Goal: Transaction & Acquisition: Purchase product/service

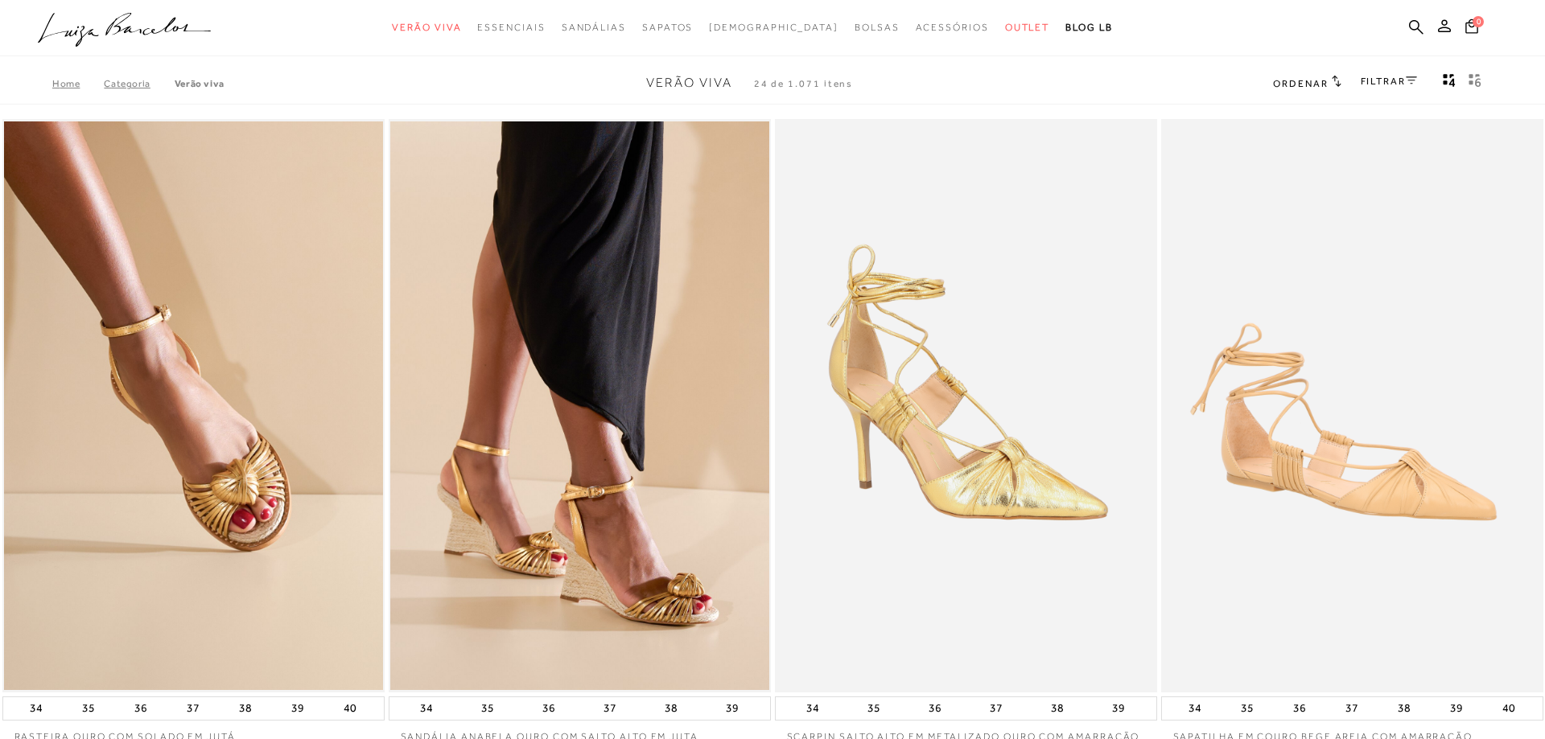
click at [1450, 25] on circle "submit" at bounding box center [1449, 25] width 11 height 11
click at [1454, 27] on circle "submit" at bounding box center [1449, 25] width 11 height 11
click at [1450, 22] on icon at bounding box center [1444, 25] width 13 height 13
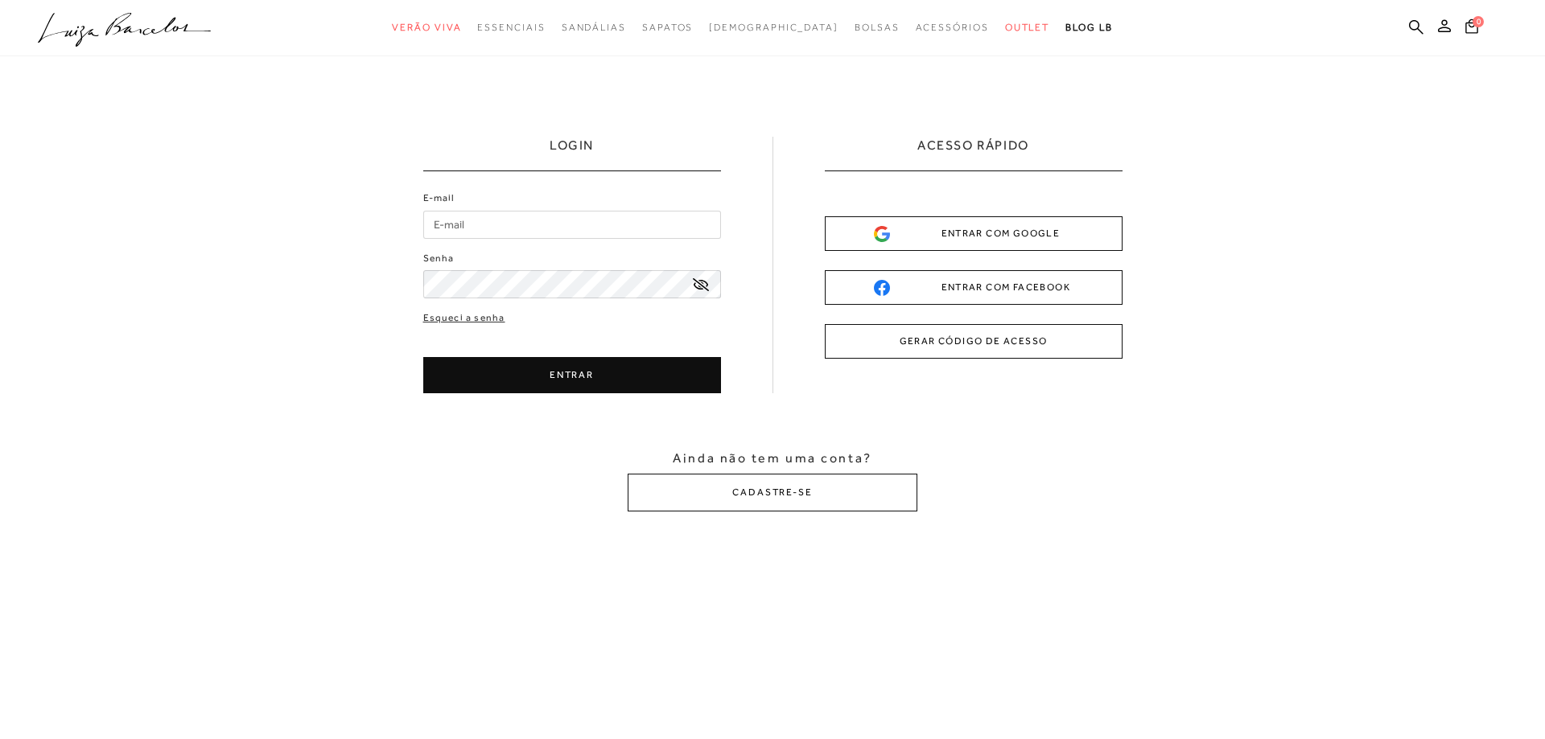
click at [594, 233] on input "E-mail" at bounding box center [572, 225] width 298 height 28
type input "[EMAIL_ADDRESS][DOMAIN_NAME]"
click at [593, 384] on button "ENTRAR" at bounding box center [572, 375] width 298 height 36
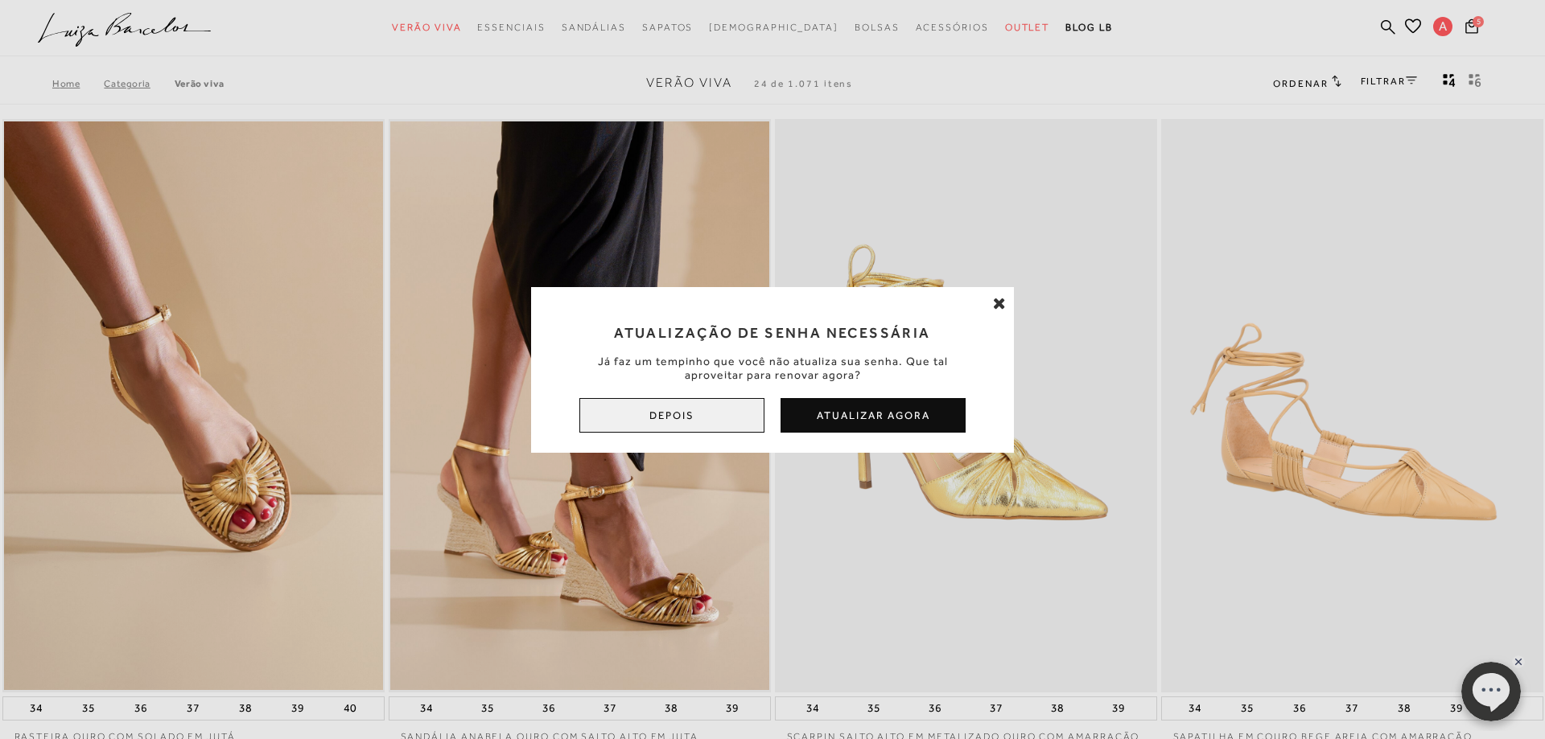
drag, startPoint x: 681, startPoint y: 422, endPoint x: 687, endPoint y: 409, distance: 15.1
click at [687, 409] on button "Depois" at bounding box center [671, 415] width 185 height 35
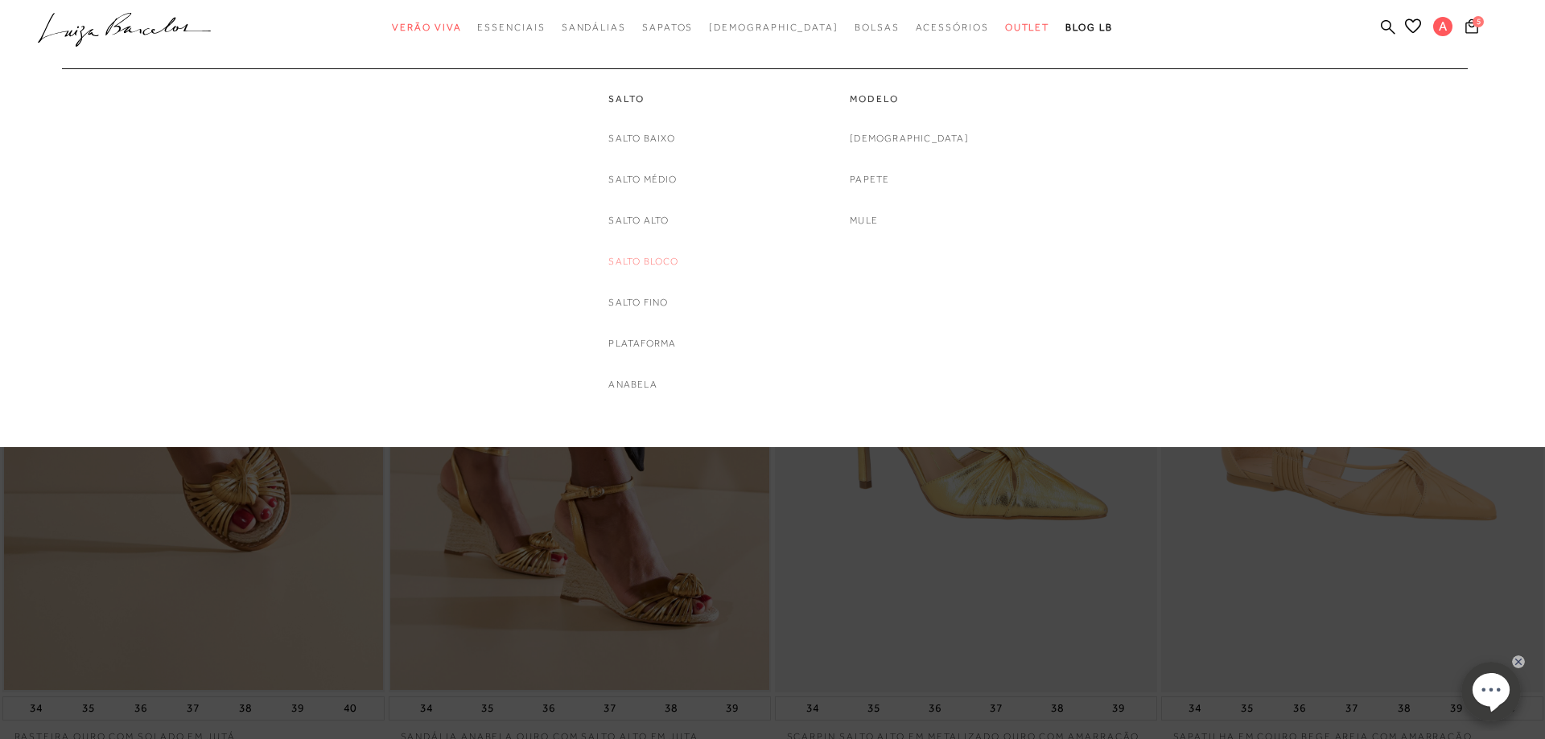
click at [630, 261] on link "Salto Bloco" at bounding box center [643, 261] width 70 height 17
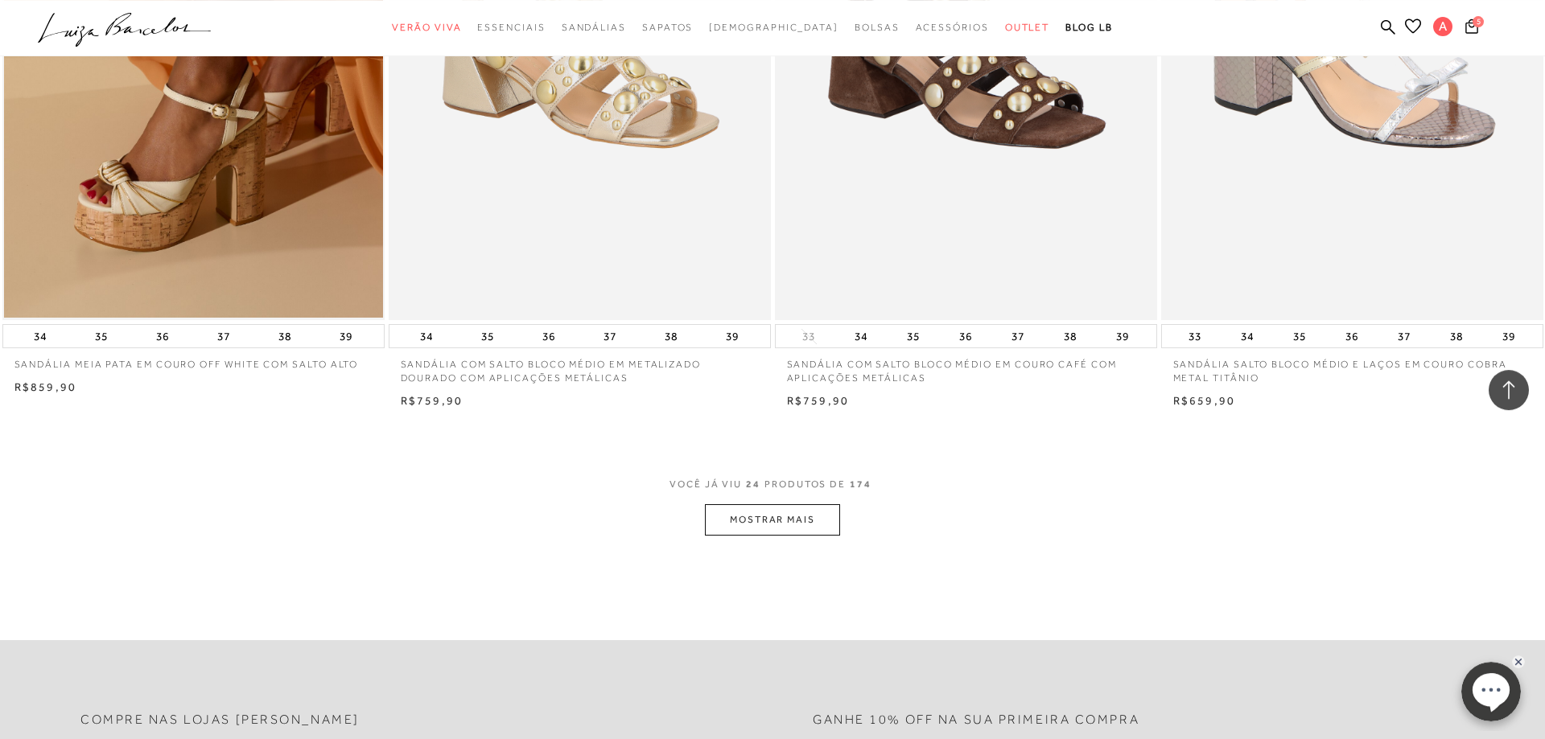
scroll to position [3939, 0]
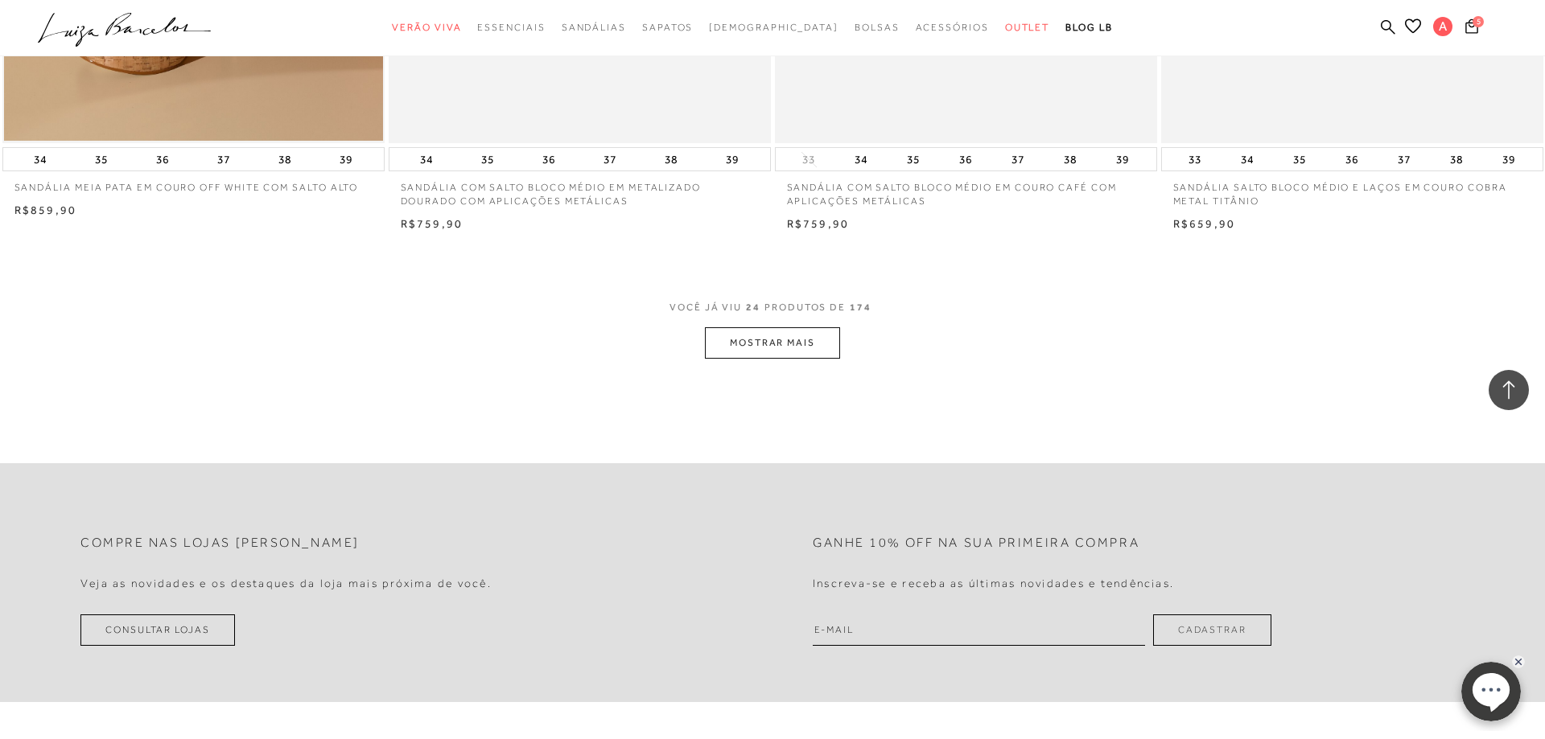
click at [769, 345] on button "MOSTRAR MAIS" at bounding box center [772, 342] width 135 height 31
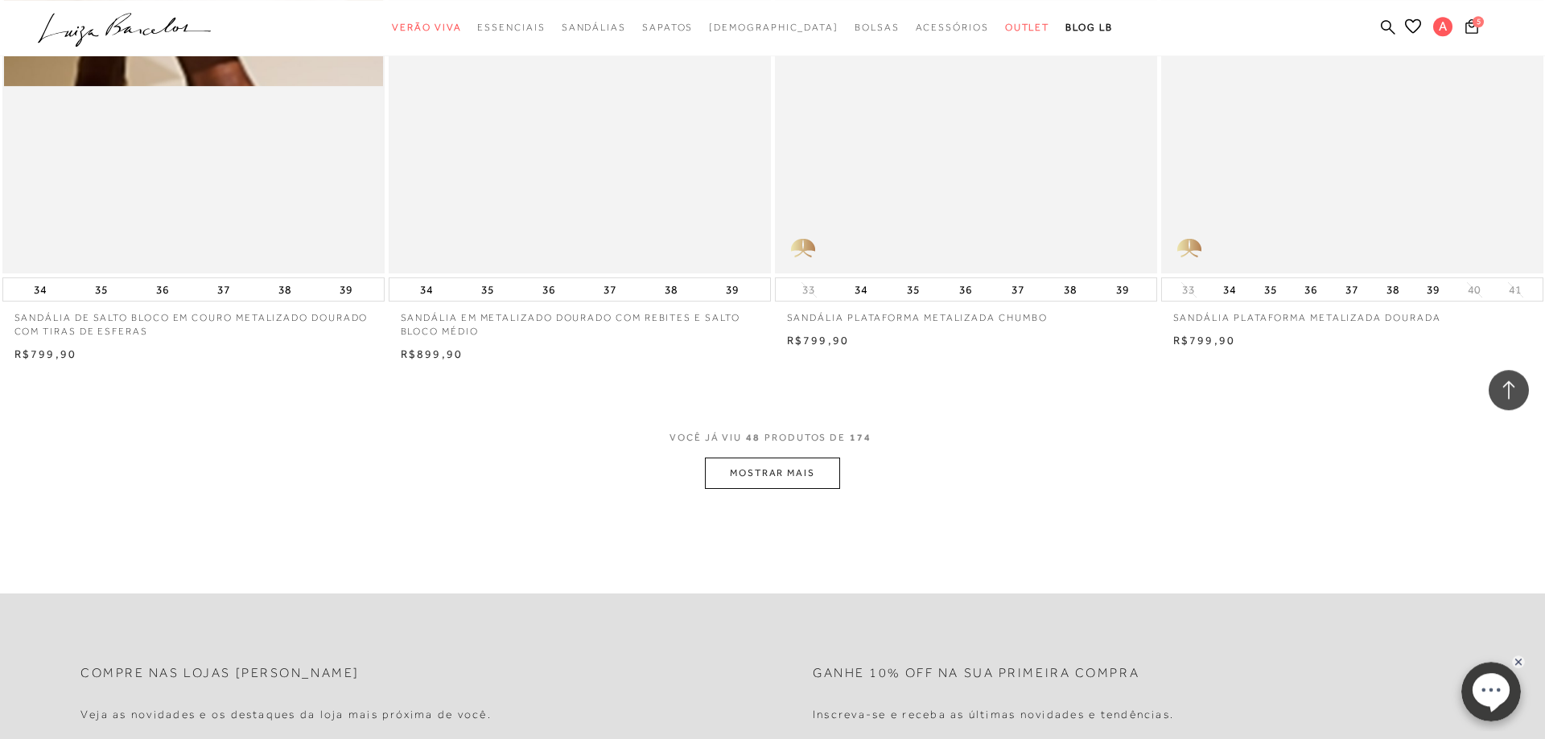
scroll to position [7877, 0]
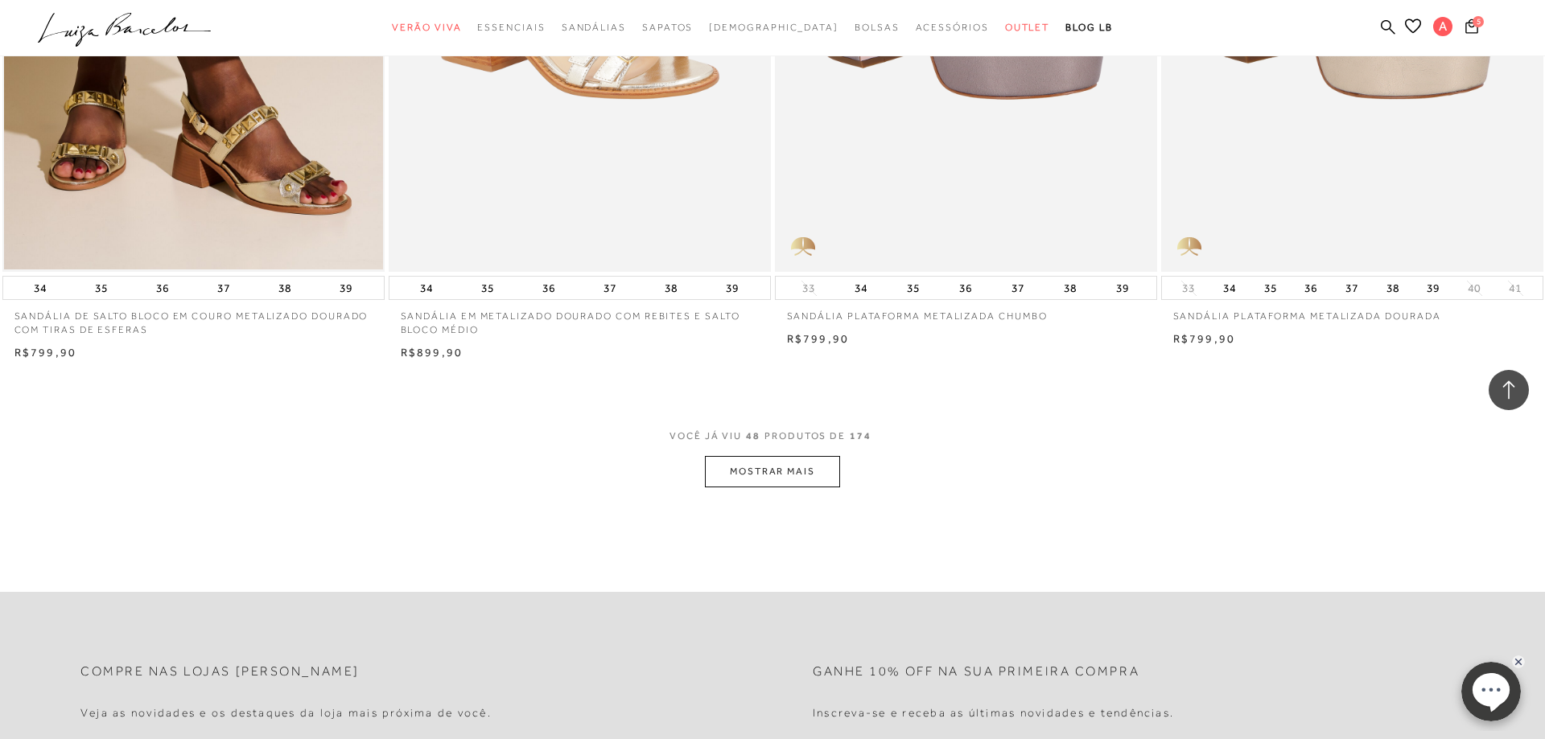
click at [759, 467] on button "MOSTRAR MAIS" at bounding box center [772, 471] width 135 height 31
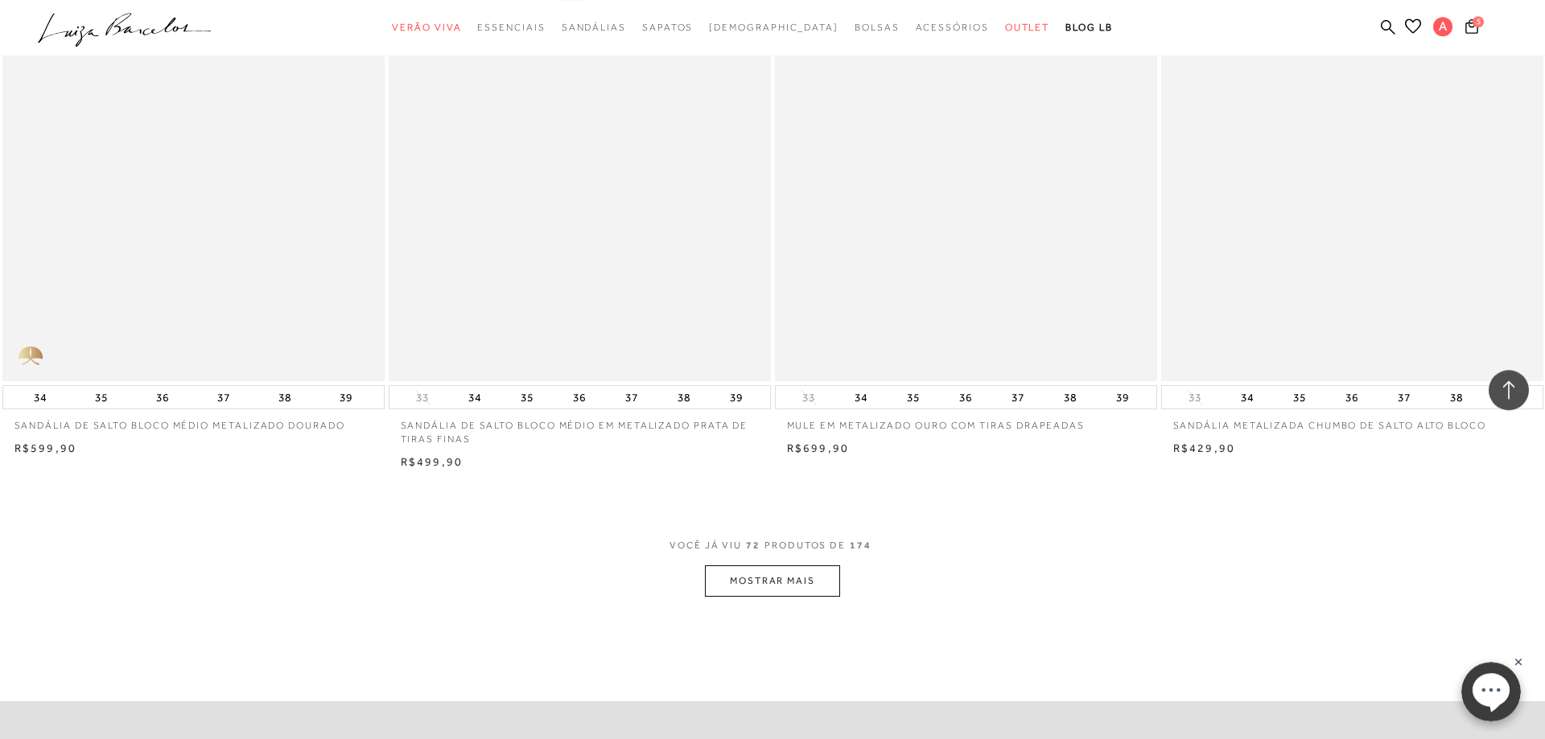
scroll to position [11898, 0]
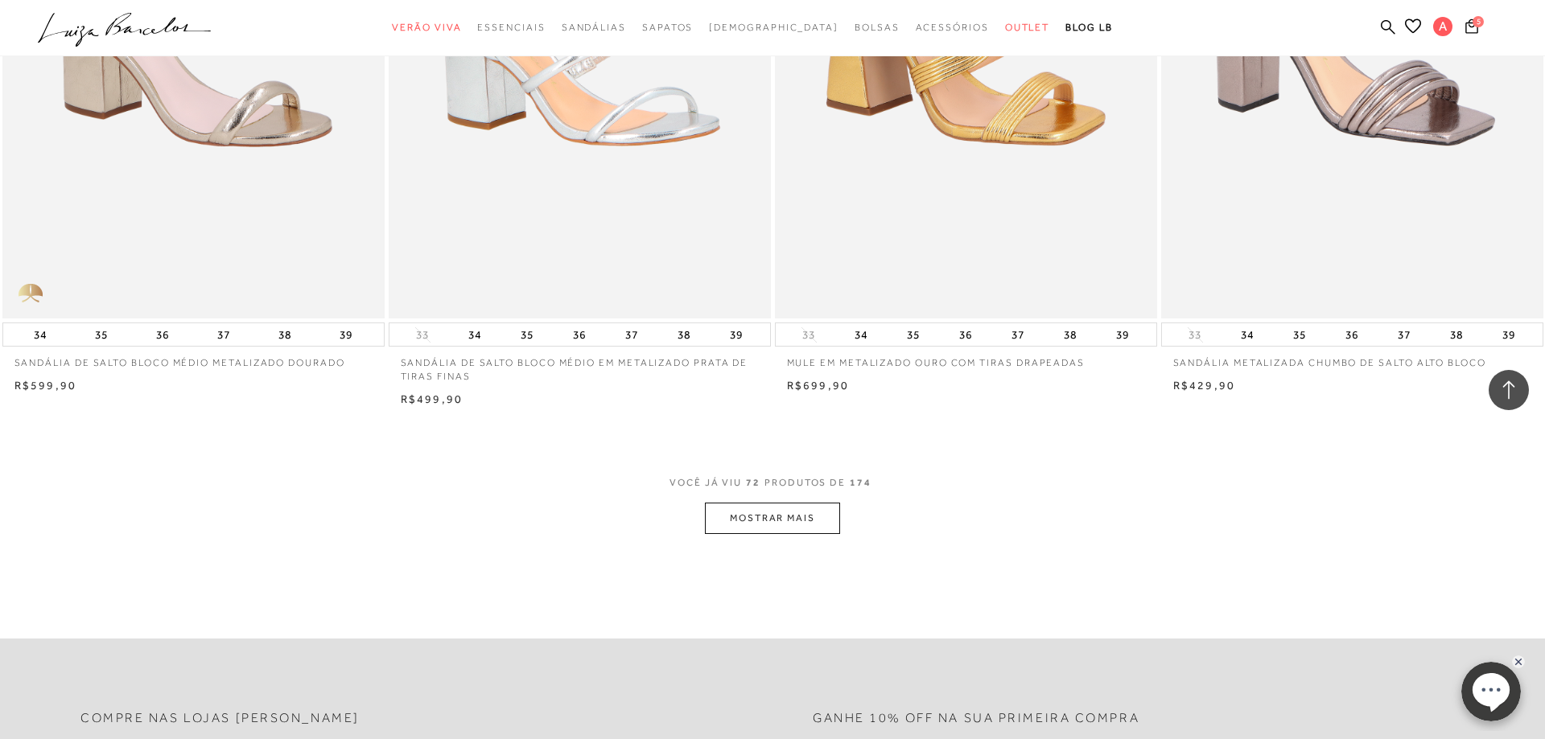
click at [776, 516] on button "MOSTRAR MAIS" at bounding box center [772, 518] width 135 height 31
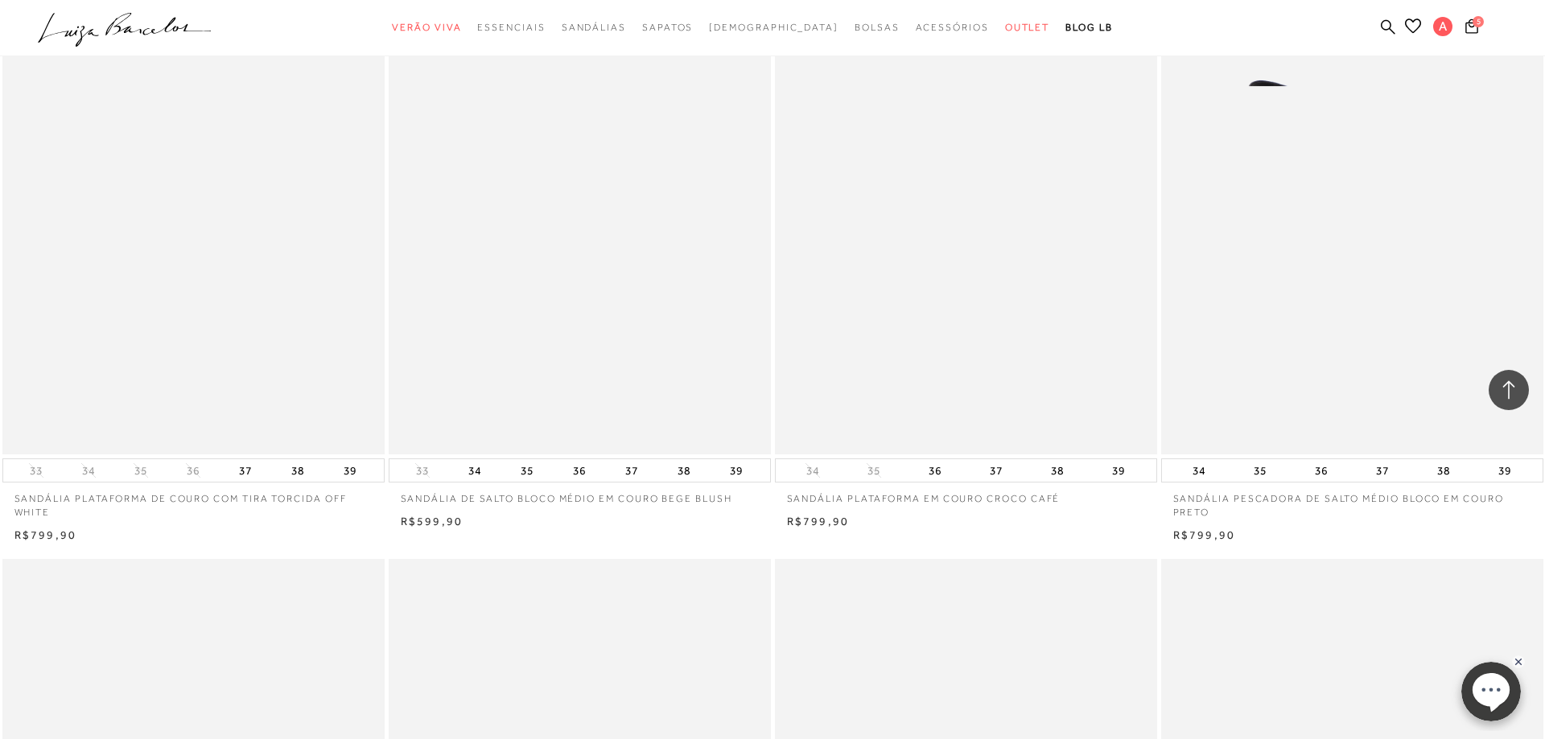
scroll to position [15180, 0]
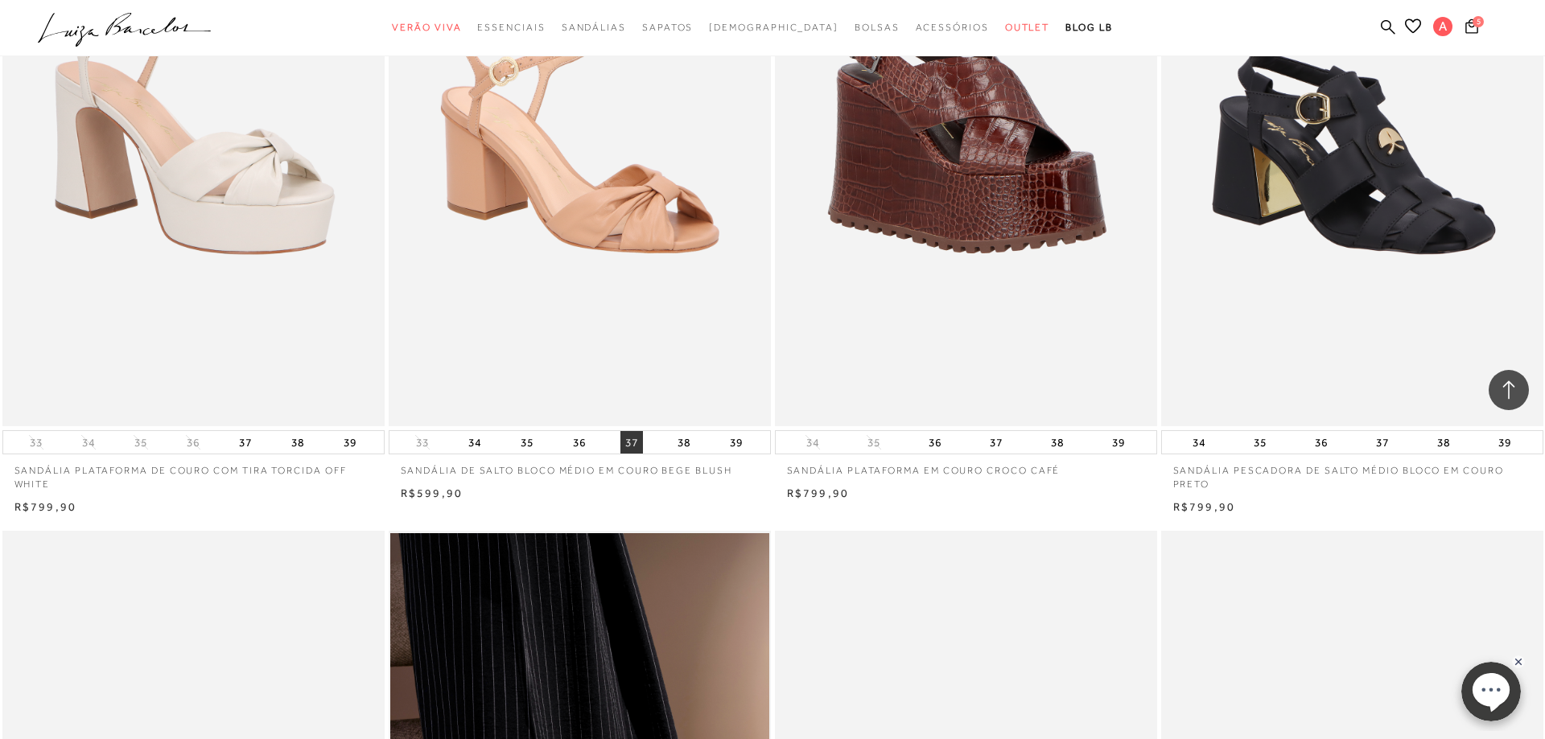
click at [630, 446] on button "37" at bounding box center [631, 442] width 23 height 23
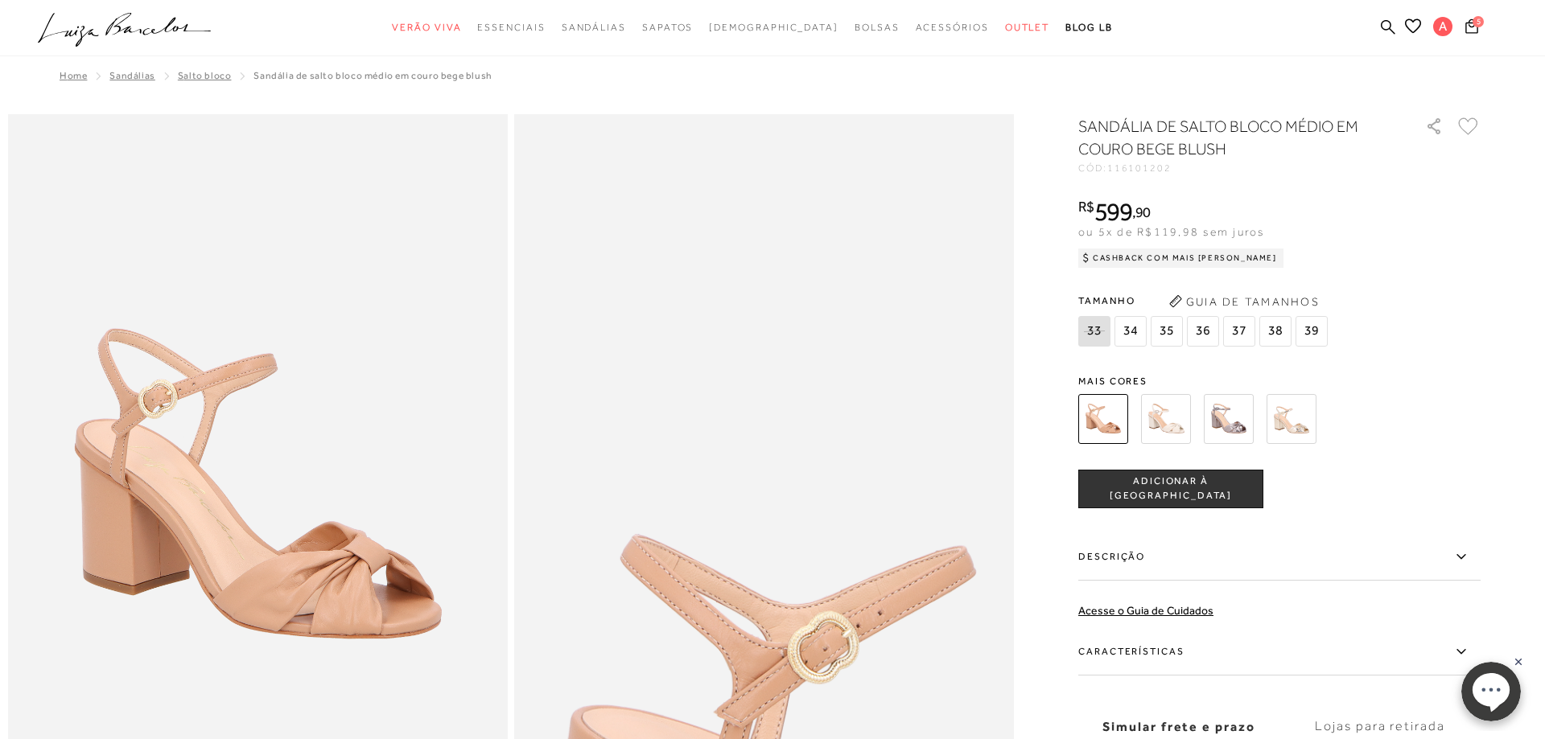
radio input "true"
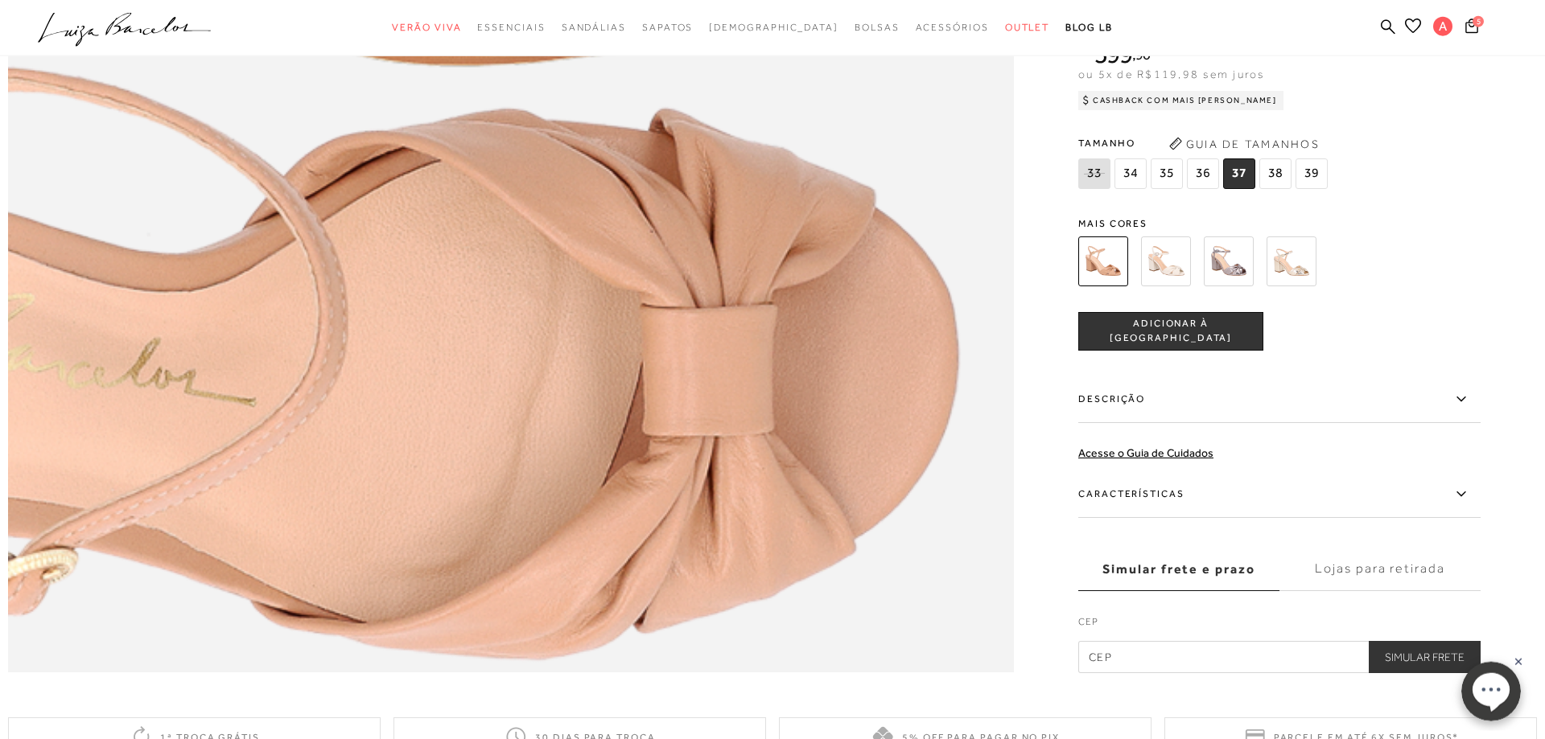
scroll to position [2215, 0]
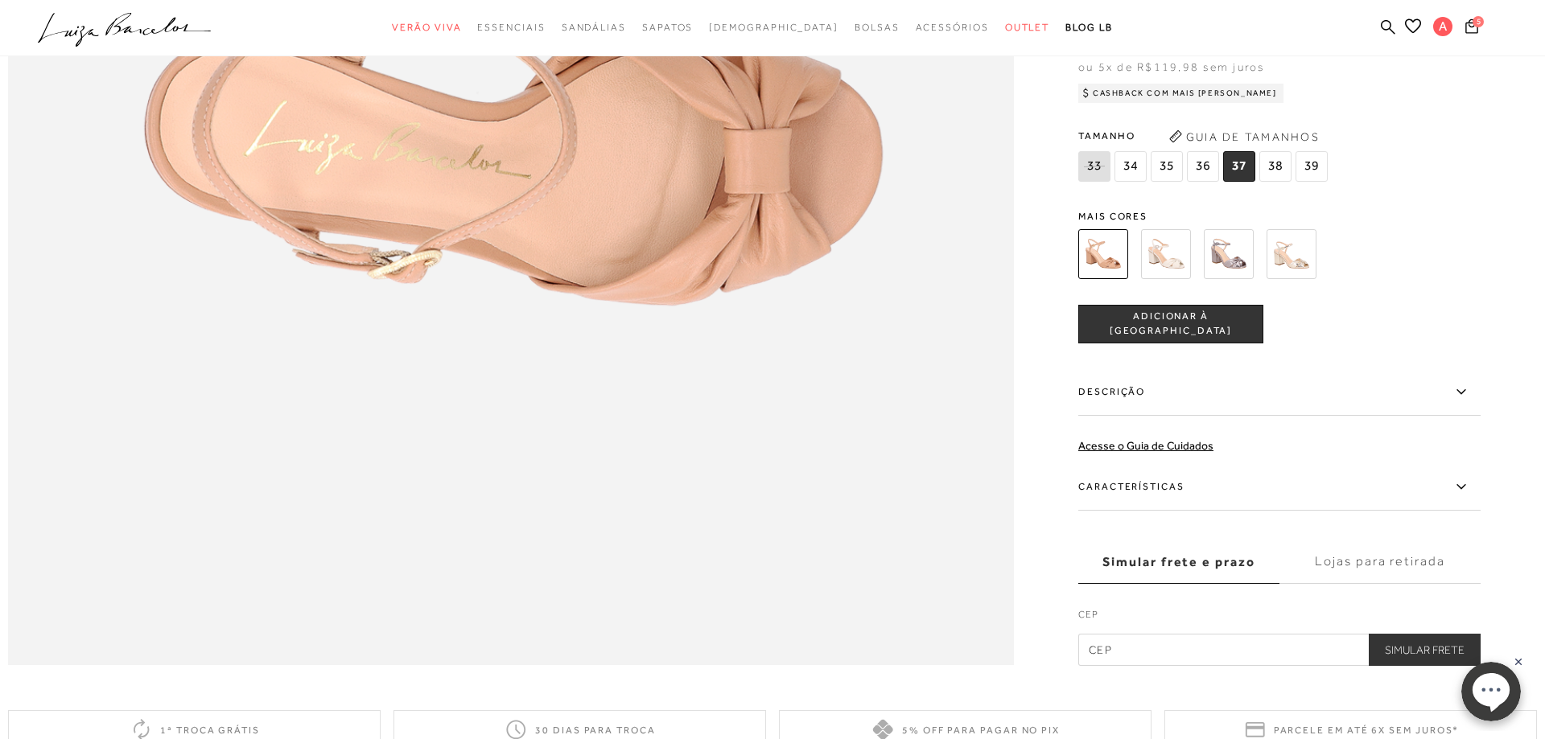
click at [1207, 133] on button "Guia de Tamanhos" at bounding box center [1243, 136] width 161 height 26
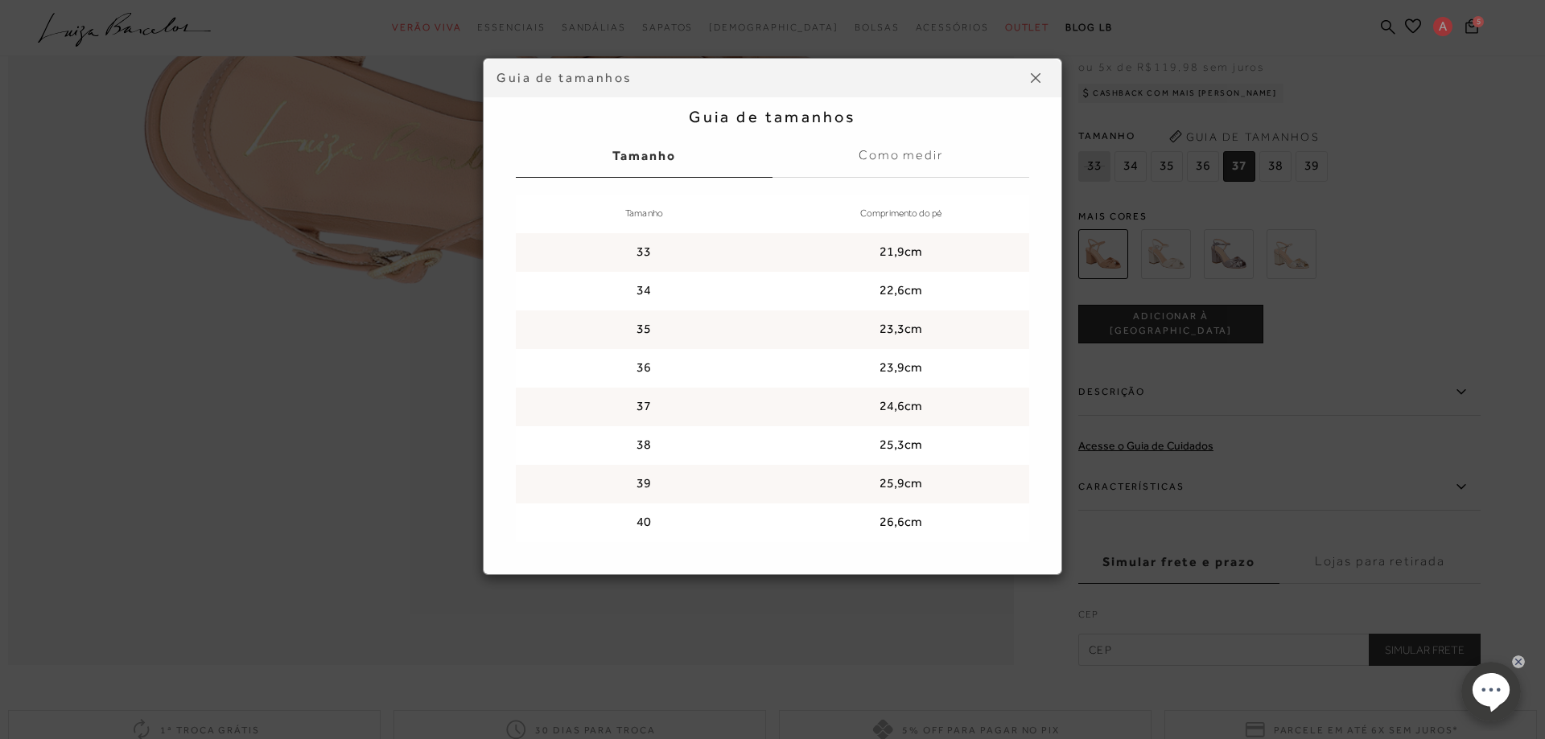
click at [909, 150] on label "Como medir" at bounding box center [900, 155] width 257 height 43
click at [0, 0] on input "Como medir" at bounding box center [0, 0] width 0 height 0
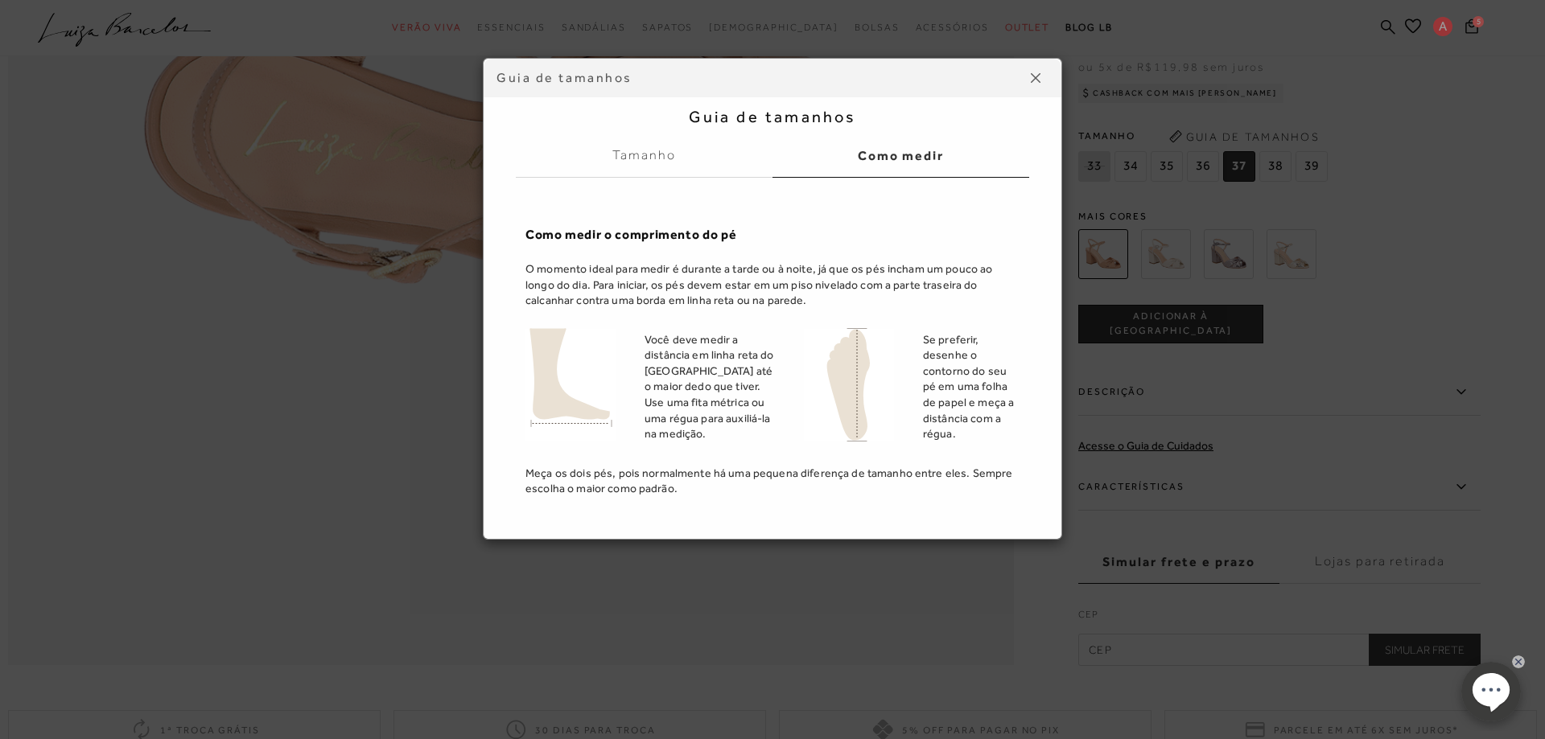
click at [1034, 76] on img at bounding box center [1035, 78] width 10 height 10
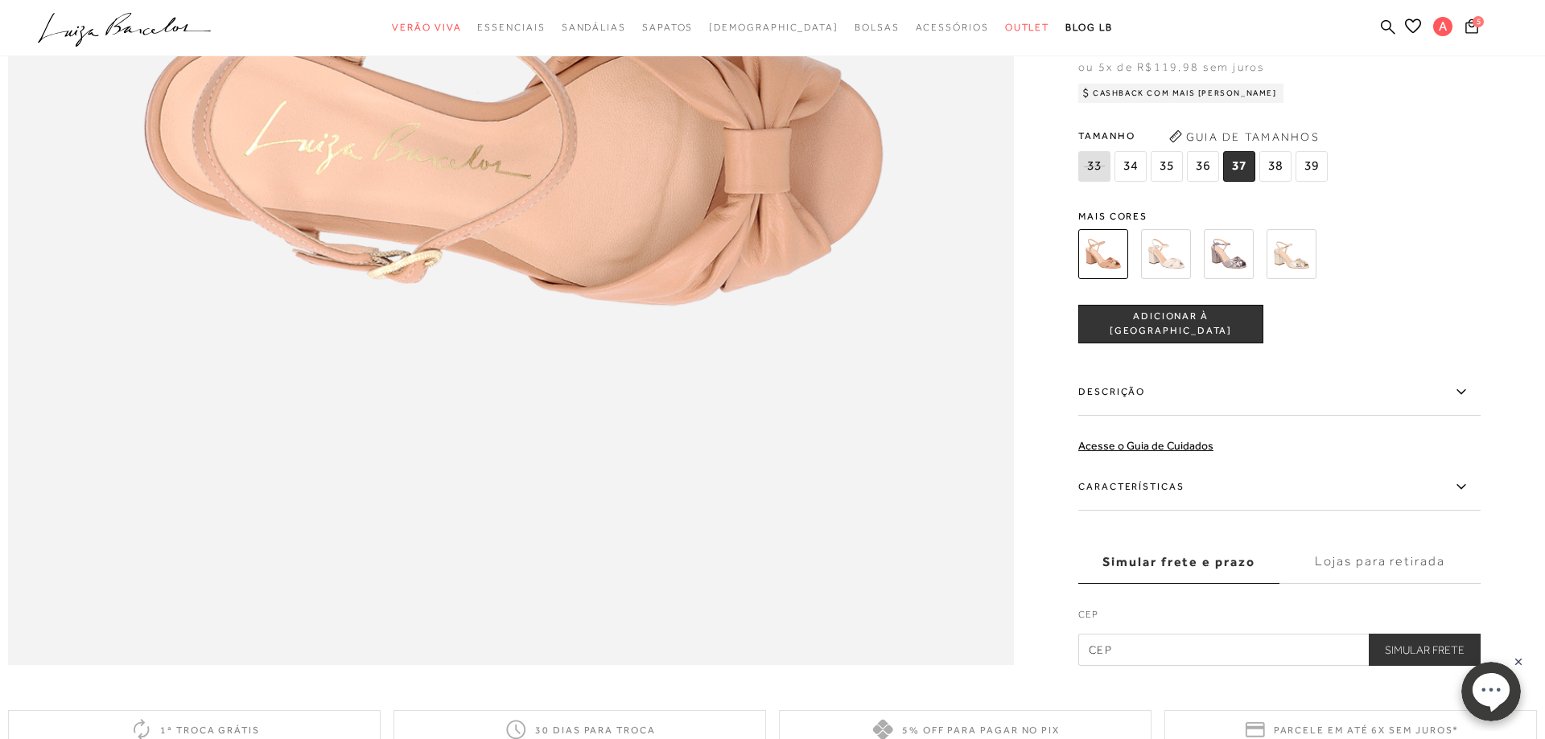
click at [1190, 319] on span "ADICIONAR À [GEOGRAPHIC_DATA]" at bounding box center [1170, 324] width 183 height 28
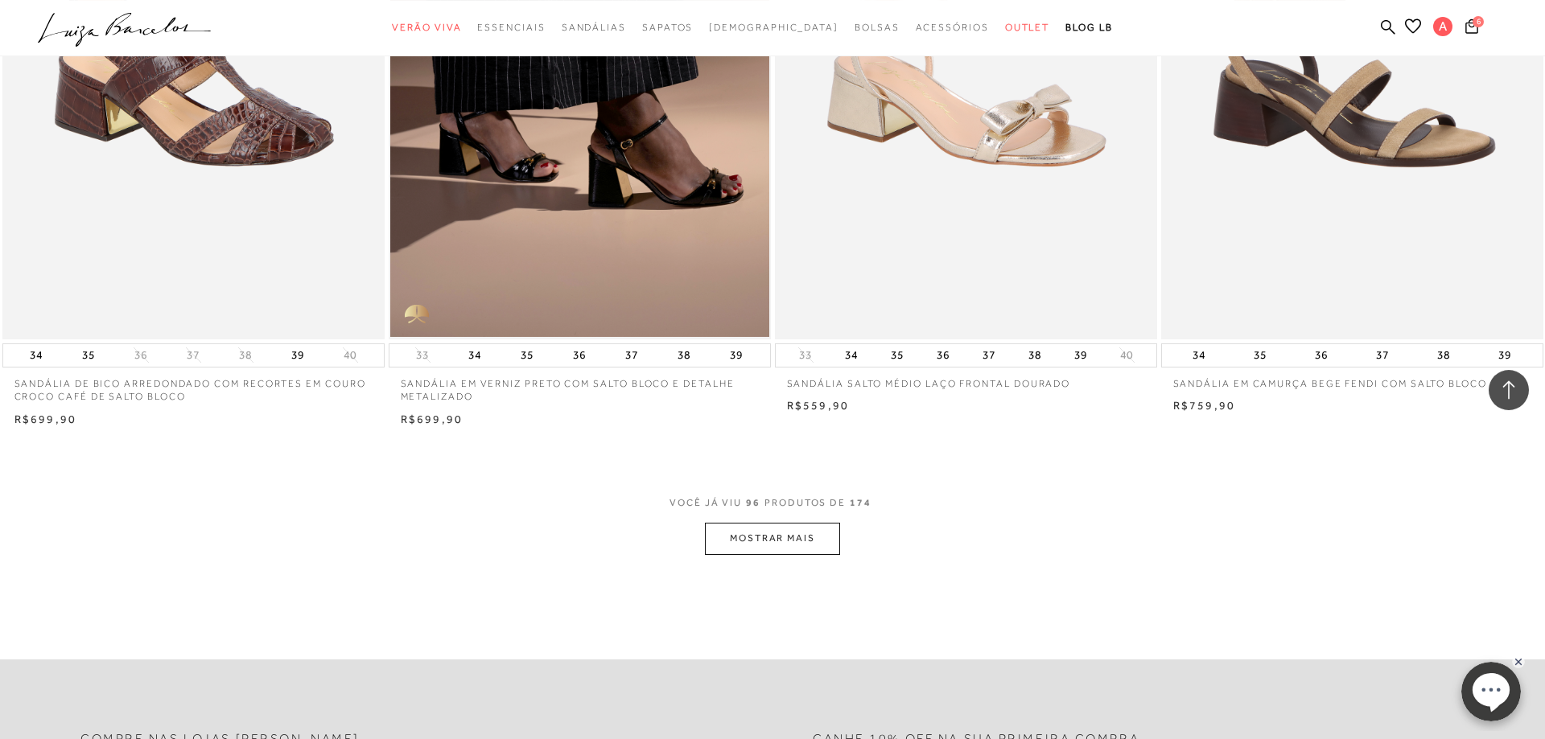
scroll to position [16000, 0]
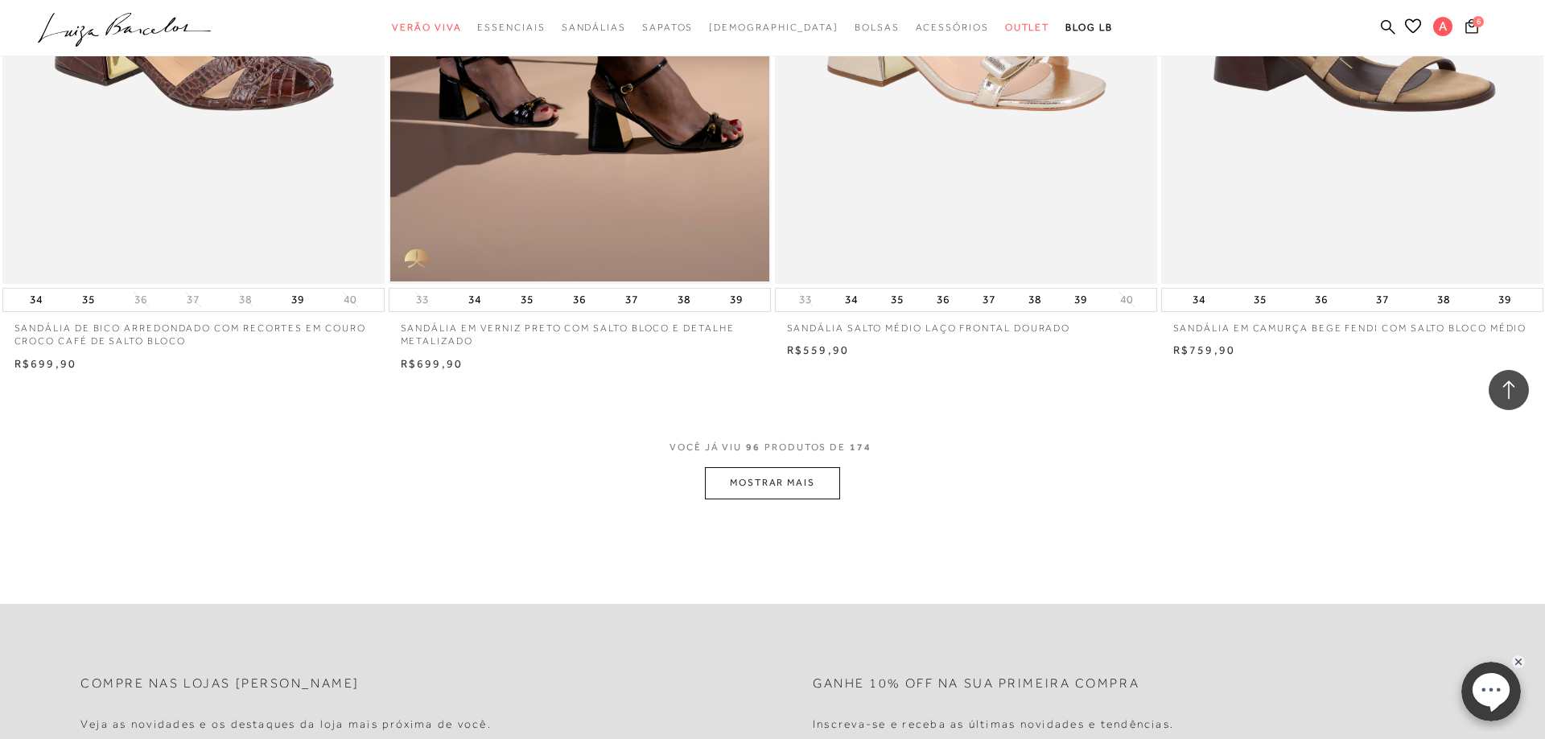
click at [777, 490] on button "MOSTRAR MAIS" at bounding box center [772, 482] width 135 height 31
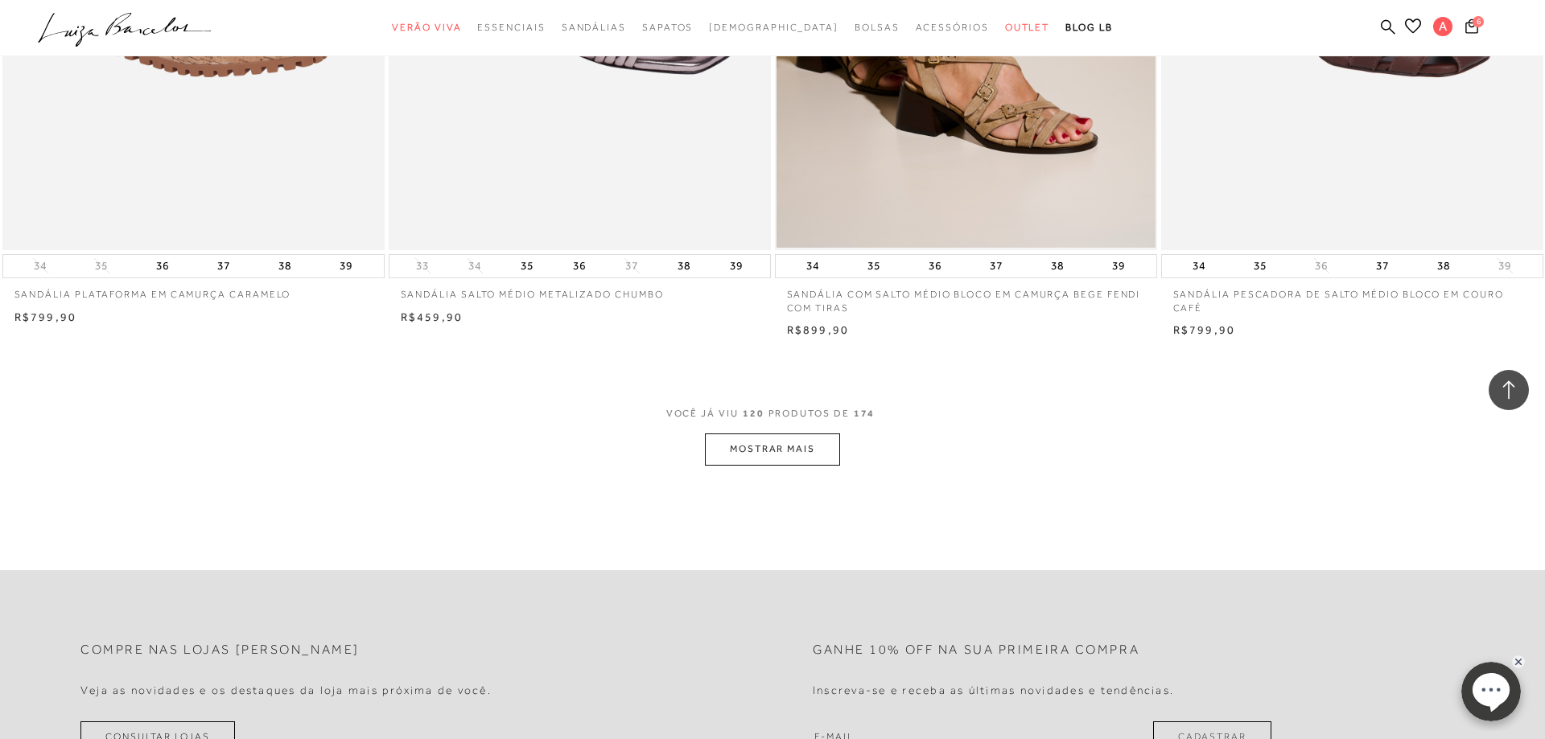
scroll to position [20103, 0]
click at [780, 449] on button "MOSTRAR MAIS" at bounding box center [772, 447] width 135 height 31
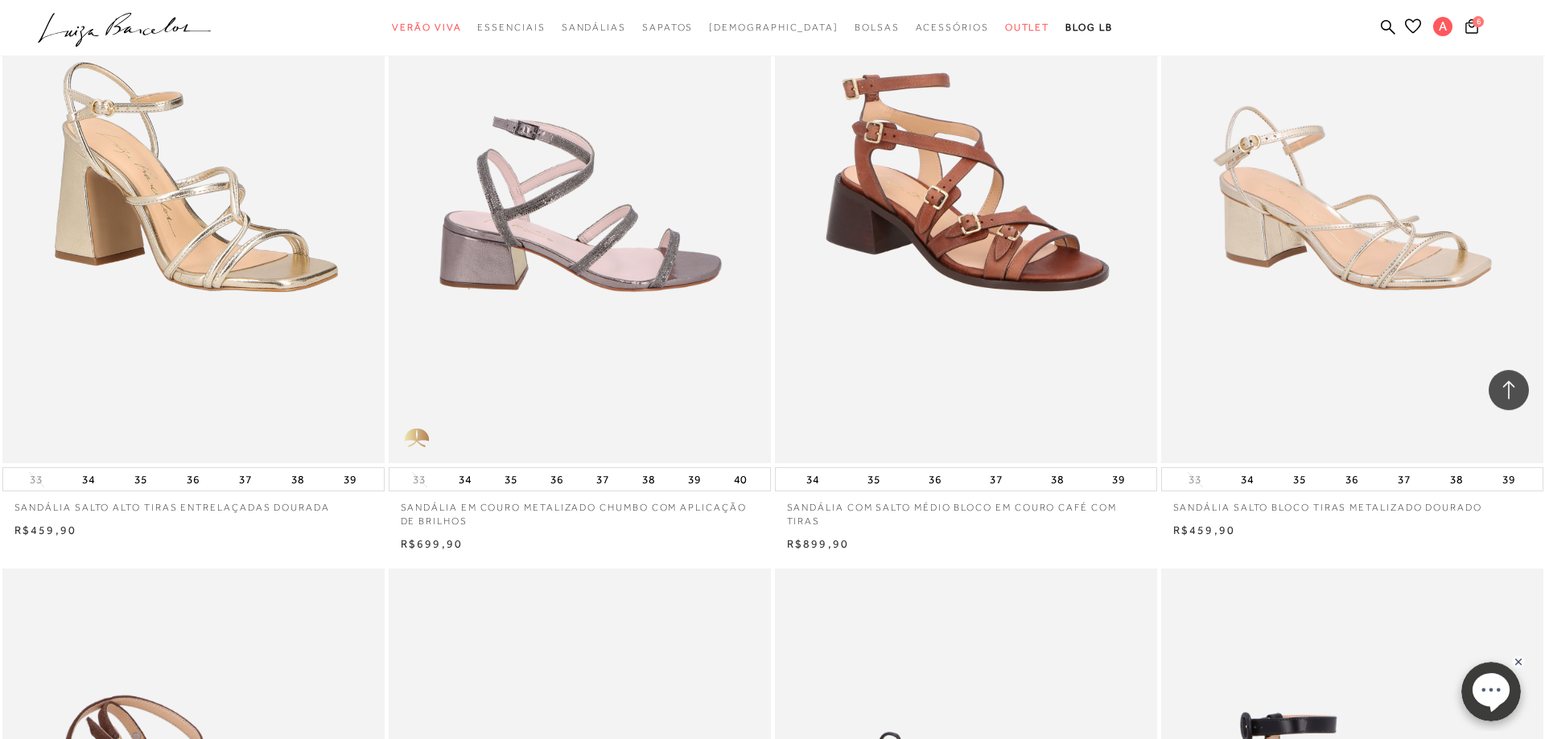
scroll to position [20595, 0]
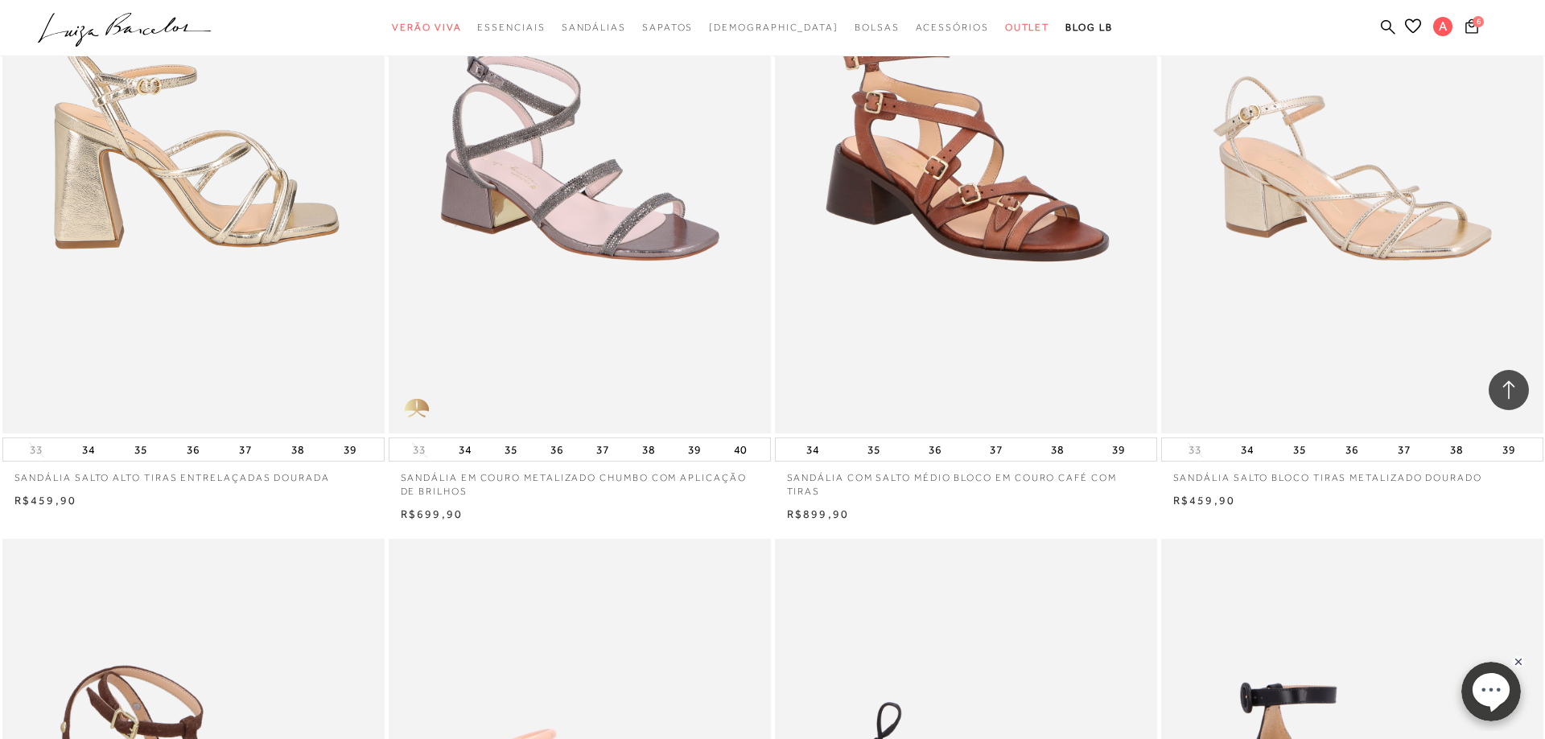
click at [198, 220] on img at bounding box center [194, 148] width 381 height 574
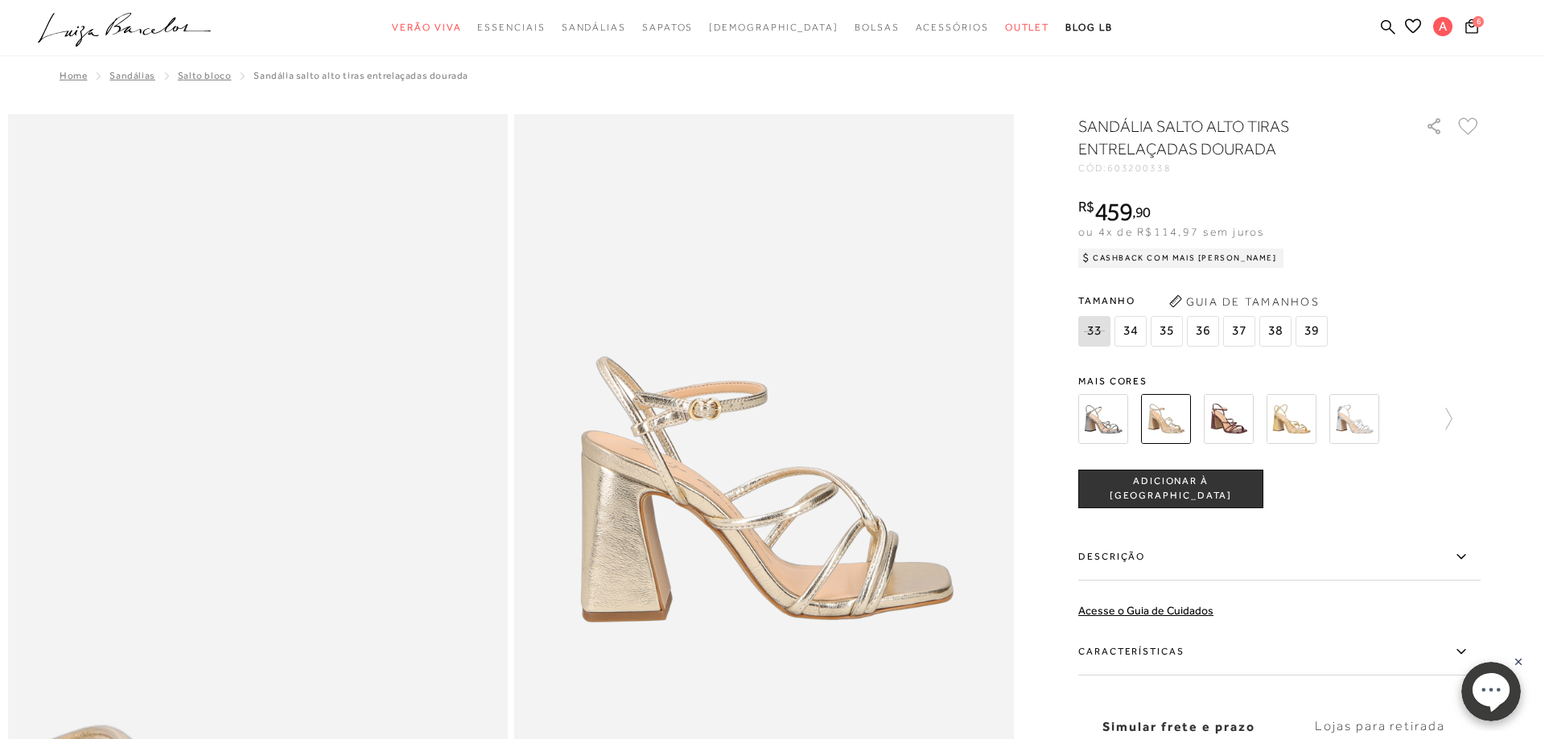
radio input "true"
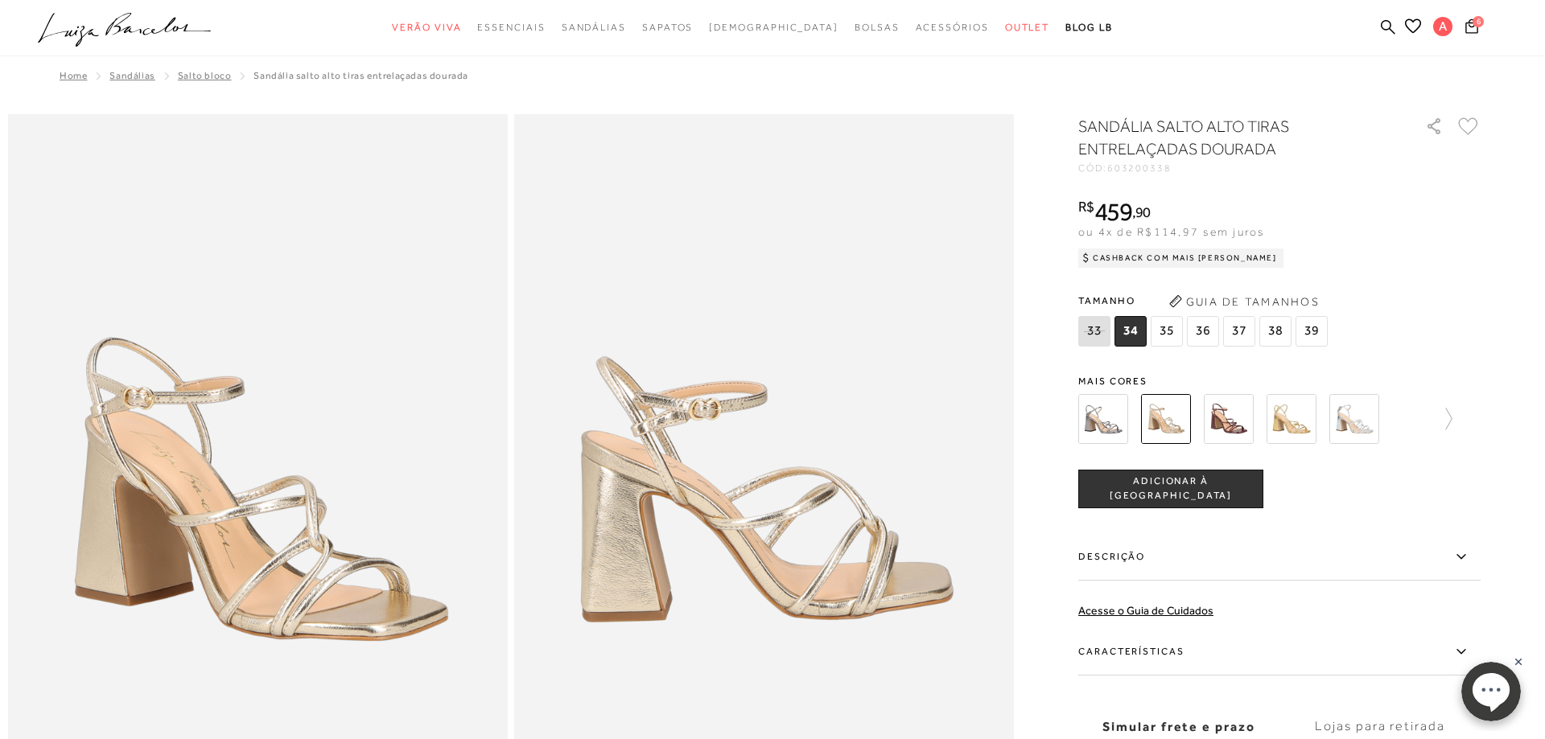
click at [1167, 419] on img at bounding box center [1166, 419] width 50 height 50
click at [1170, 418] on img at bounding box center [1166, 419] width 50 height 50
click at [1449, 419] on icon at bounding box center [1441, 419] width 23 height 23
click at [1195, 419] on img at bounding box center [1194, 419] width 50 height 50
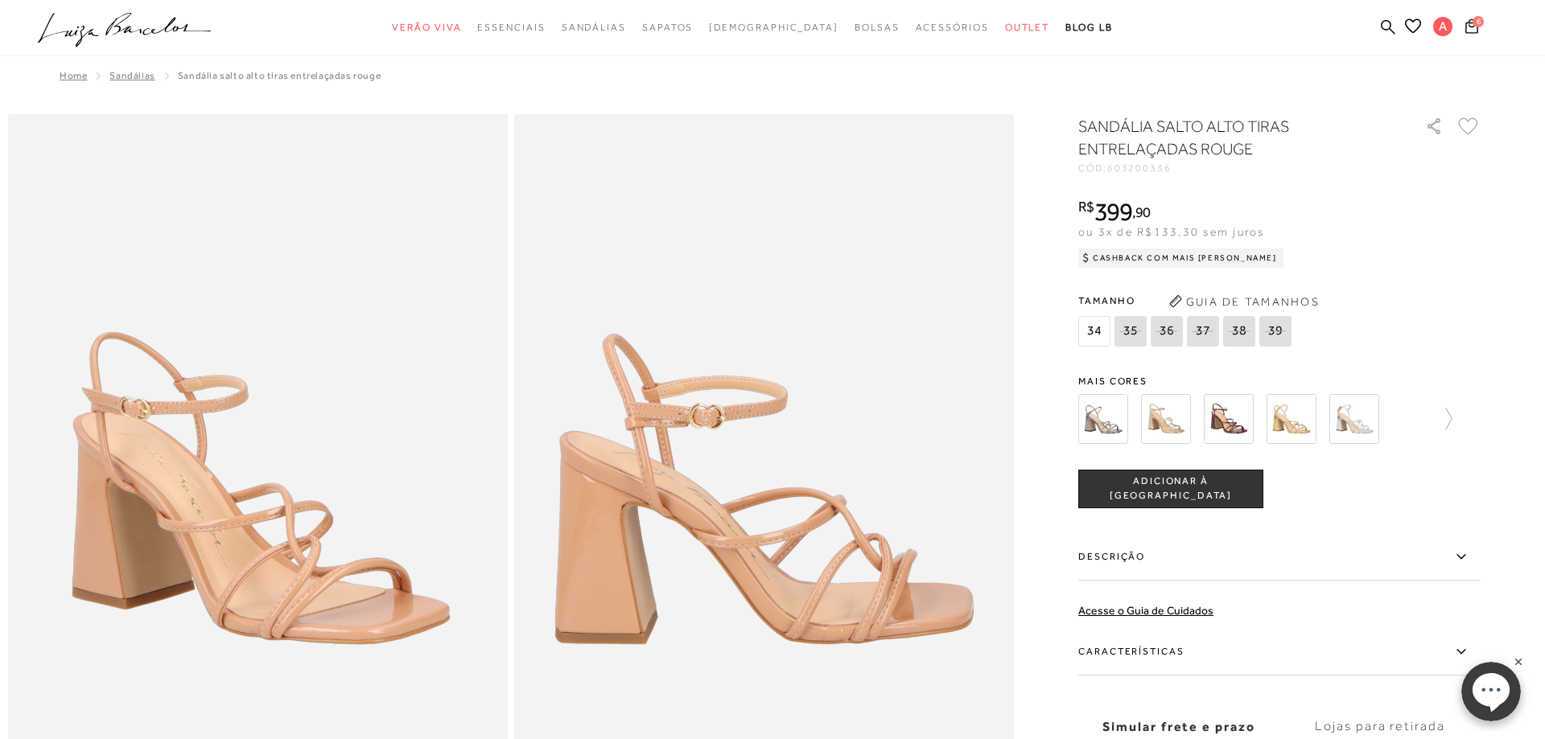
radio input "true"
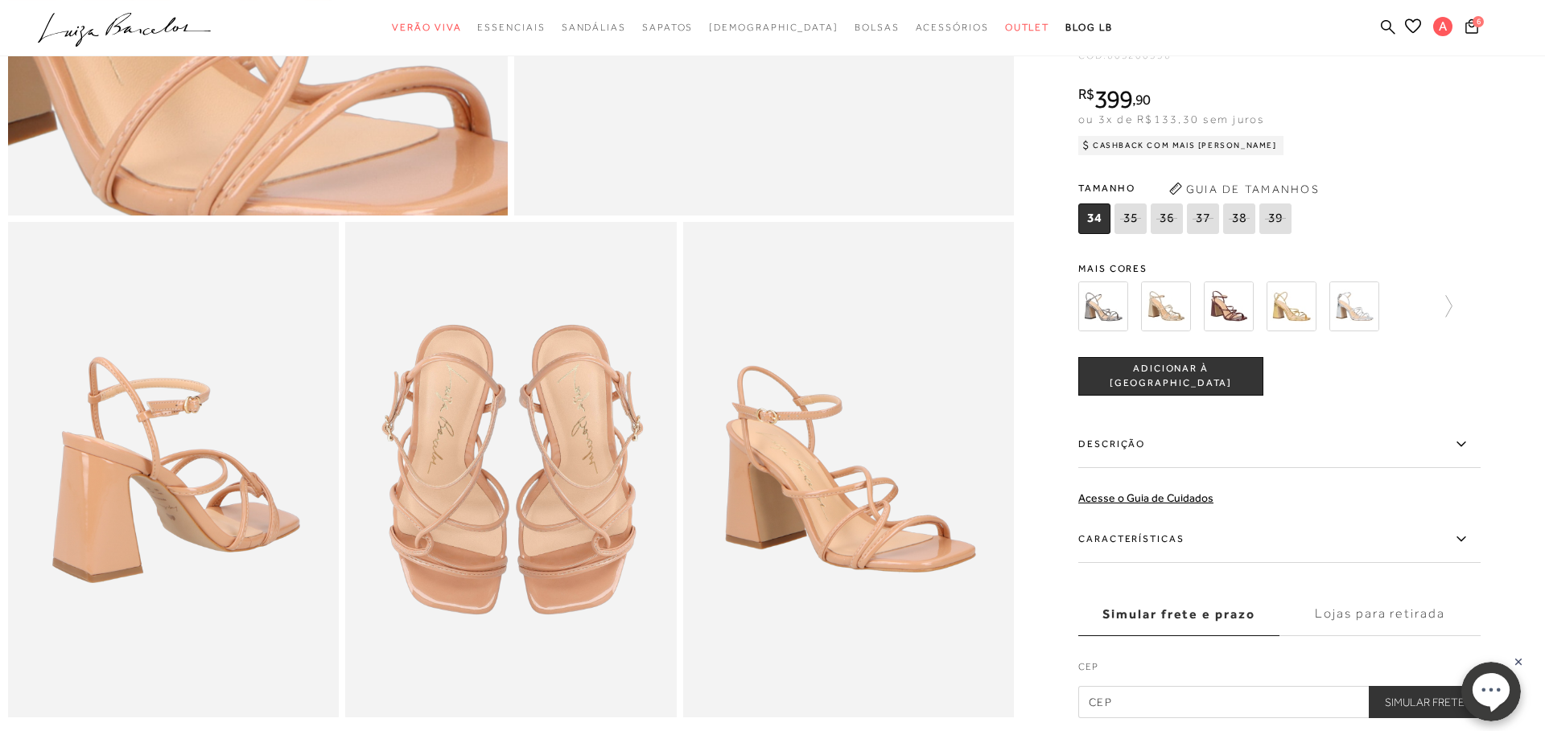
scroll to position [738, 0]
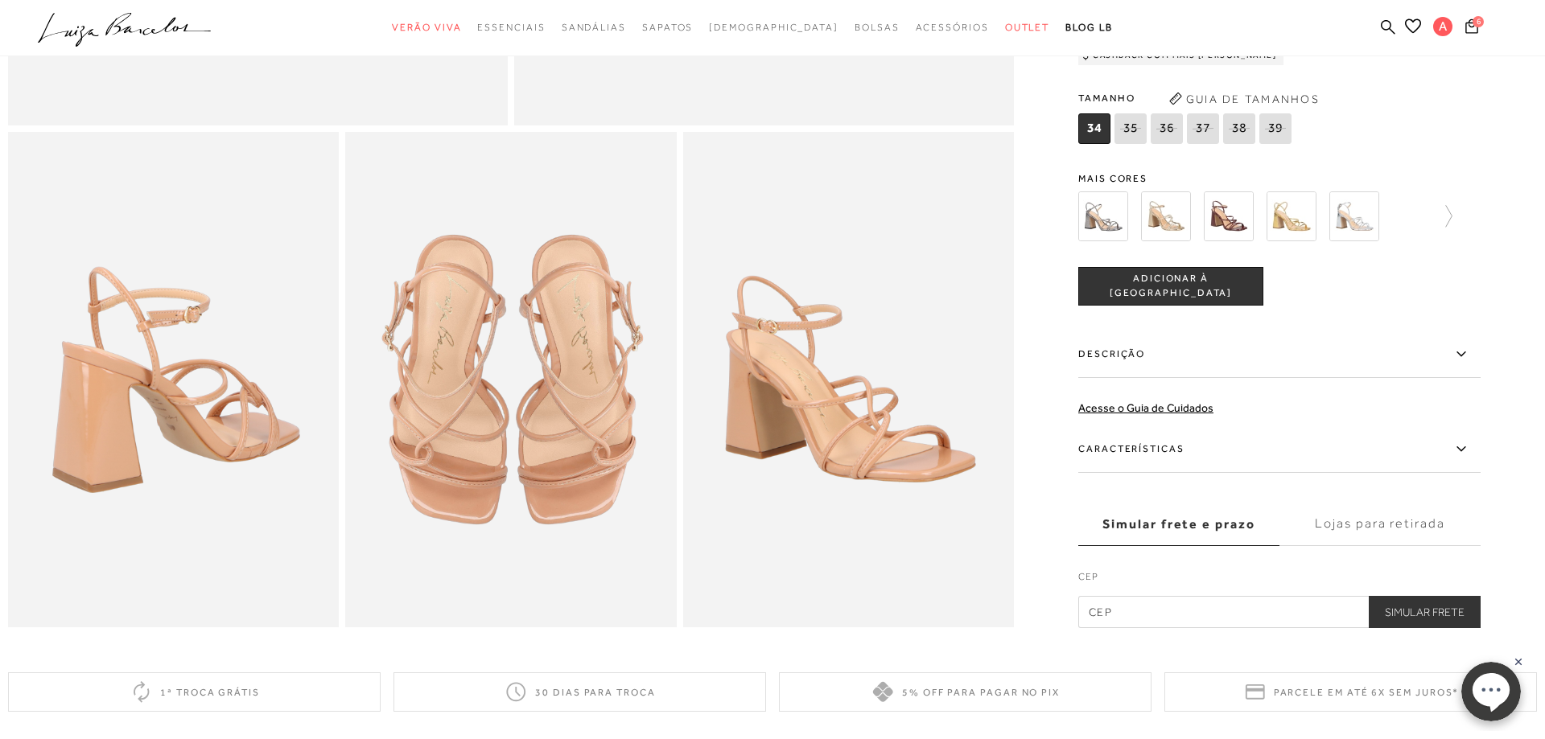
click at [1165, 449] on label "Características" at bounding box center [1279, 449] width 402 height 47
click at [0, 0] on input "Características" at bounding box center [0, 0] width 0 height 0
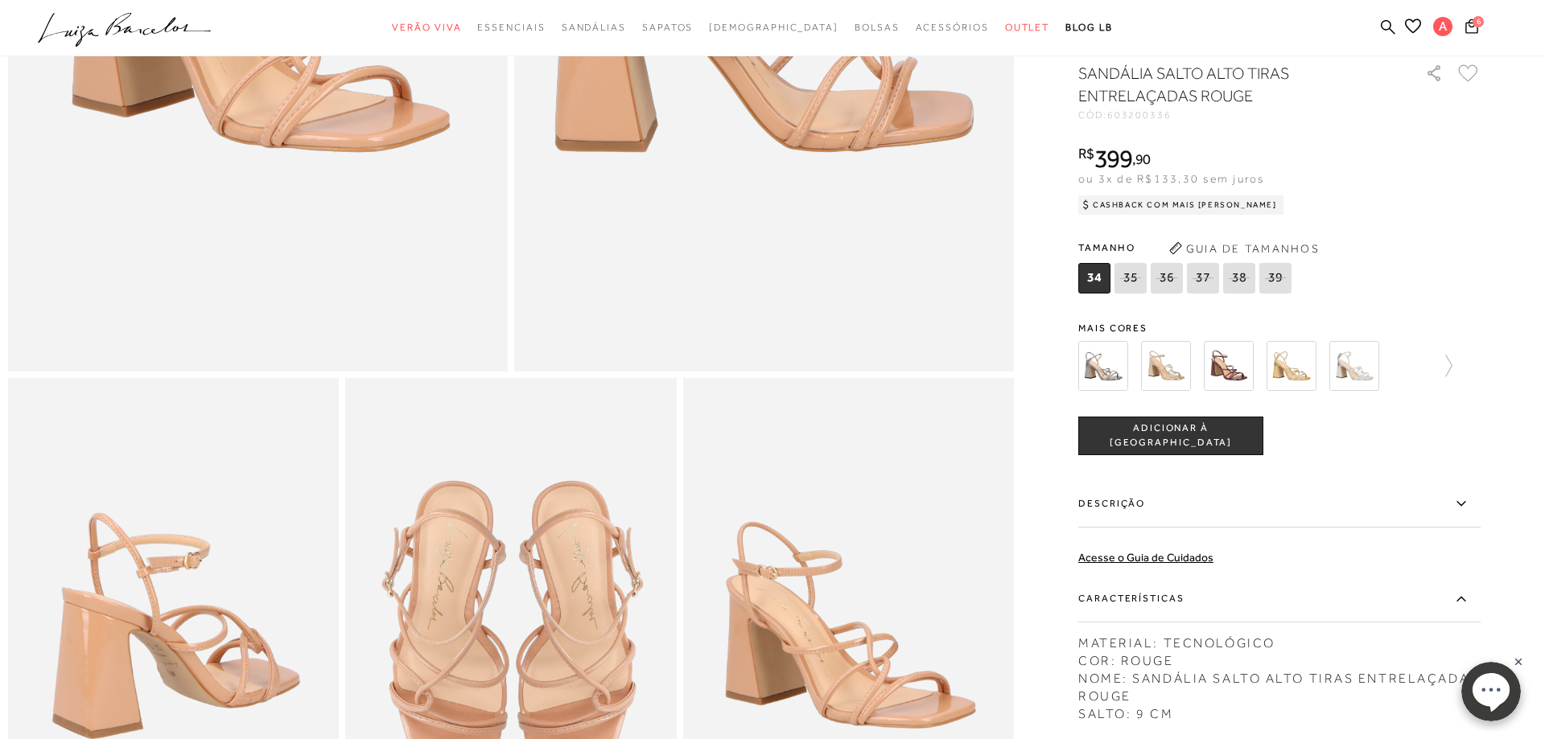
scroll to position [164, 0]
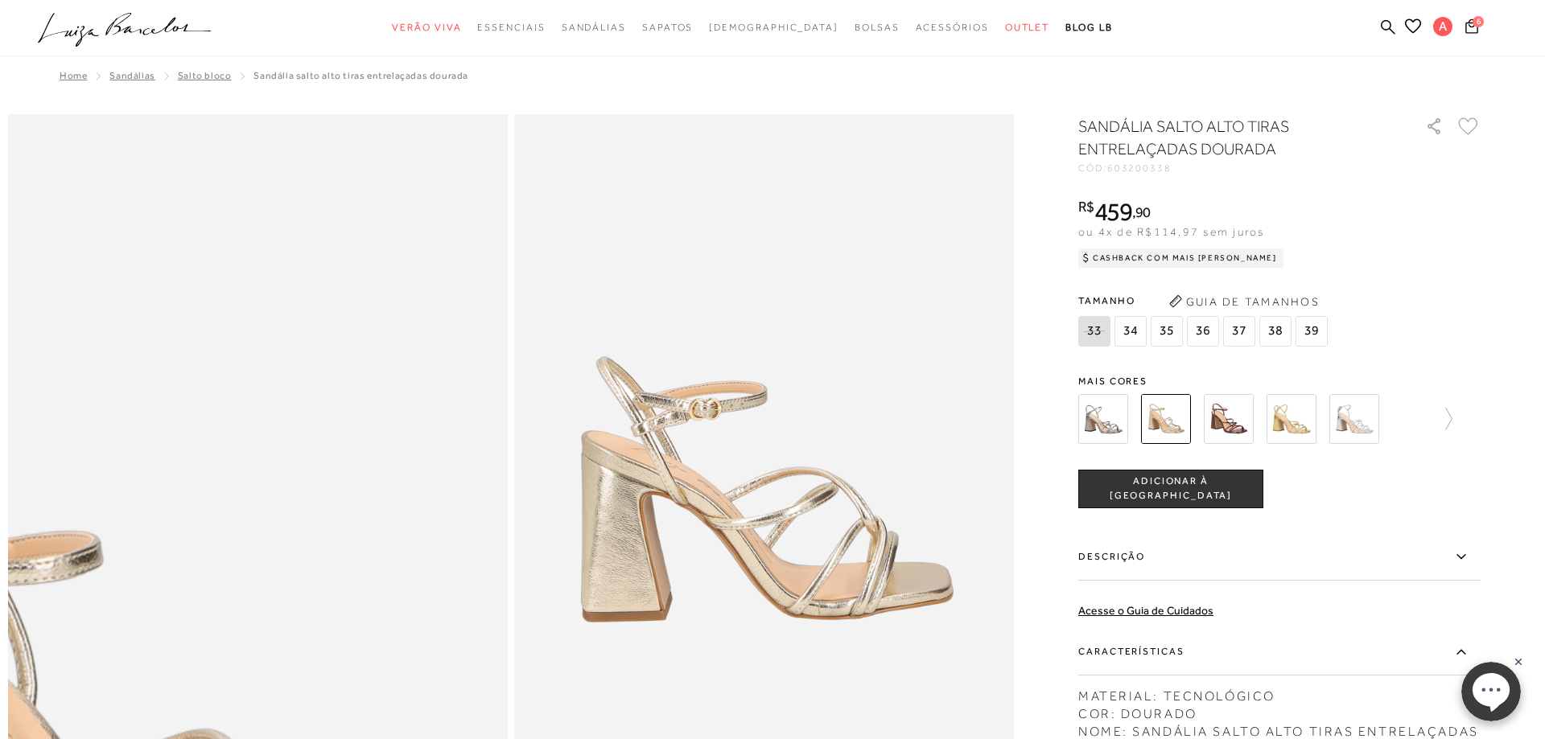
radio input "true"
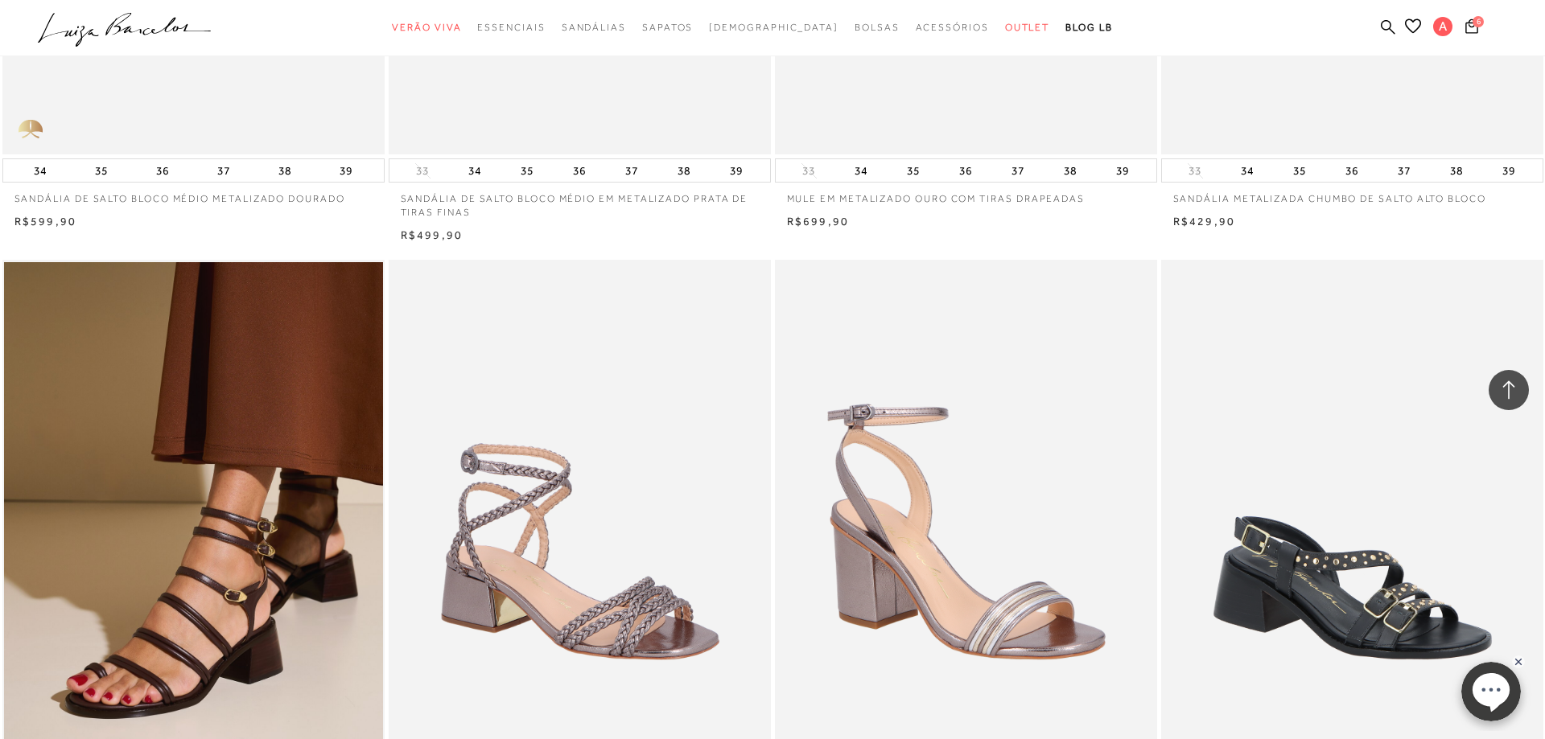
scroll to position [11488, 0]
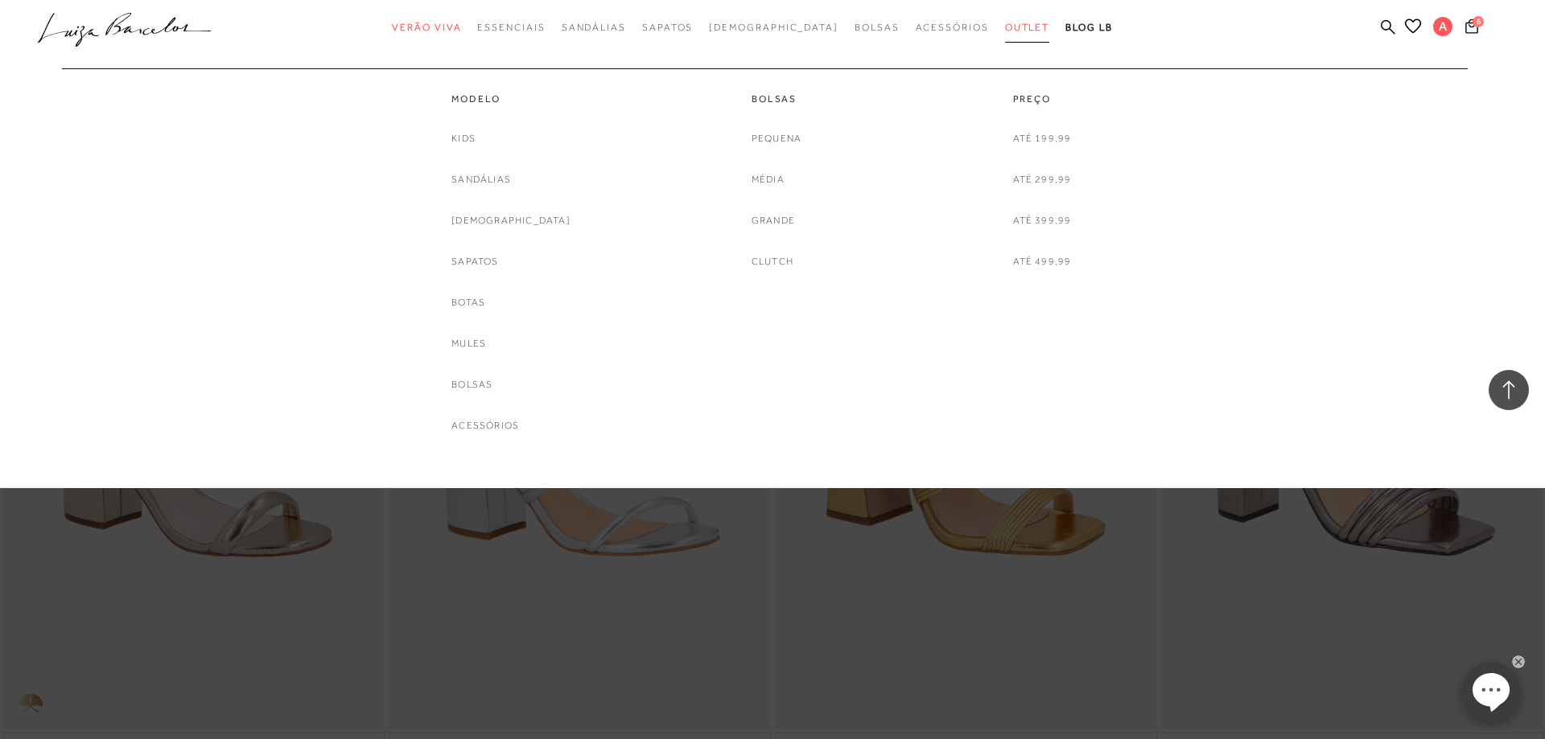
click at [1005, 26] on span "Outlet" at bounding box center [1027, 27] width 45 height 11
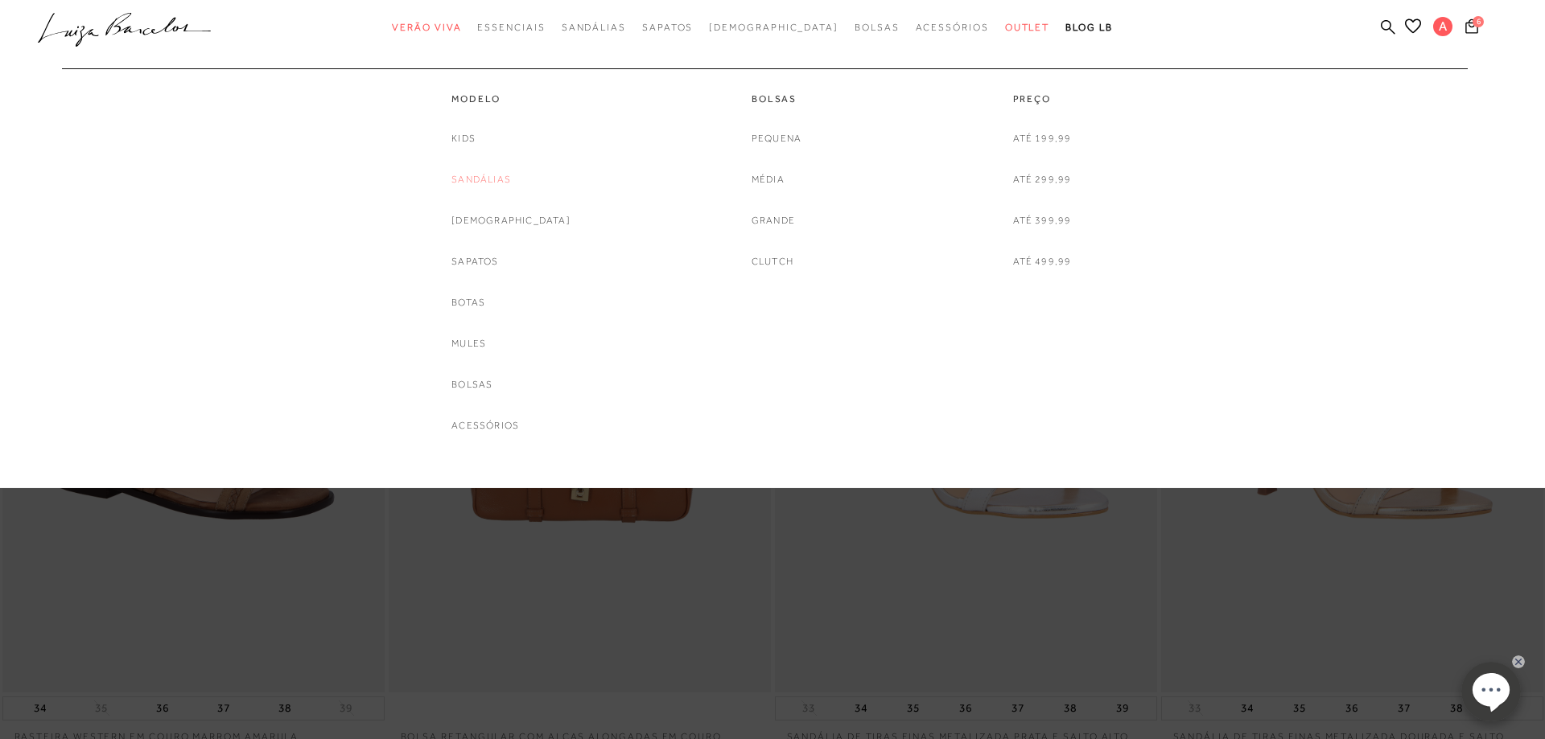
click at [511, 182] on link "Sandálias" at bounding box center [481, 179] width 60 height 17
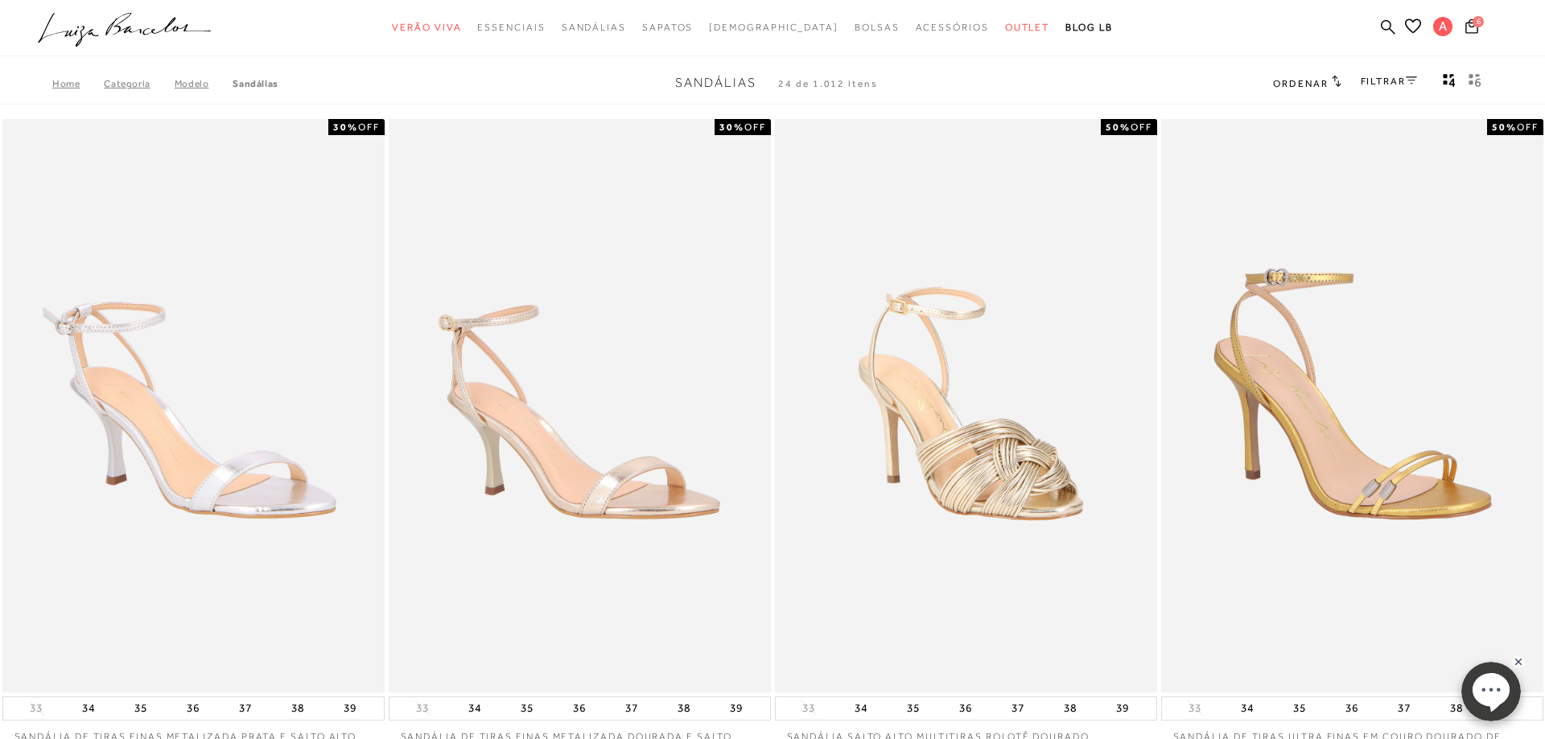
click at [207, 87] on link "Modelo" at bounding box center [204, 83] width 59 height 11
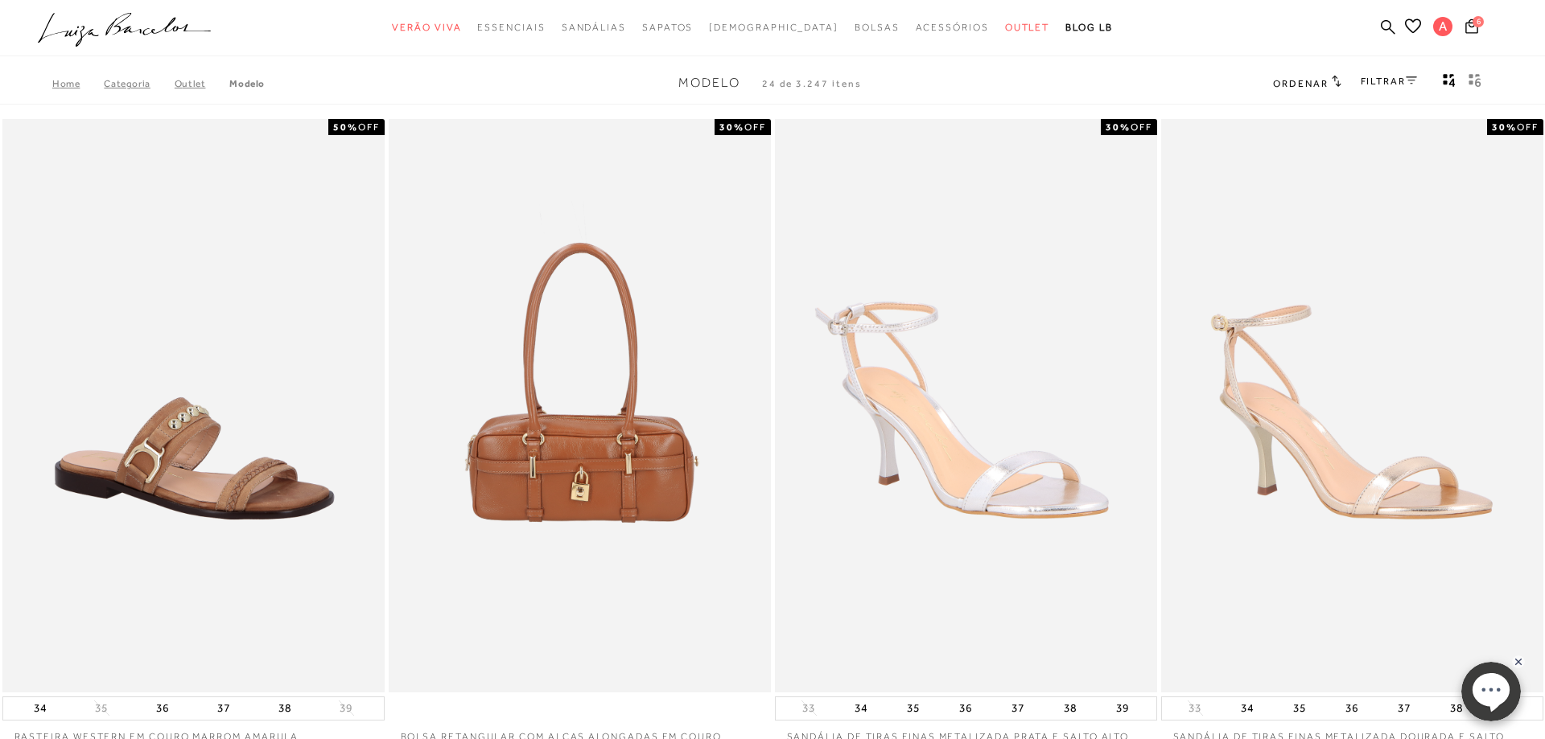
click at [206, 86] on link "Outlet" at bounding box center [203, 83] width 56 height 11
click at [206, 86] on link "Outlet" at bounding box center [190, 83] width 31 height 11
click at [1387, 80] on link "FILTRAR" at bounding box center [1388, 81] width 56 height 11
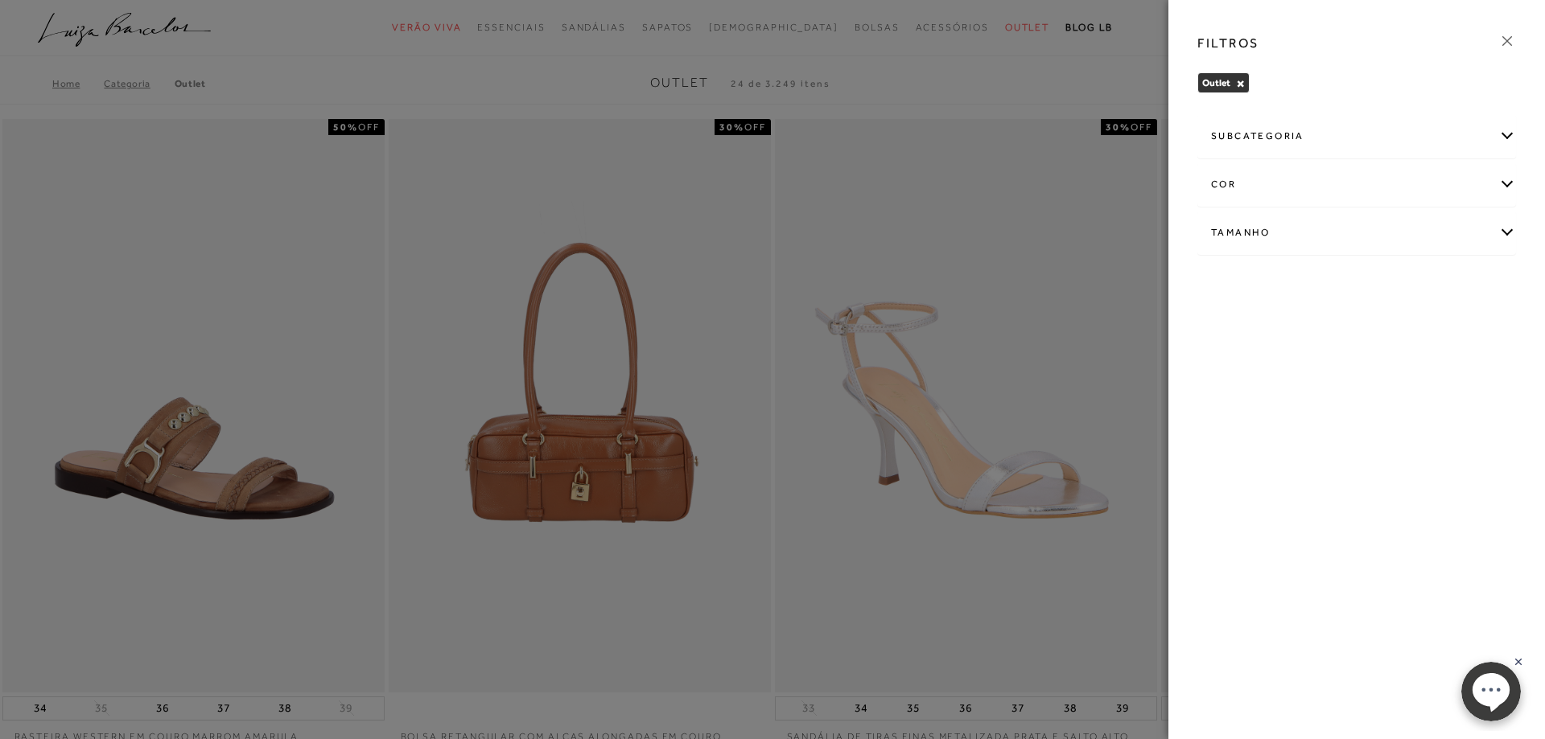
click at [1504, 184] on div "cor" at bounding box center [1356, 184] width 317 height 43
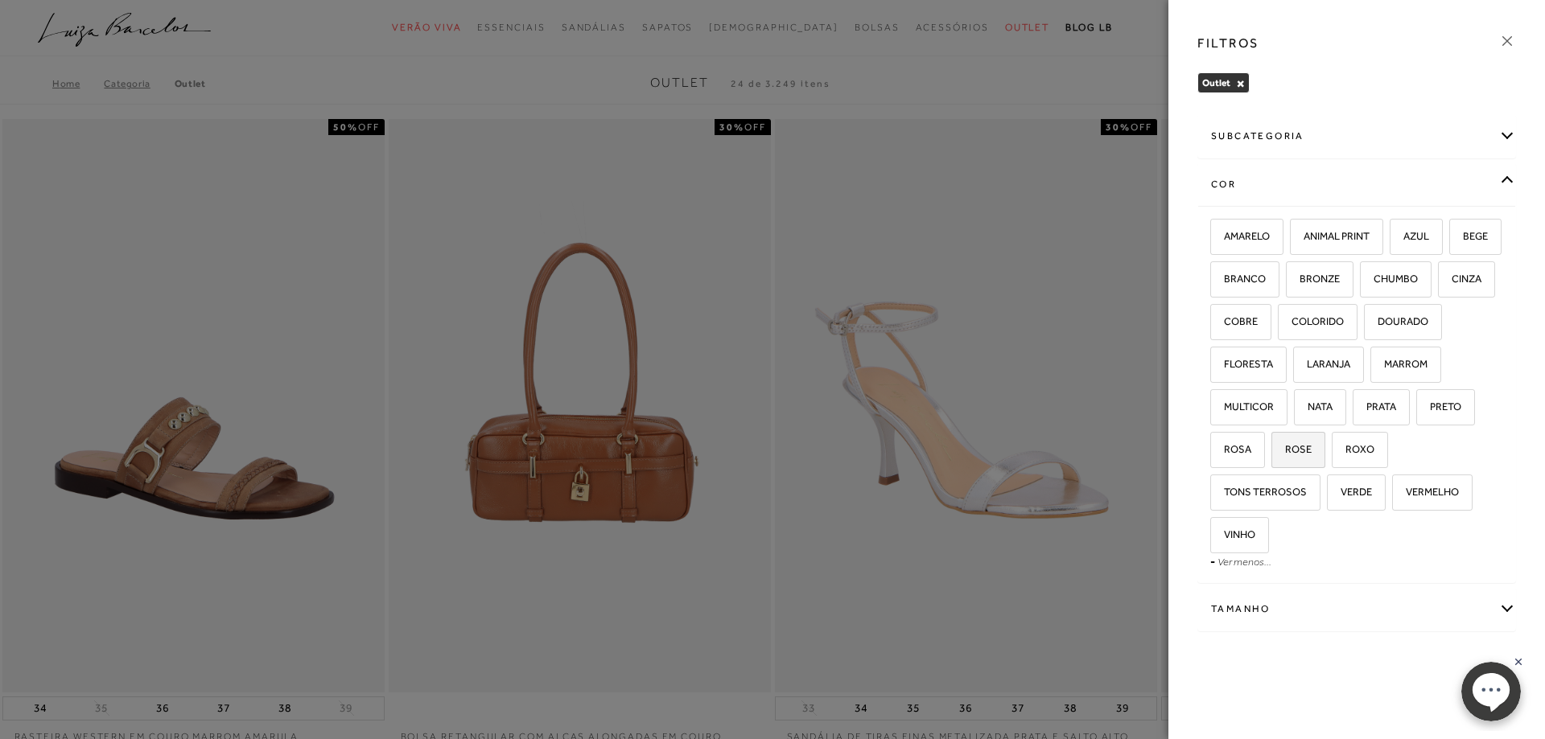
click at [1311, 450] on span "ROSE" at bounding box center [1292, 449] width 39 height 12
click at [1285, 450] on input "ROSE" at bounding box center [1277, 452] width 16 height 16
checkbox input "true"
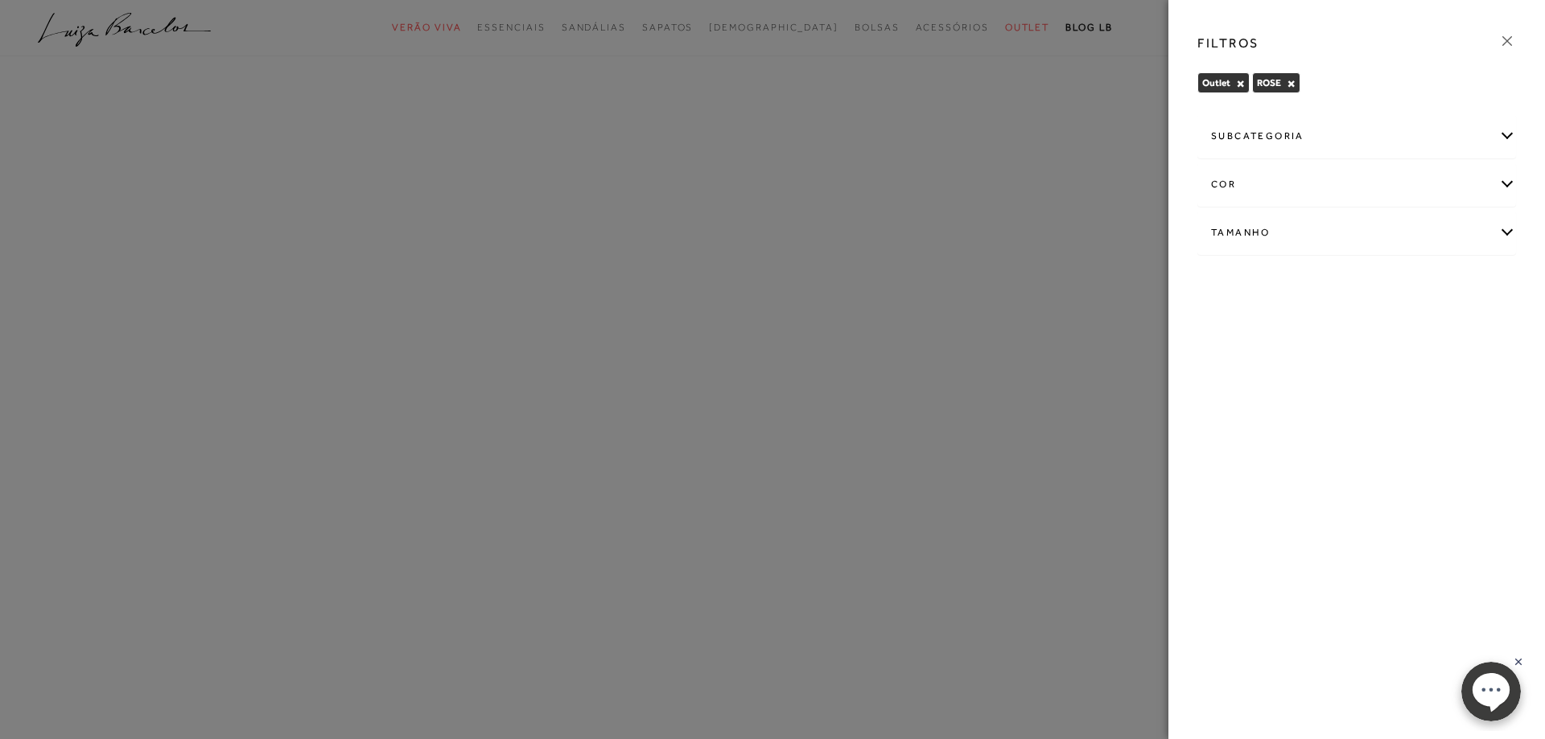
click at [1504, 183] on div "cor" at bounding box center [1356, 184] width 317 height 43
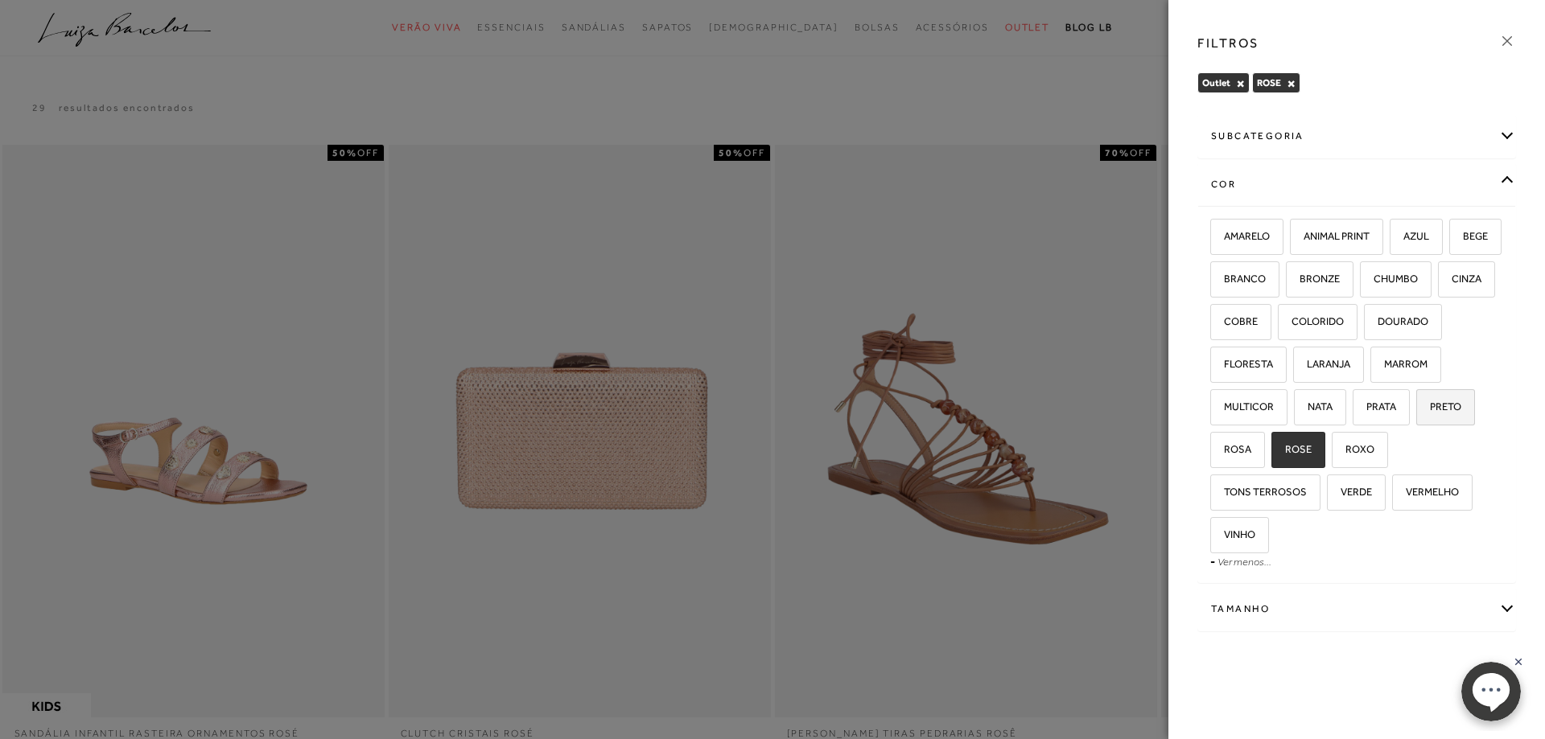
click at [1417, 413] on span "PRETO" at bounding box center [1438, 407] width 43 height 12
click at [1413, 418] on input "PRETO" at bounding box center [1421, 409] width 16 height 16
checkbox input "true"
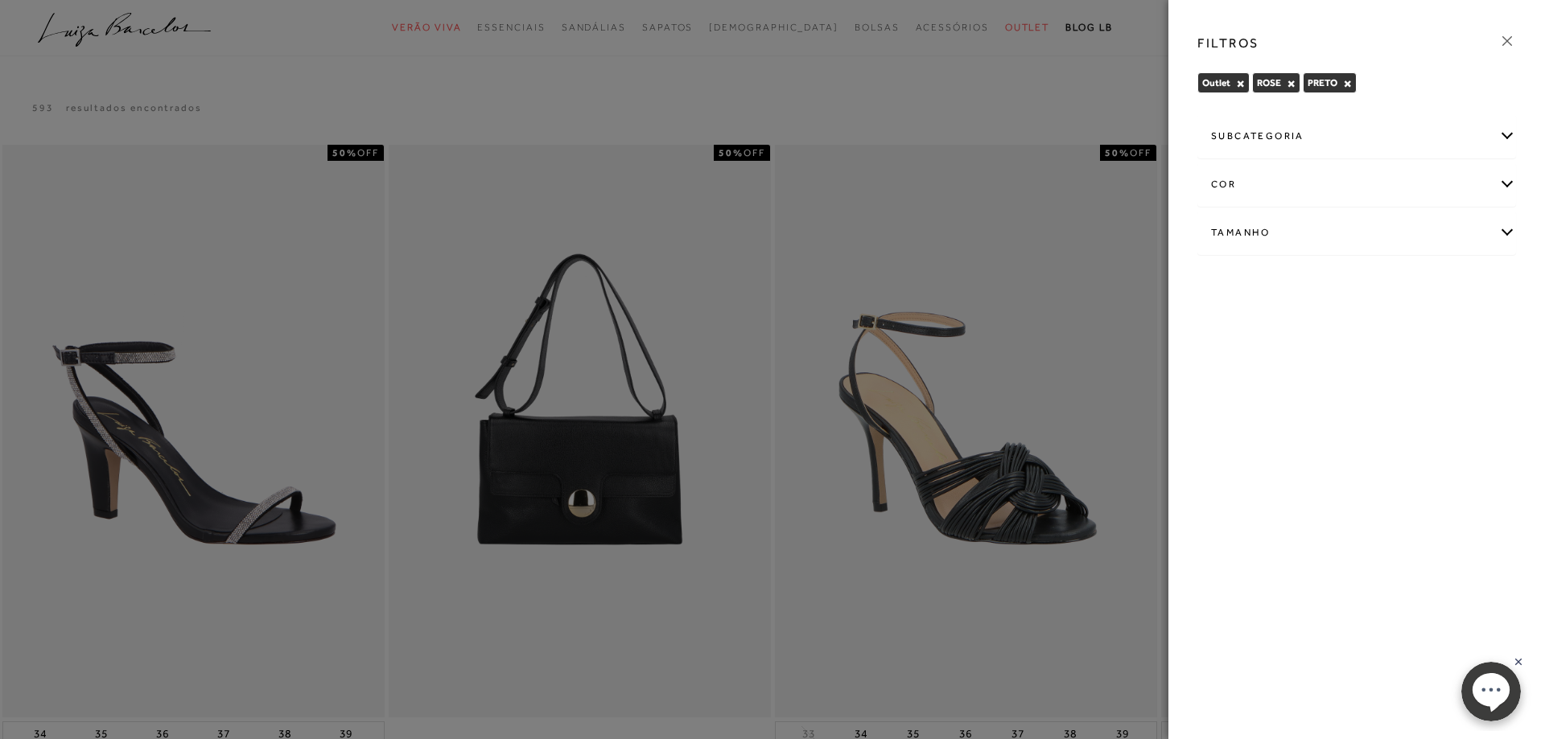
click at [1504, 132] on div "subcategoria" at bounding box center [1356, 136] width 317 height 43
click at [1500, 278] on div "Tamanho" at bounding box center [1356, 276] width 317 height 43
click at [1336, 413] on span "37" at bounding box center [1328, 413] width 23 height 12
click at [1329, 413] on input "37" at bounding box center [1321, 416] width 16 height 16
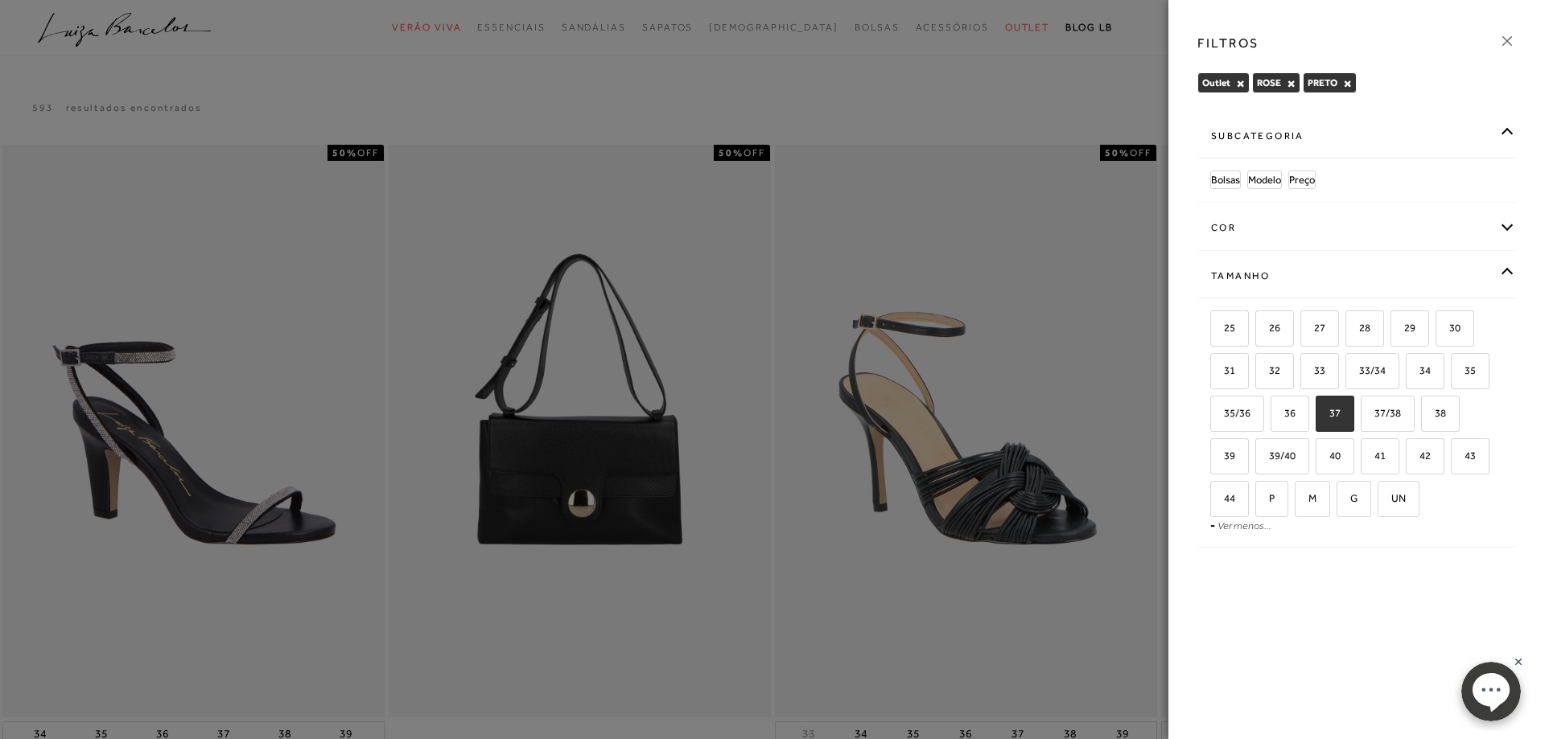
checkbox input "true"
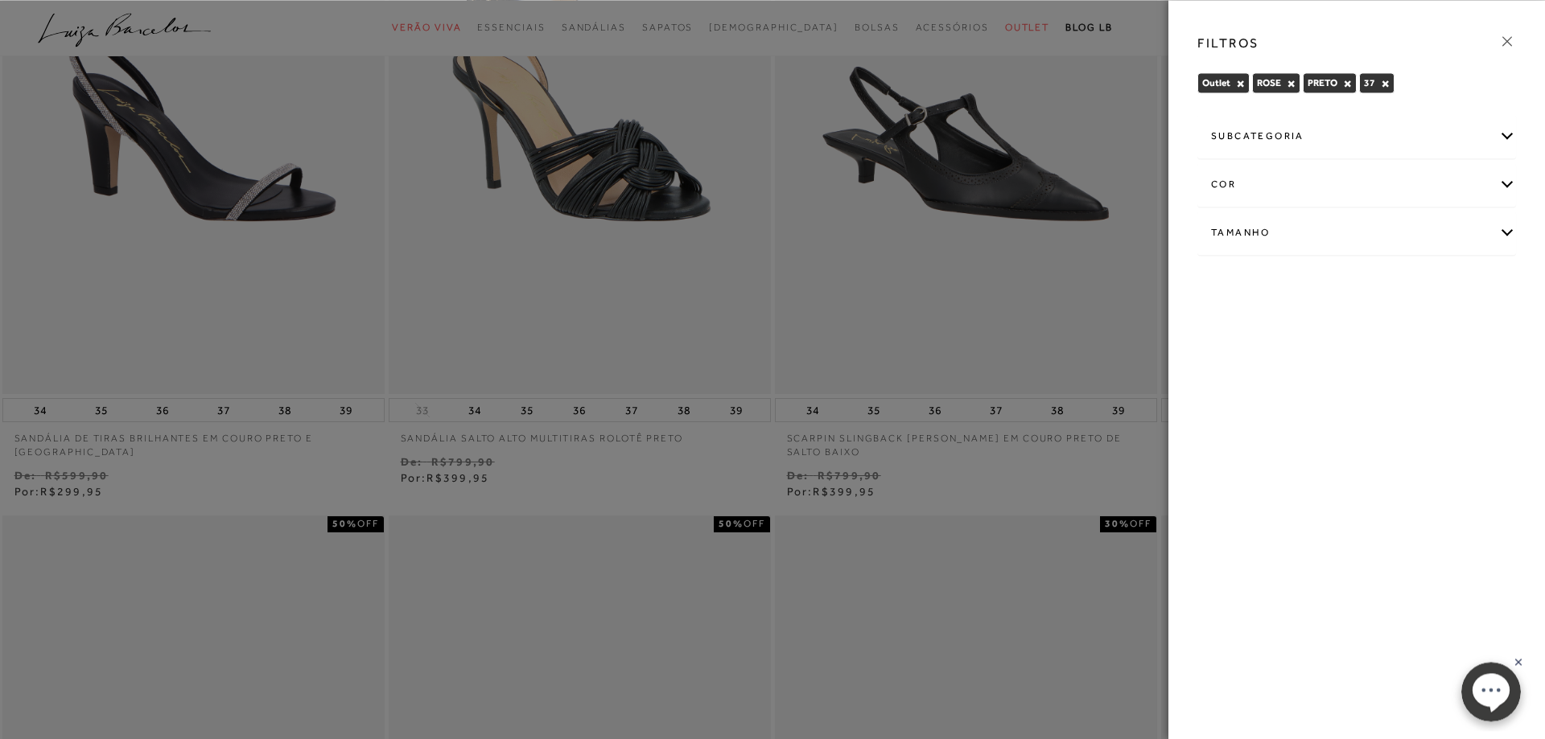
scroll to position [328, 0]
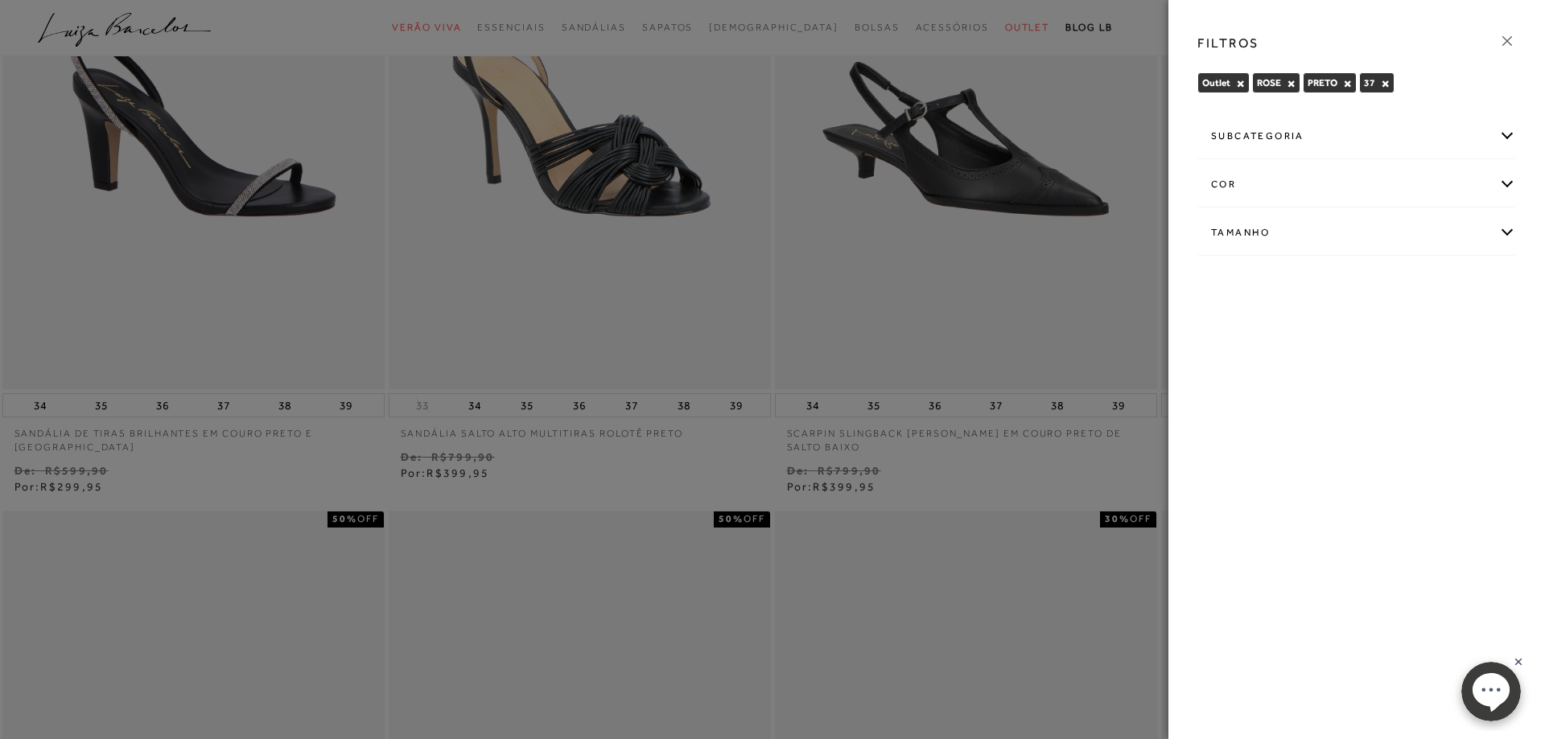
click at [1512, 43] on icon at bounding box center [1507, 41] width 18 height 18
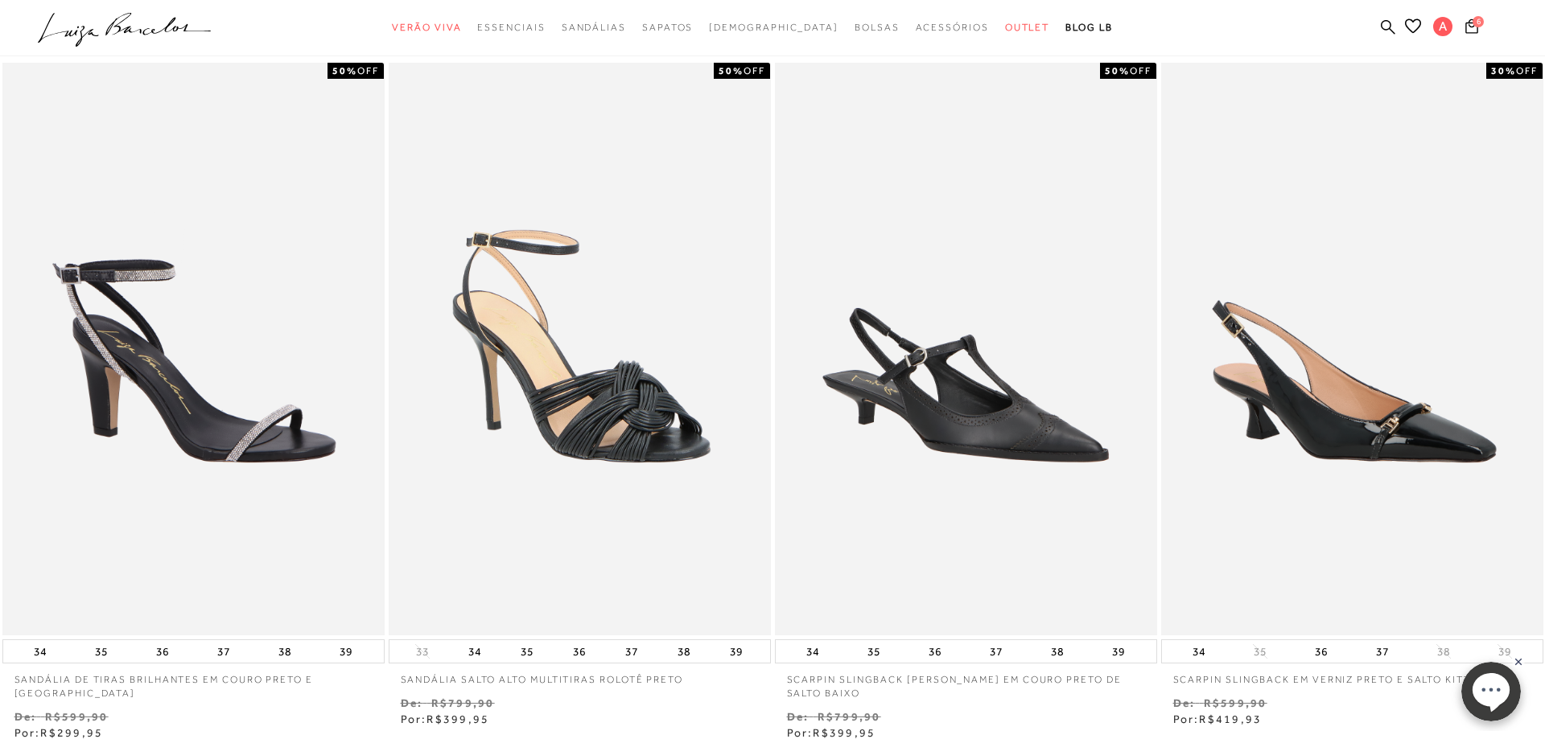
scroll to position [0, 0]
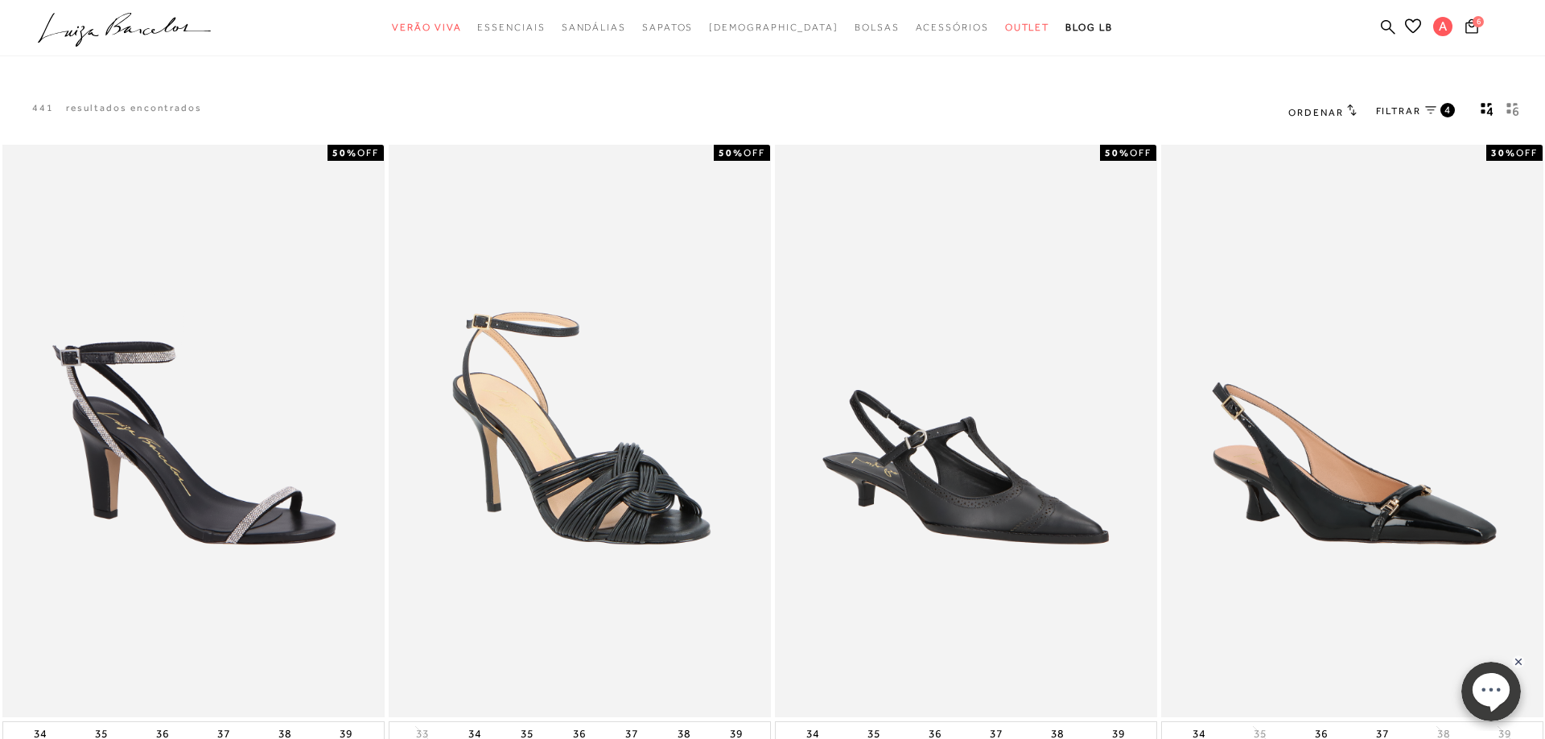
click at [1514, 112] on icon "gridText6Desc" at bounding box center [1515, 111] width 6 height 9
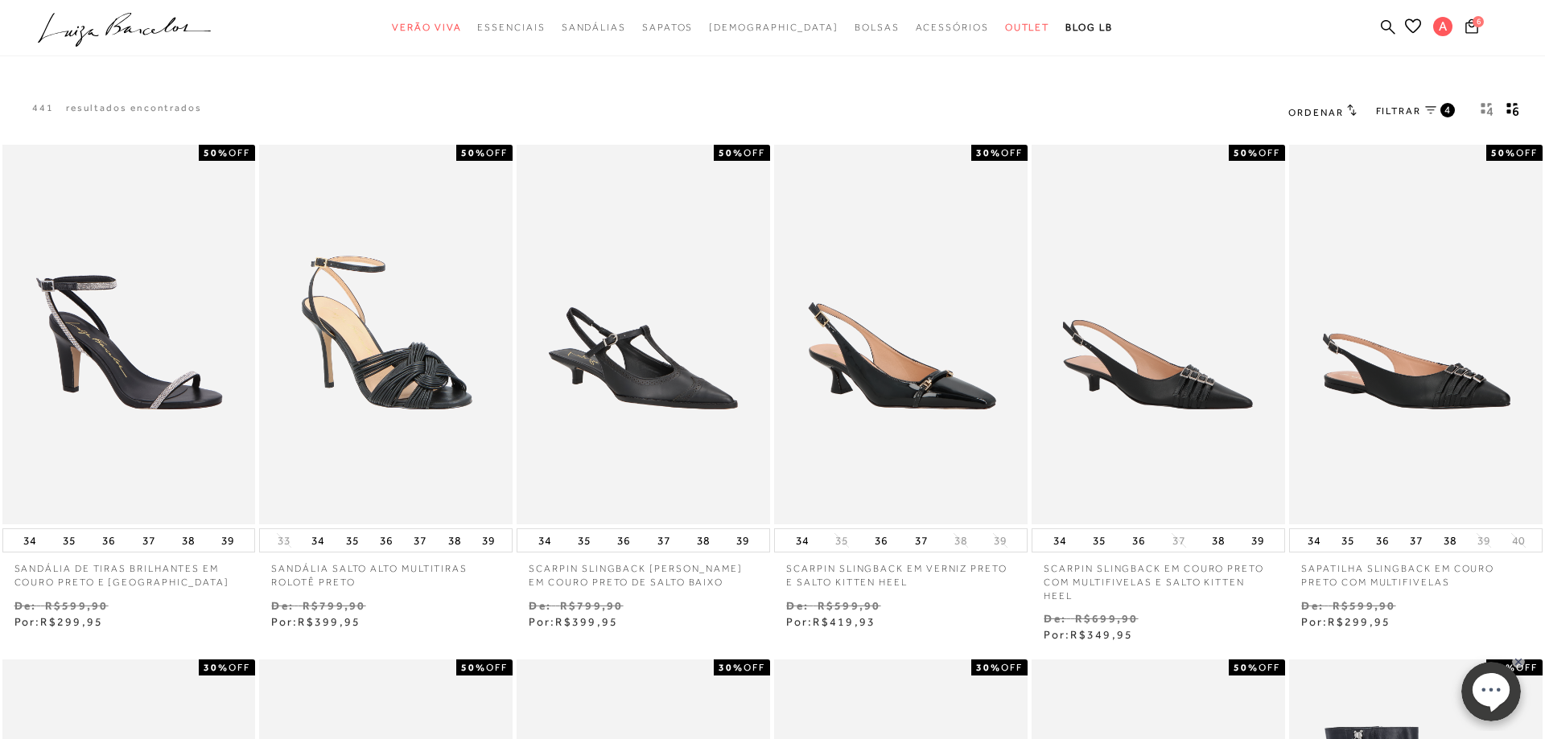
click at [1483, 109] on icon "Mostrar 4 produtos por linha" at bounding box center [1486, 109] width 13 height 14
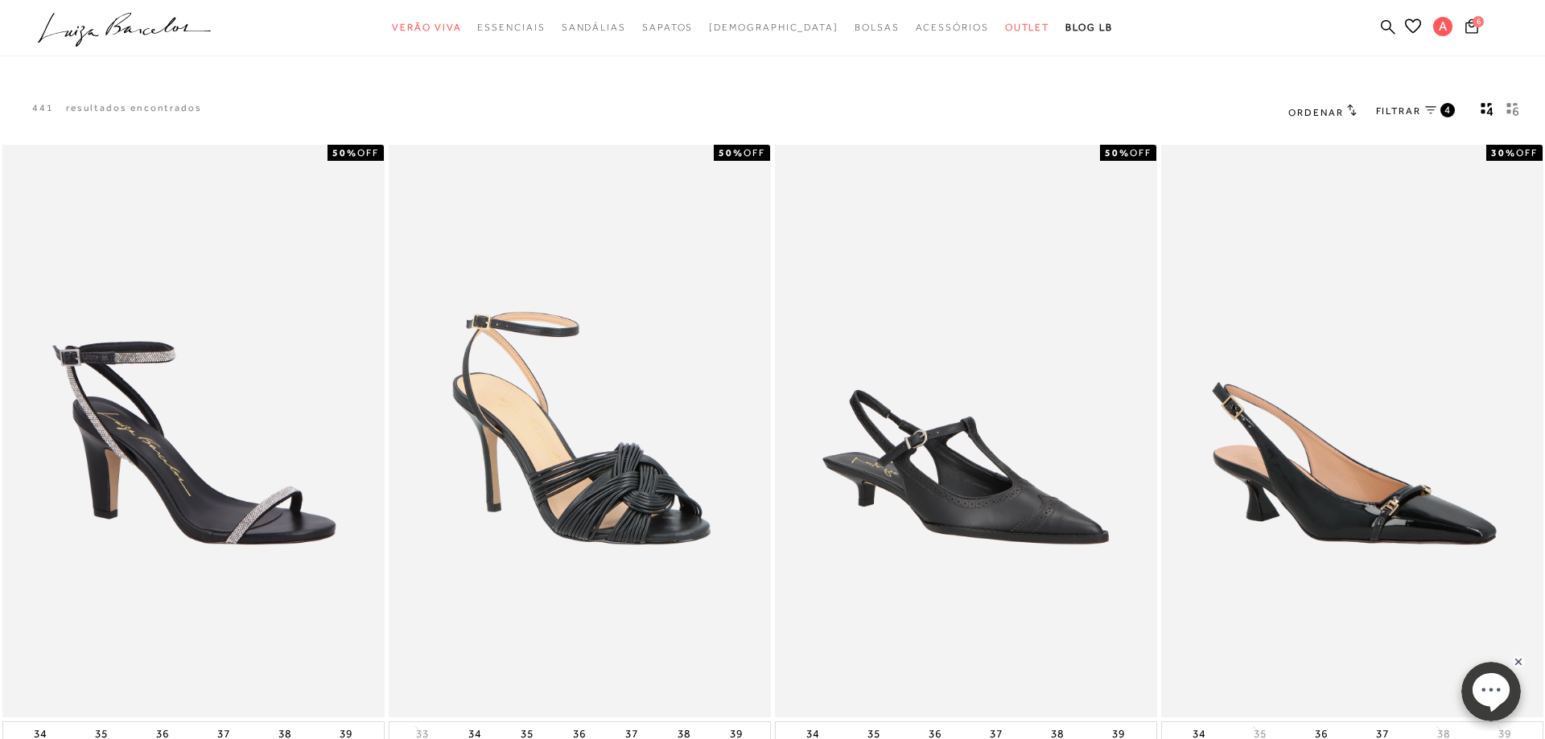
click at [1517, 109] on icon "gridText6Desc" at bounding box center [1512, 109] width 13 height 14
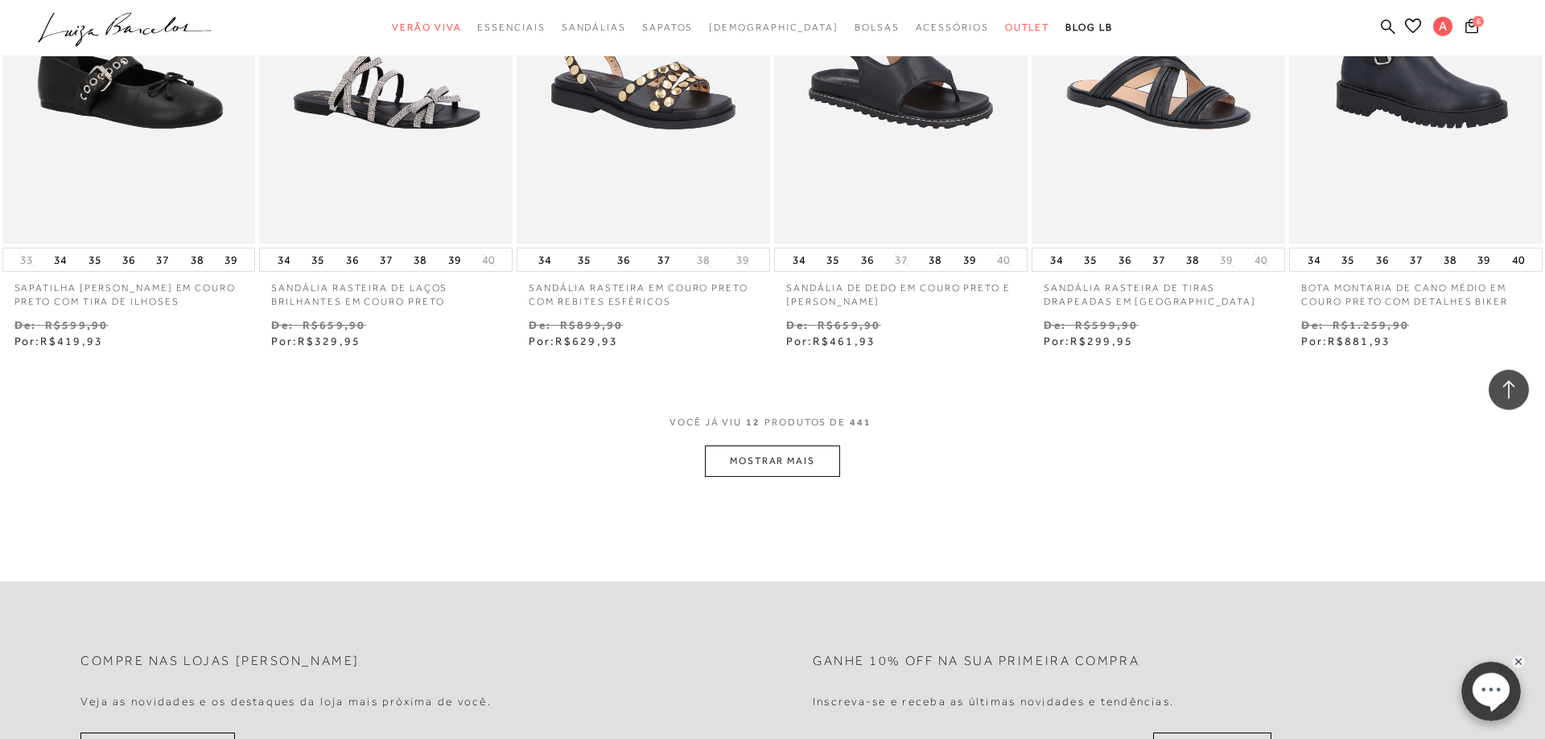
scroll to position [821, 0]
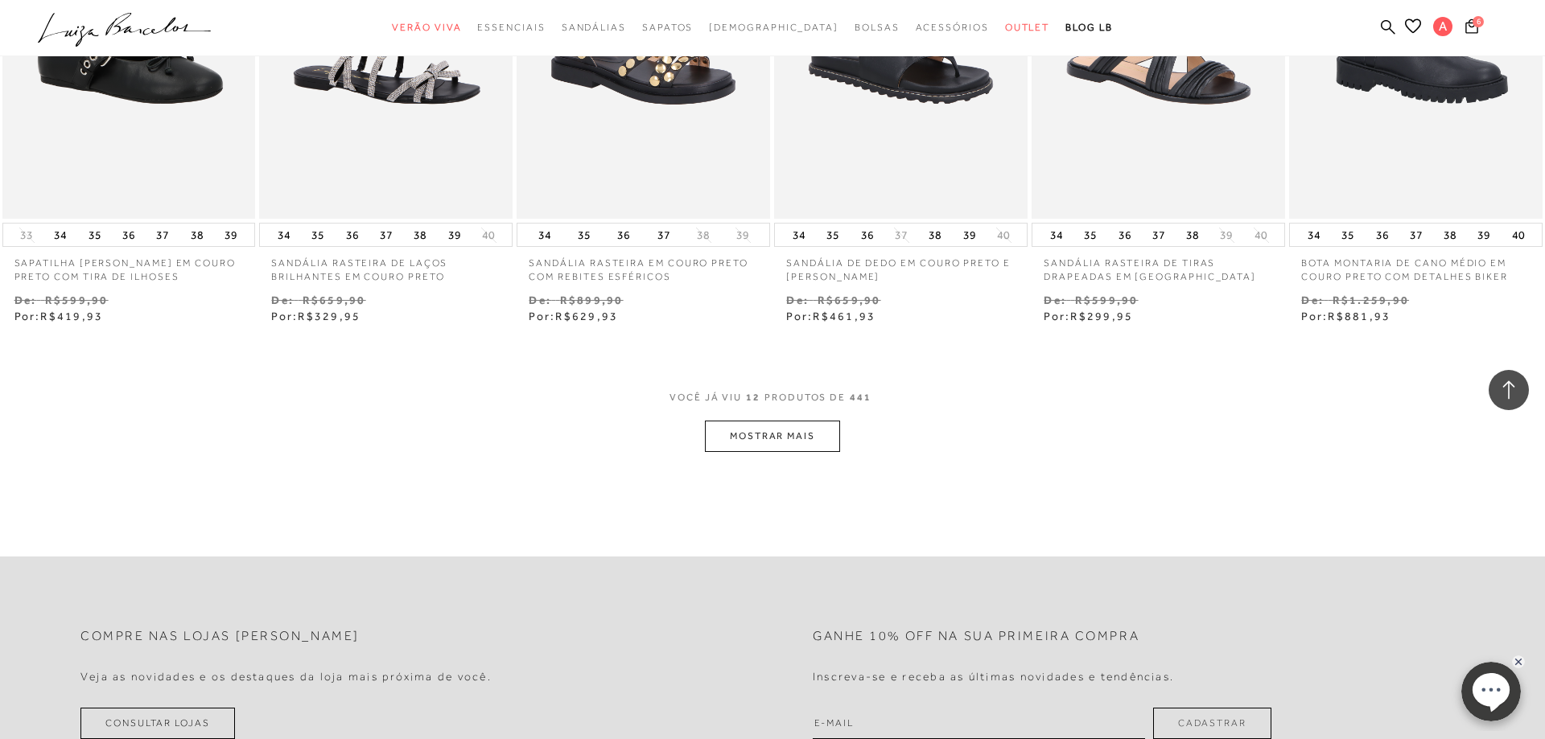
click at [775, 440] on button "MOSTRAR MAIS" at bounding box center [772, 436] width 135 height 31
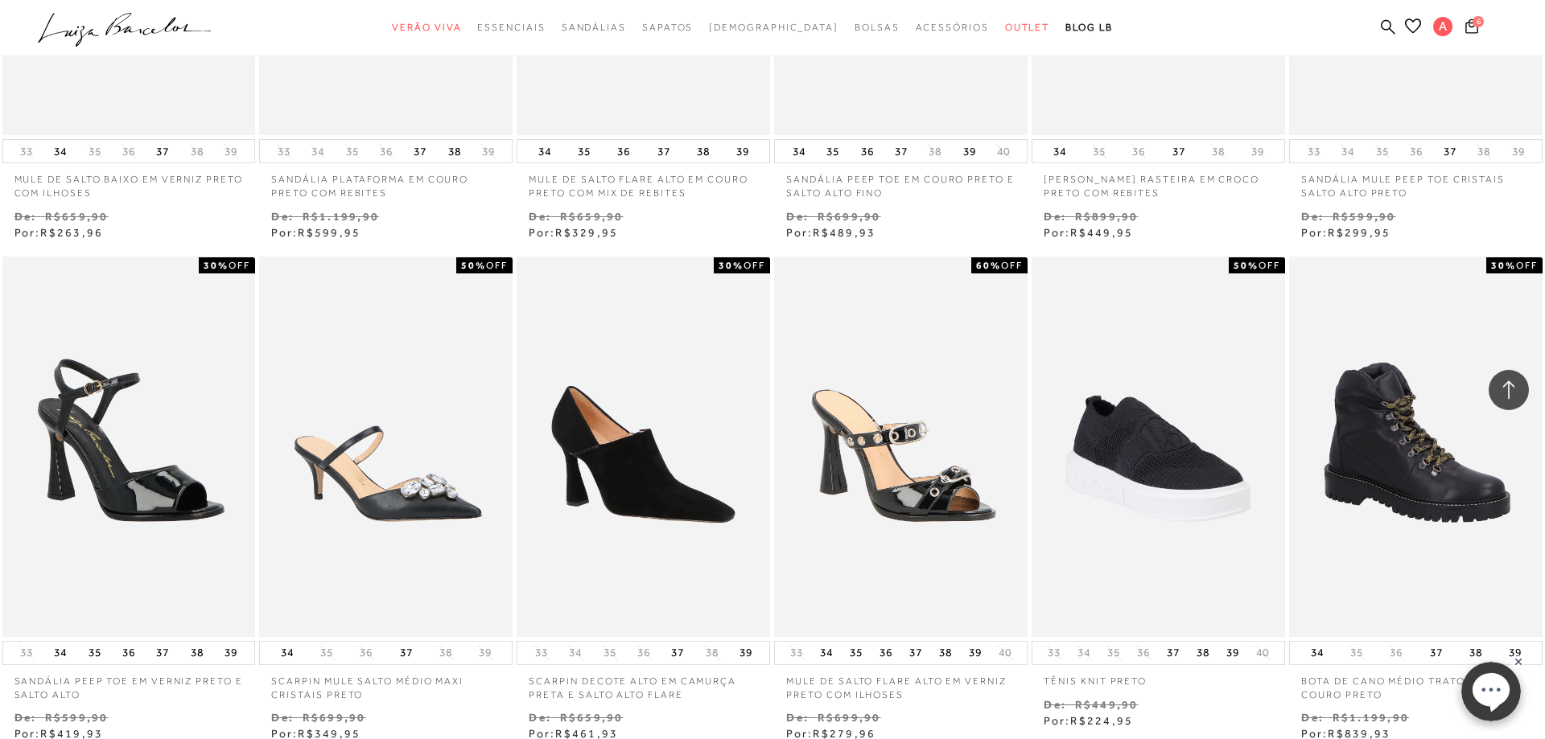
scroll to position [1641, 0]
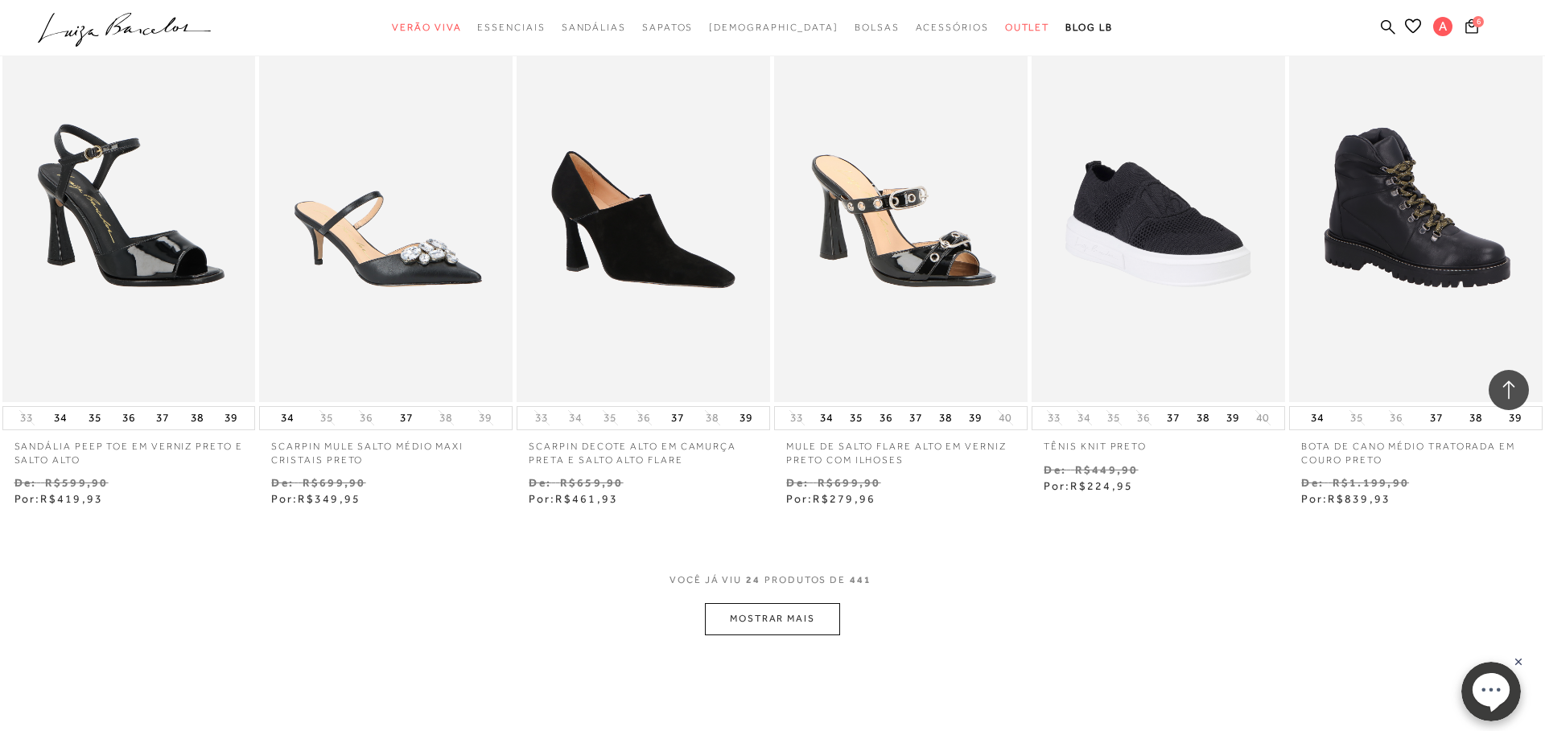
click at [794, 626] on button "MOSTRAR MAIS" at bounding box center [772, 618] width 135 height 31
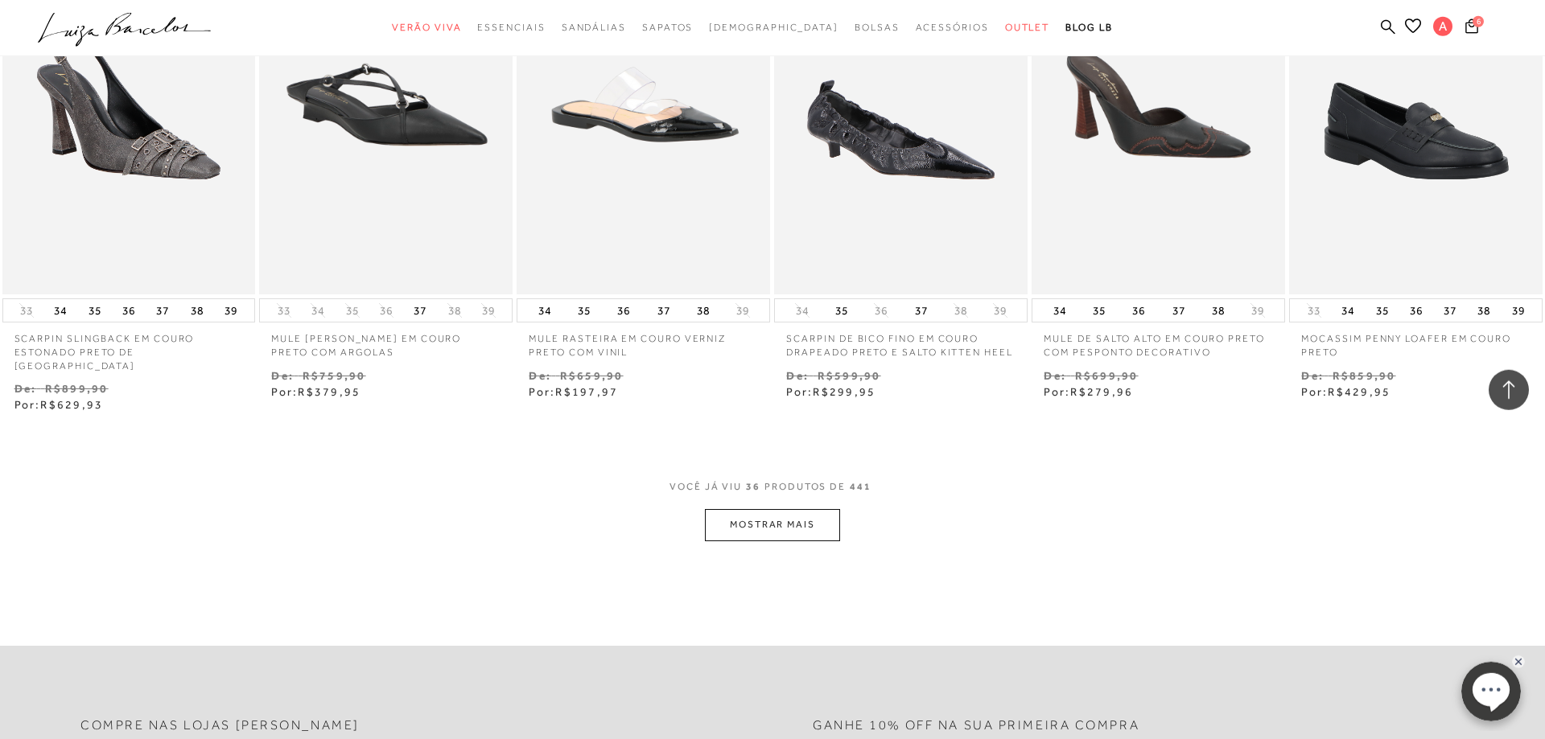
scroll to position [2790, 0]
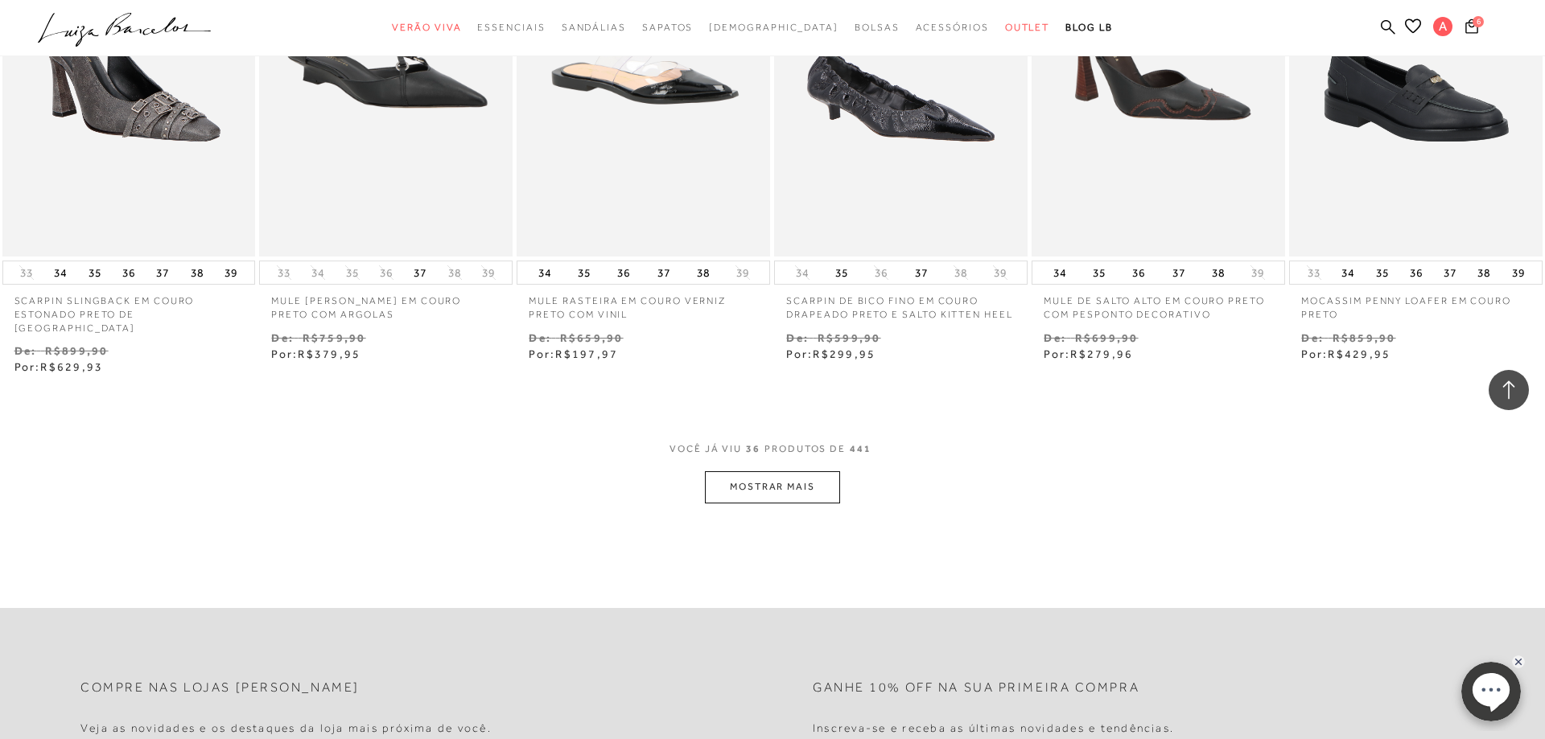
click at [762, 471] on button "MOSTRAR MAIS" at bounding box center [772, 486] width 135 height 31
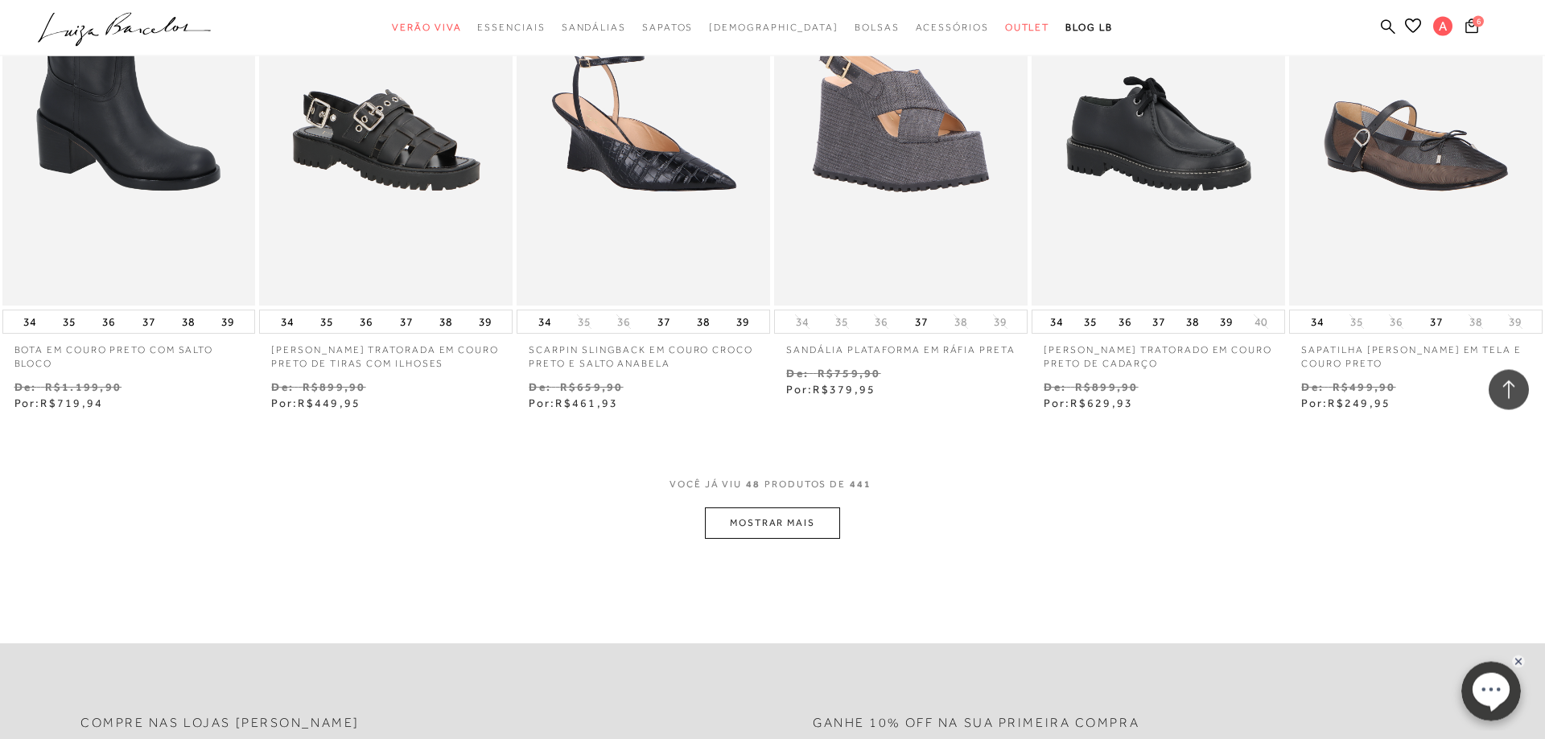
scroll to position [3774, 0]
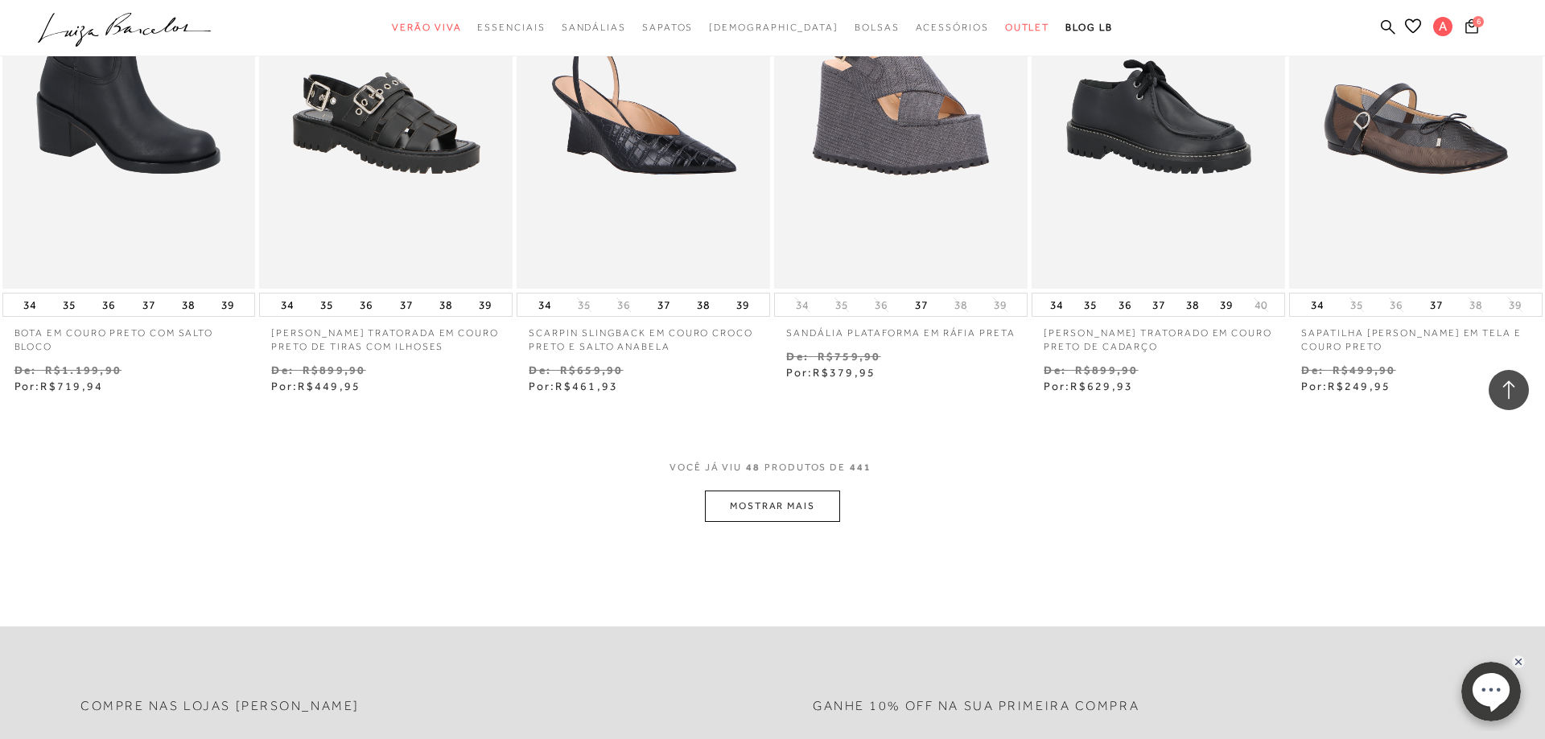
click at [759, 502] on button "MOSTRAR MAIS" at bounding box center [772, 506] width 135 height 31
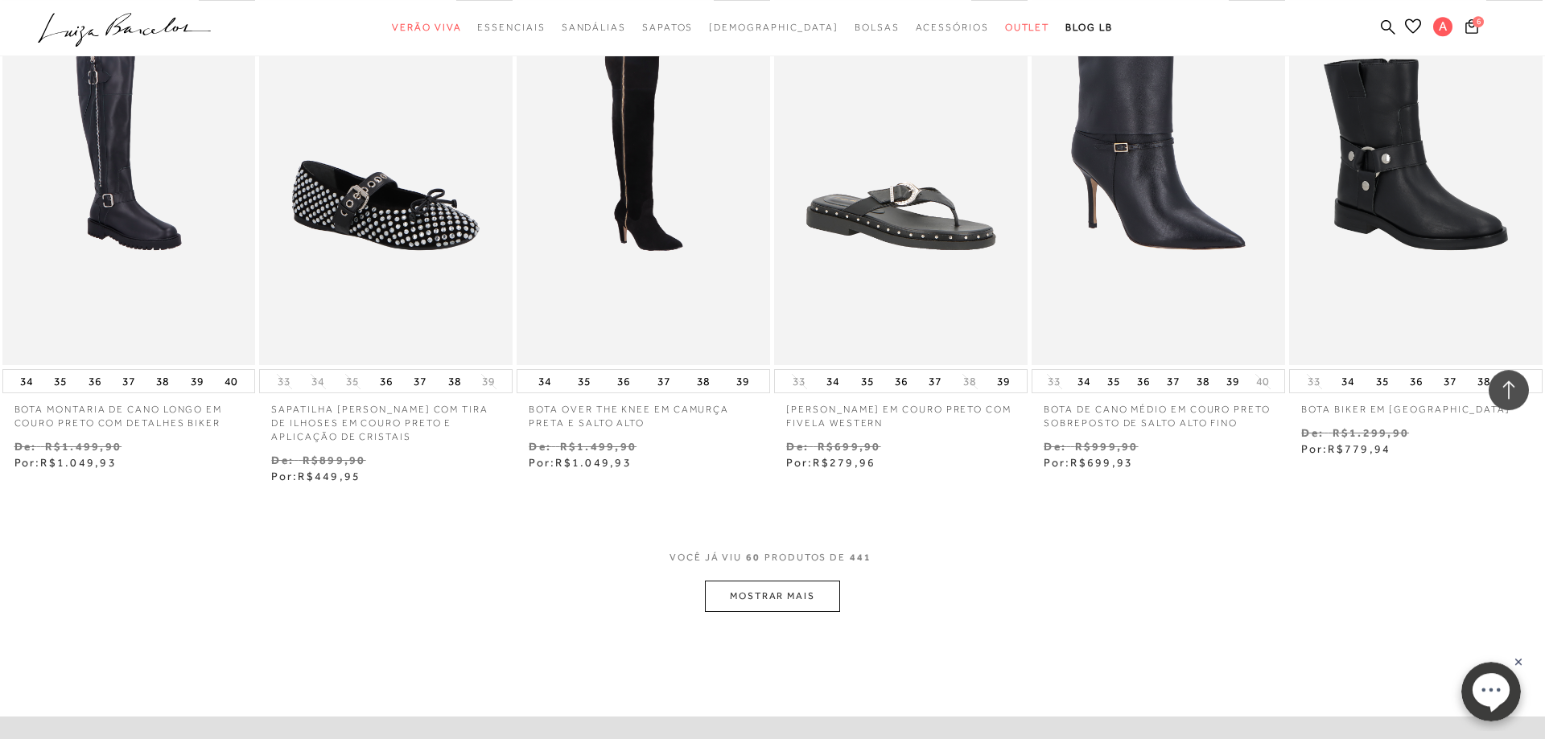
scroll to position [4759, 0]
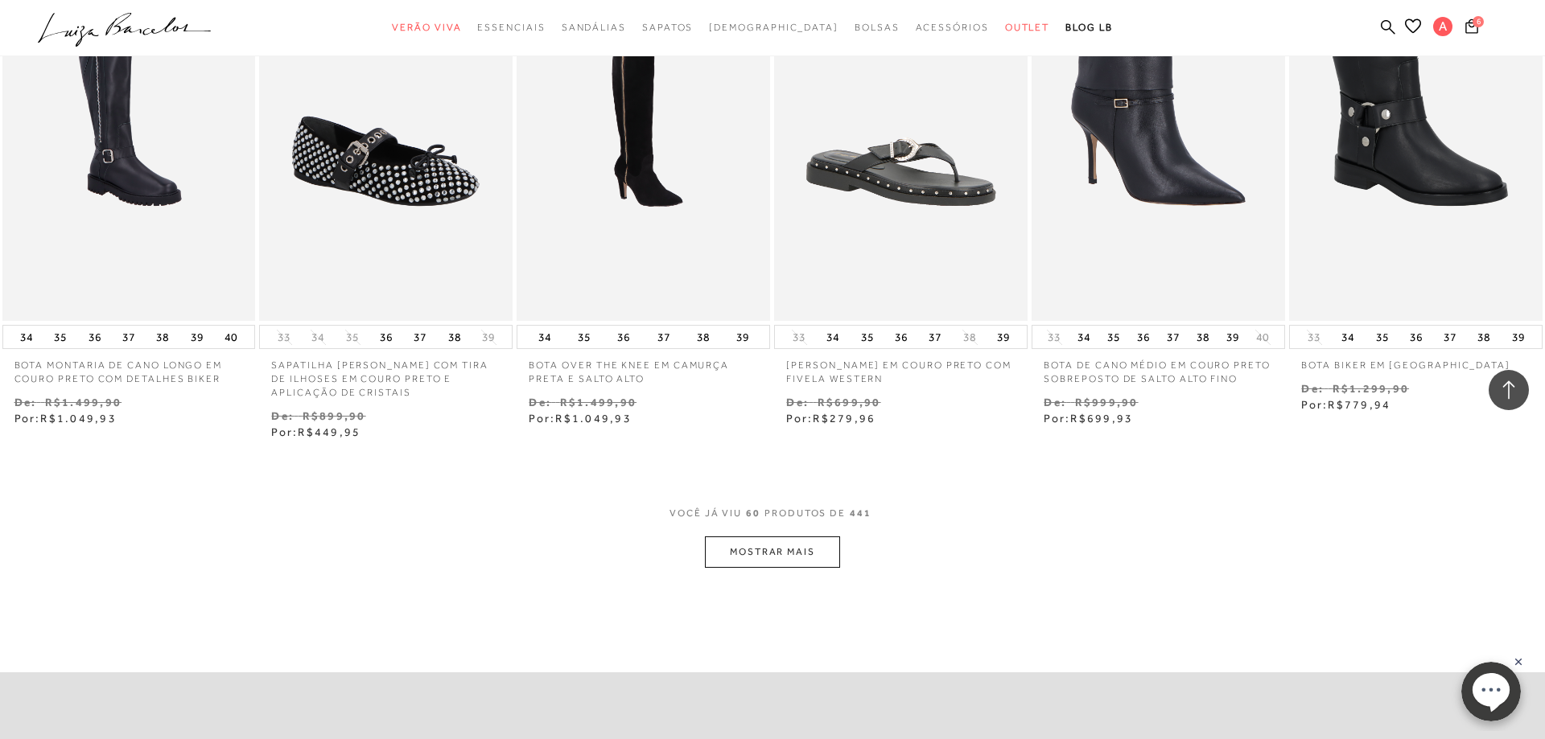
click at [743, 542] on button "MOSTRAR MAIS" at bounding box center [772, 552] width 135 height 31
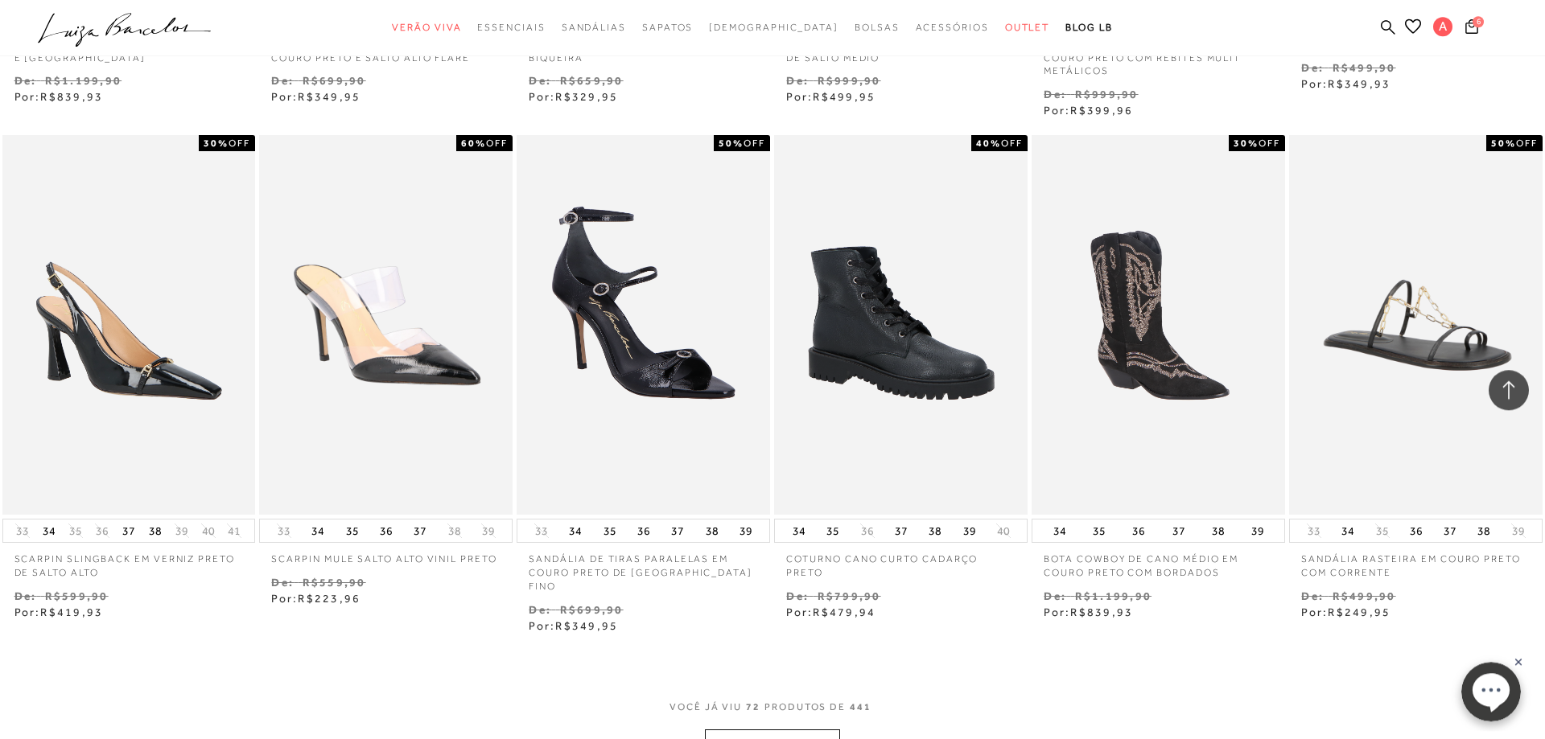
scroll to position [5826, 0]
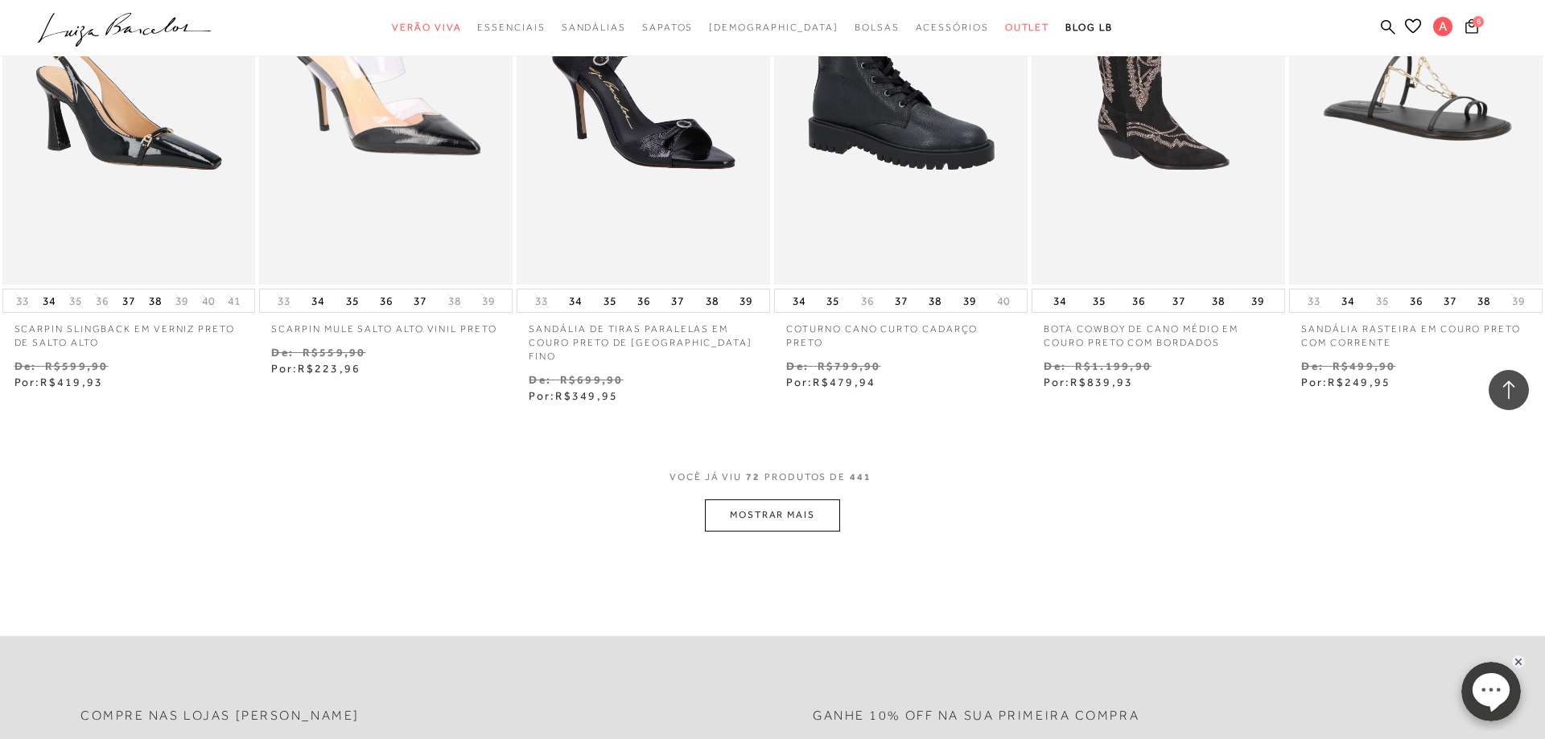
click at [762, 500] on button "MOSTRAR MAIS" at bounding box center [772, 515] width 135 height 31
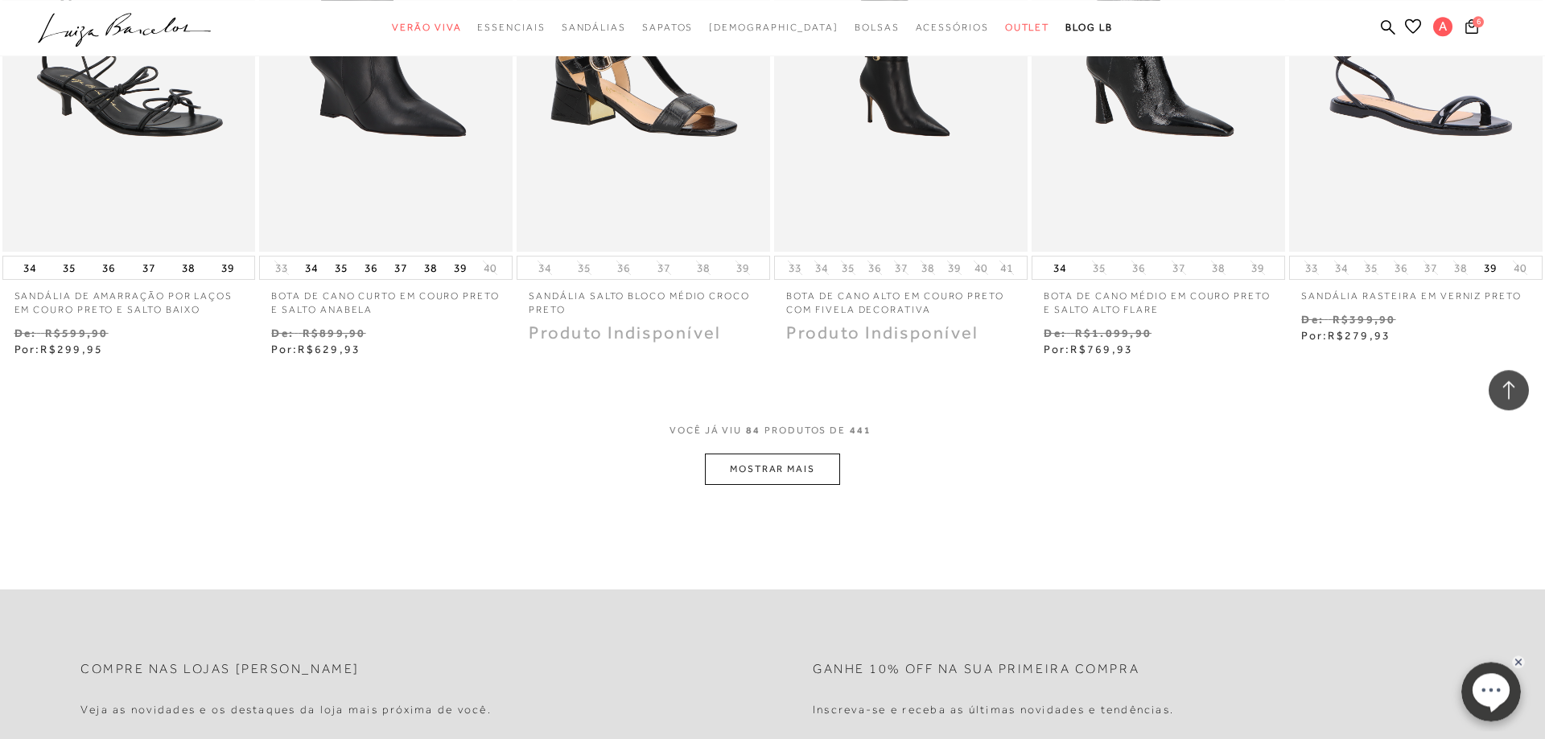
scroll to position [6893, 0]
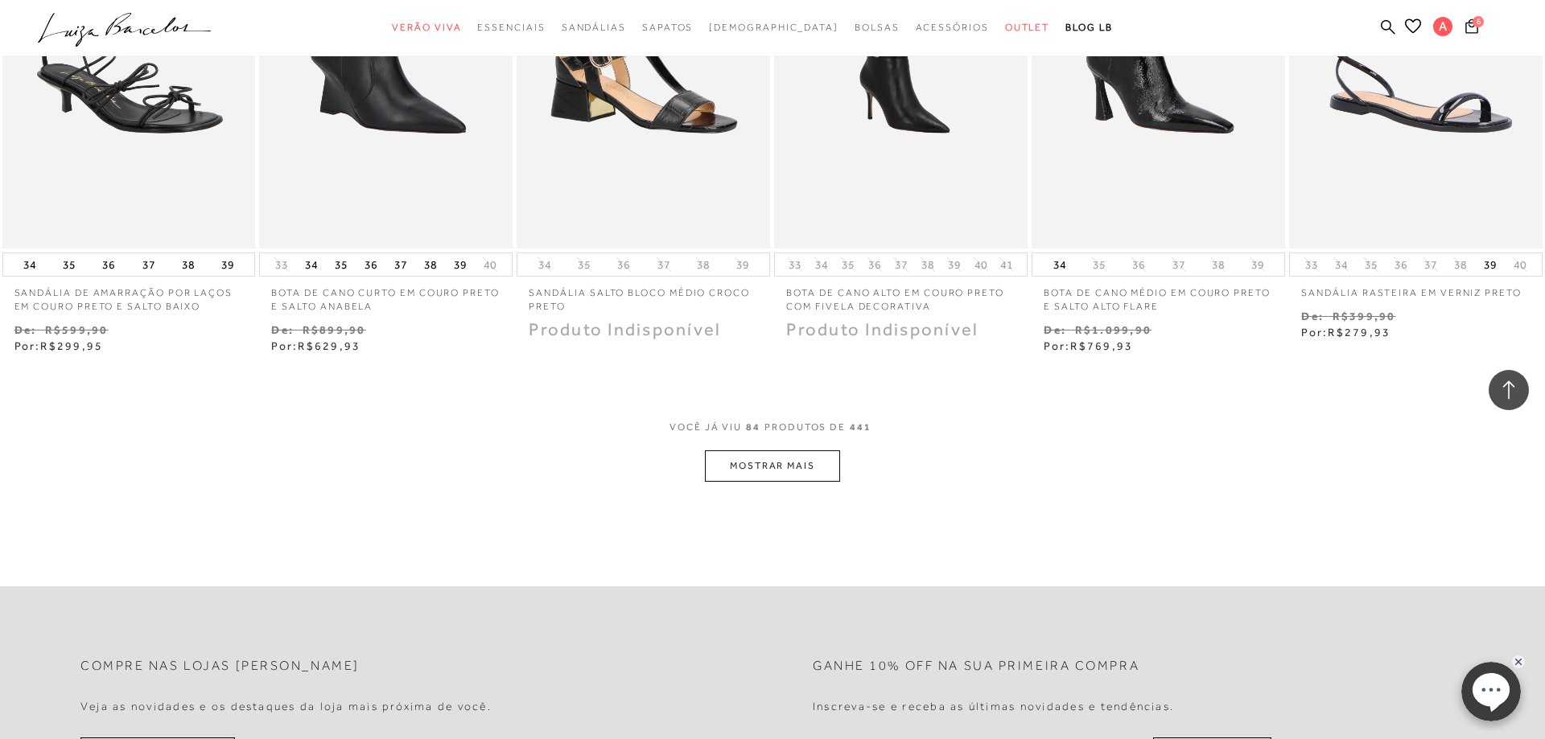
click at [777, 450] on button "MOSTRAR MAIS" at bounding box center [772, 465] width 135 height 31
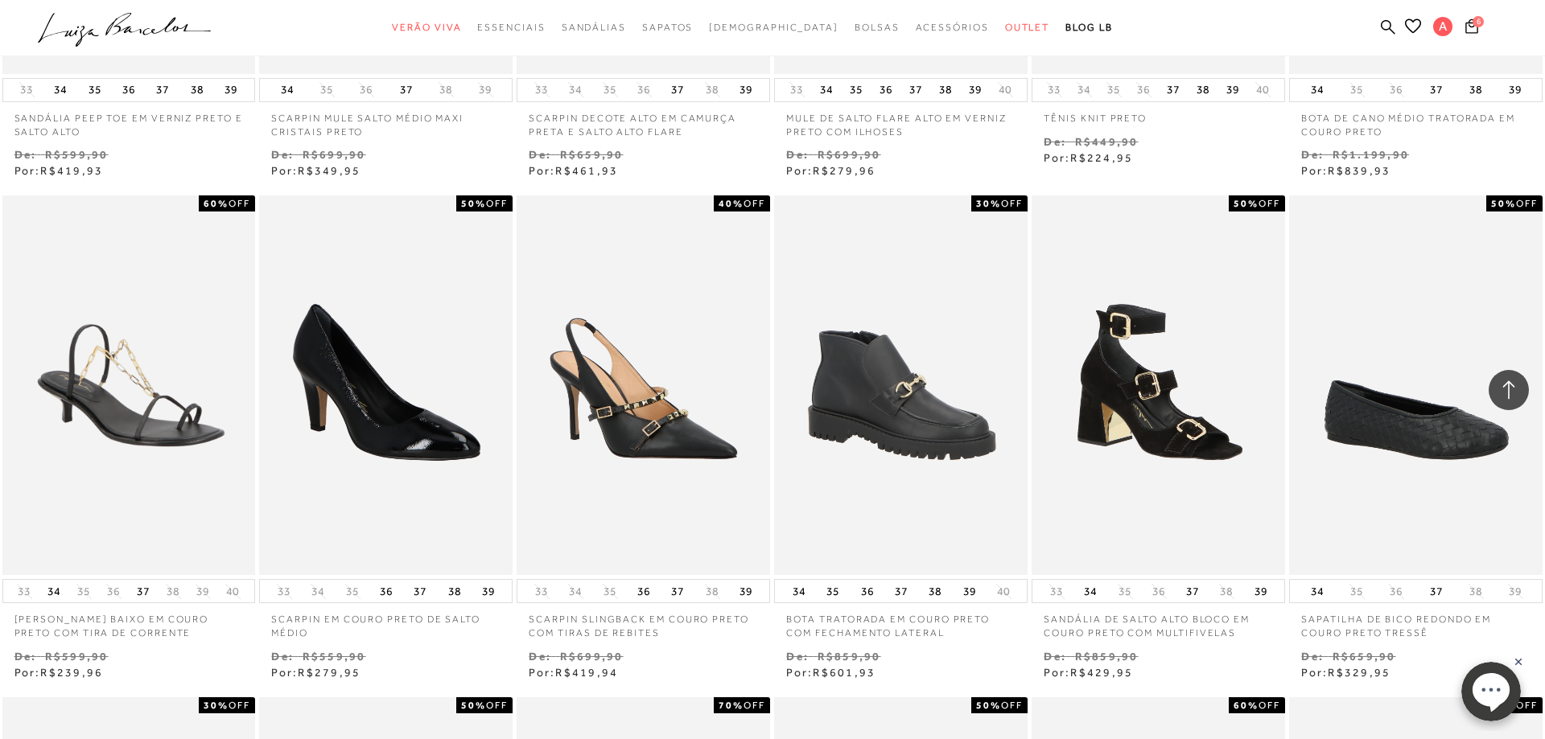
scroll to position [1395, 0]
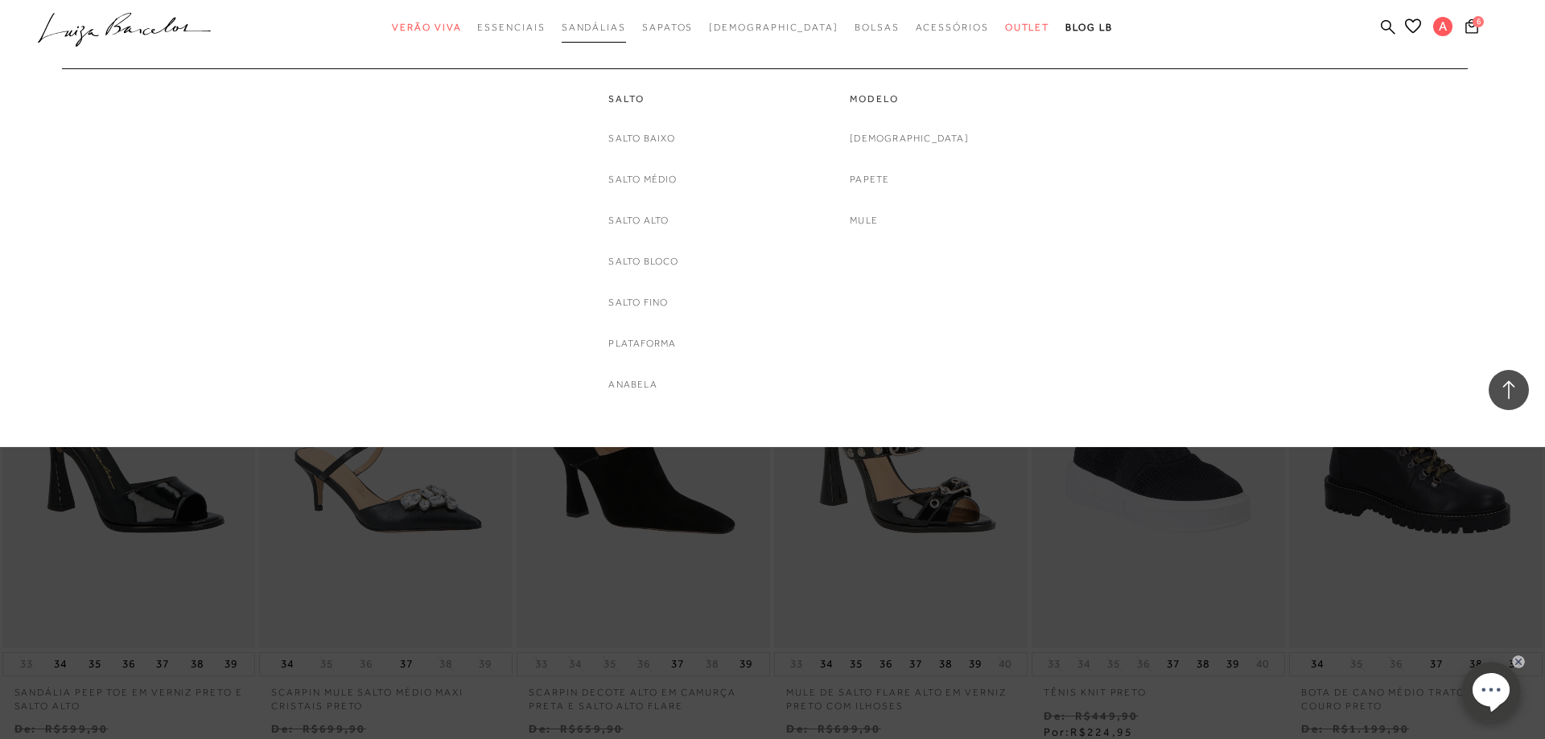
click at [617, 28] on span "Sandálias" at bounding box center [594, 27] width 64 height 11
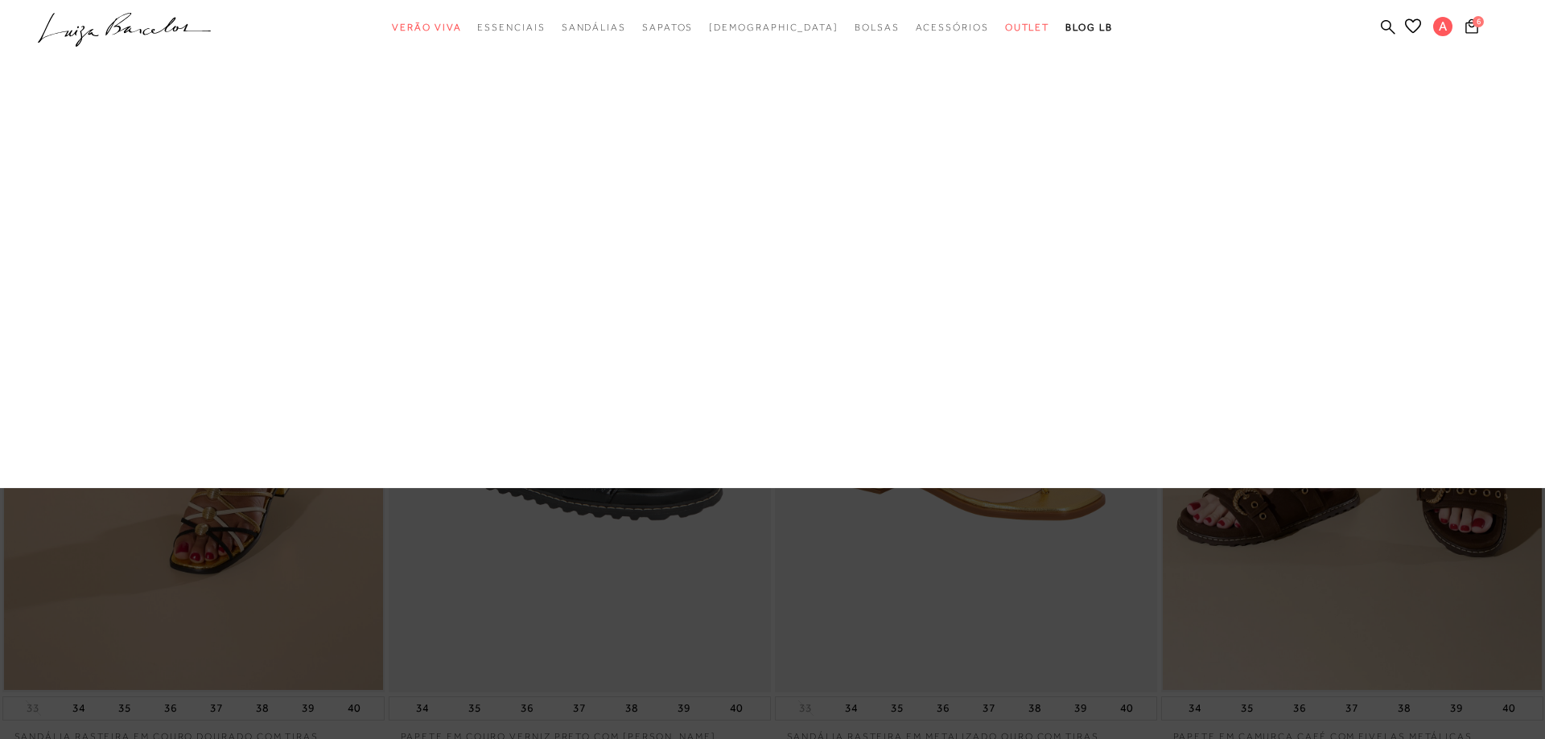
scroll to position [6, 0]
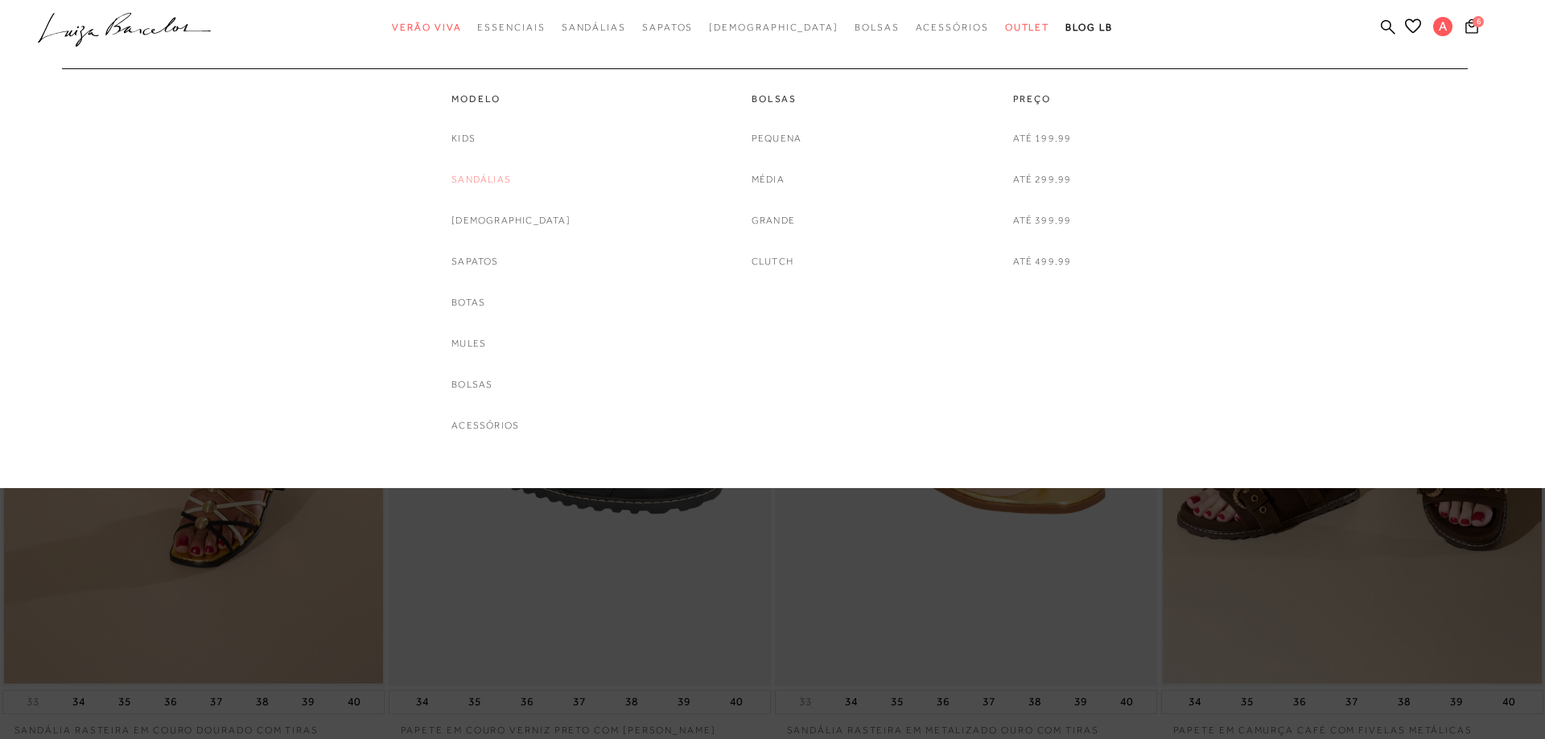
click at [504, 183] on link "Sandálias" at bounding box center [481, 179] width 60 height 17
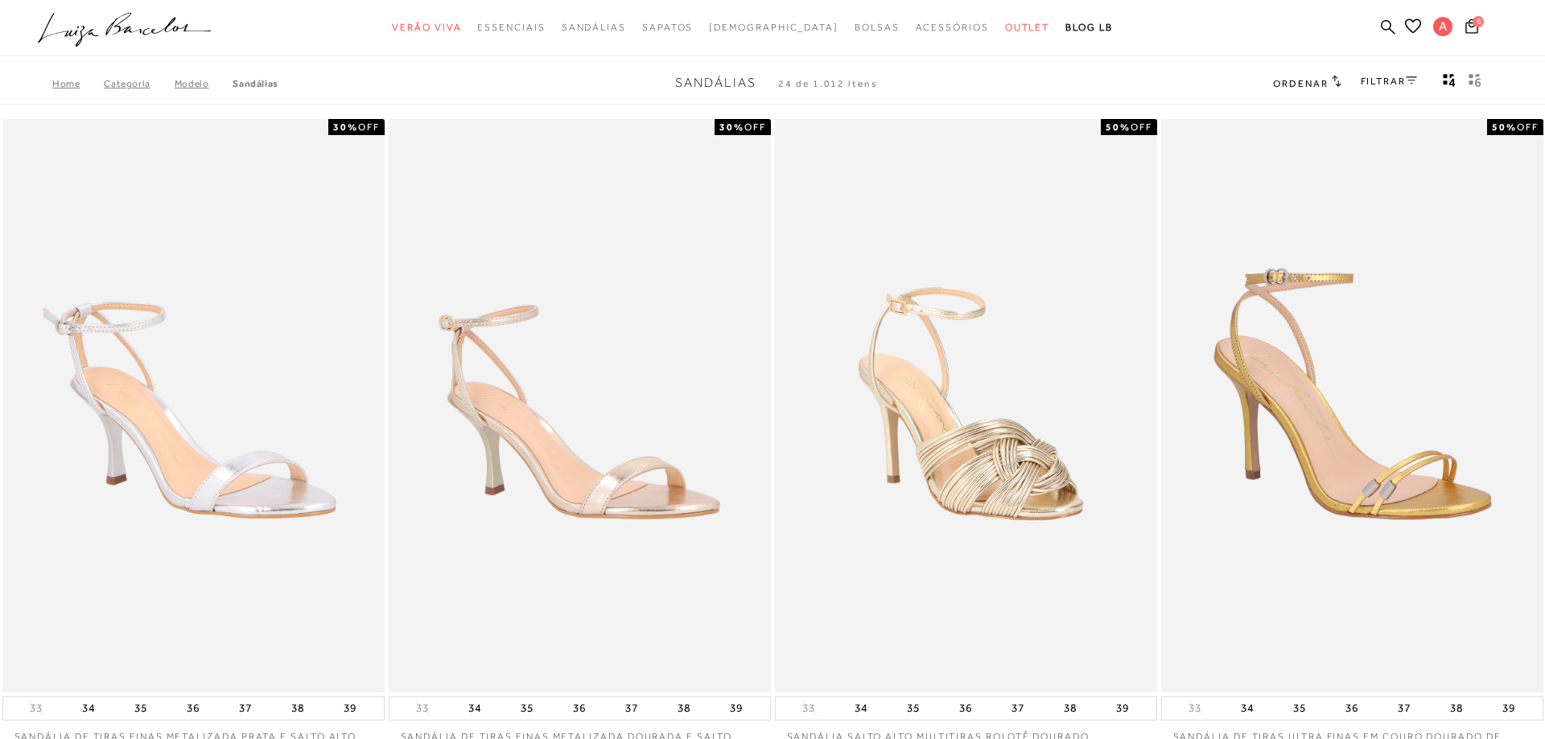
click at [1392, 82] on link "FILTRAR" at bounding box center [1388, 81] width 56 height 11
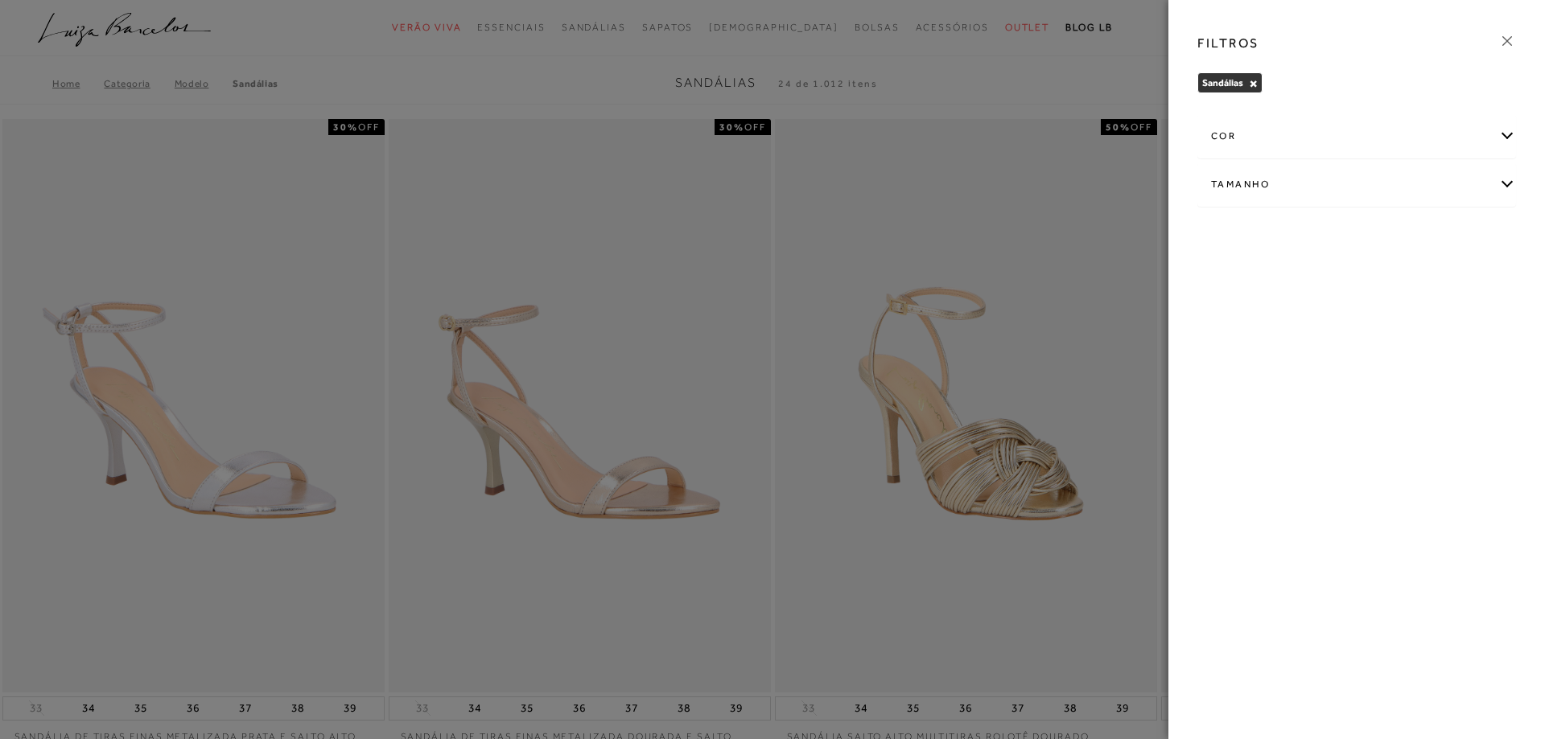
click at [1499, 188] on div "Tamanho" at bounding box center [1356, 184] width 317 height 43
click at [1336, 321] on span "37" at bounding box center [1328, 321] width 23 height 12
click at [1329, 321] on input "37" at bounding box center [1321, 324] width 16 height 16
checkbox input "true"
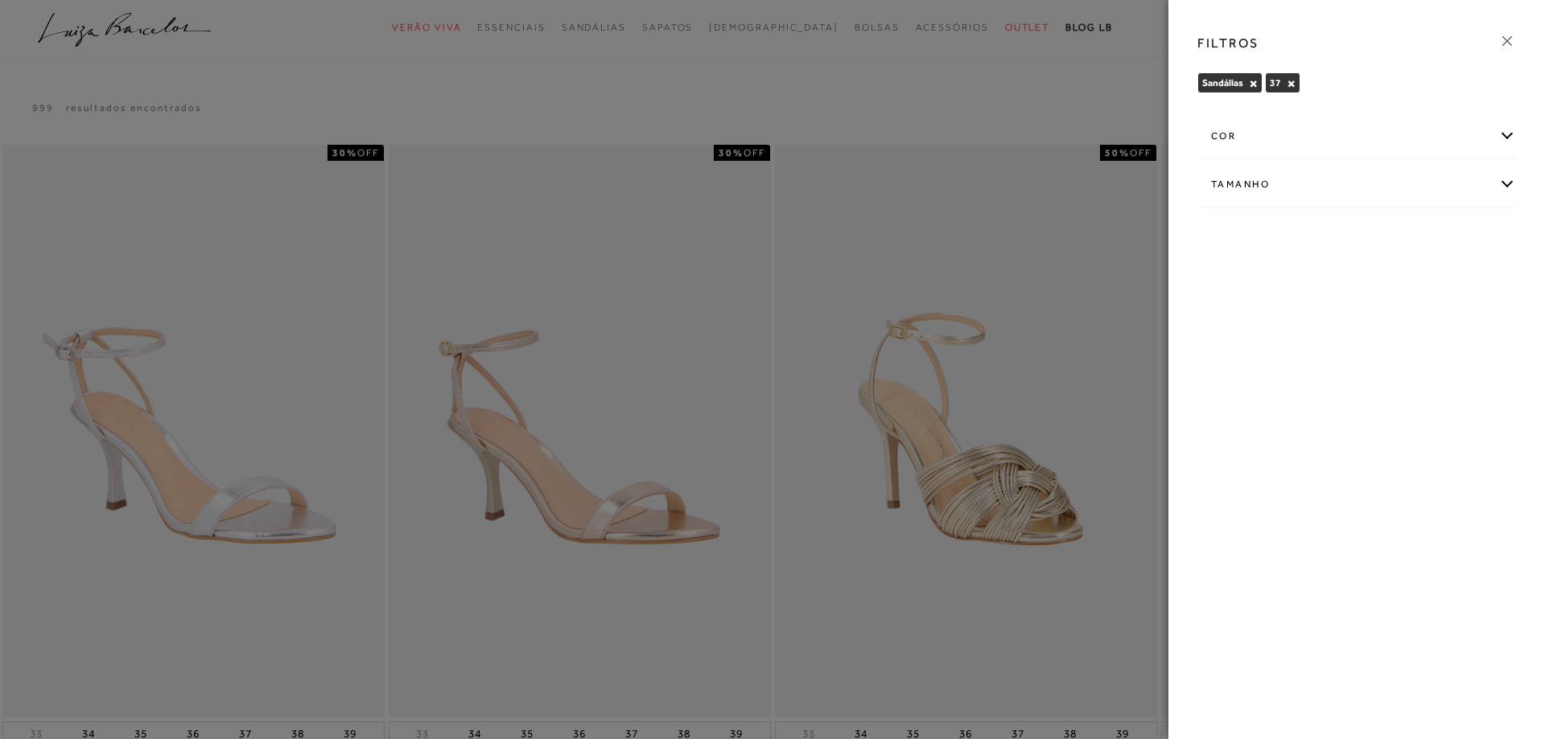
click at [1506, 137] on div "cor" at bounding box center [1356, 136] width 317 height 43
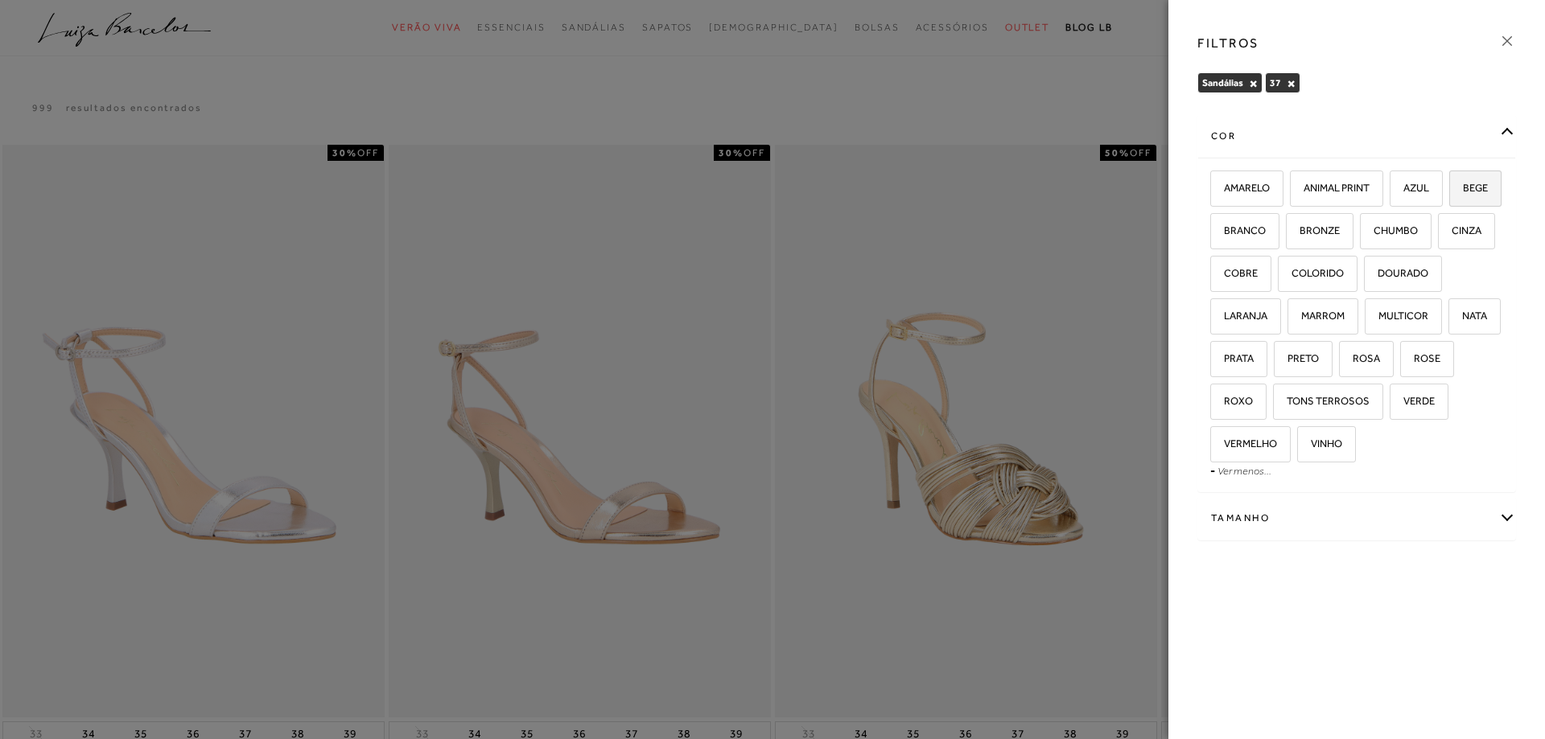
click at [1450, 194] on span "BEGE" at bounding box center [1468, 188] width 37 height 12
click at [1446, 199] on input "BEGE" at bounding box center [1454, 191] width 16 height 16
checkbox input "true"
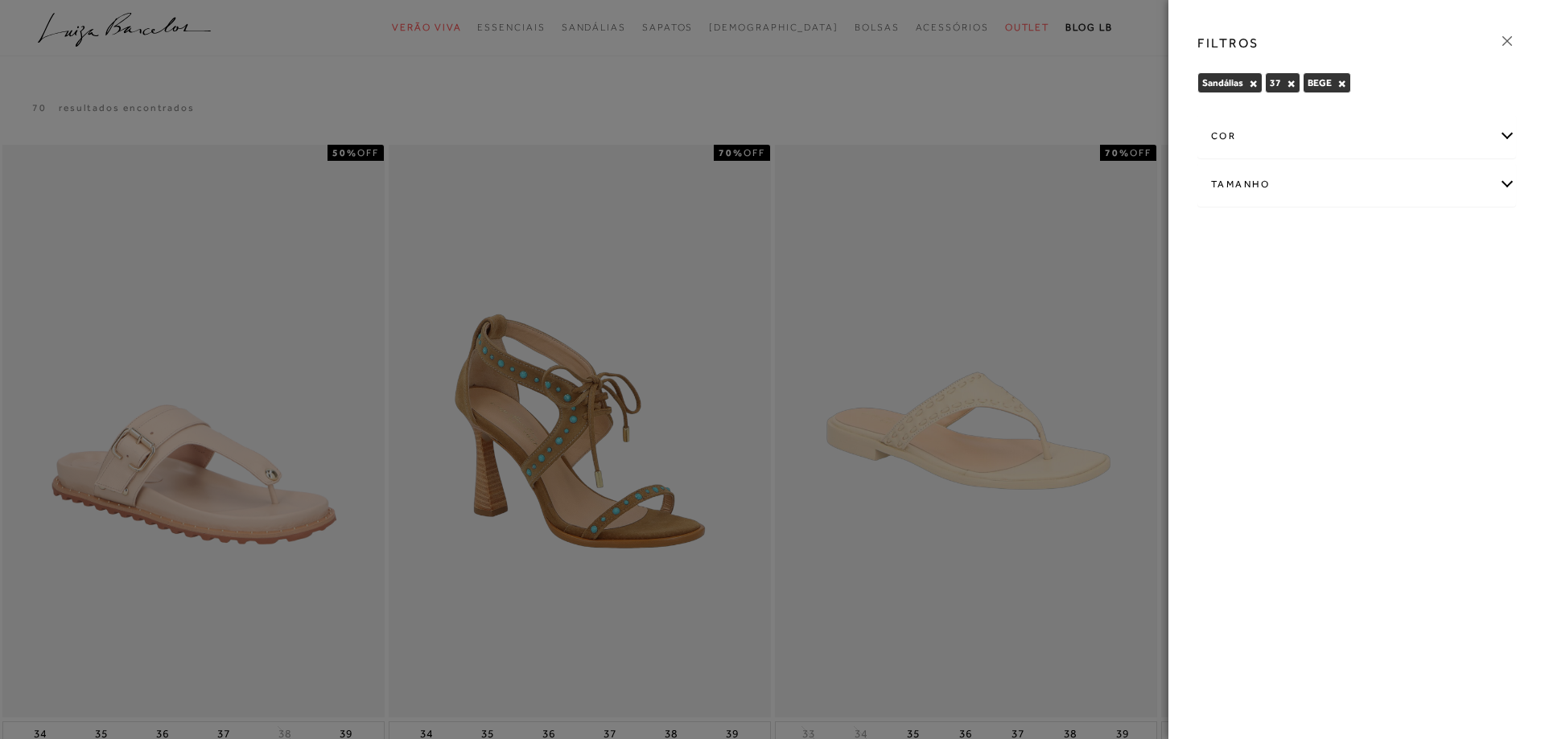
click at [1503, 136] on div "cor" at bounding box center [1356, 136] width 317 height 43
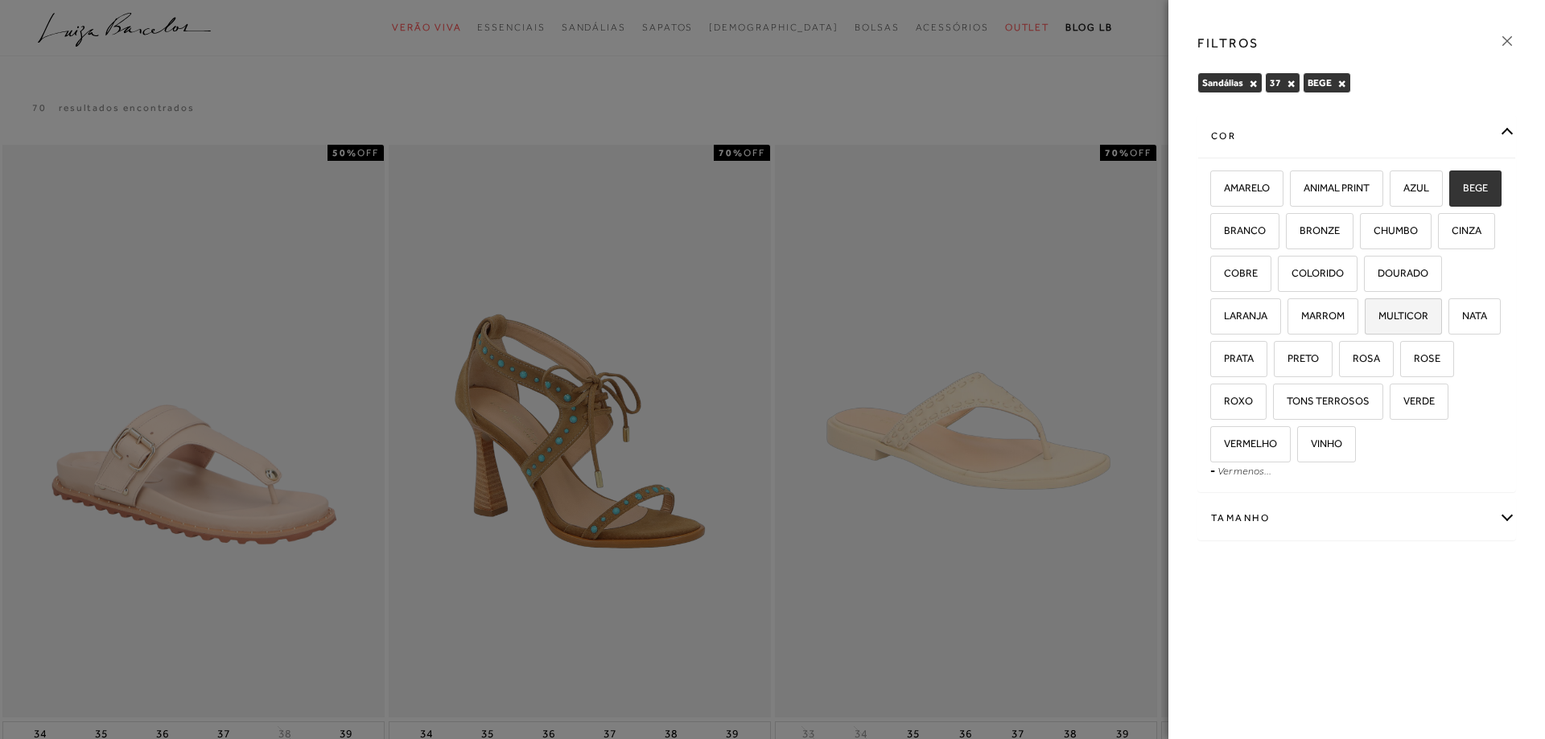
click at [1366, 322] on span "MULTICOR" at bounding box center [1397, 316] width 62 height 12
click at [1362, 327] on input "MULTICOR" at bounding box center [1370, 319] width 16 height 16
checkbox input "true"
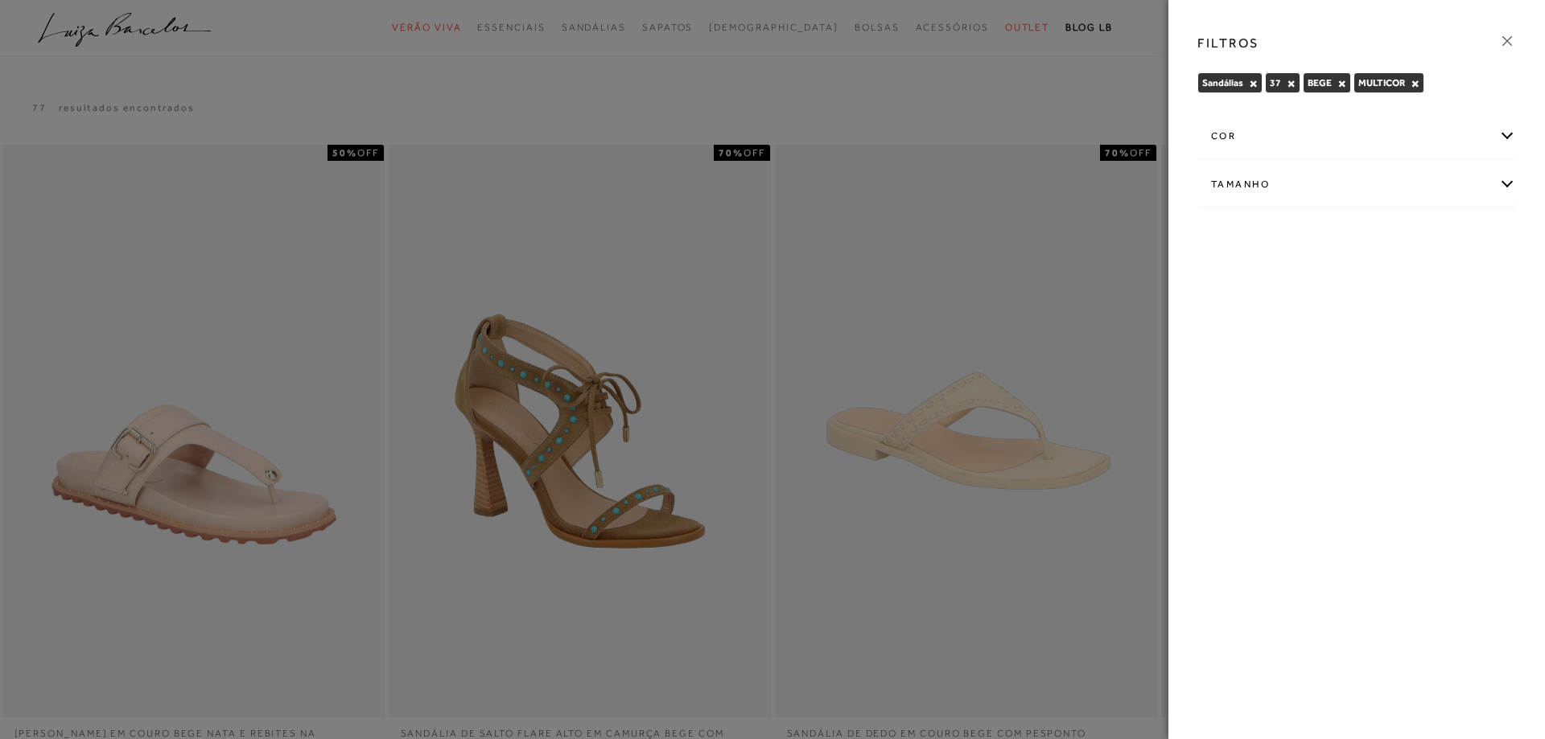
click at [1503, 135] on div "cor" at bounding box center [1356, 136] width 317 height 43
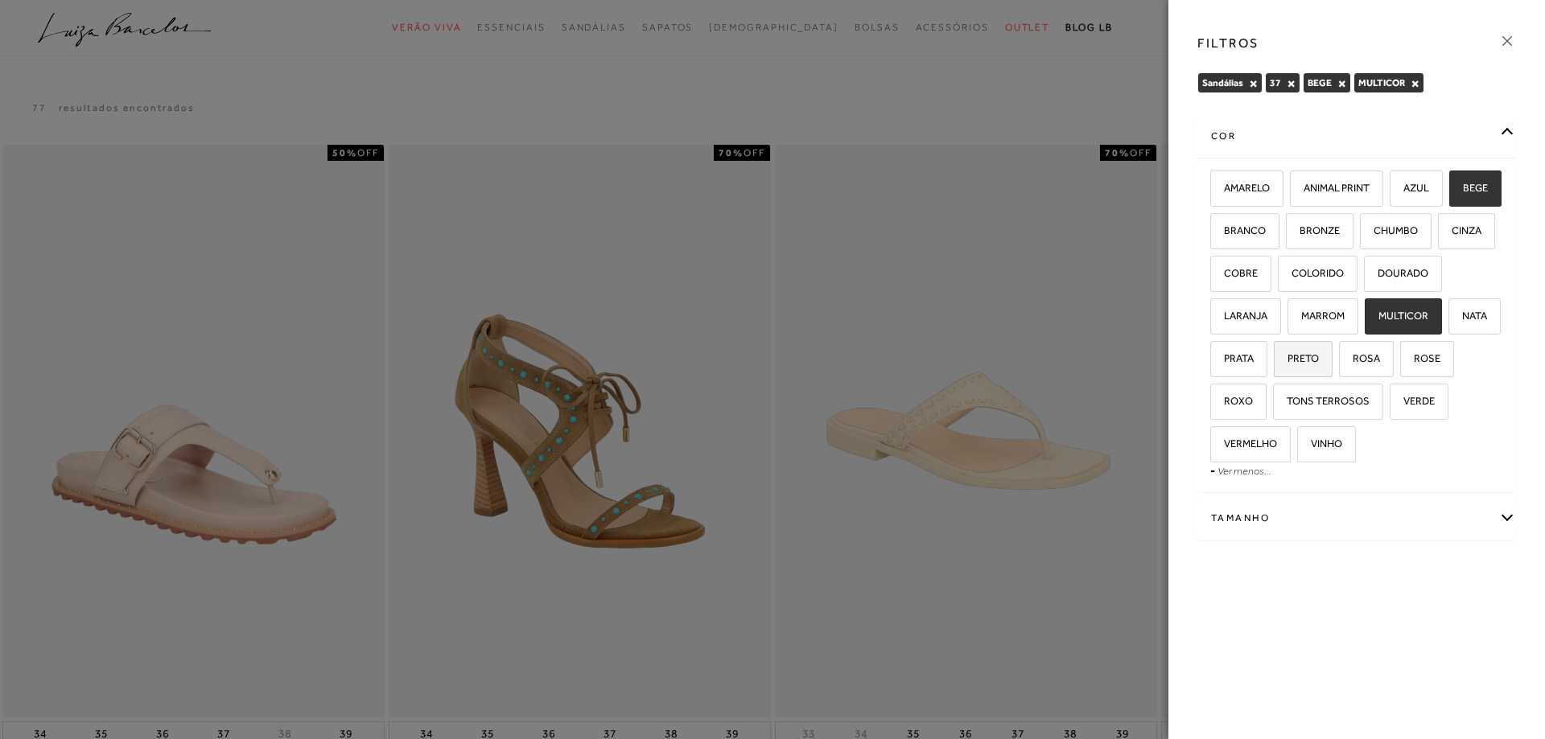
click at [1331, 368] on label "PRETO" at bounding box center [1302, 359] width 57 height 35
click at [1287, 368] on input "PRETO" at bounding box center [1279, 361] width 16 height 16
checkbox input "true"
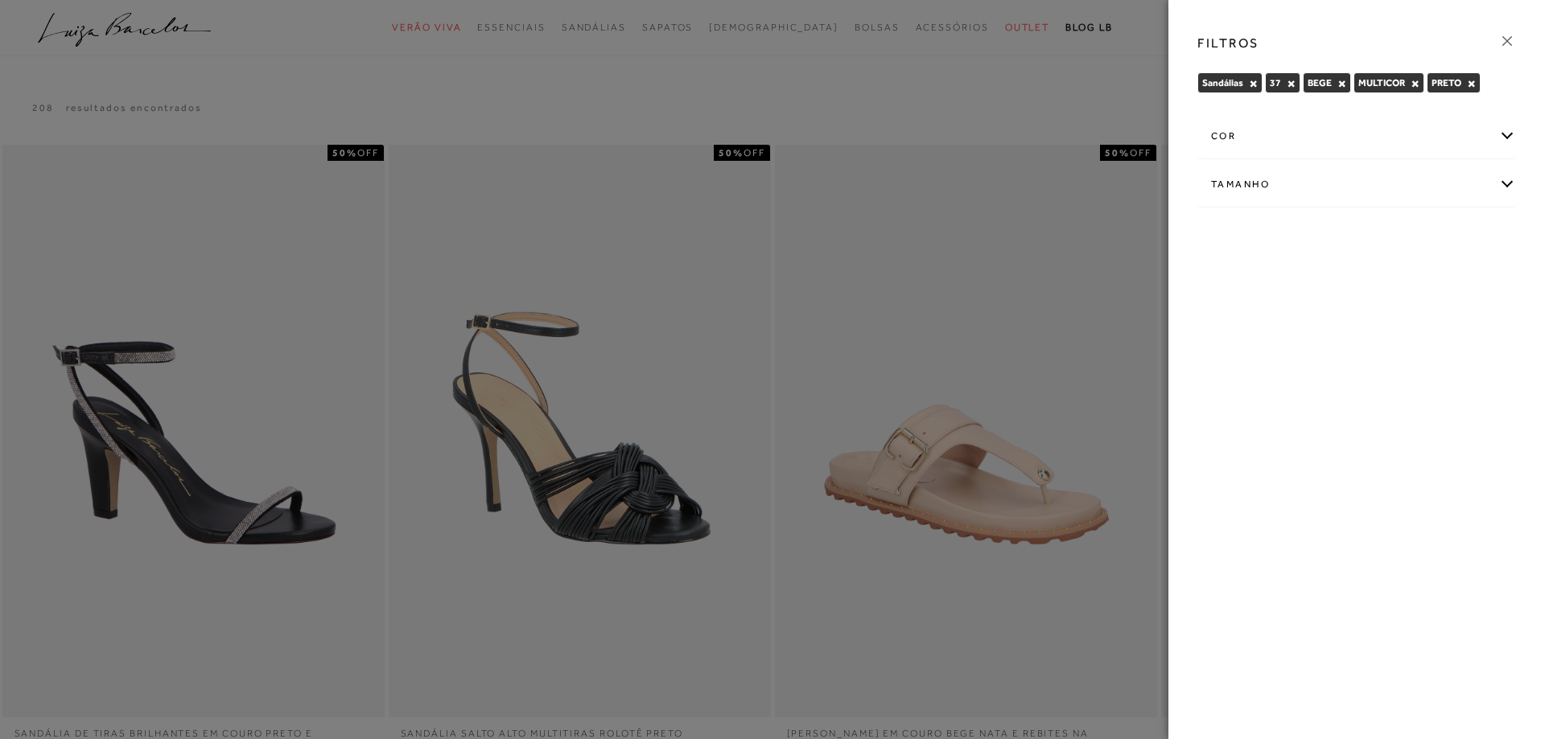
click at [1504, 132] on div "cor" at bounding box center [1356, 136] width 317 height 43
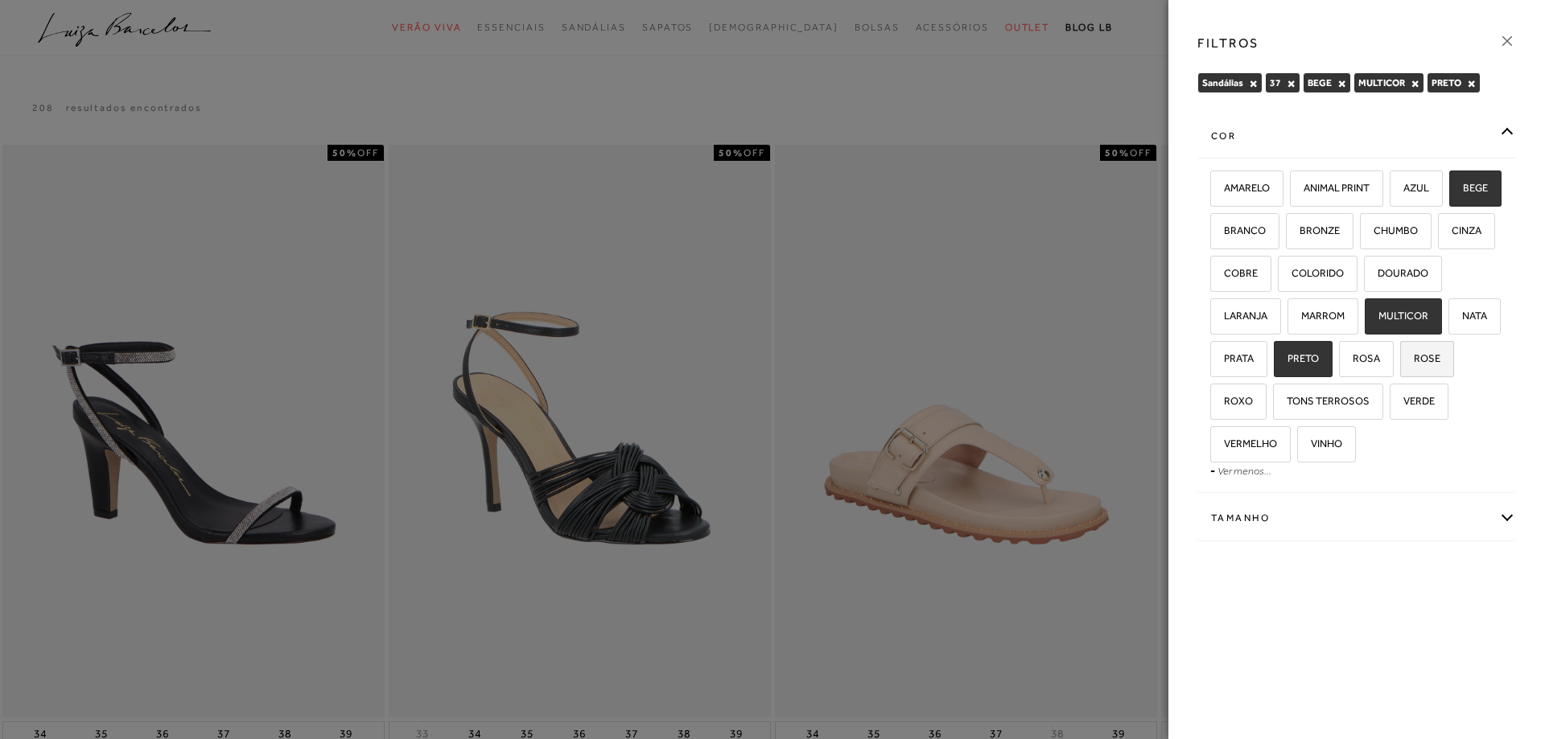
click at [1401, 364] on span "ROSE" at bounding box center [1420, 358] width 39 height 12
click at [1397, 369] on input "ROSE" at bounding box center [1405, 361] width 16 height 16
checkbox input "true"
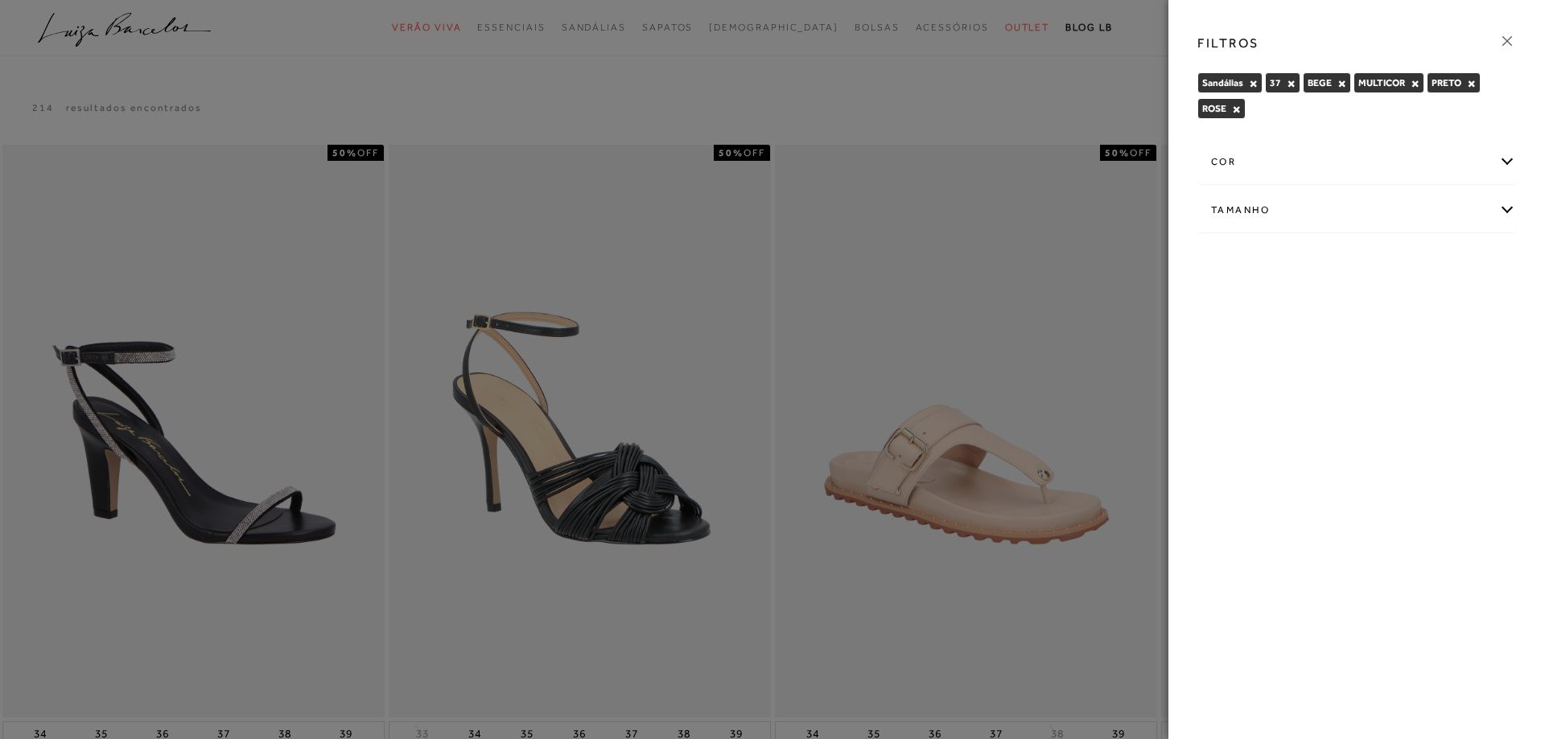
click at [1507, 43] on icon at bounding box center [1507, 41] width 18 height 18
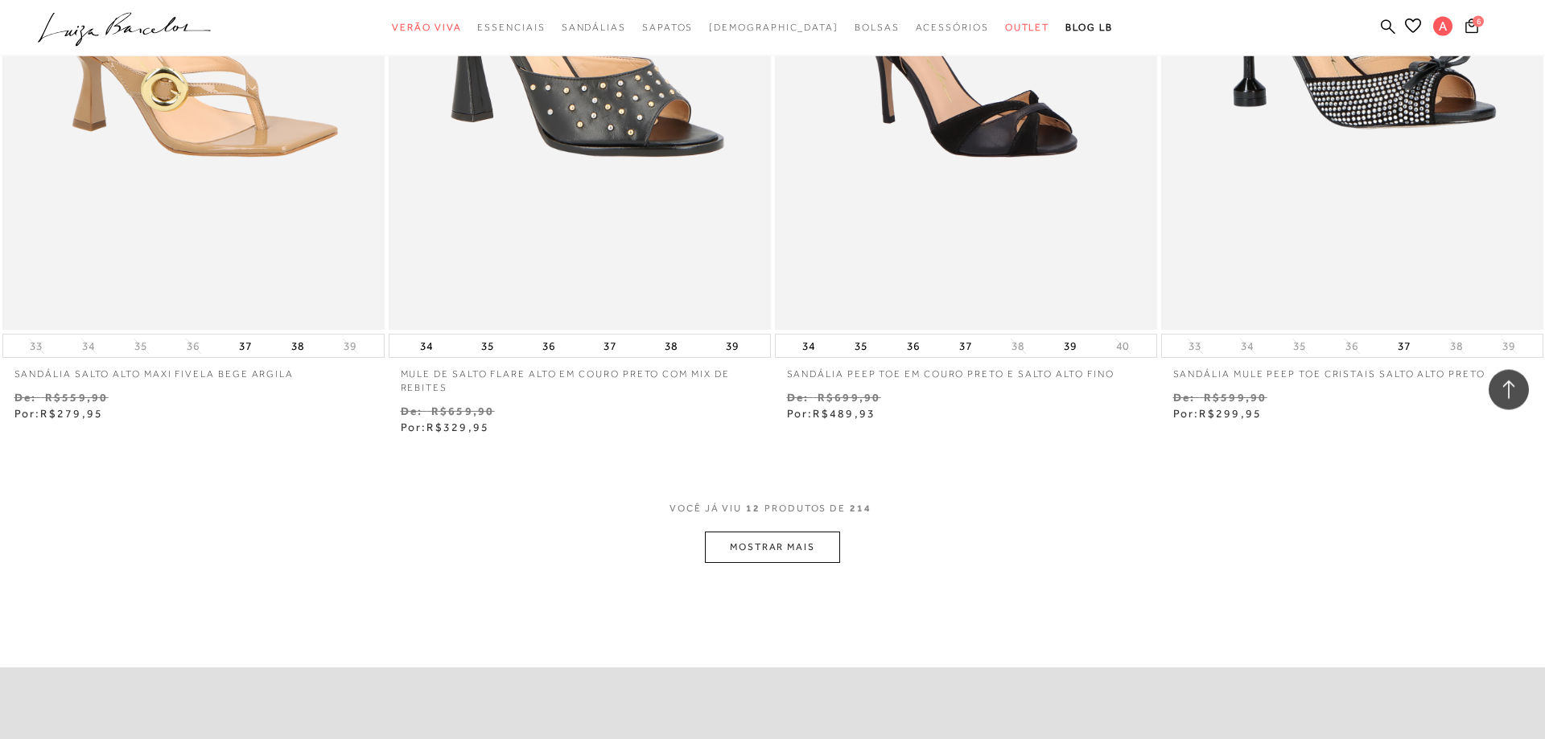
scroll to position [1887, 0]
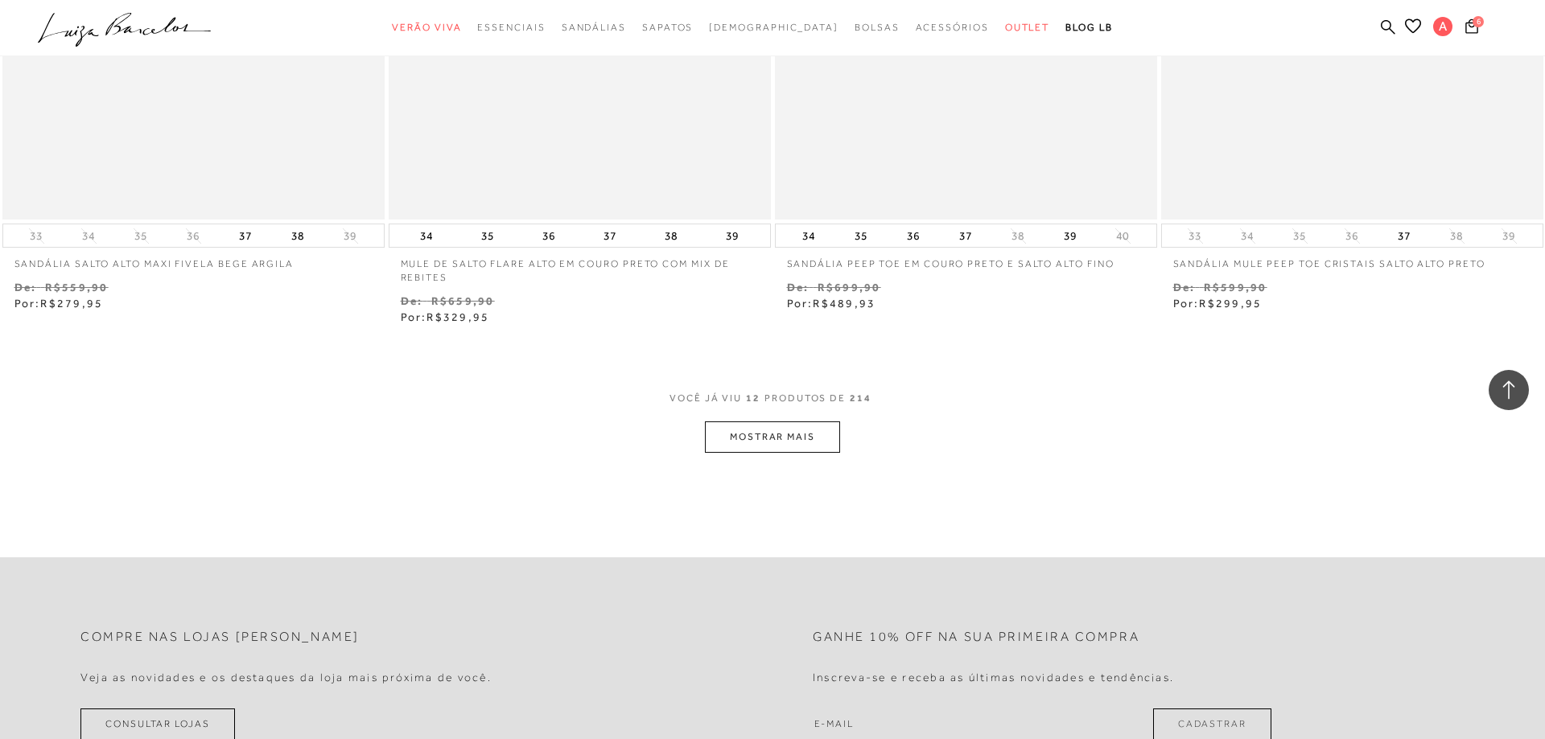
click at [774, 444] on button "MOSTRAR MAIS" at bounding box center [772, 437] width 135 height 31
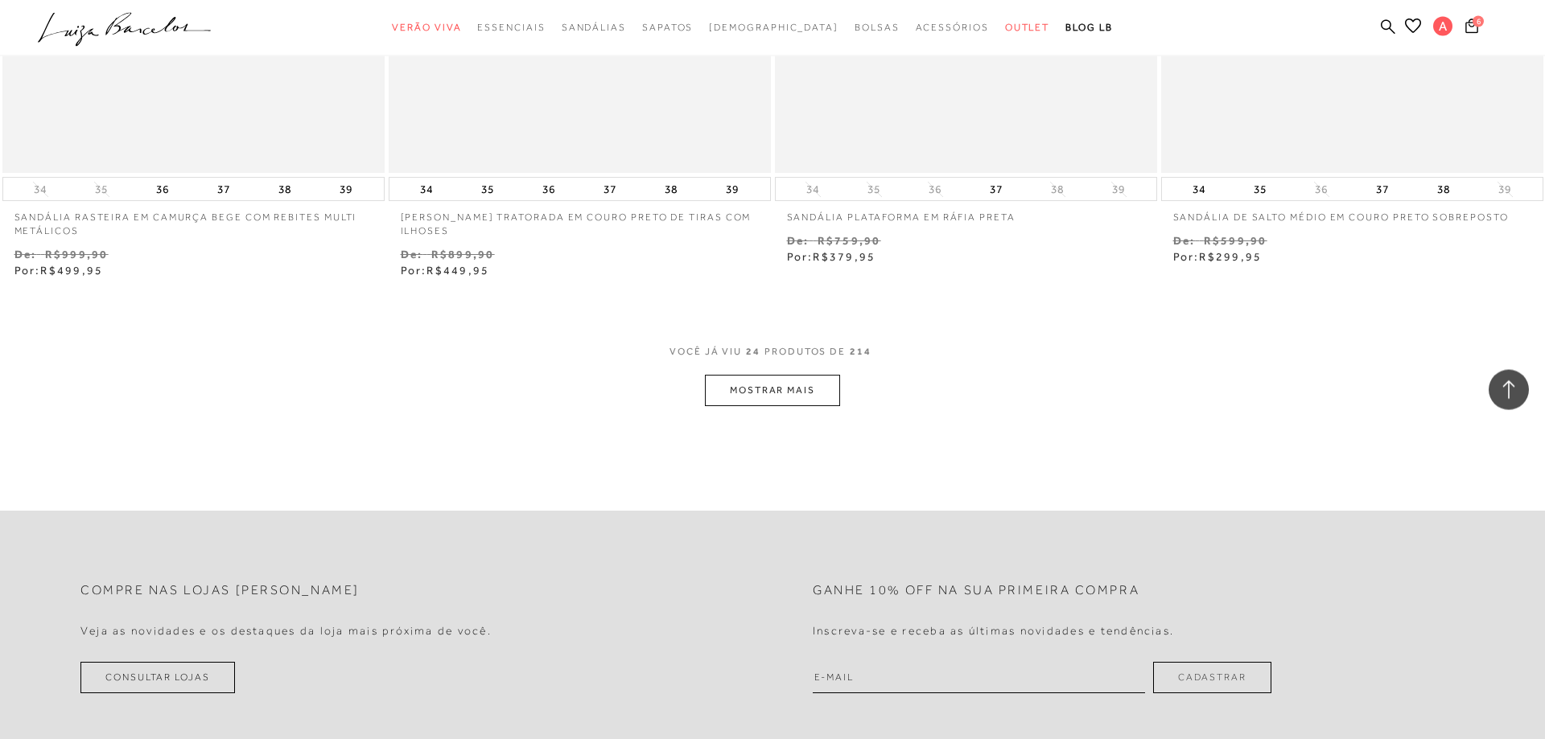
scroll to position [4021, 0]
click at [765, 390] on button "MOSTRAR MAIS" at bounding box center [772, 387] width 135 height 31
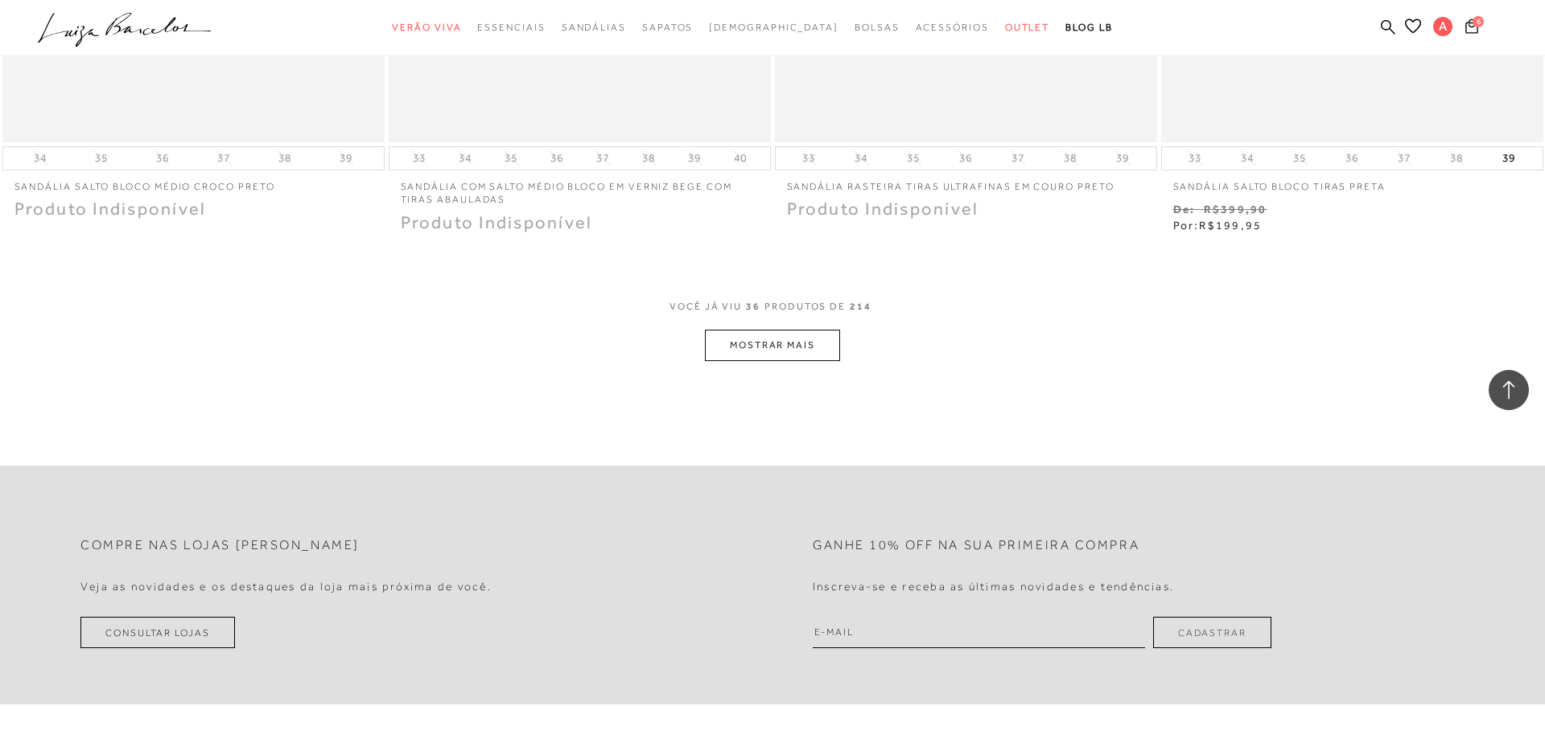
scroll to position [6154, 0]
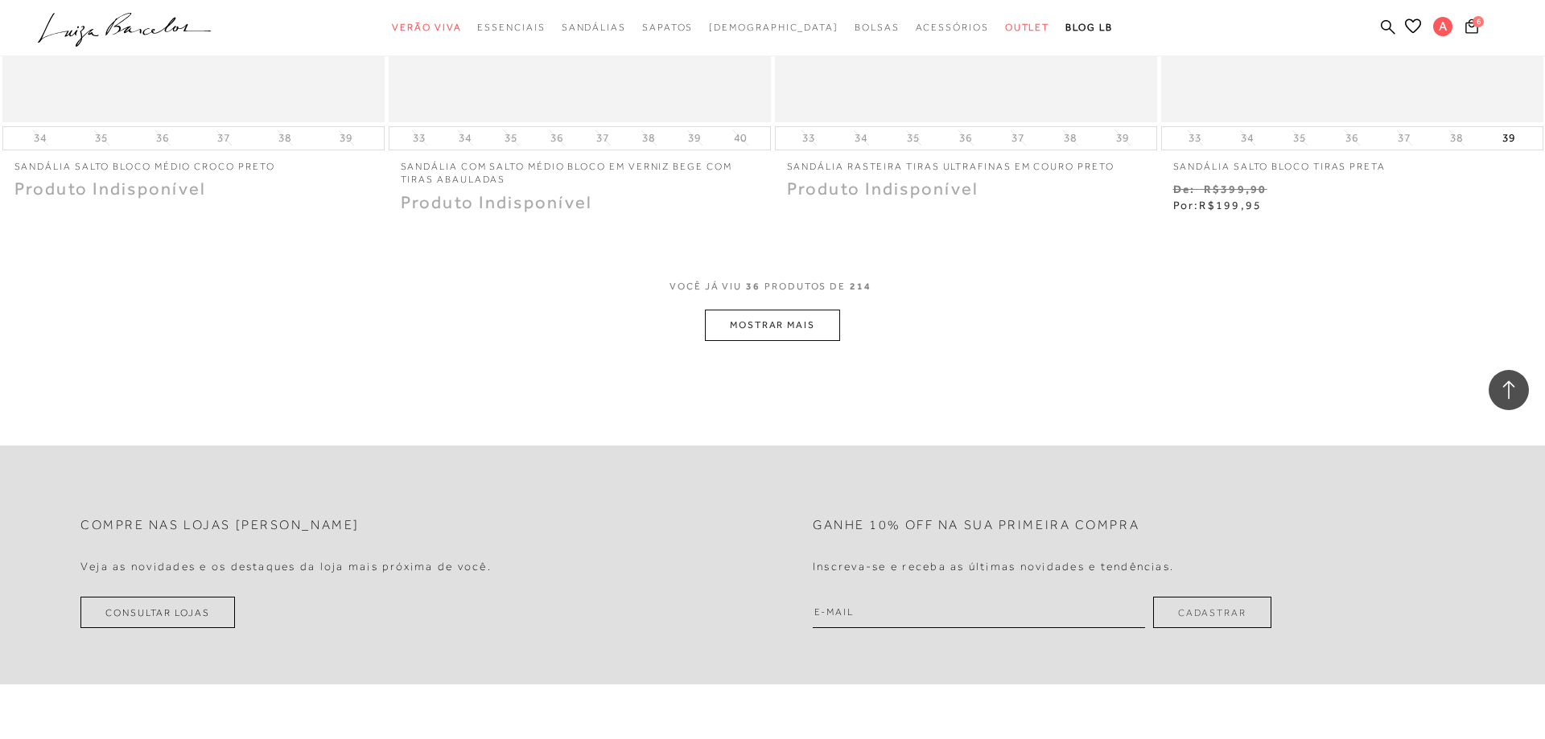
click at [759, 327] on button "MOSTRAR MAIS" at bounding box center [772, 325] width 135 height 31
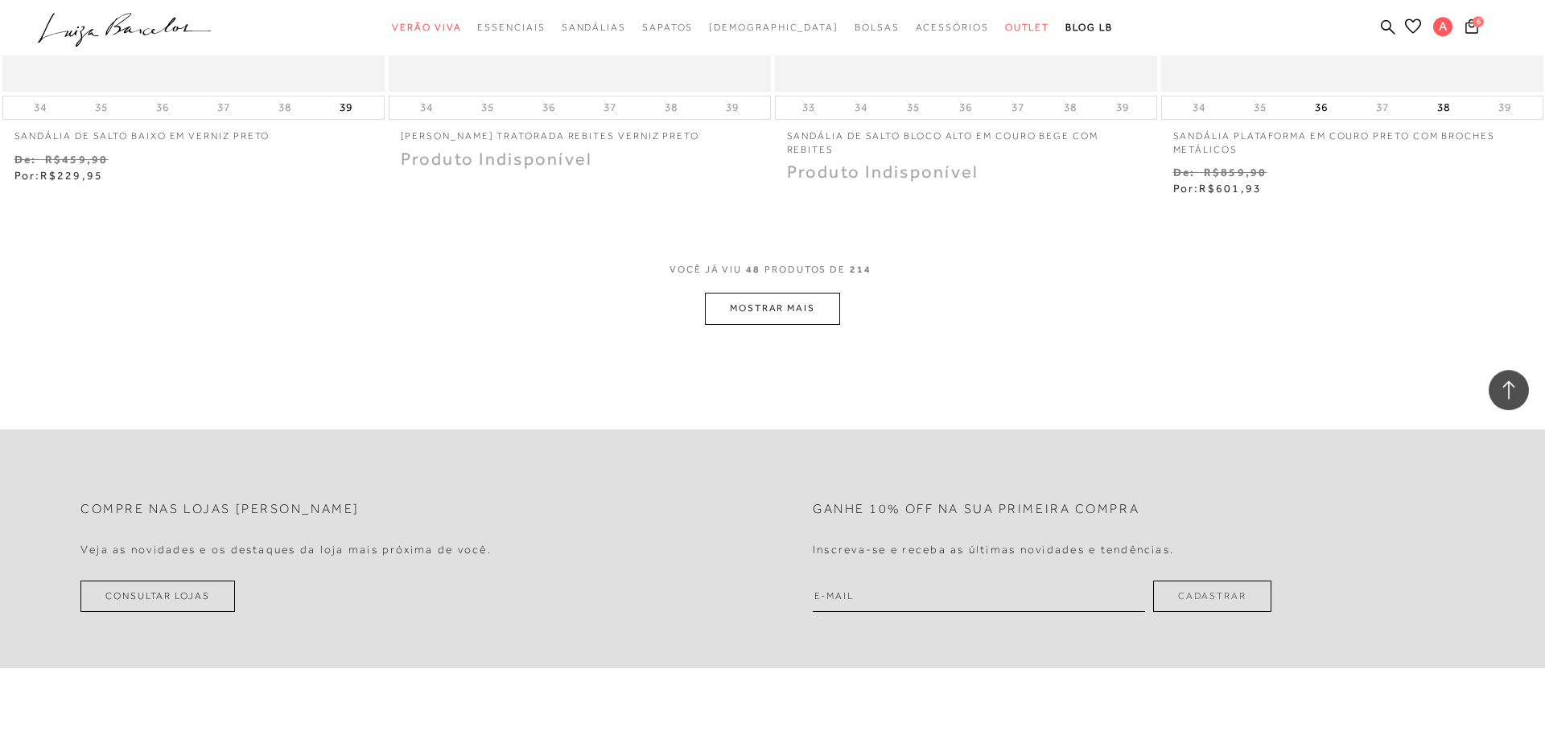
scroll to position [8287, 0]
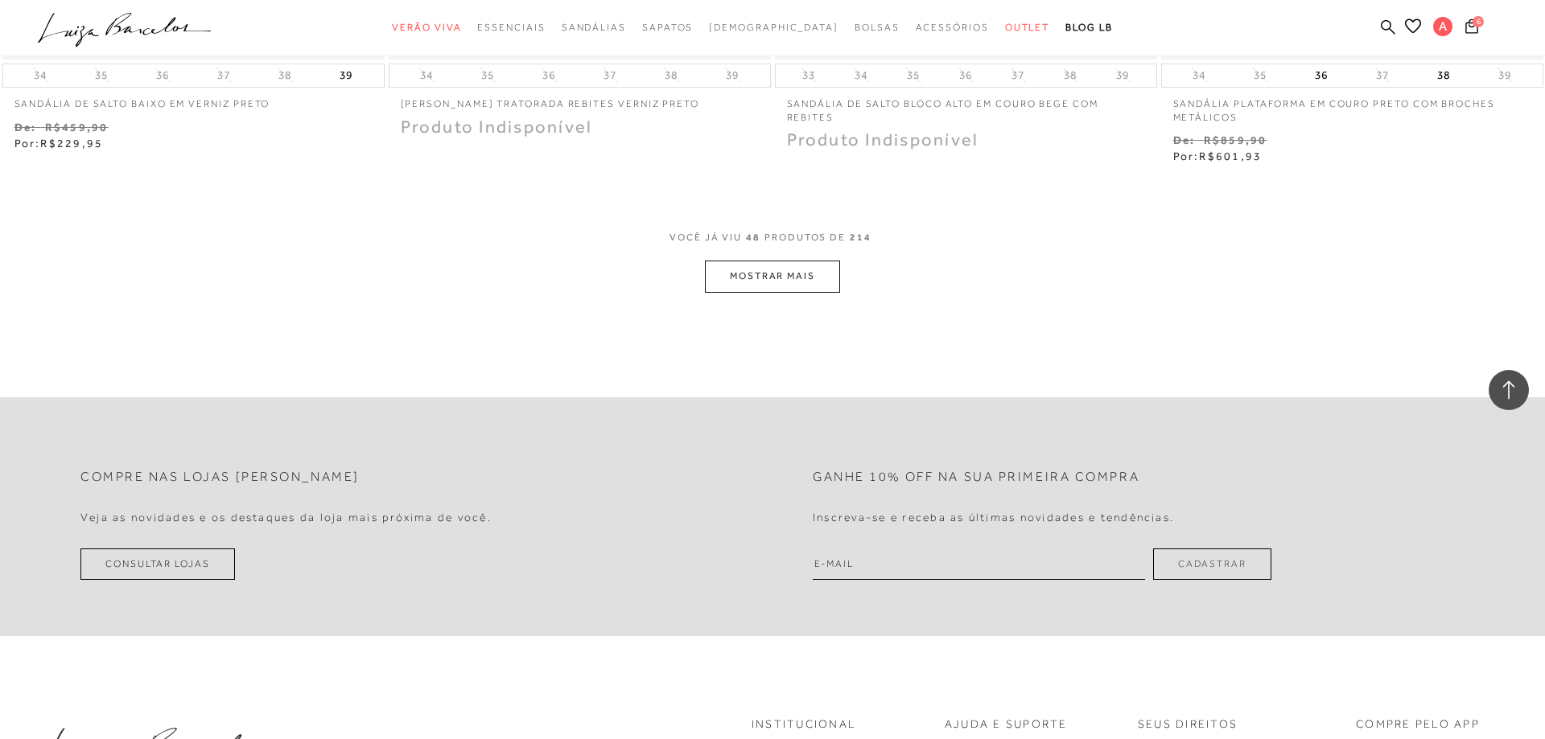
click at [785, 274] on button "MOSTRAR MAIS" at bounding box center [772, 276] width 135 height 31
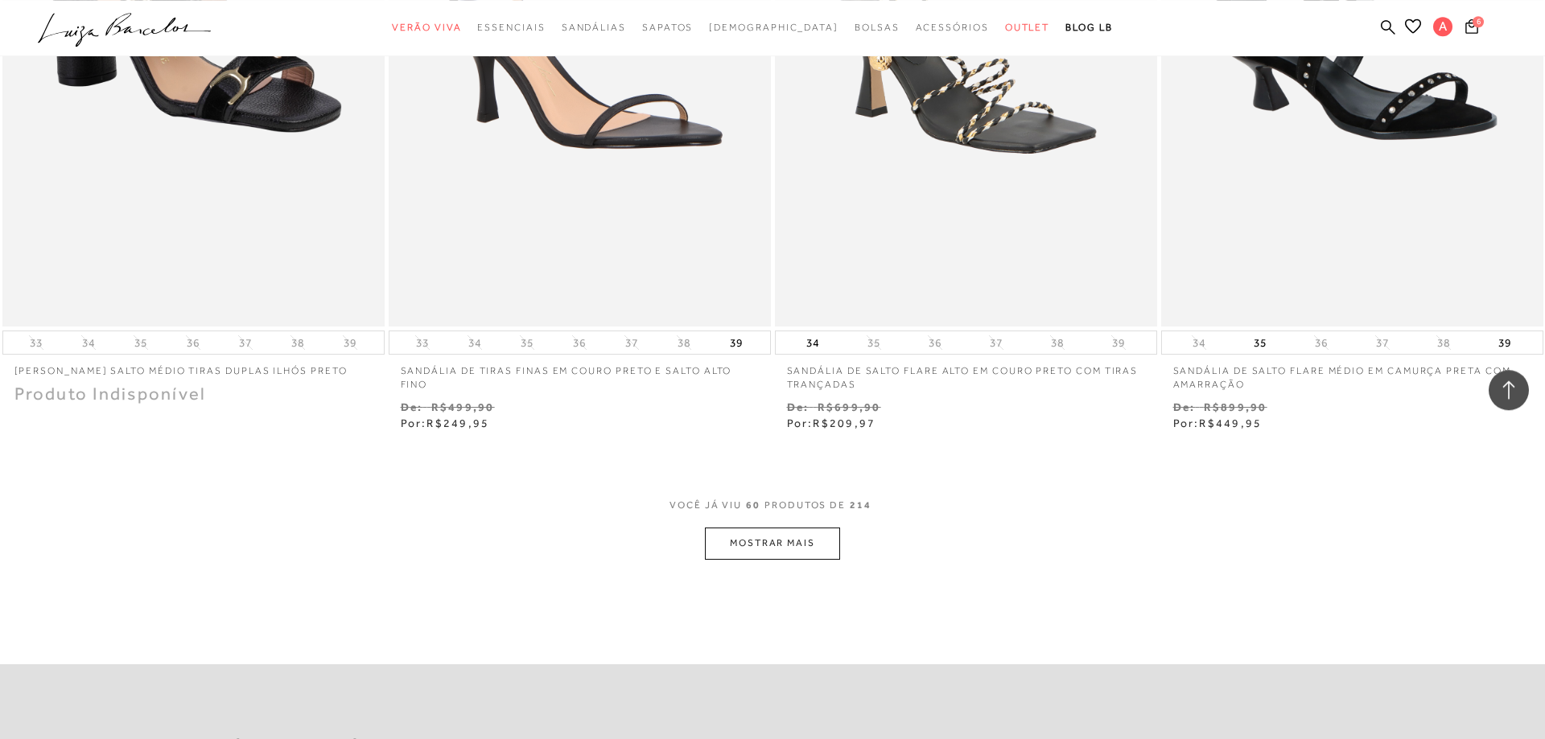
scroll to position [10175, 0]
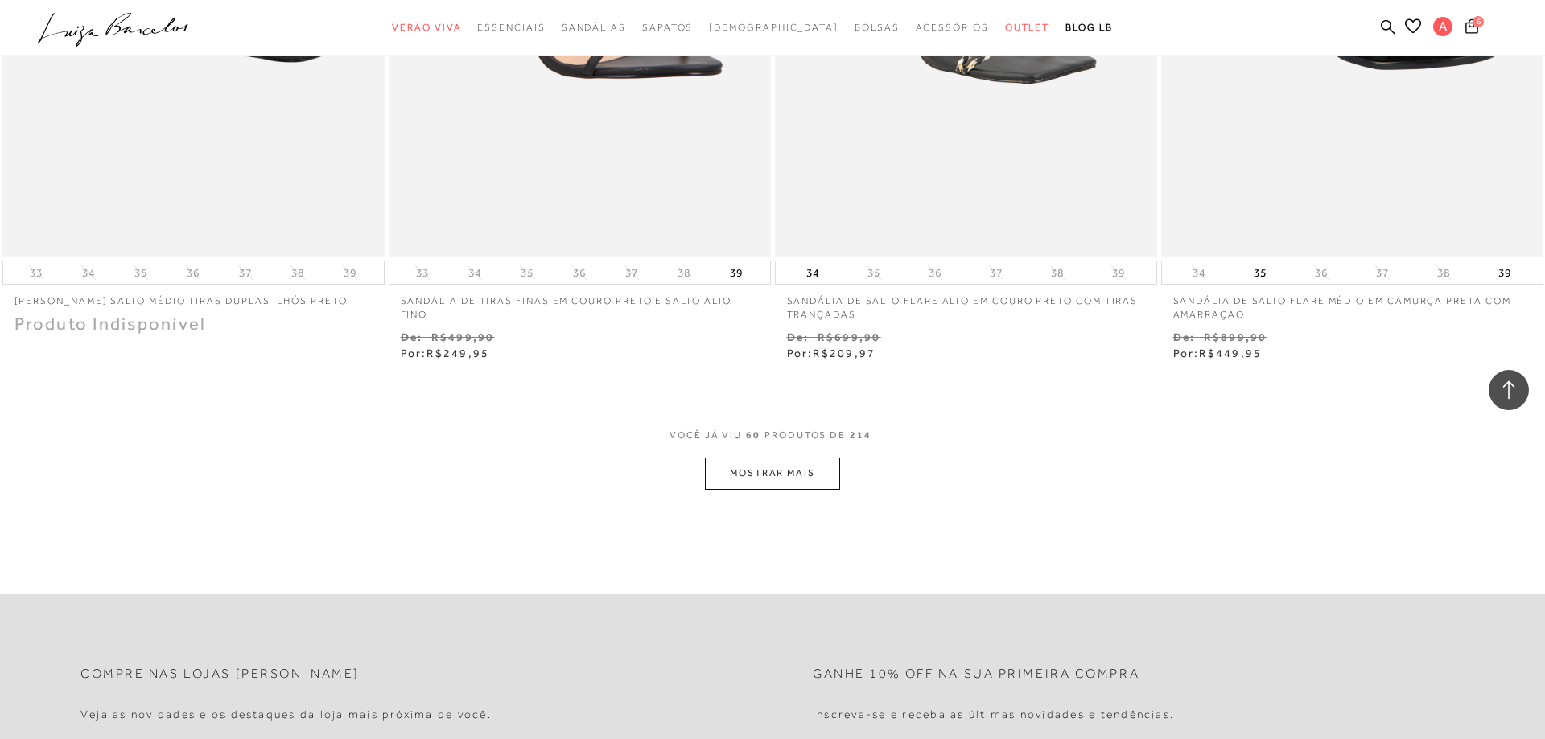
click at [788, 475] on button "MOSTRAR MAIS" at bounding box center [772, 473] width 135 height 31
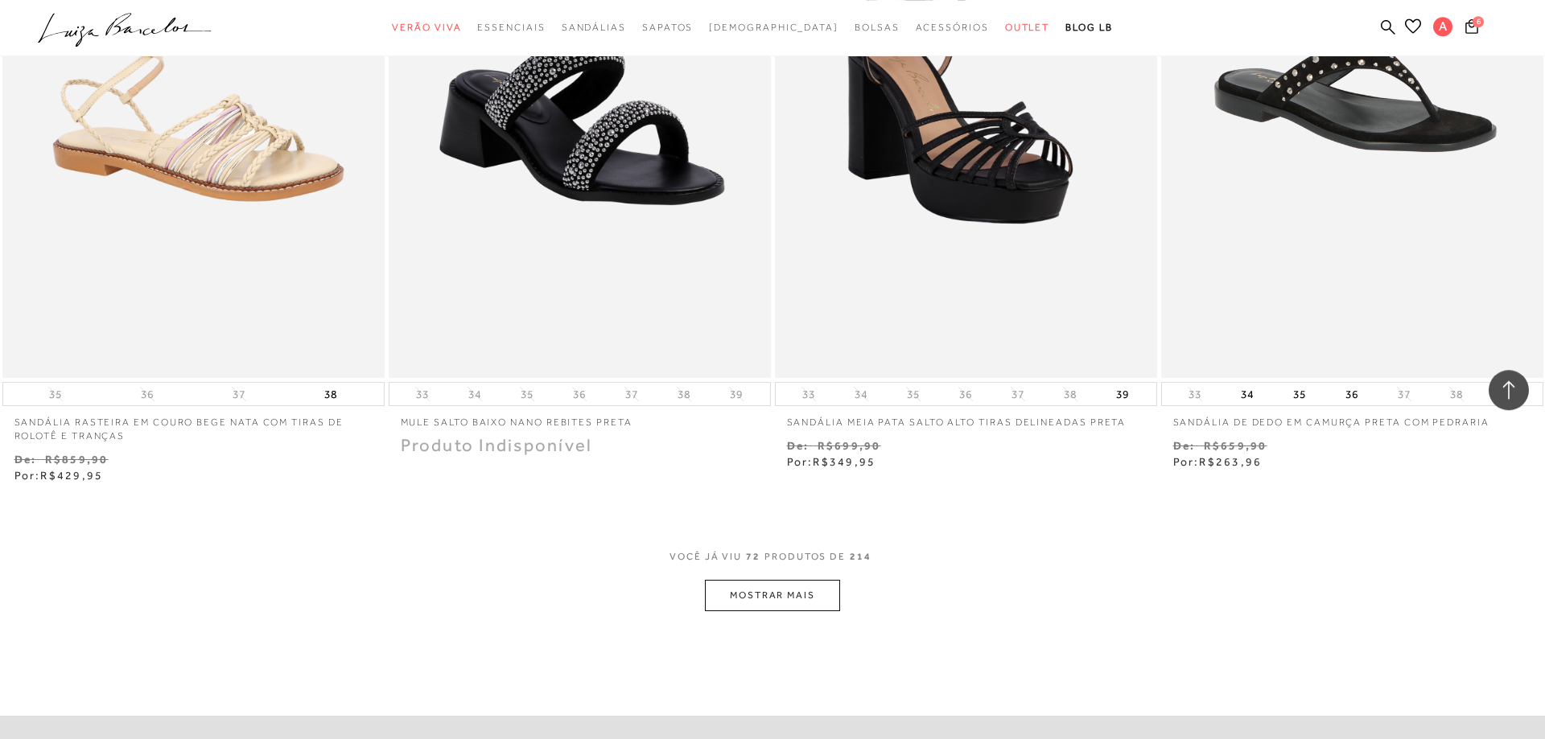
scroll to position [12226, 0]
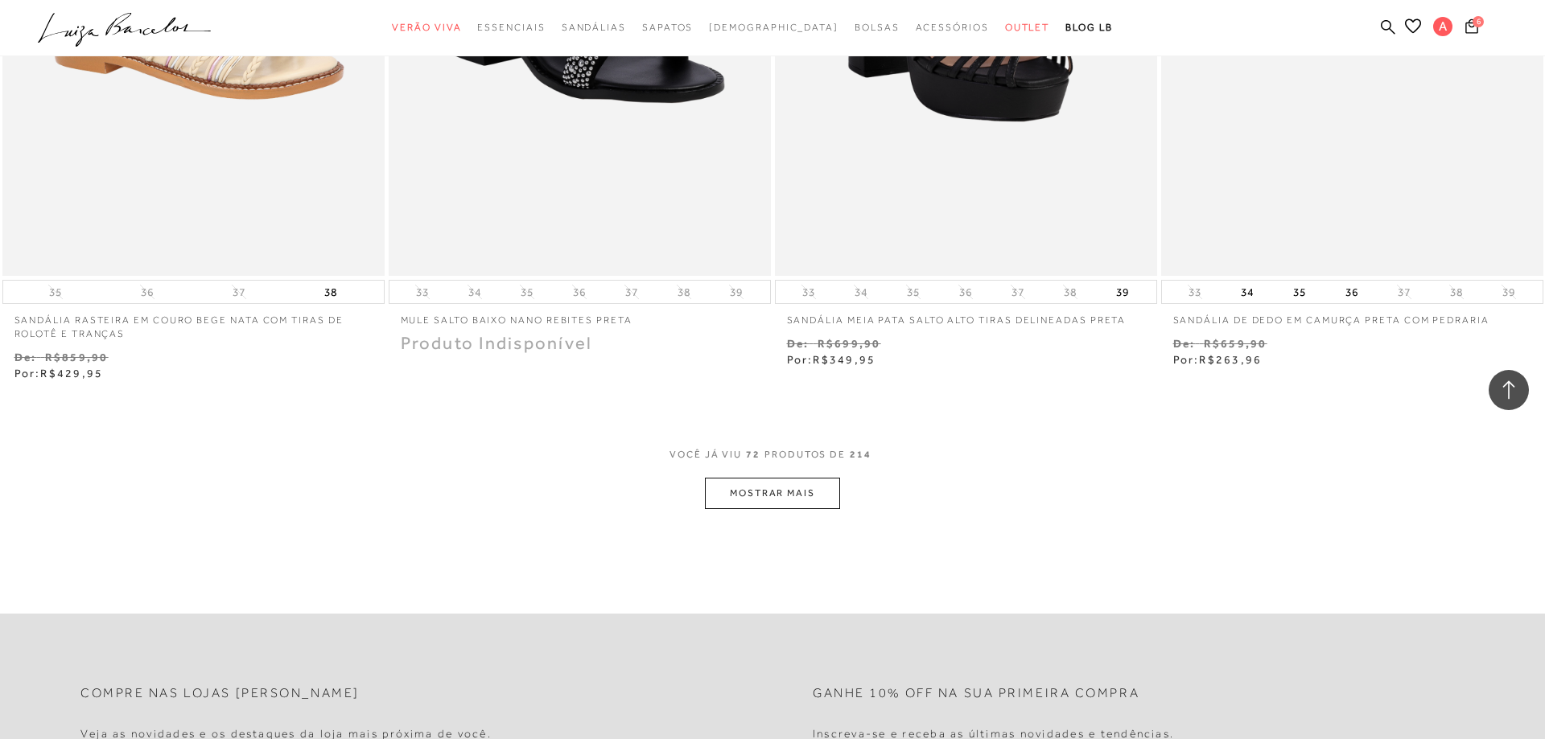
click at [780, 495] on button "MOSTRAR MAIS" at bounding box center [772, 493] width 135 height 31
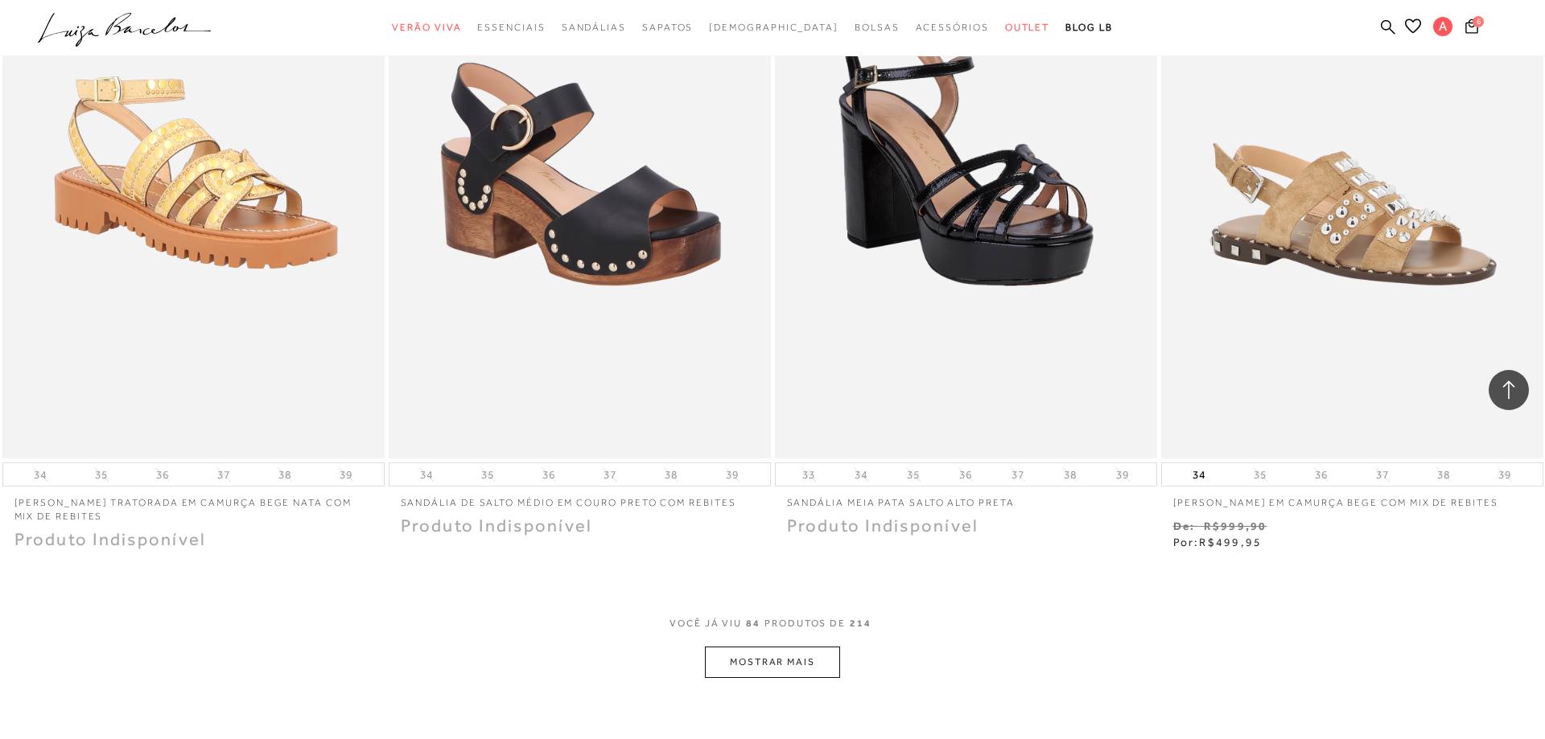
scroll to position [14441, 0]
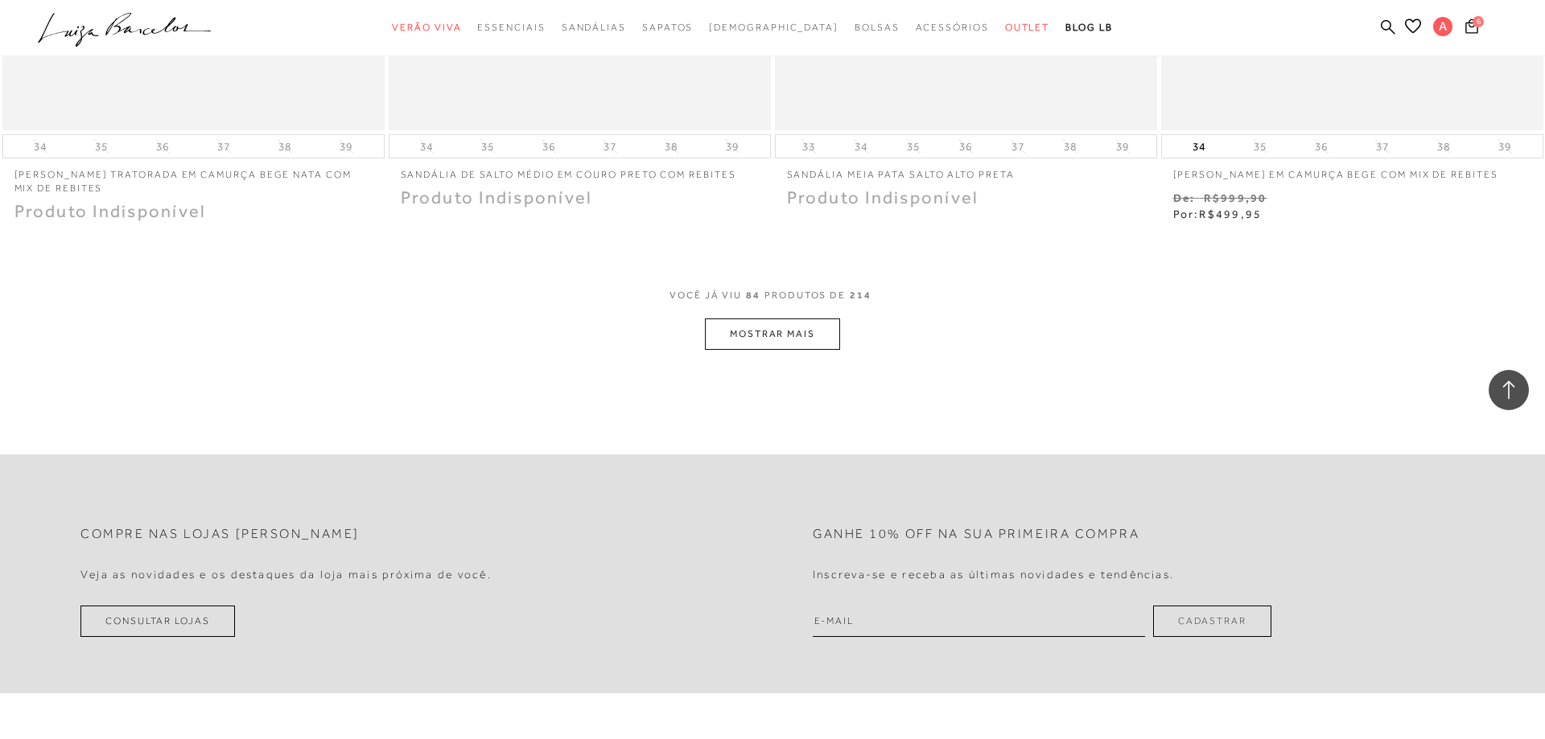
click at [775, 349] on button "MOSTRAR MAIS" at bounding box center [772, 334] width 135 height 31
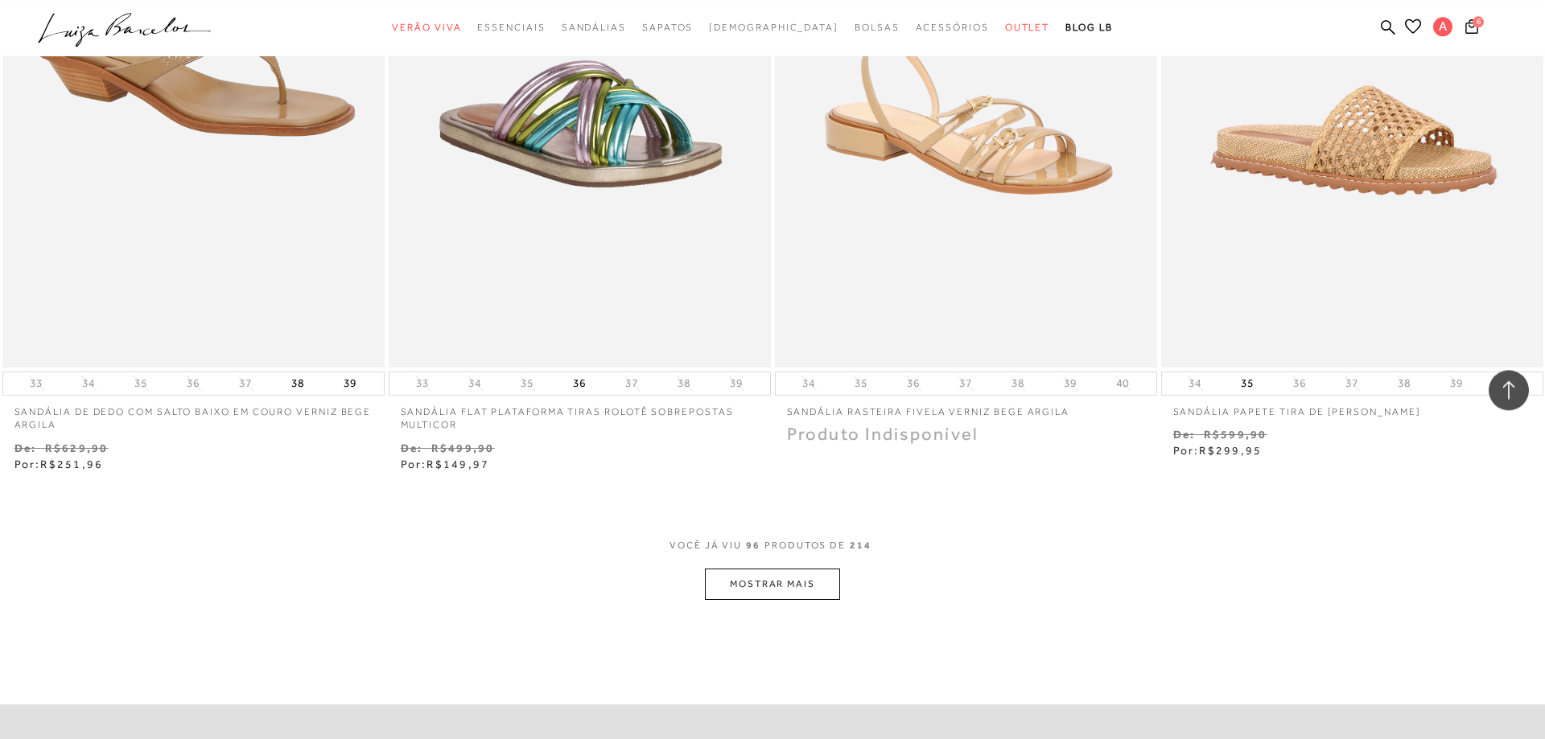
scroll to position [16411, 0]
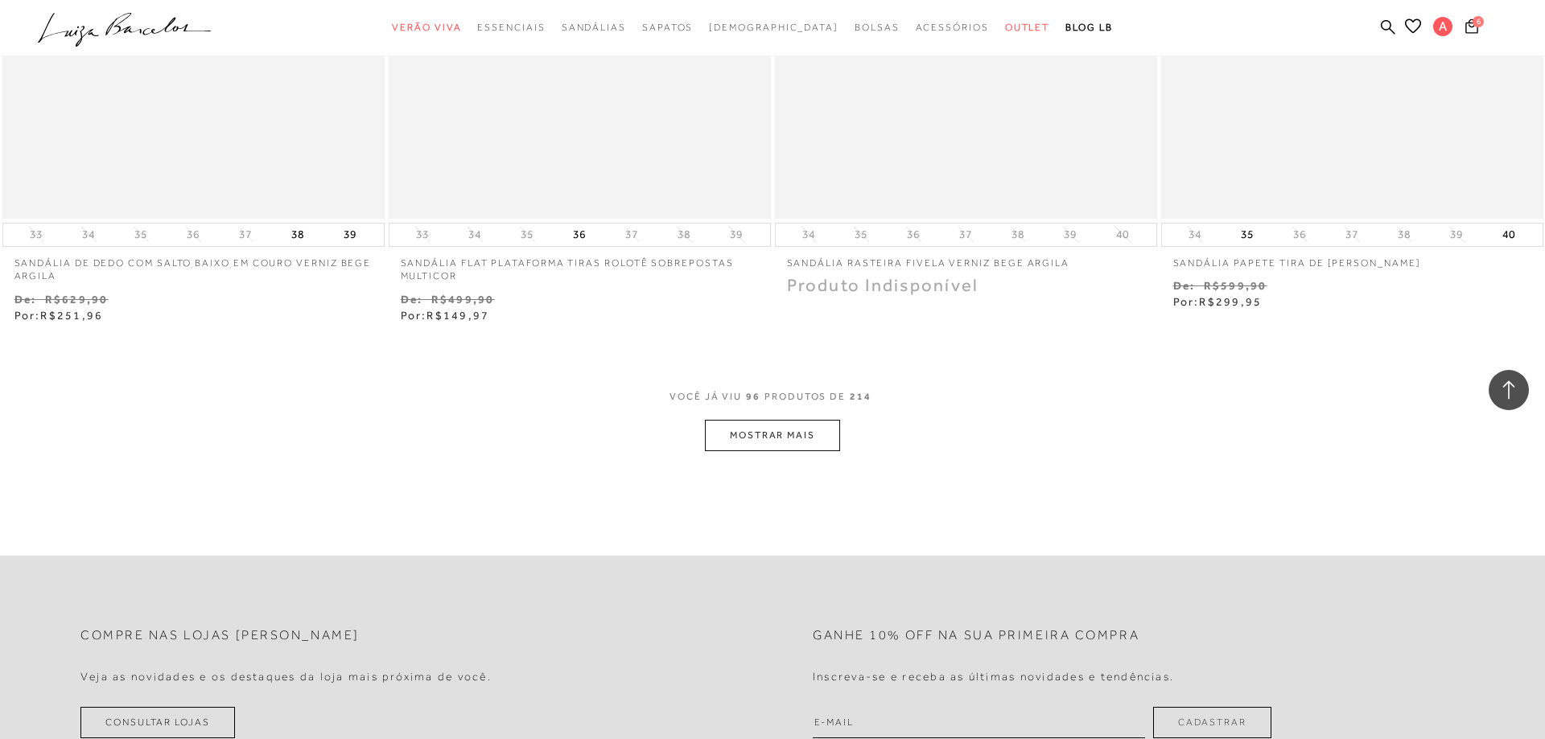
click at [767, 451] on button "MOSTRAR MAIS" at bounding box center [772, 435] width 135 height 31
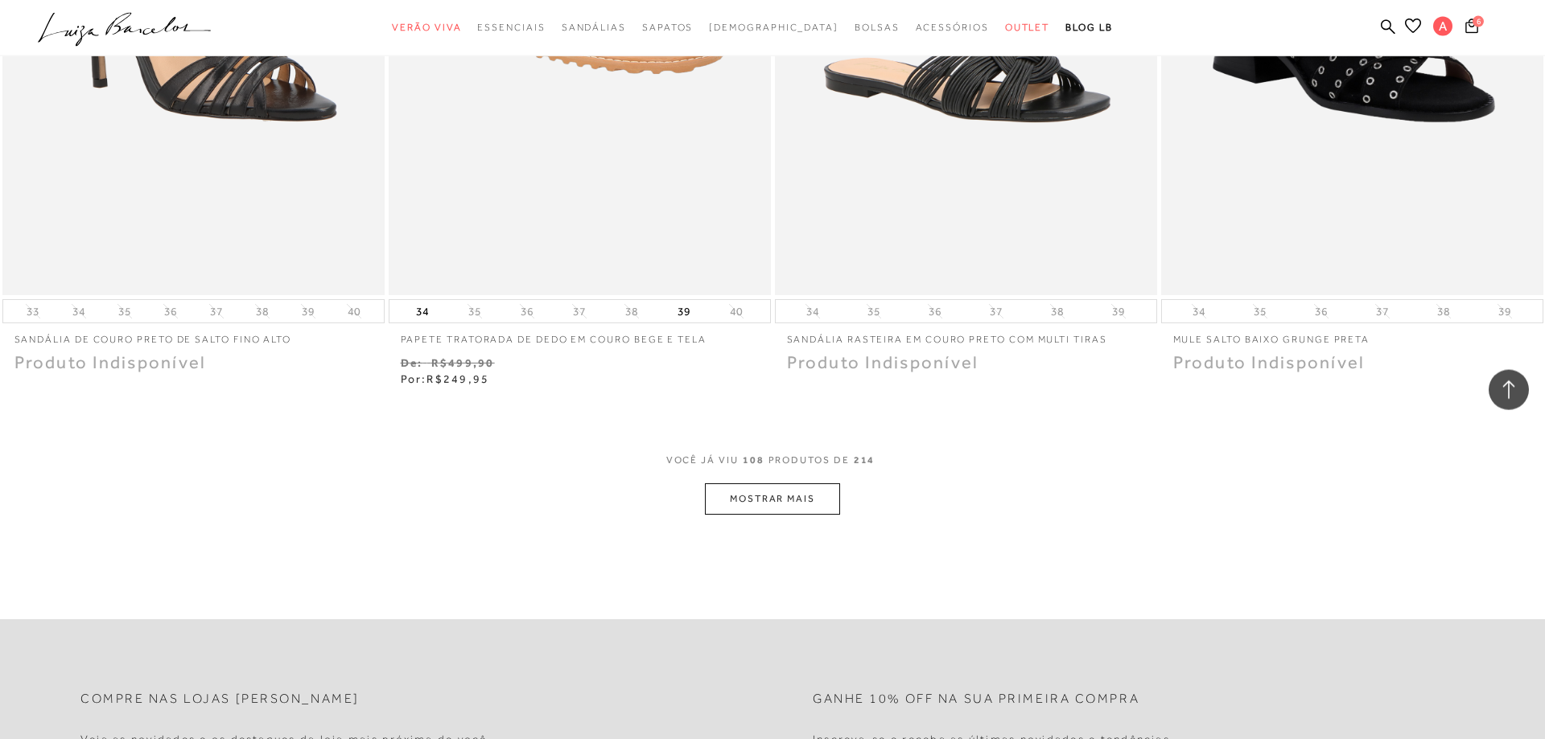
scroll to position [18462, 0]
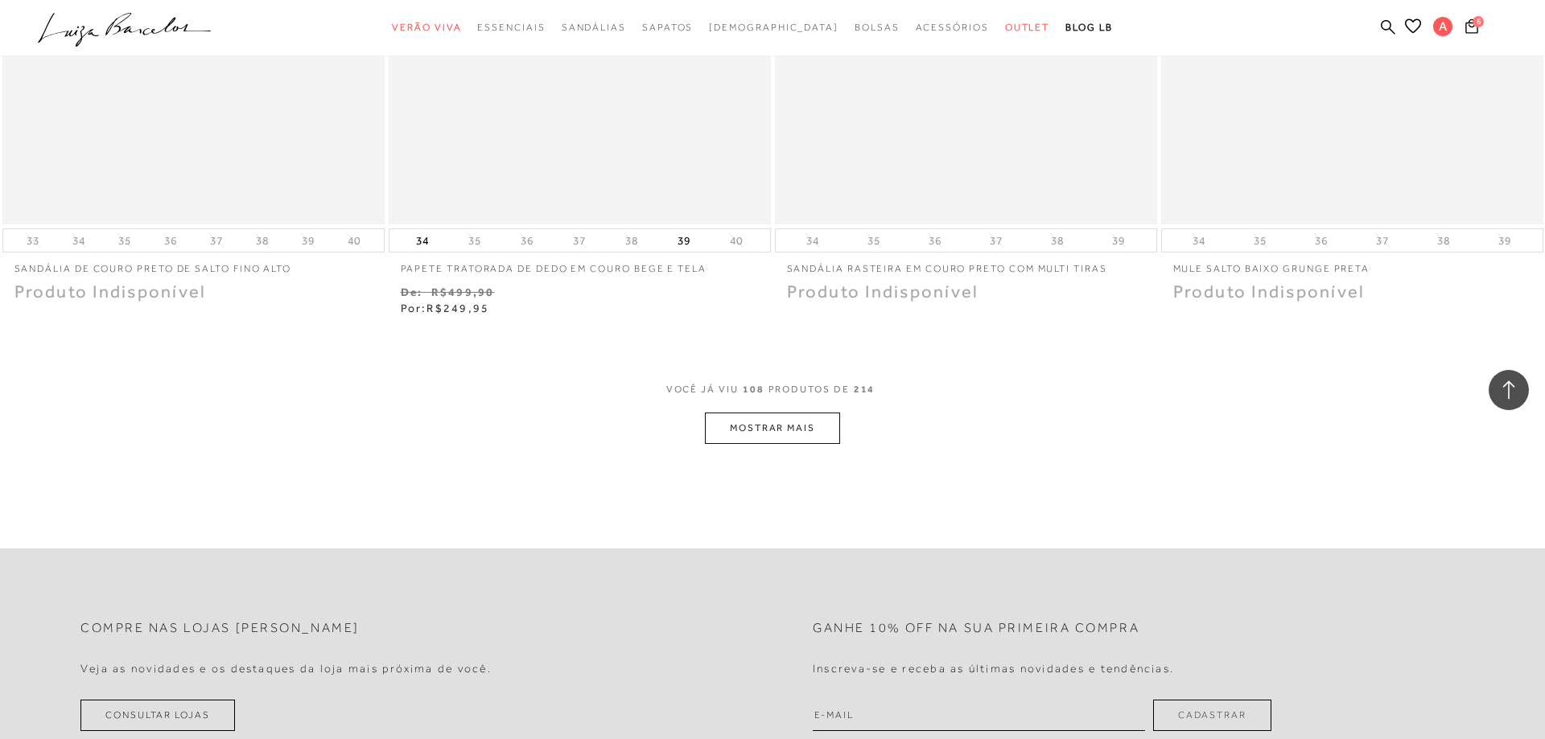
click at [767, 444] on button "MOSTRAR MAIS" at bounding box center [772, 428] width 135 height 31
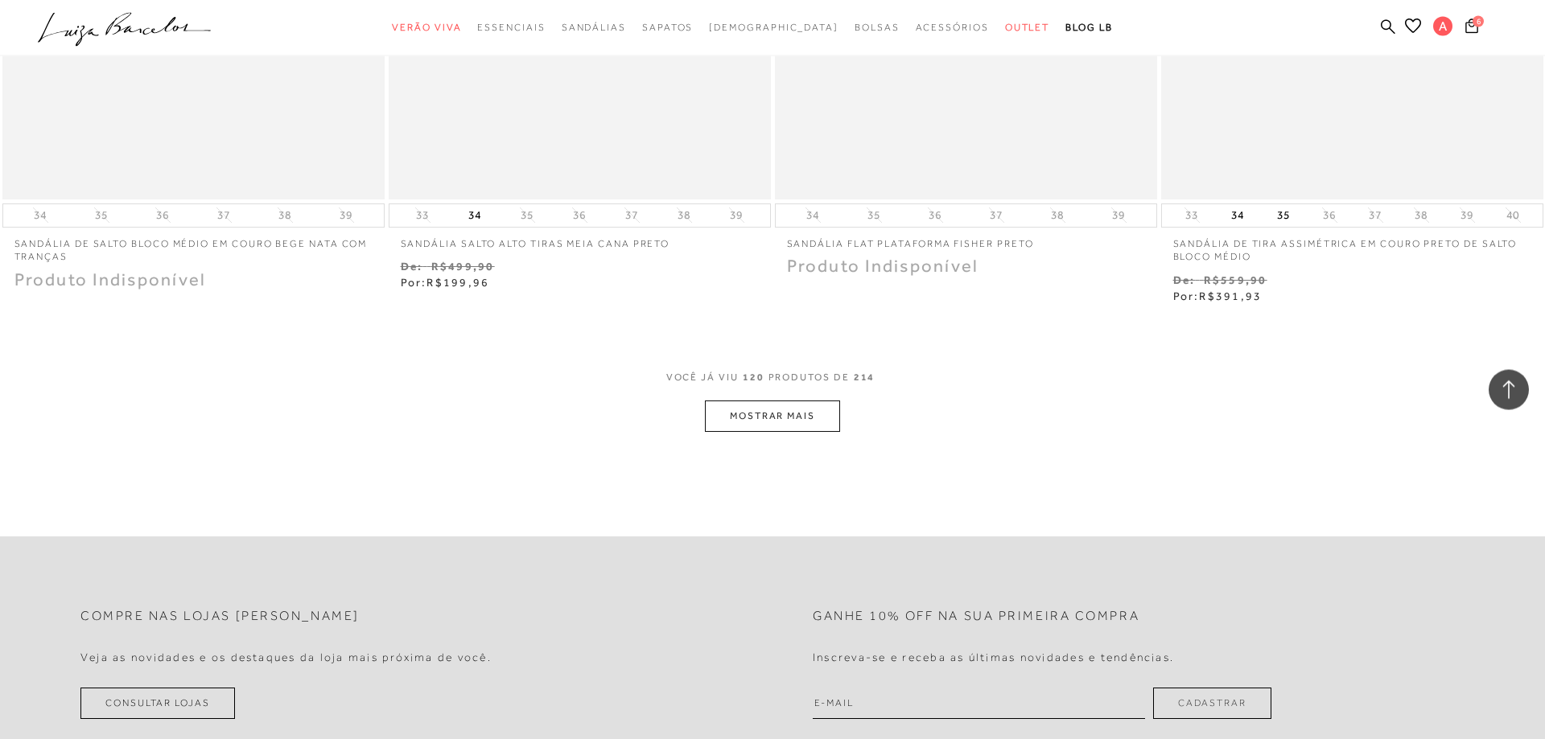
scroll to position [20595, 0]
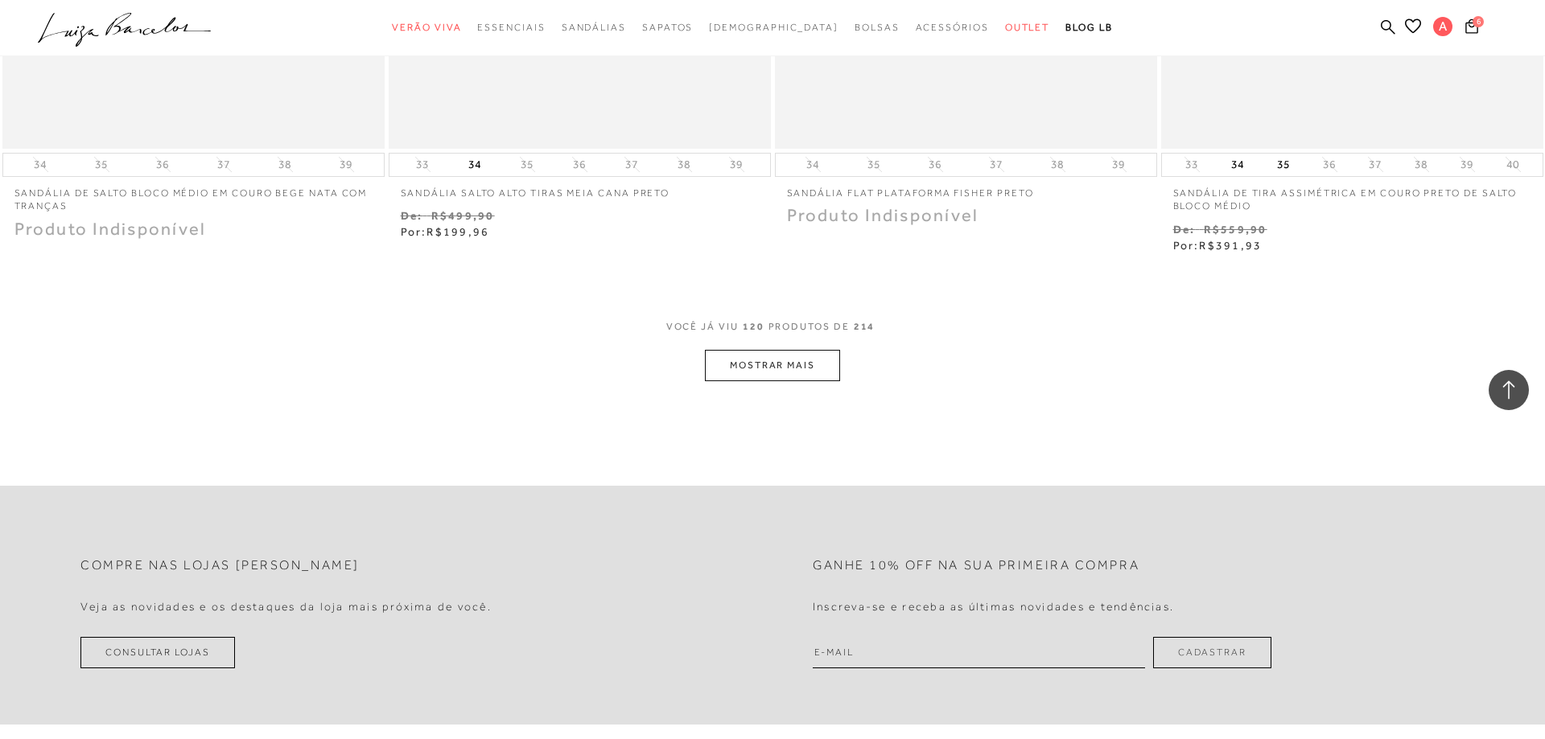
click at [756, 381] on button "MOSTRAR MAIS" at bounding box center [772, 365] width 135 height 31
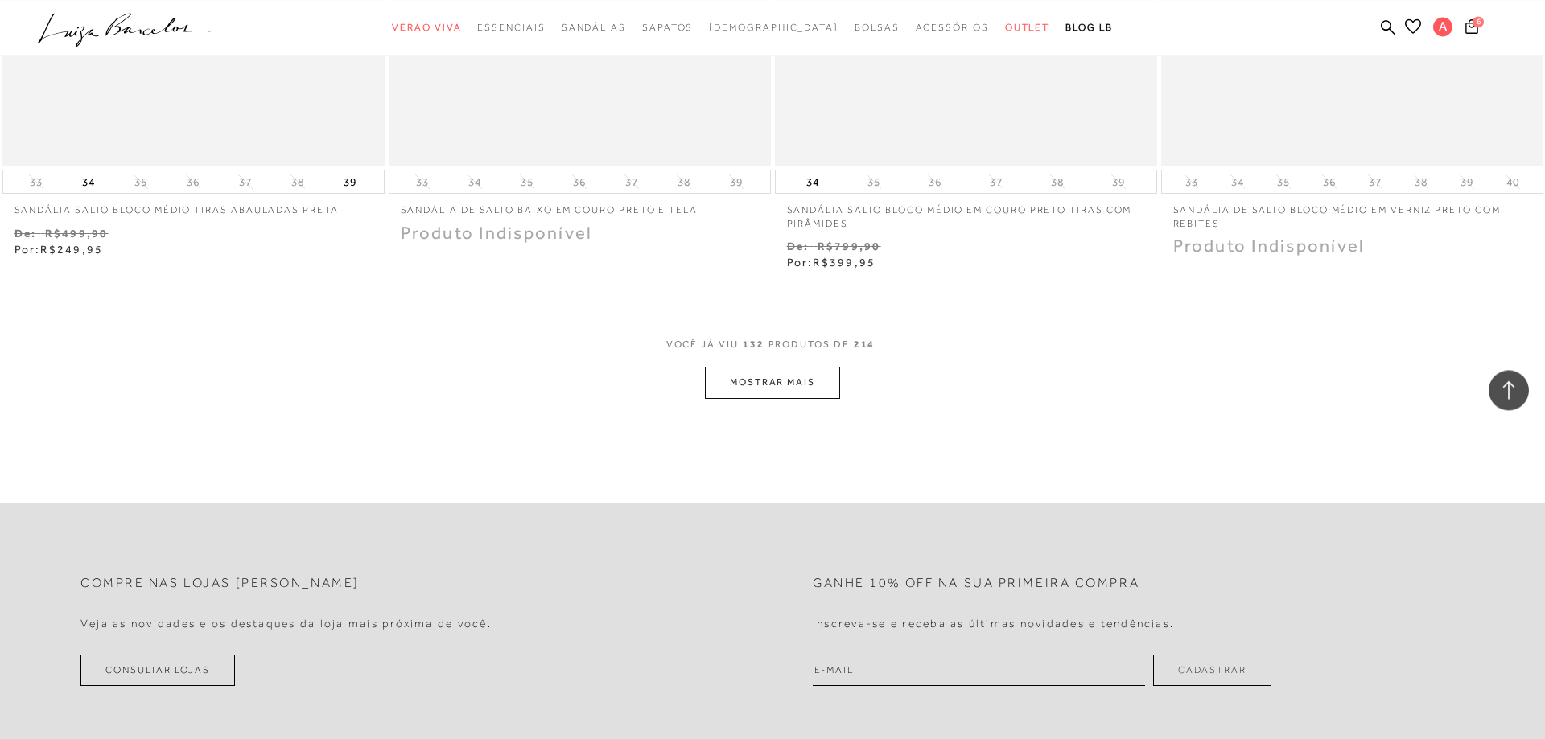
scroll to position [22729, 0]
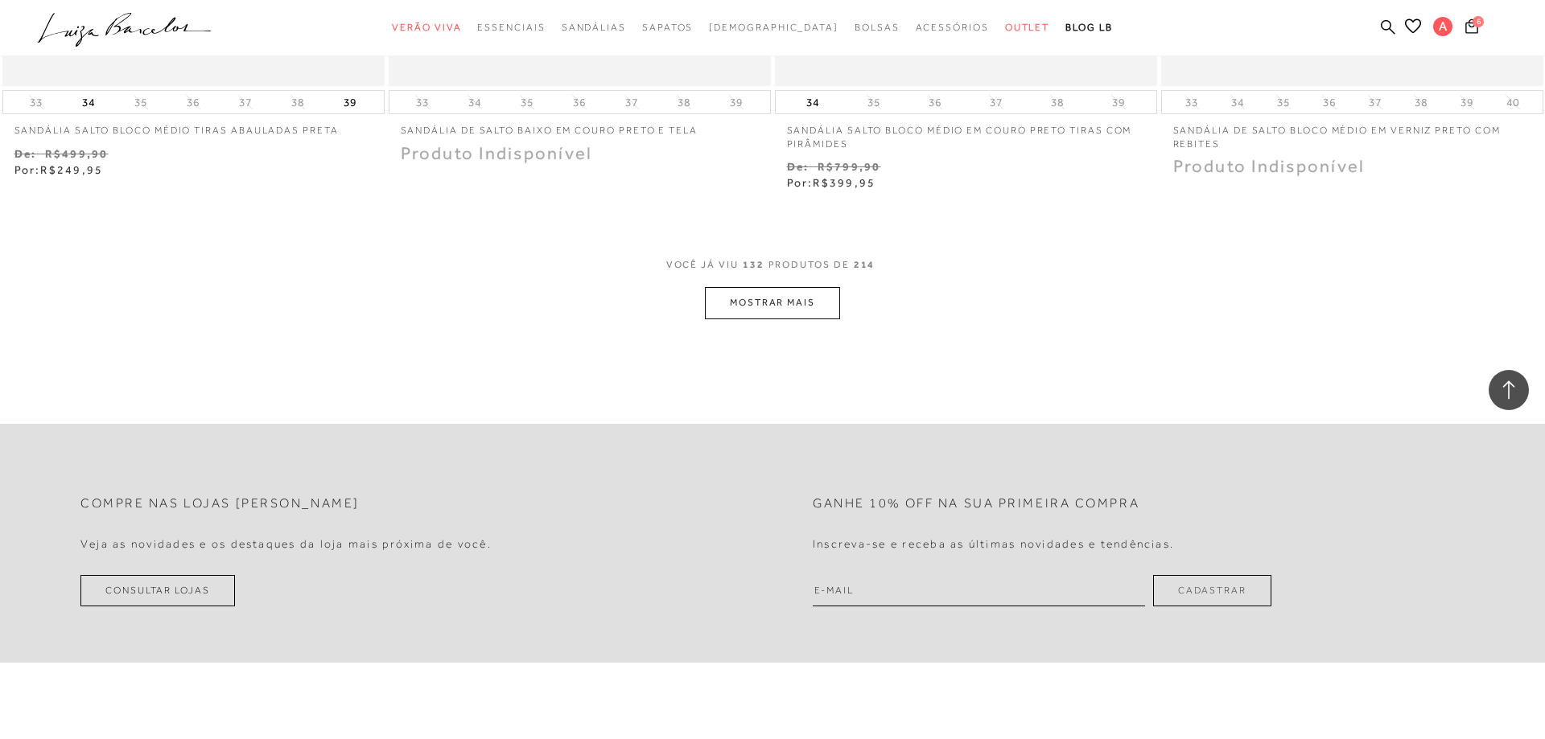
click at [764, 319] on button "MOSTRAR MAIS" at bounding box center [772, 302] width 135 height 31
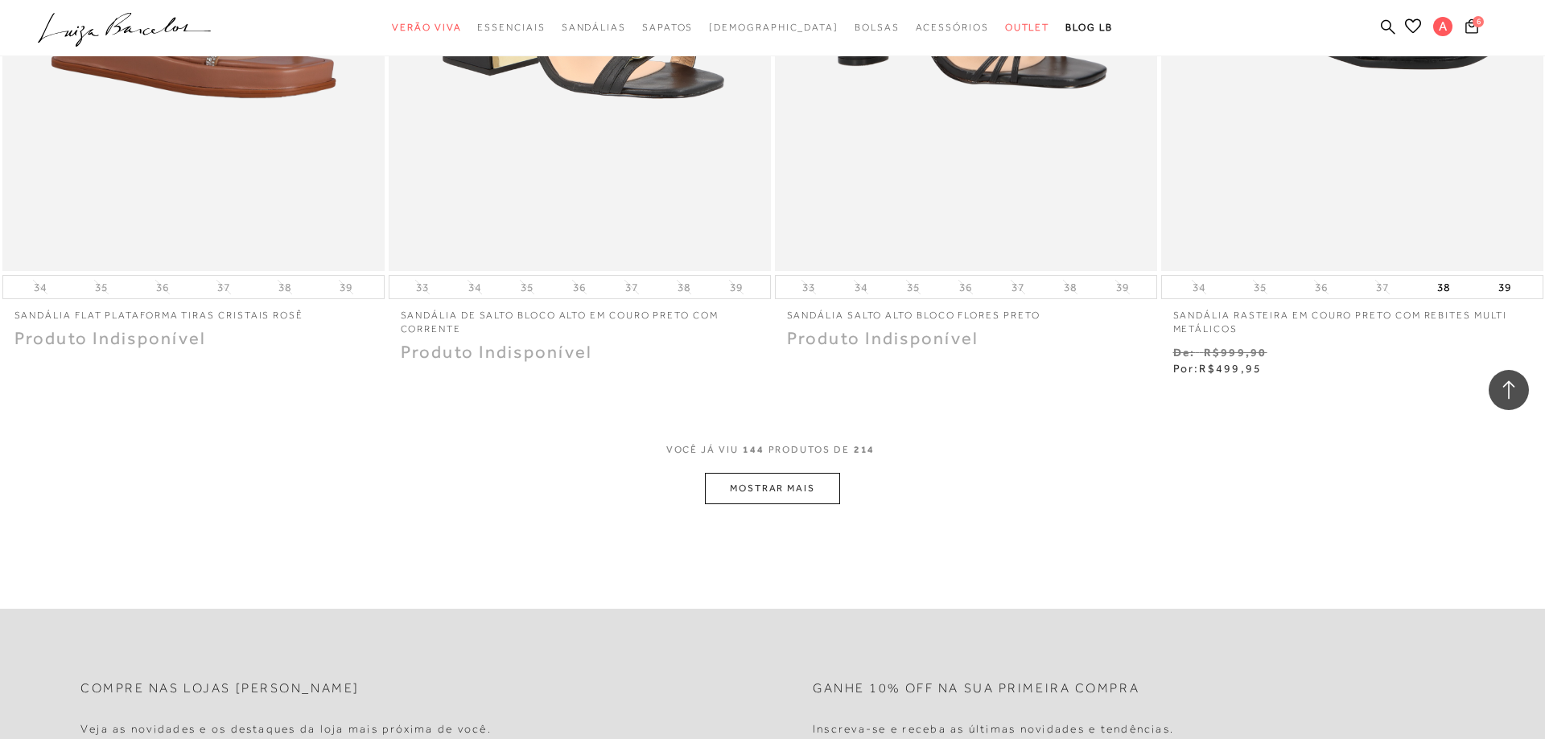
scroll to position [24780, 0]
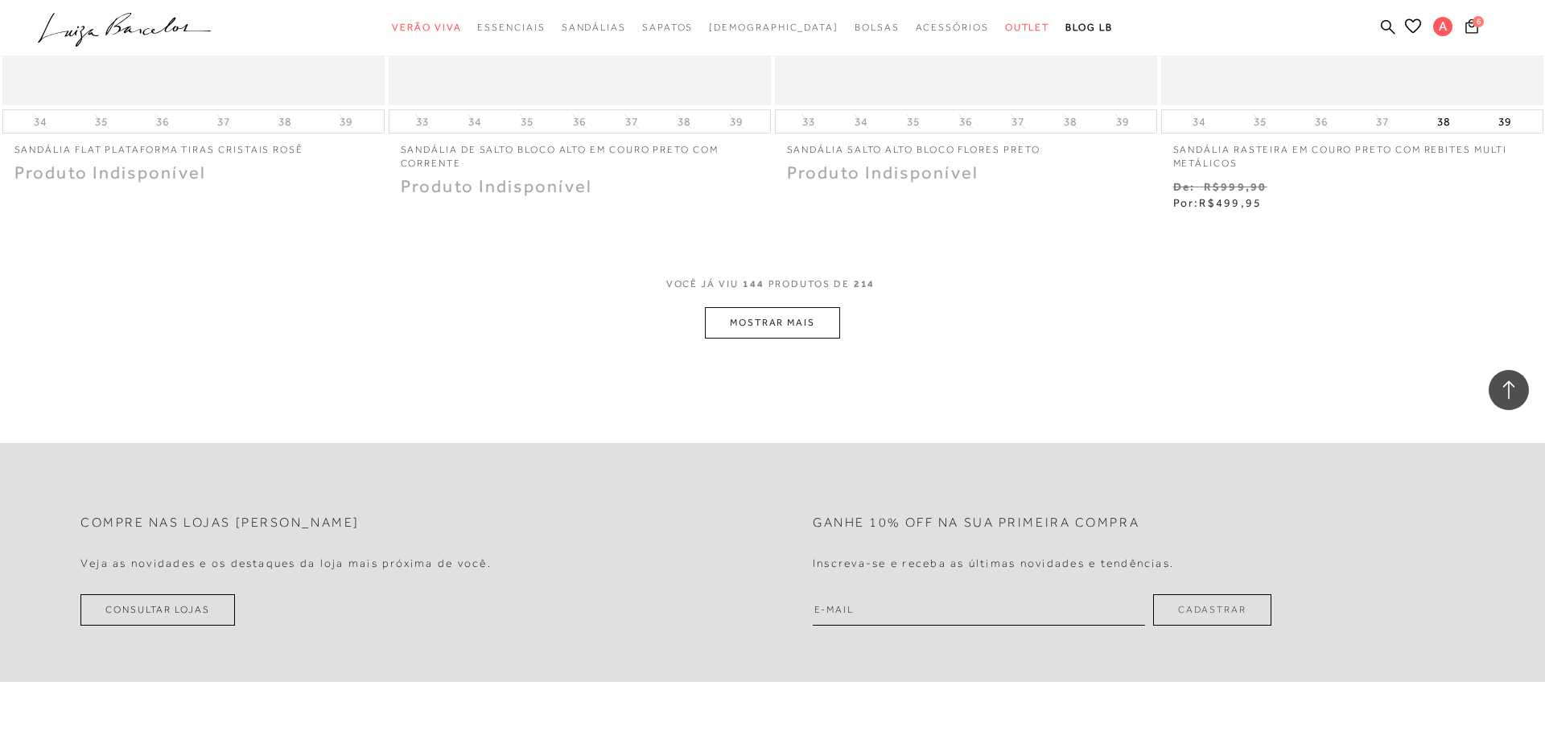
click at [770, 339] on button "MOSTRAR MAIS" at bounding box center [772, 322] width 135 height 31
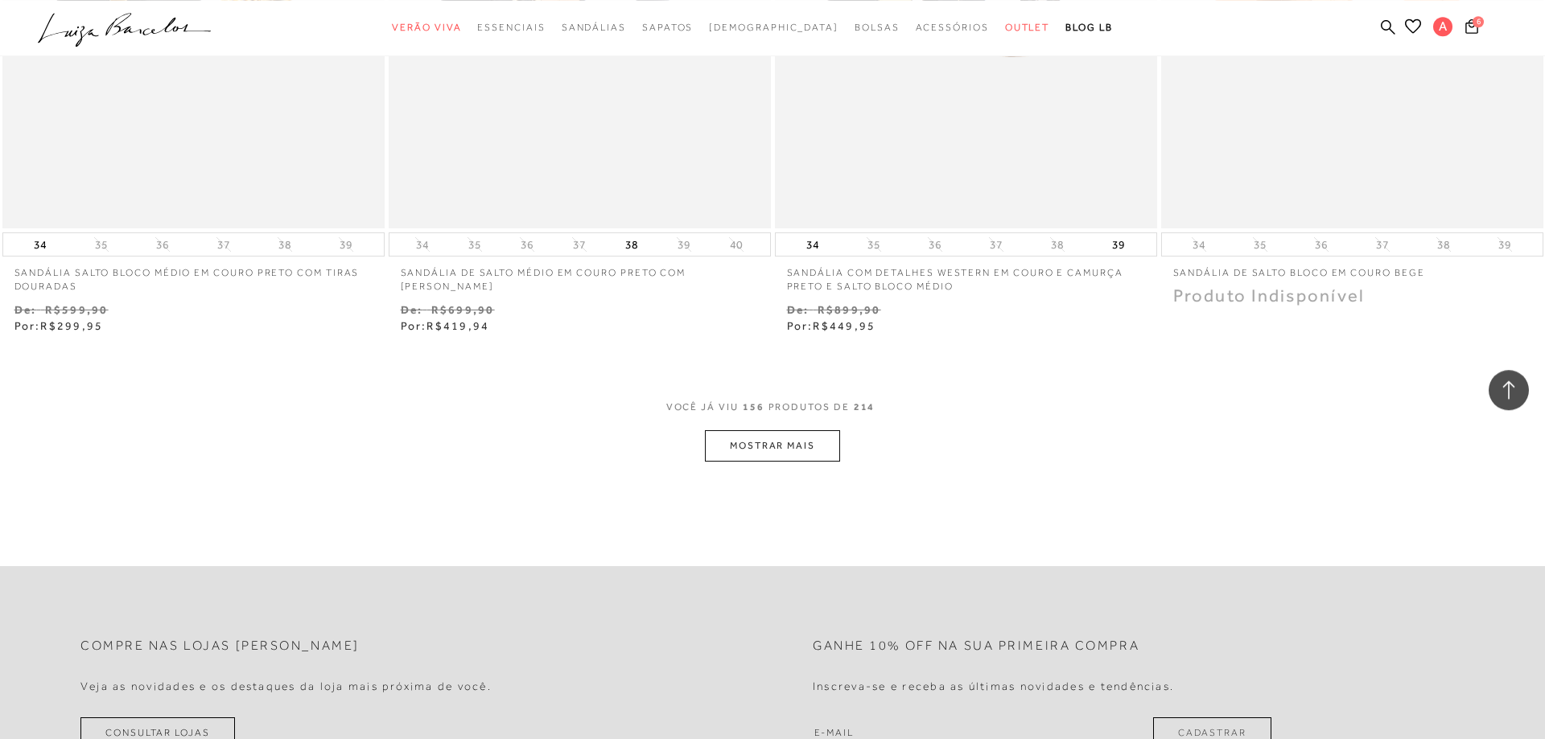
scroll to position [26749, 0]
click at [771, 454] on button "MOSTRAR MAIS" at bounding box center [772, 437] width 135 height 31
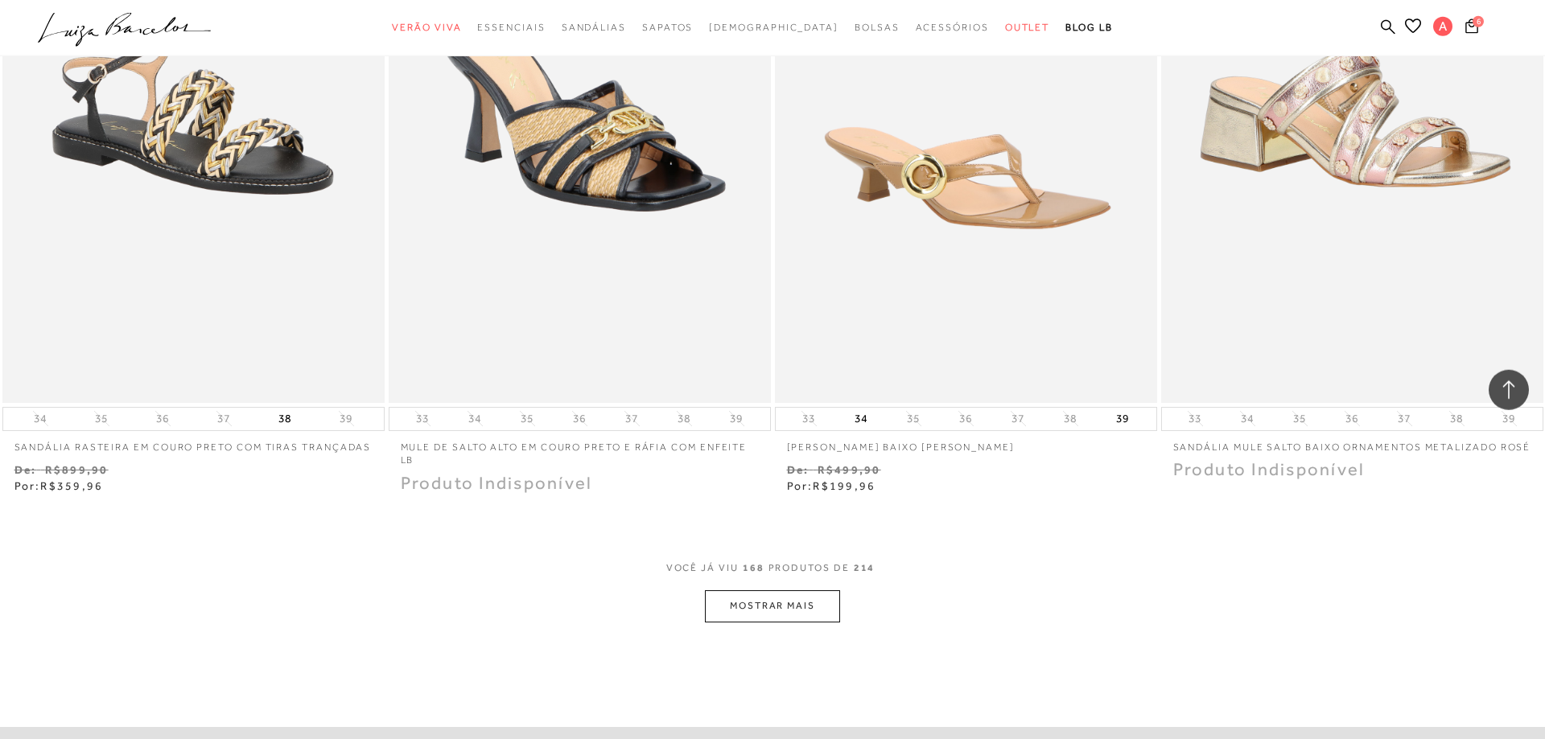
scroll to position [28637, 0]
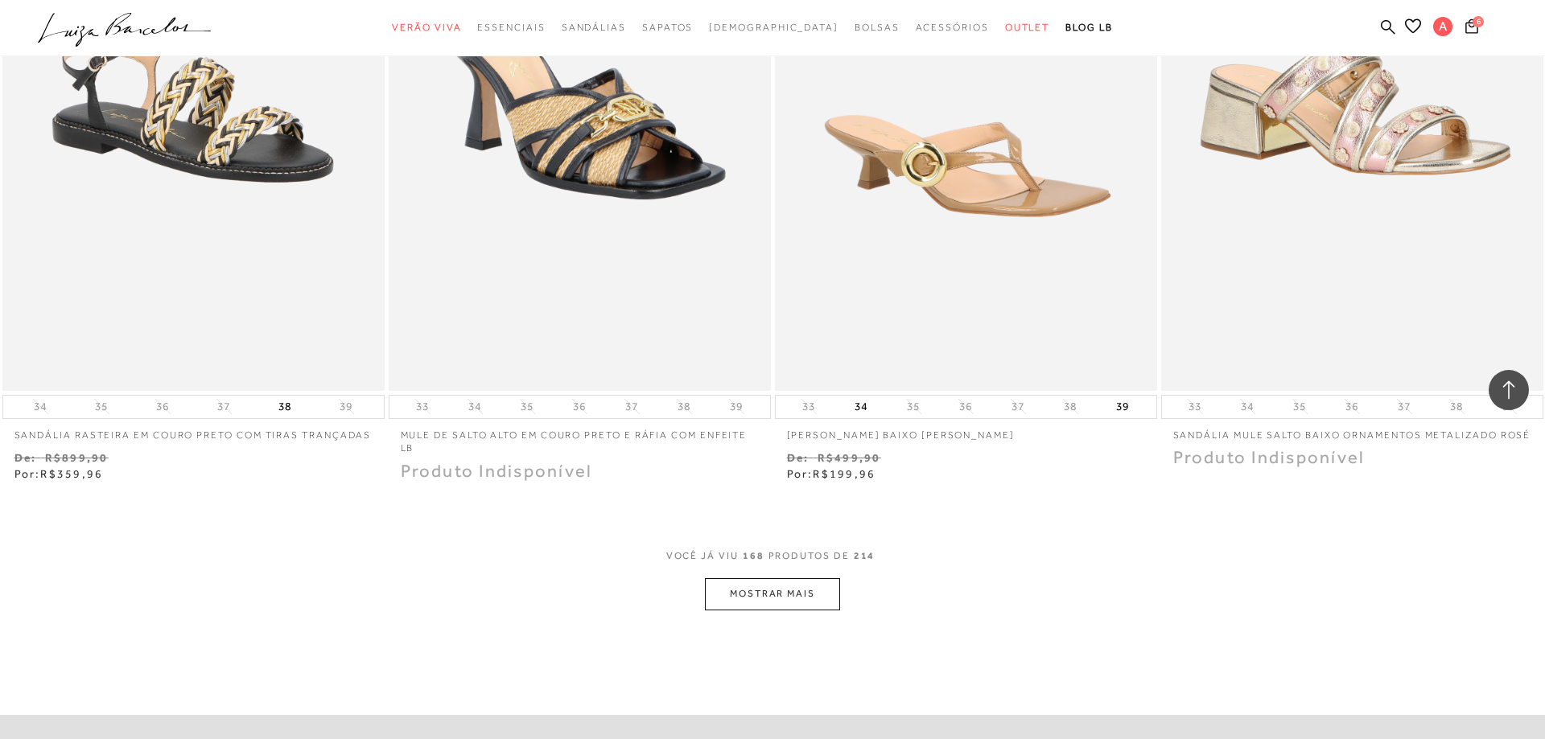
click at [807, 610] on button "MOSTRAR MAIS" at bounding box center [772, 593] width 135 height 31
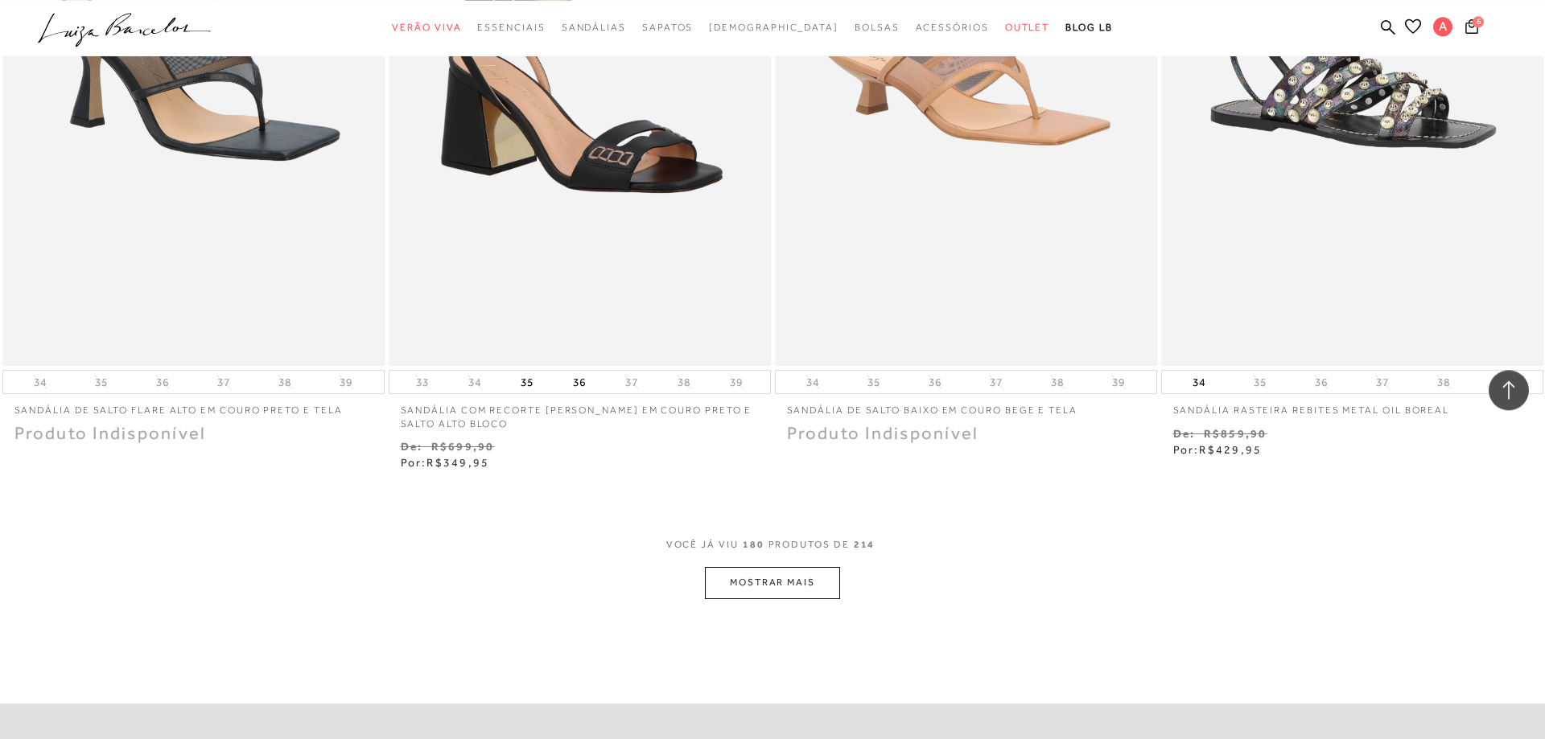
scroll to position [30770, 0]
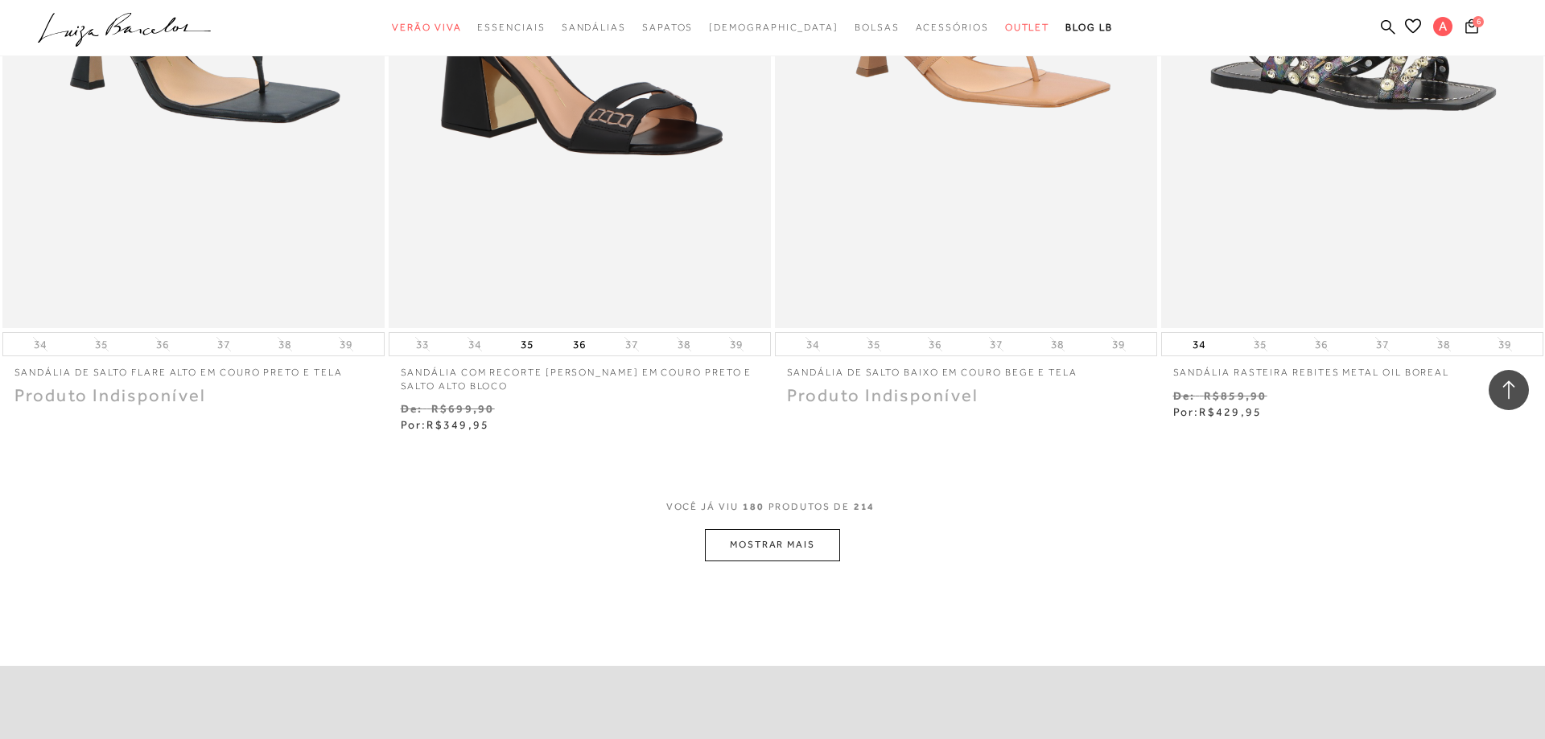
click at [783, 561] on button "MOSTRAR MAIS" at bounding box center [772, 544] width 135 height 31
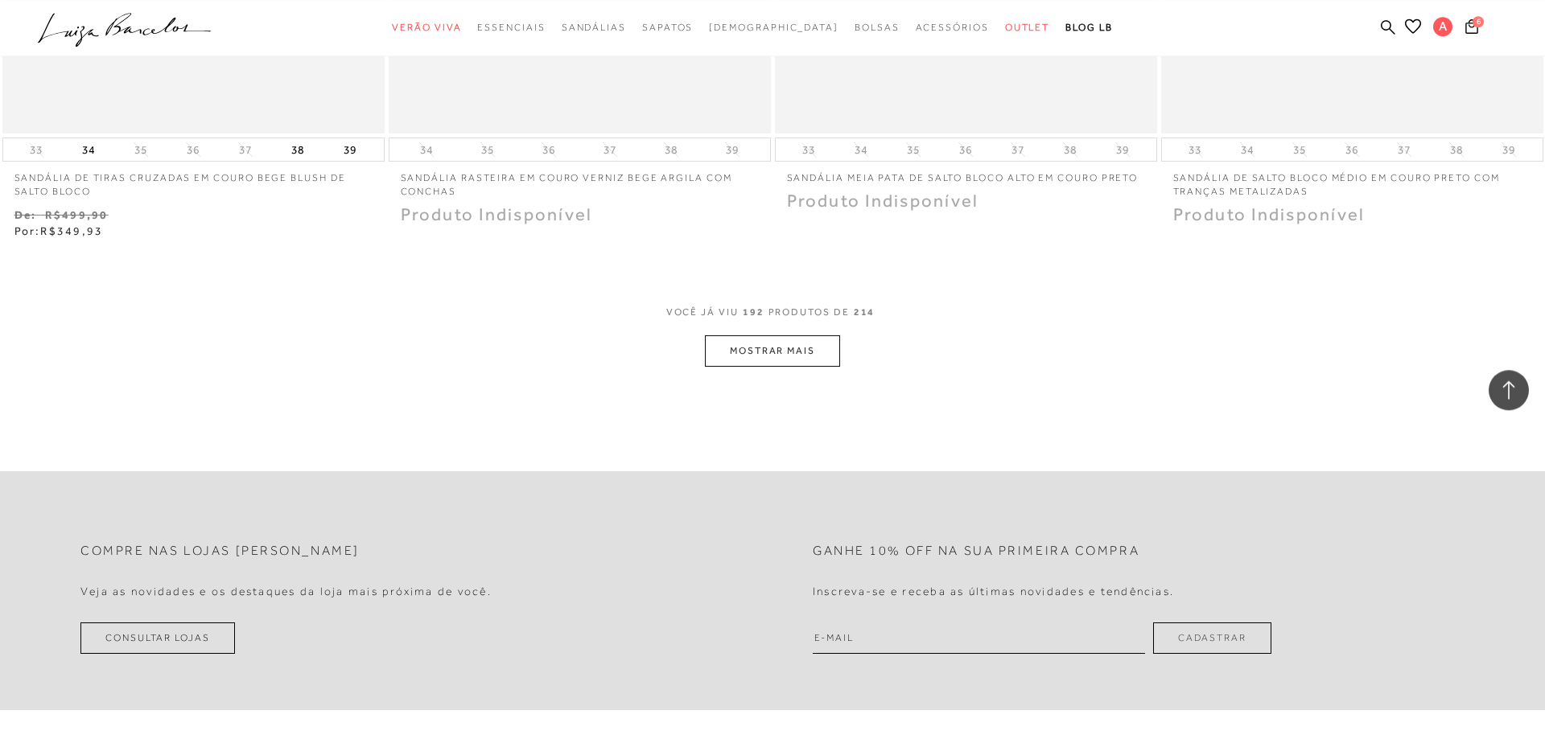
scroll to position [33068, 0]
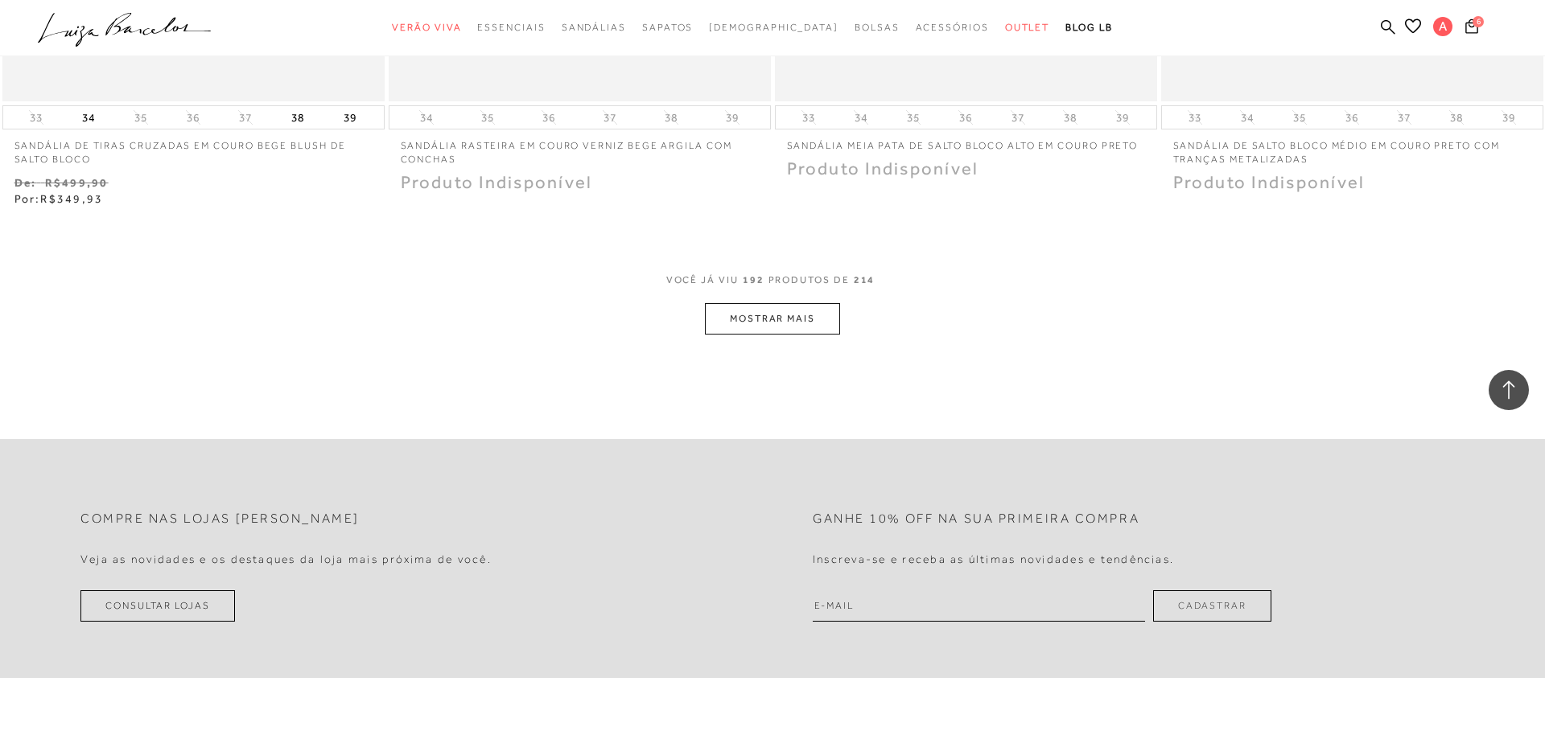
click at [798, 335] on button "MOSTRAR MAIS" at bounding box center [772, 318] width 135 height 31
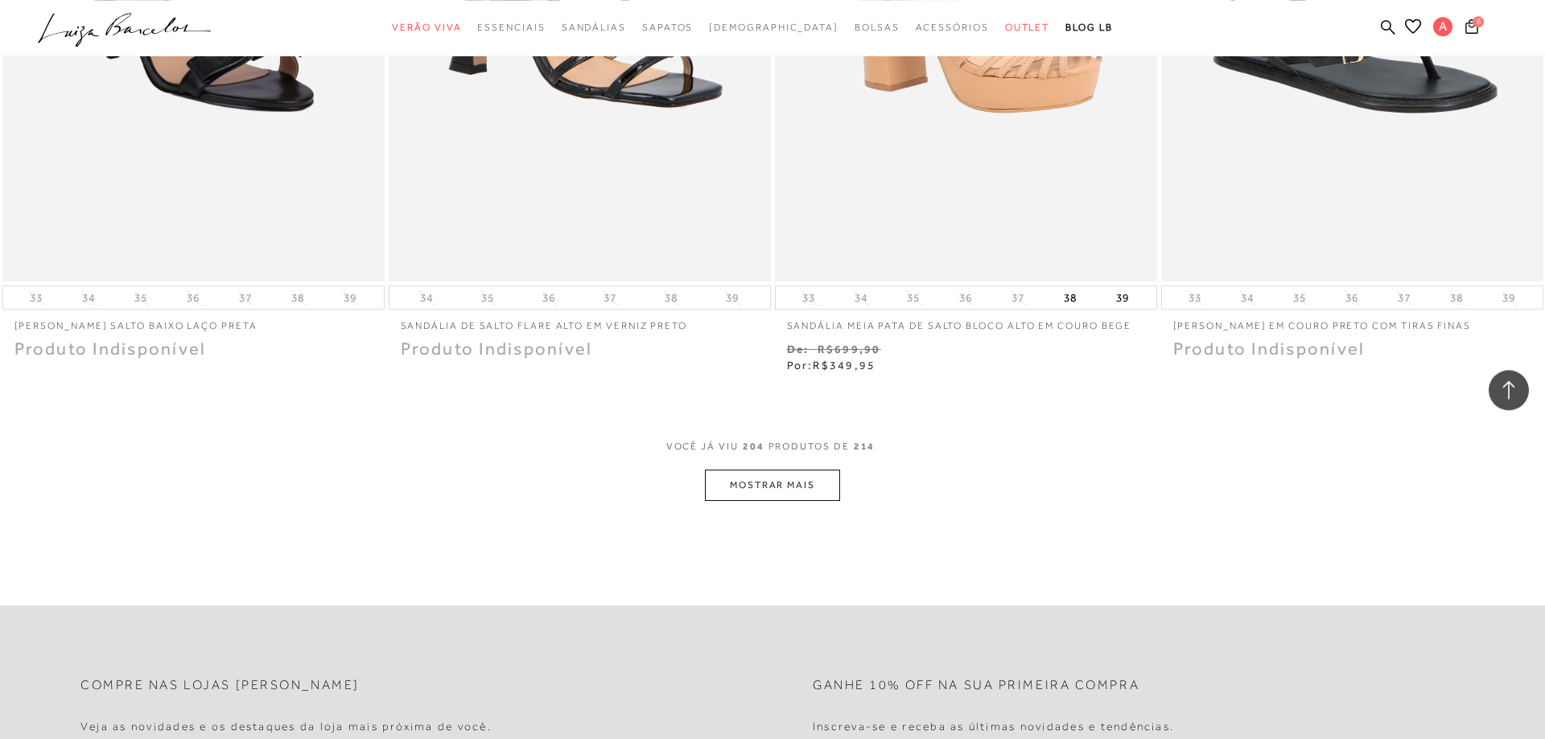
scroll to position [34955, 0]
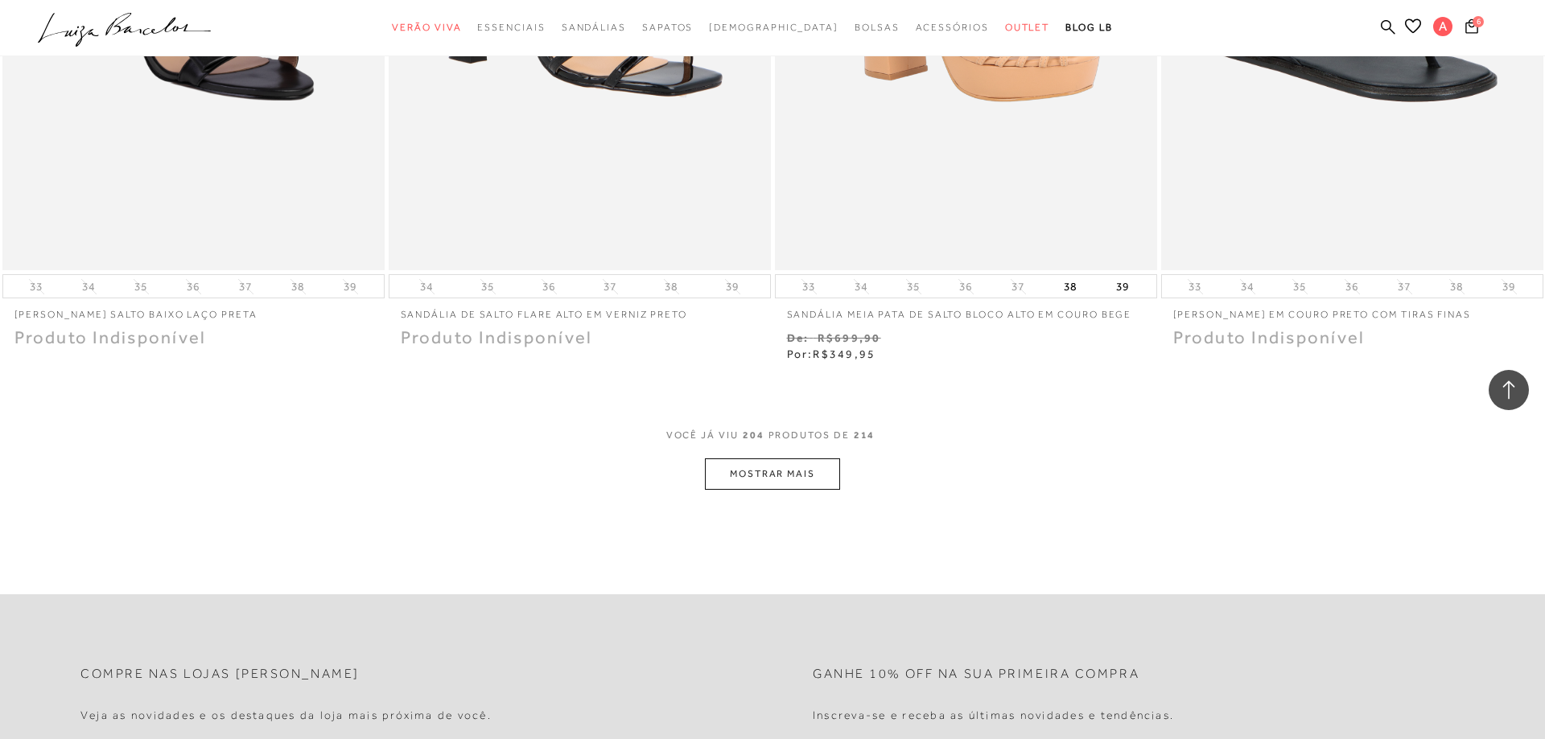
click at [788, 490] on button "MOSTRAR MAIS" at bounding box center [772, 474] width 135 height 31
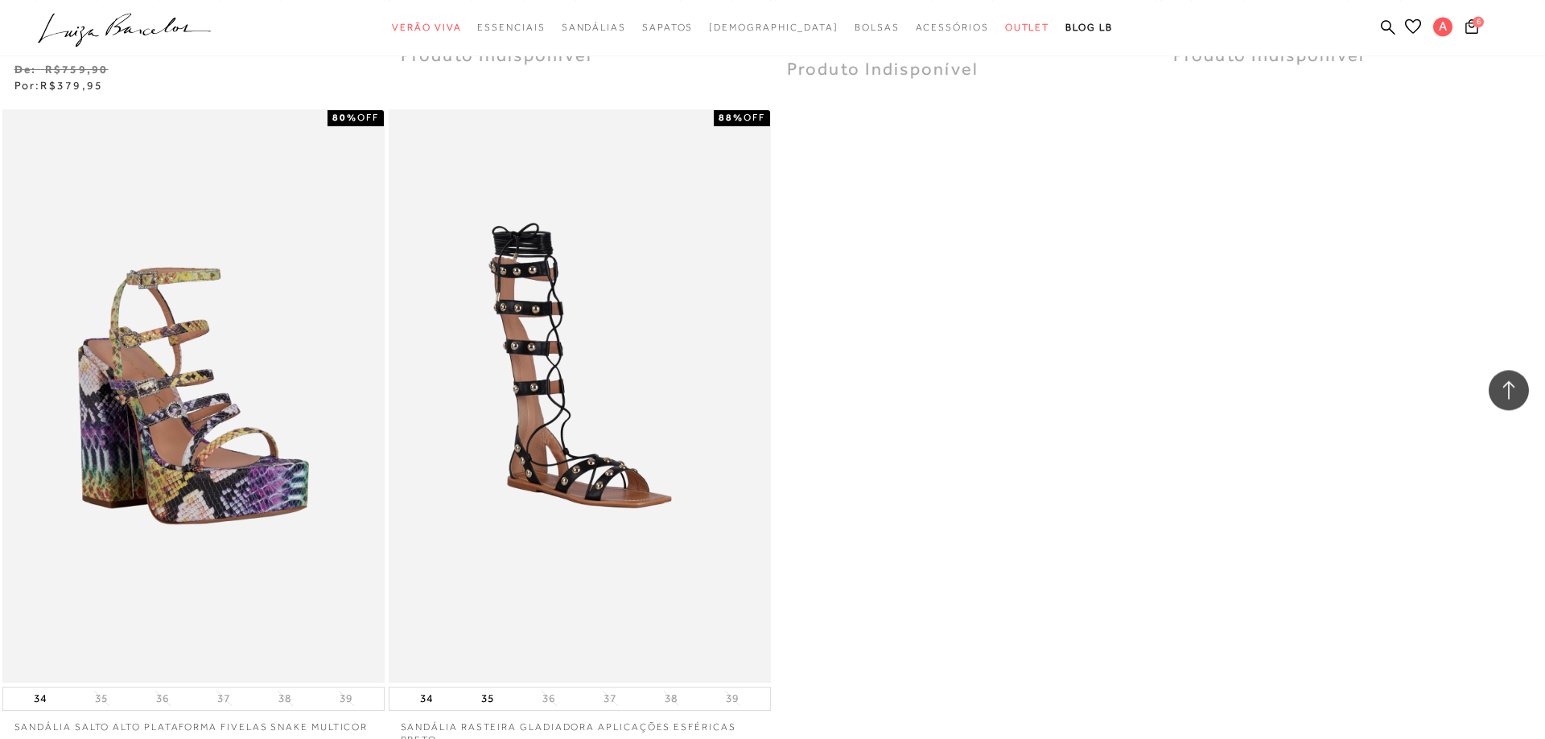
scroll to position [36596, 0]
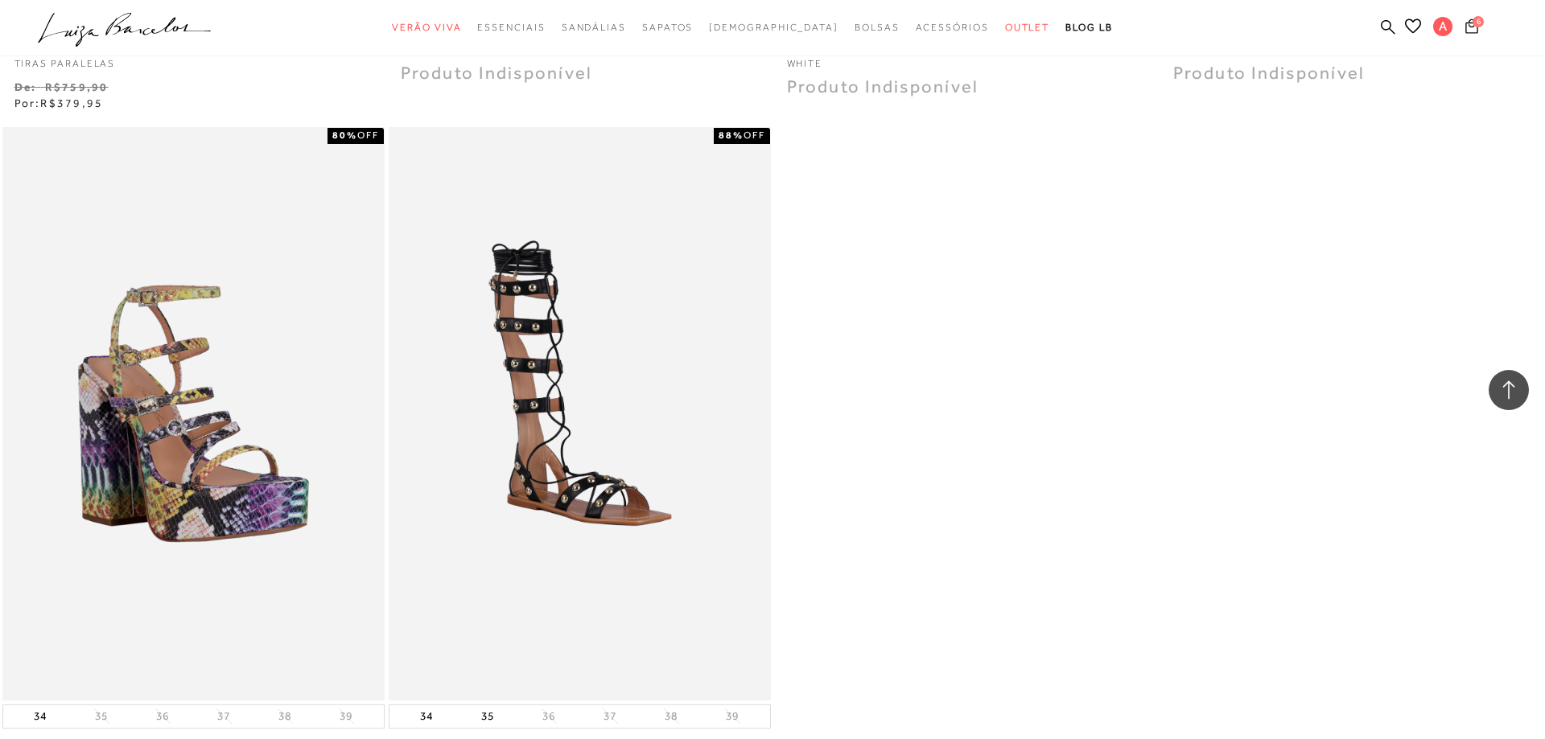
click at [1474, 30] on icon at bounding box center [1471, 26] width 13 height 15
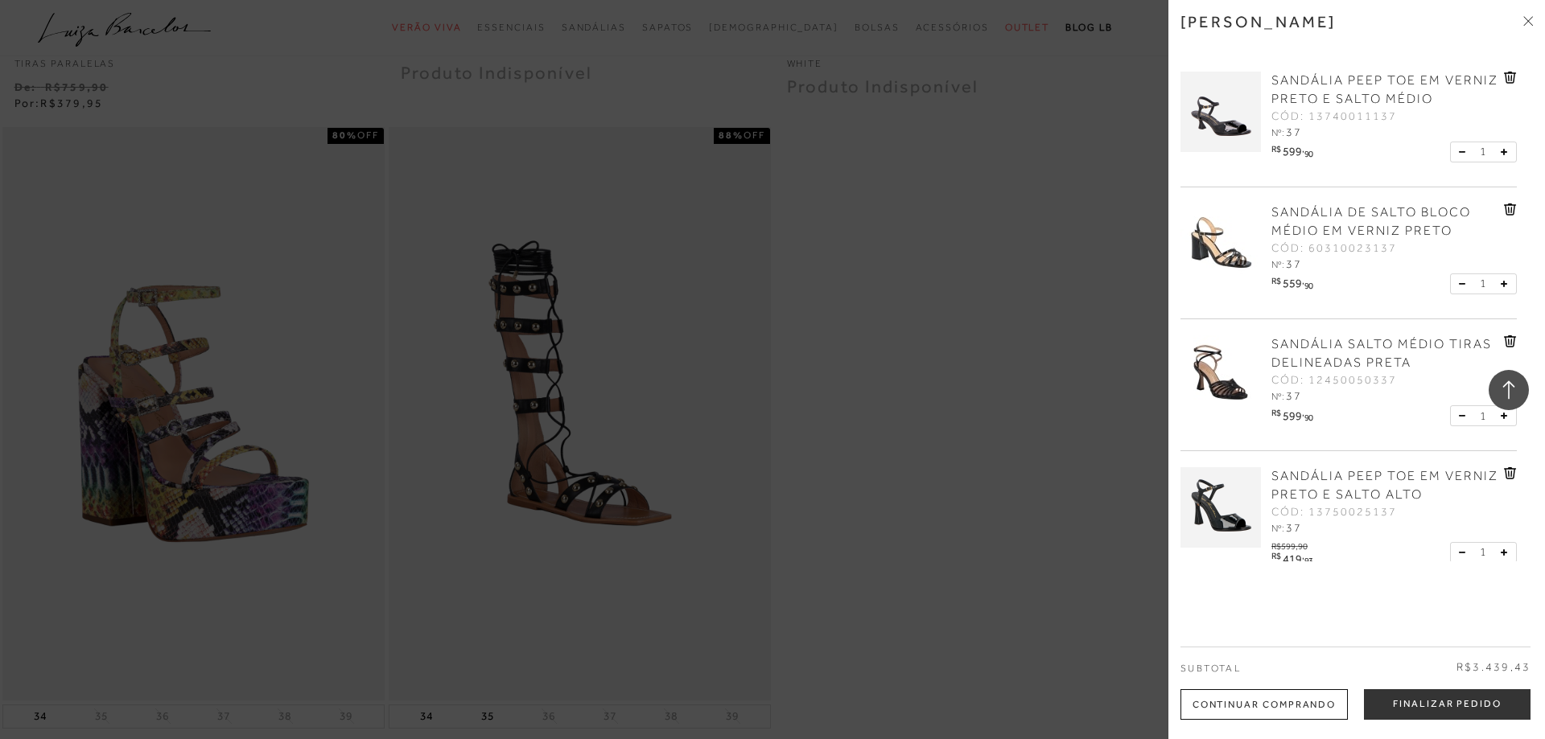
click at [1509, 74] on icon at bounding box center [1510, 78] width 12 height 12
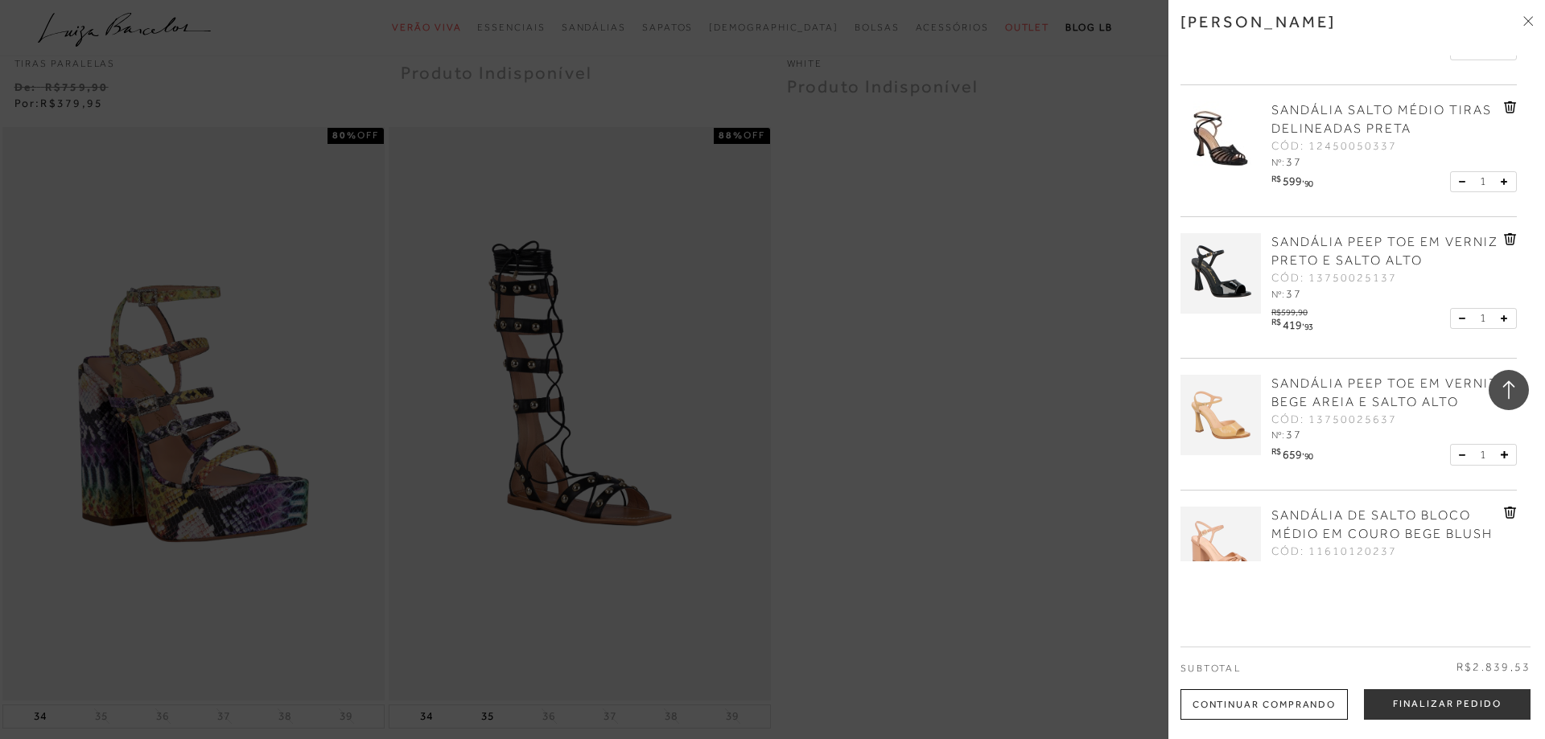
scroll to position [164, 0]
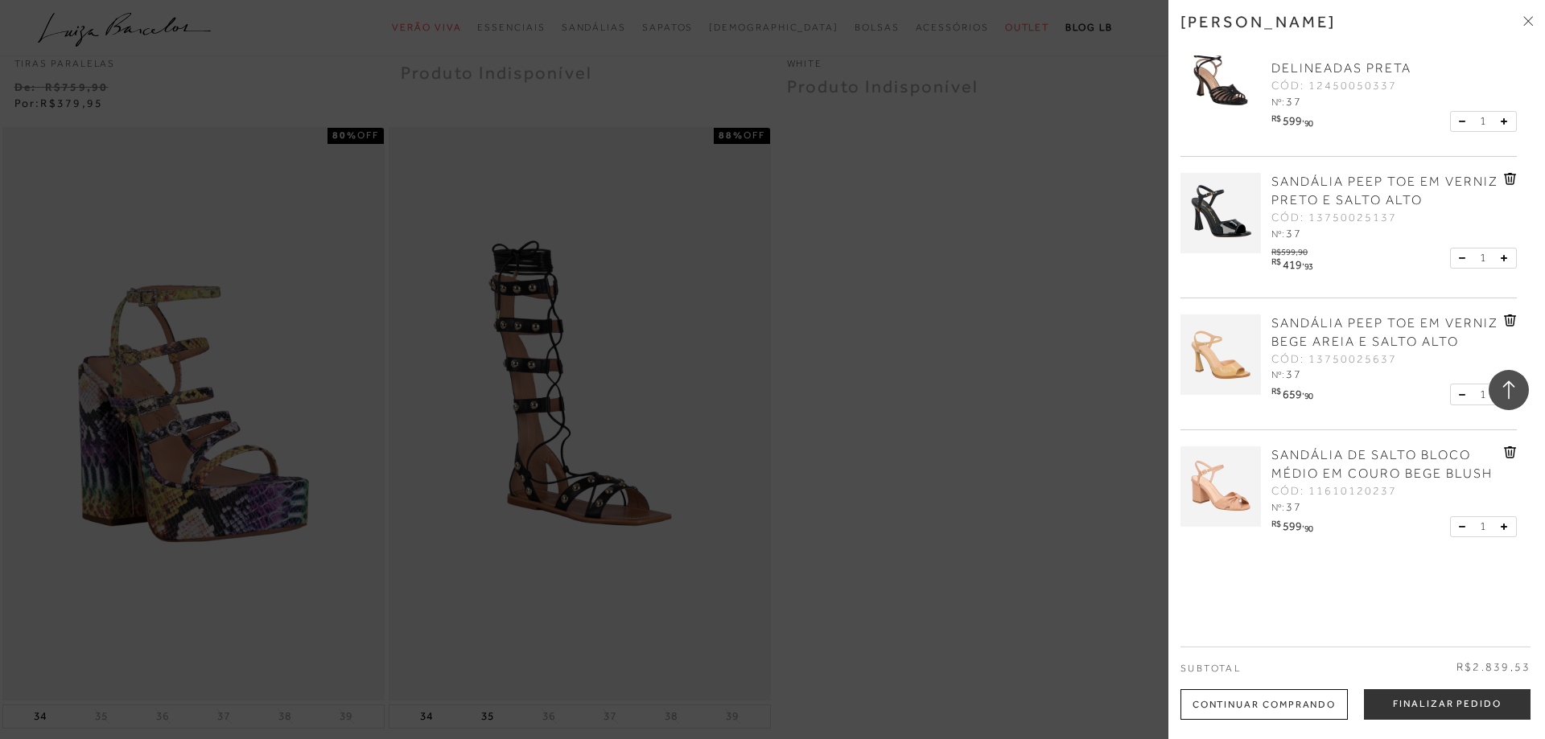
click at [1508, 315] on icon at bounding box center [1510, 321] width 12 height 12
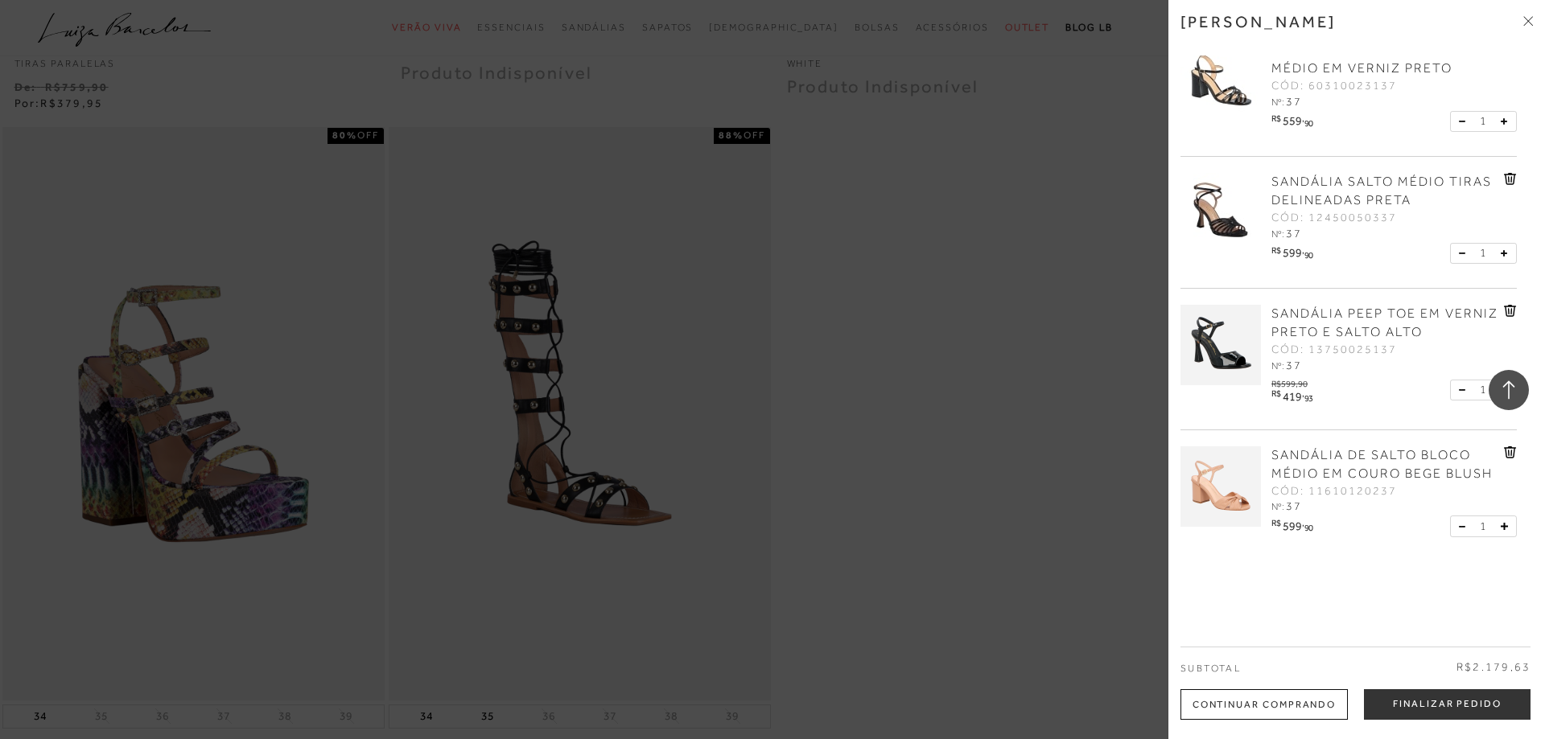
click at [1509, 174] on icon at bounding box center [1510, 179] width 12 height 12
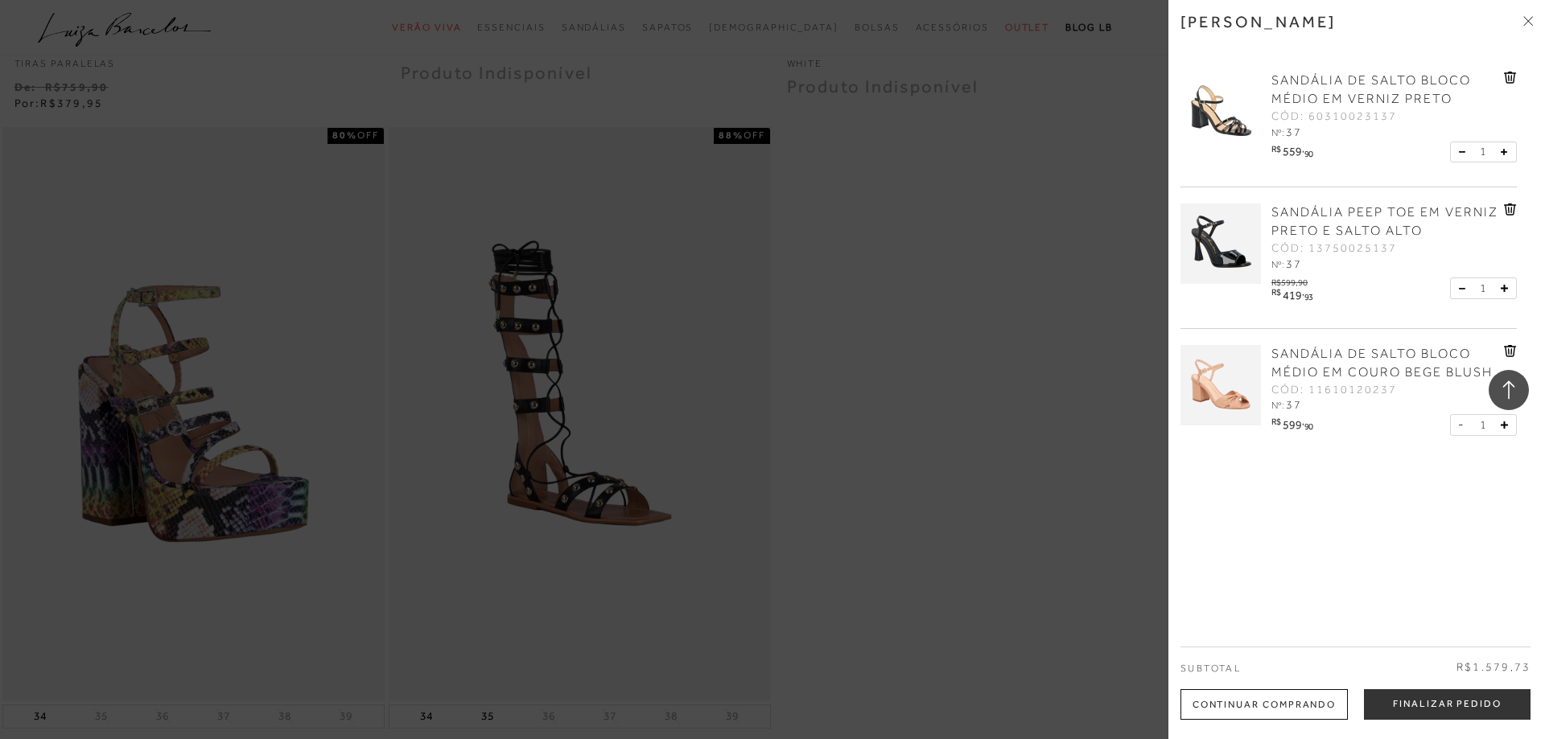
click at [1236, 122] on img at bounding box center [1220, 112] width 80 height 80
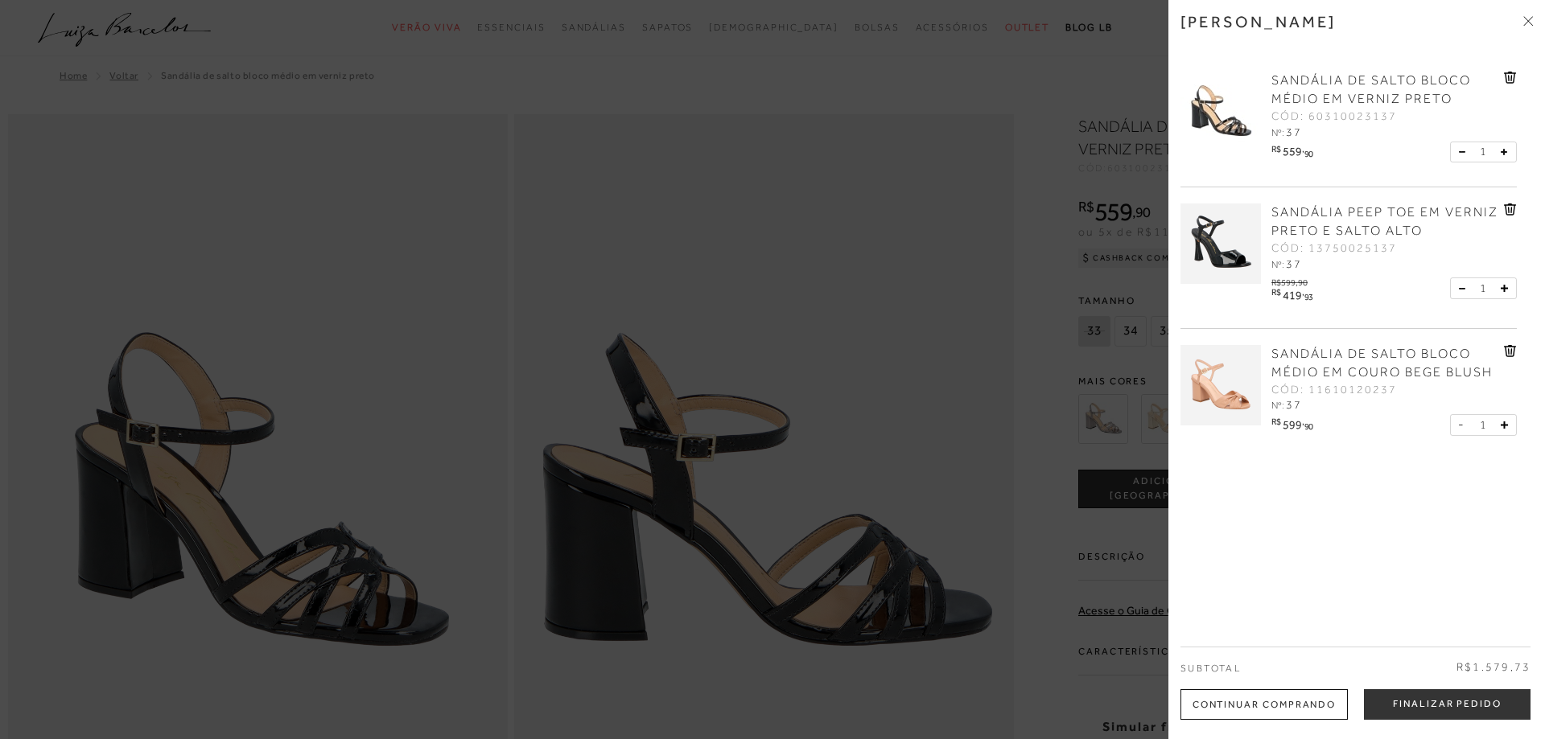
radio input "true"
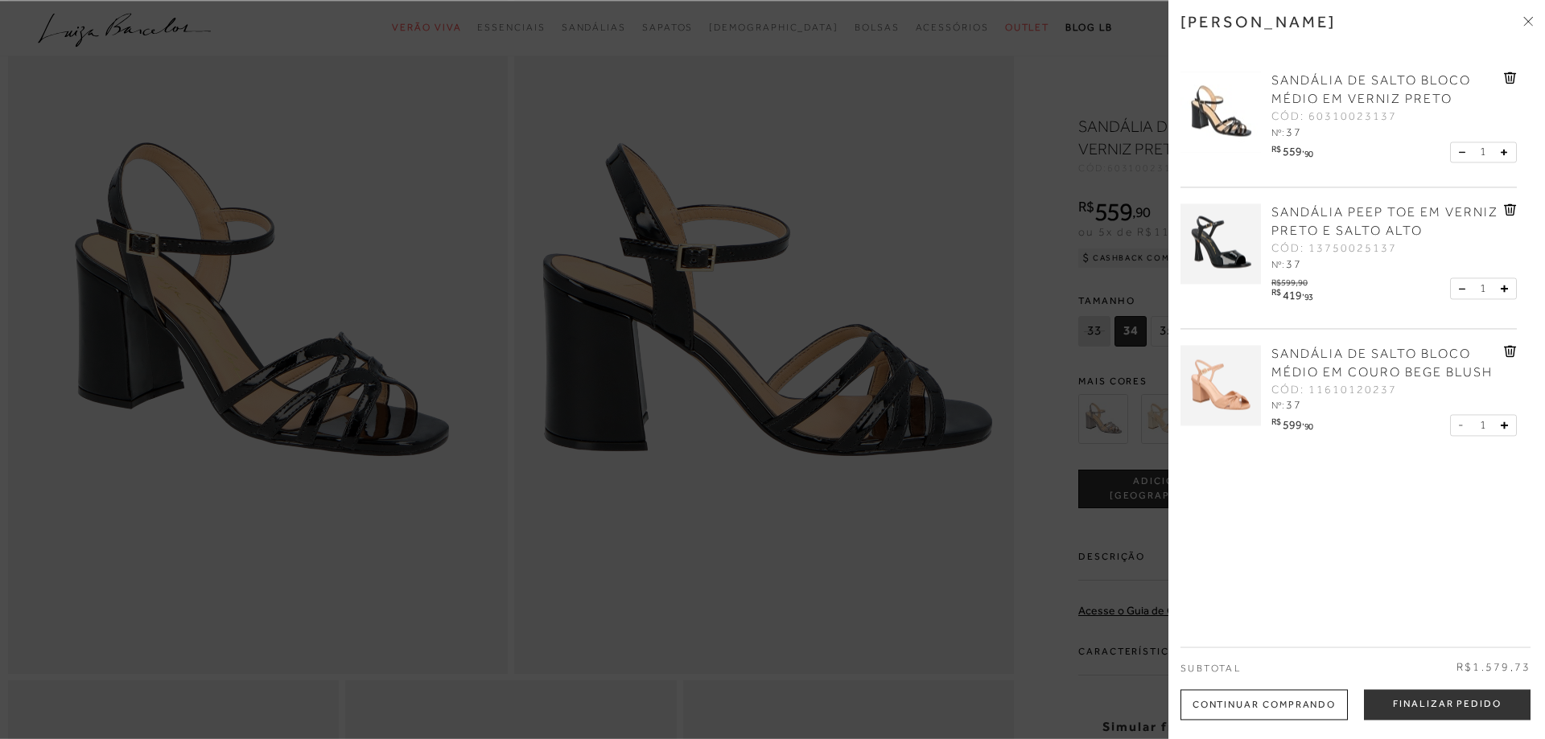
scroll to position [246, 0]
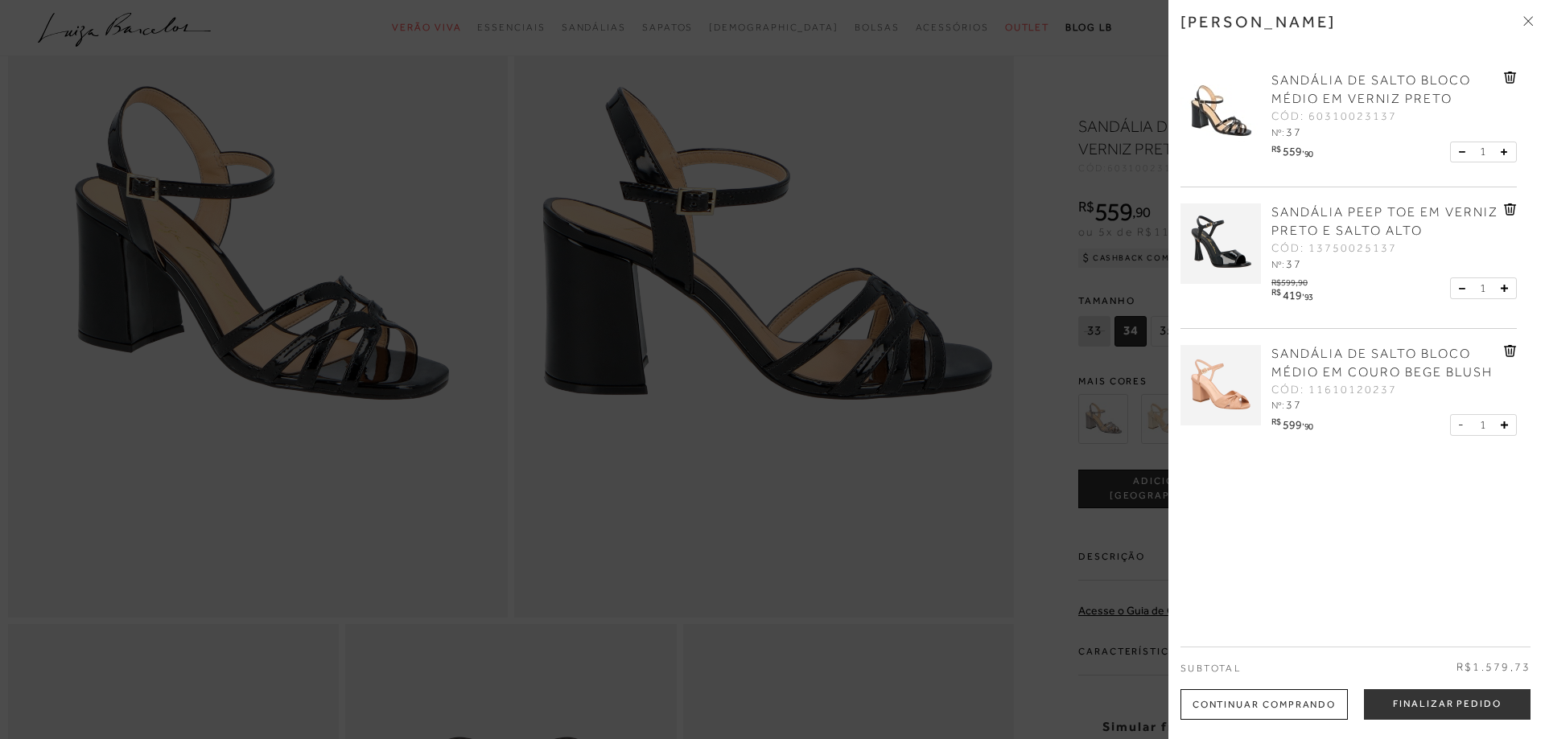
click at [1532, 19] on icon at bounding box center [1528, 21] width 10 height 10
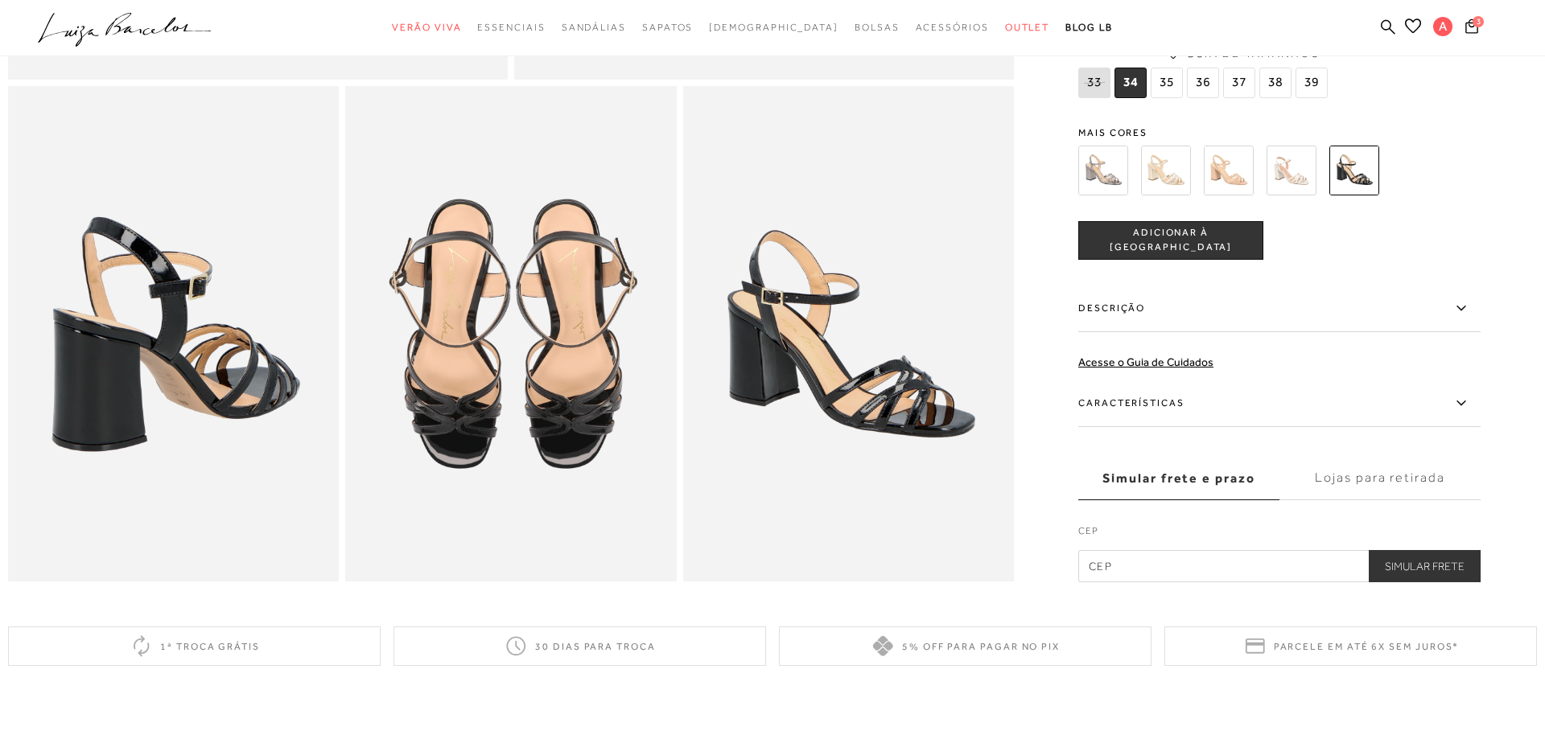
scroll to position [738, 0]
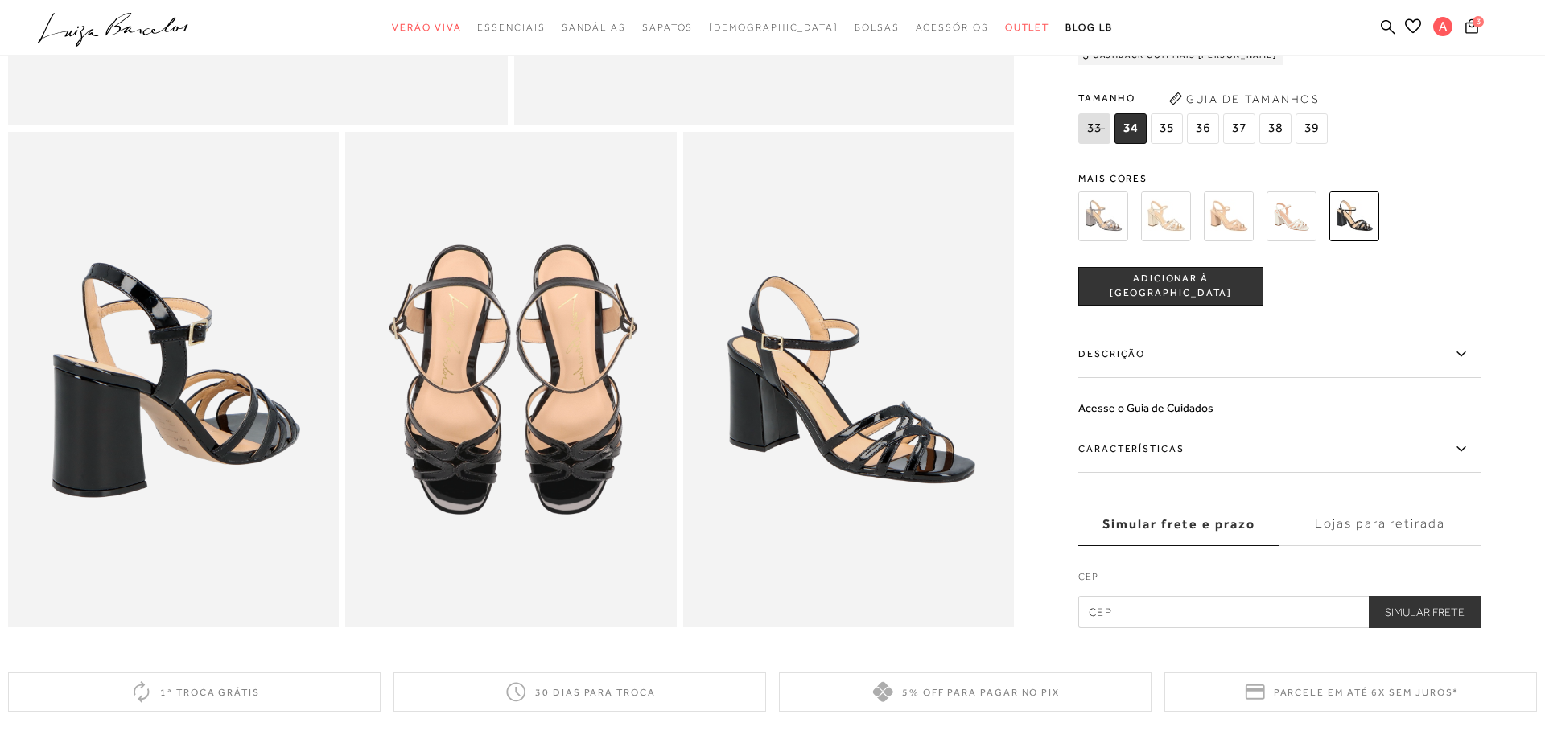
click at [1142, 449] on label "Características" at bounding box center [1279, 449] width 402 height 47
click at [0, 0] on input "Características" at bounding box center [0, 0] width 0 height 0
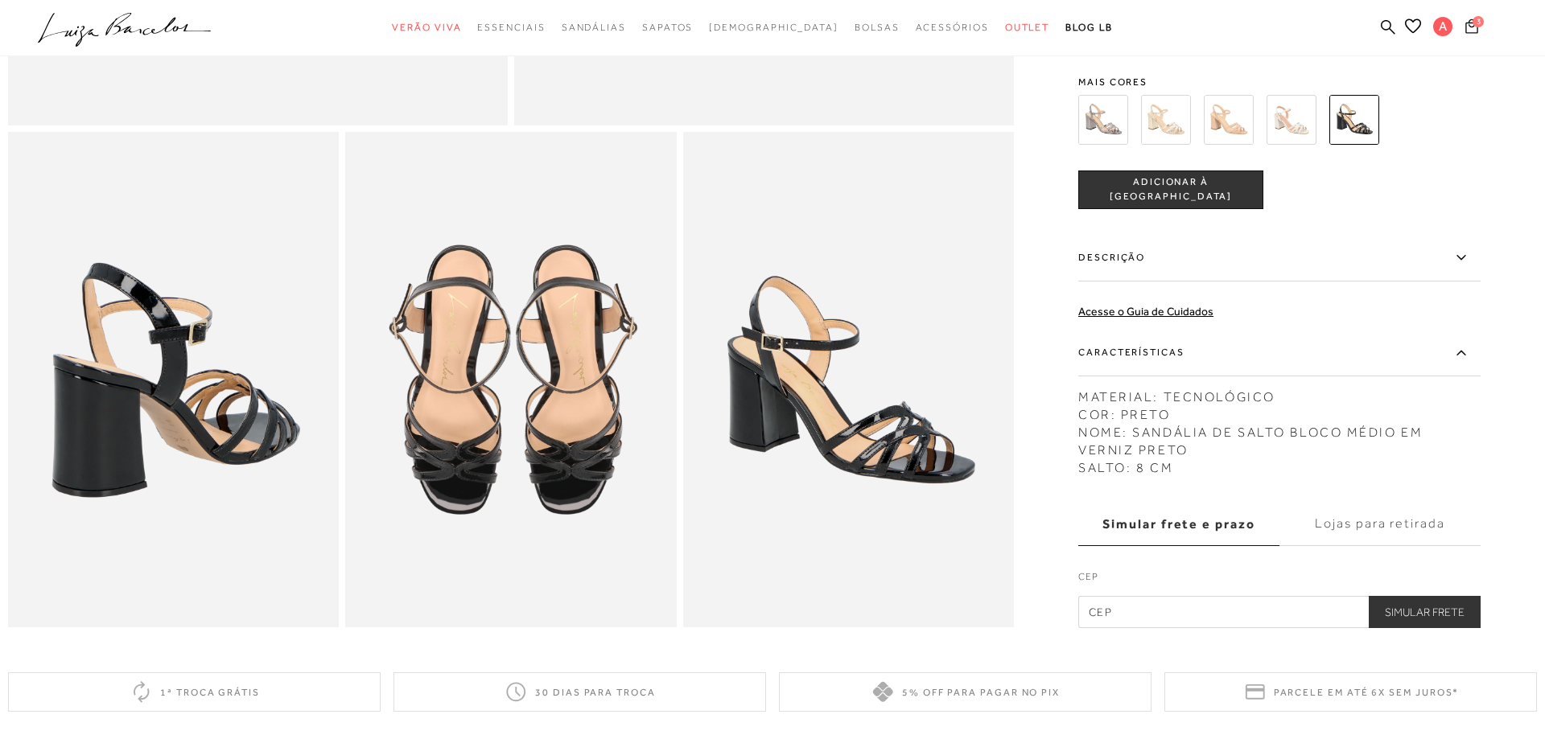
click at [1474, 32] on icon at bounding box center [1471, 26] width 13 height 14
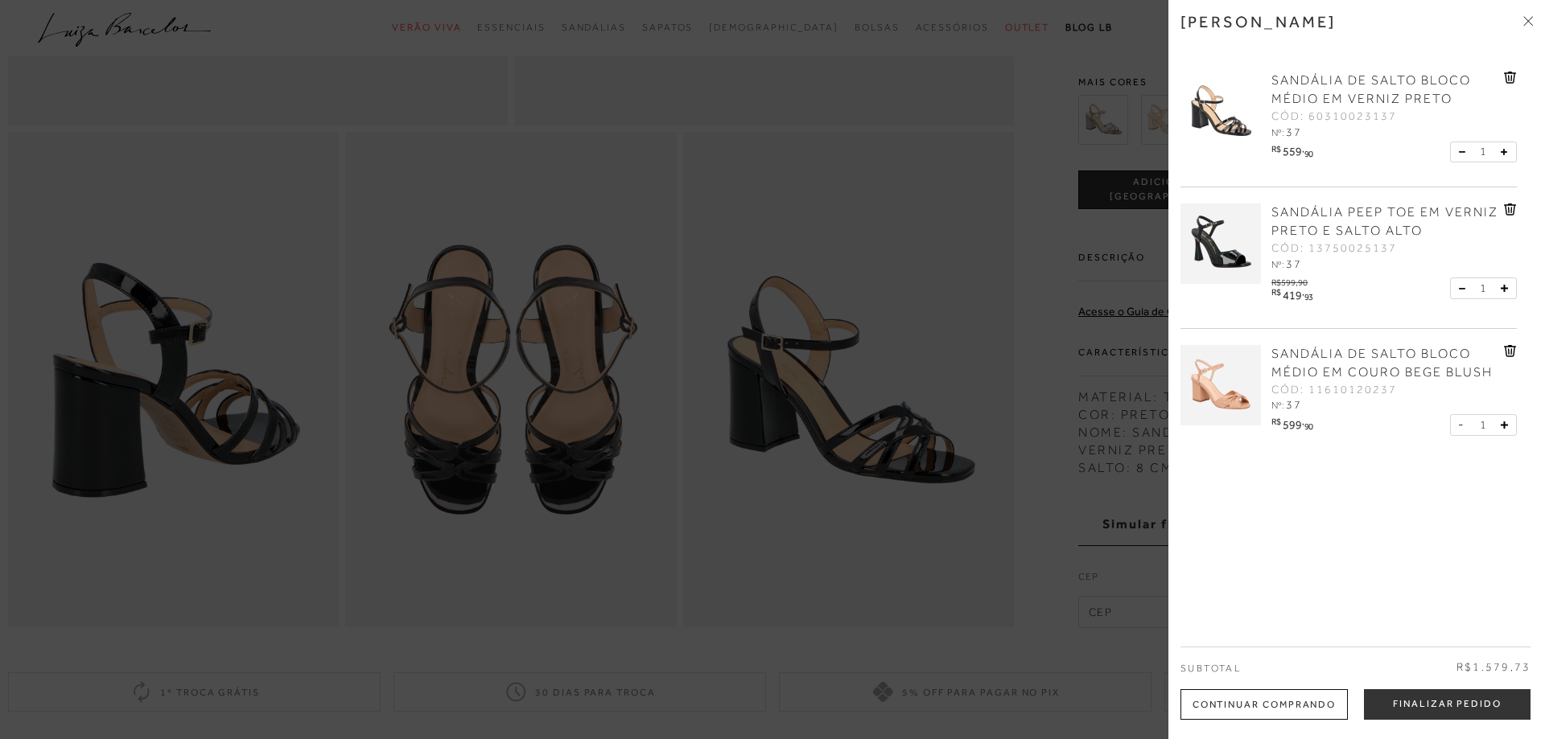
click at [1273, 228] on span "SANDÁLIA PEEP TOE EM VERNIZ PRETO E SALTO ALTO" at bounding box center [1384, 221] width 227 height 33
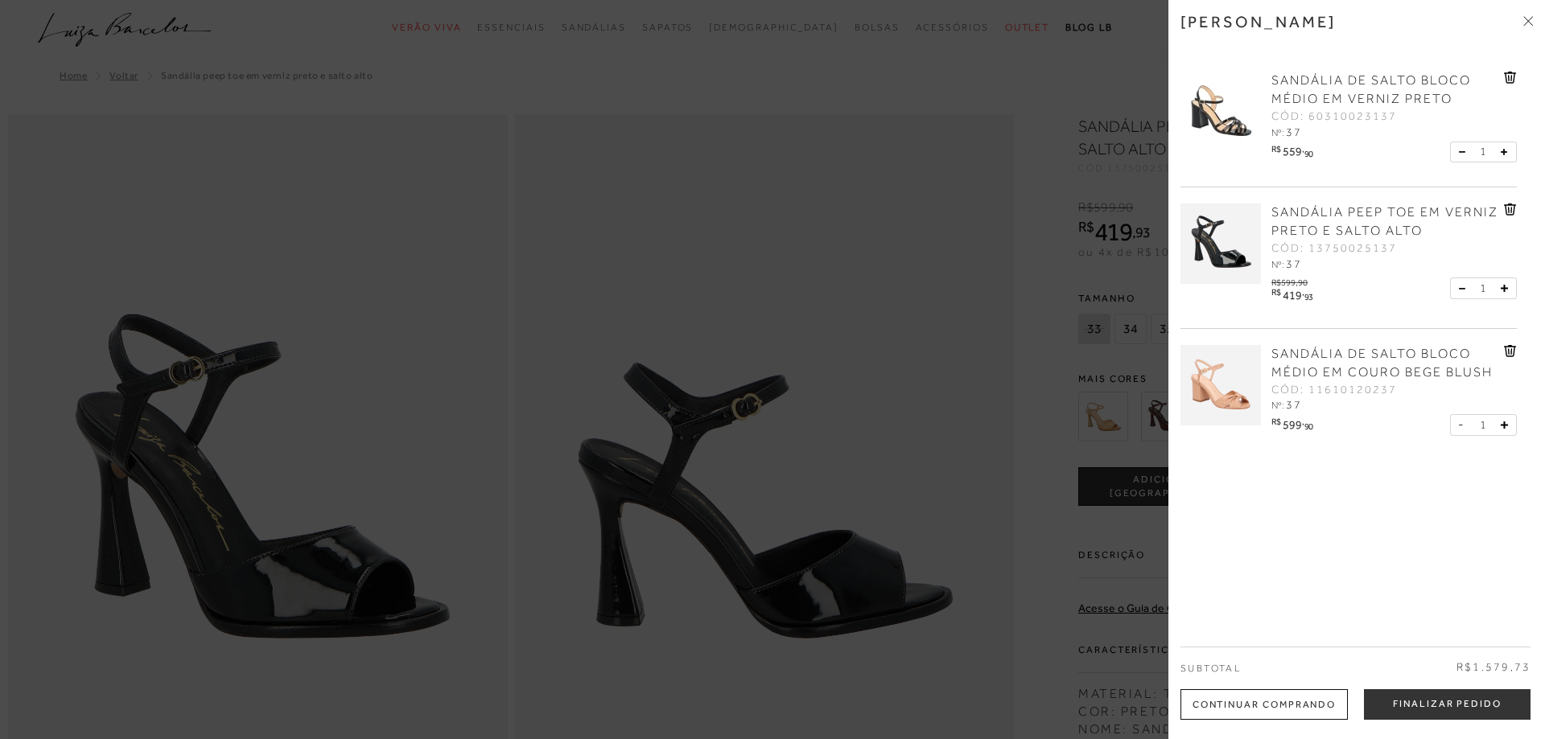
radio input "true"
click at [1531, 23] on icon at bounding box center [1530, 22] width 5 height 5
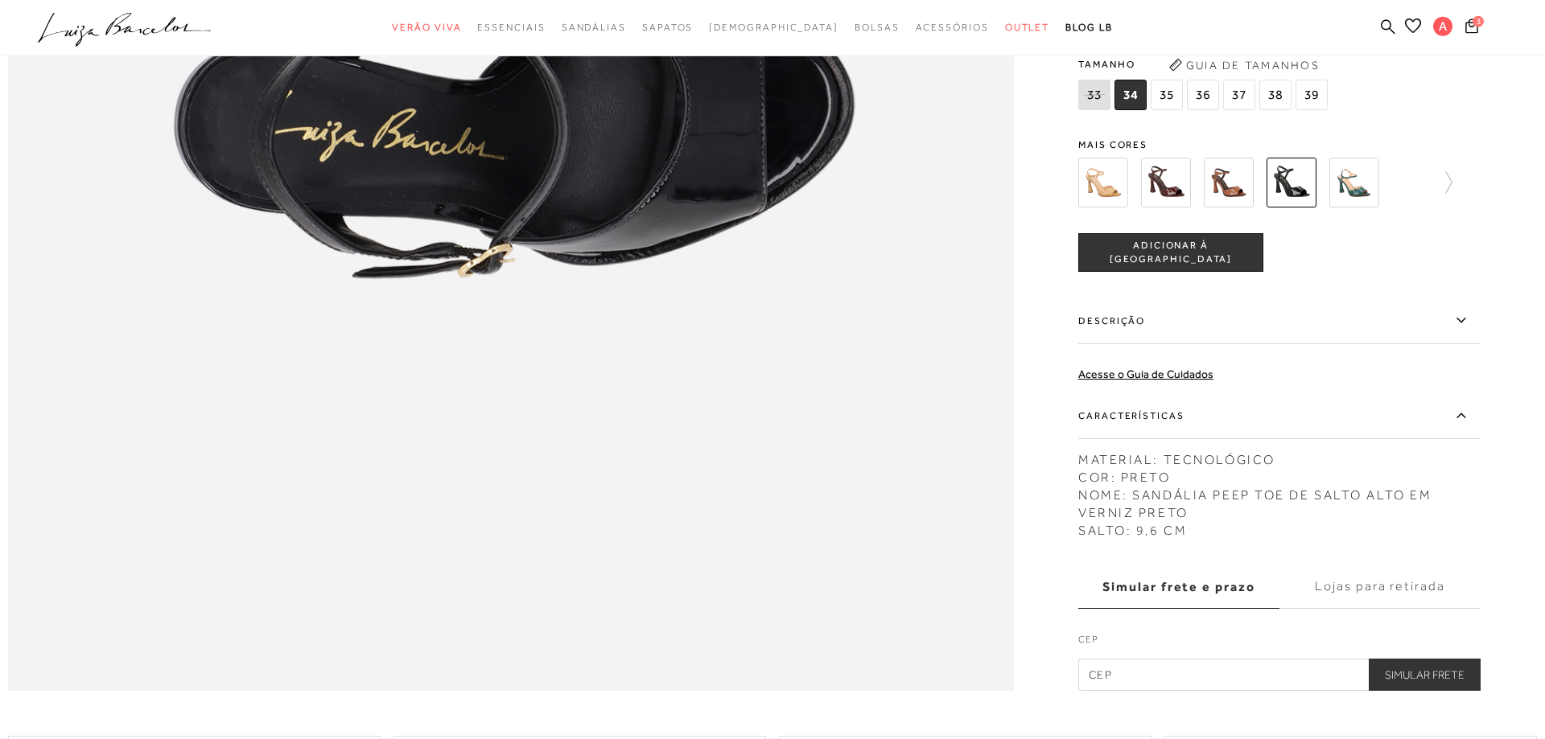
scroll to position [2215, 0]
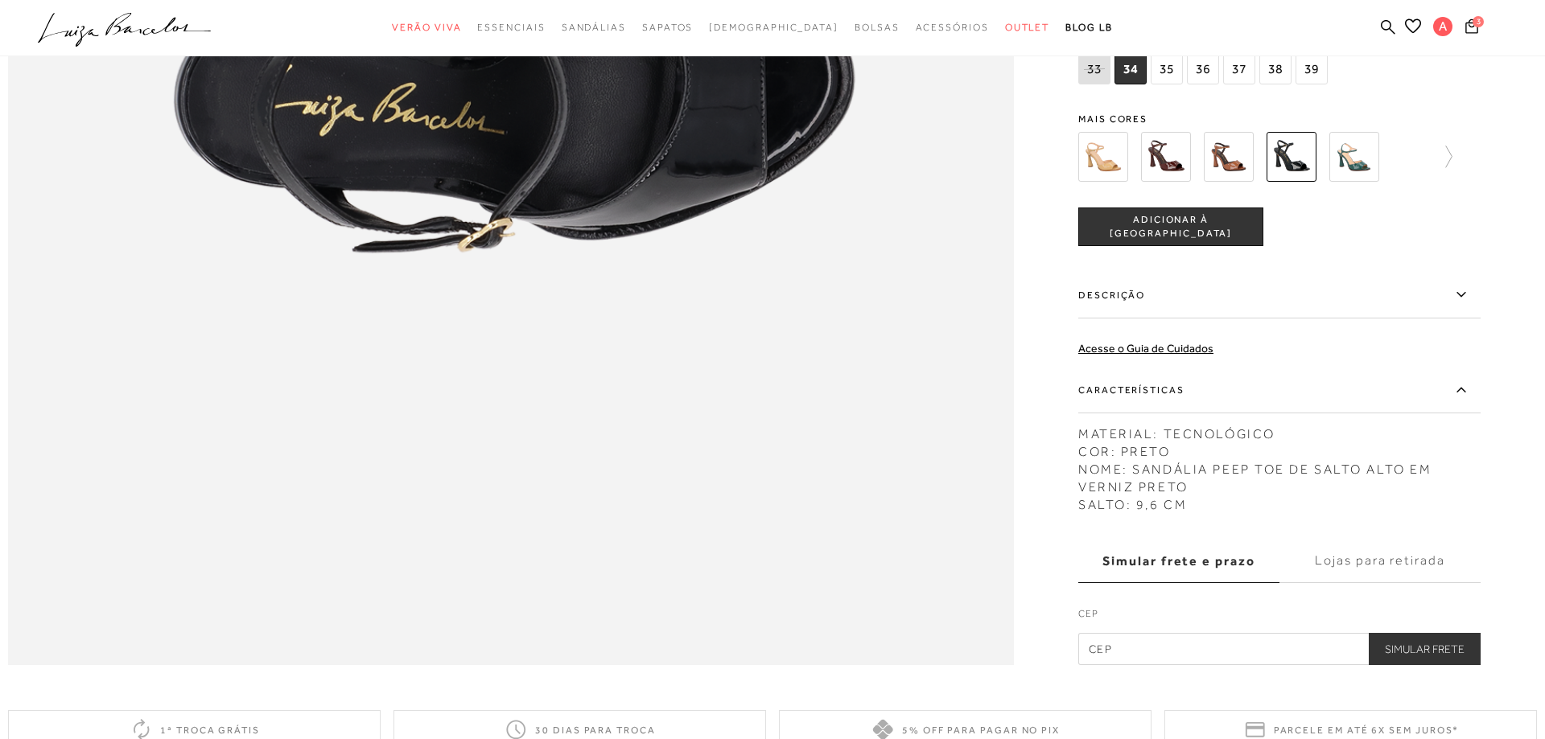
click at [1173, 393] on label "Características" at bounding box center [1279, 390] width 402 height 47
click at [0, 0] on input "Características" at bounding box center [0, 0] width 0 height 0
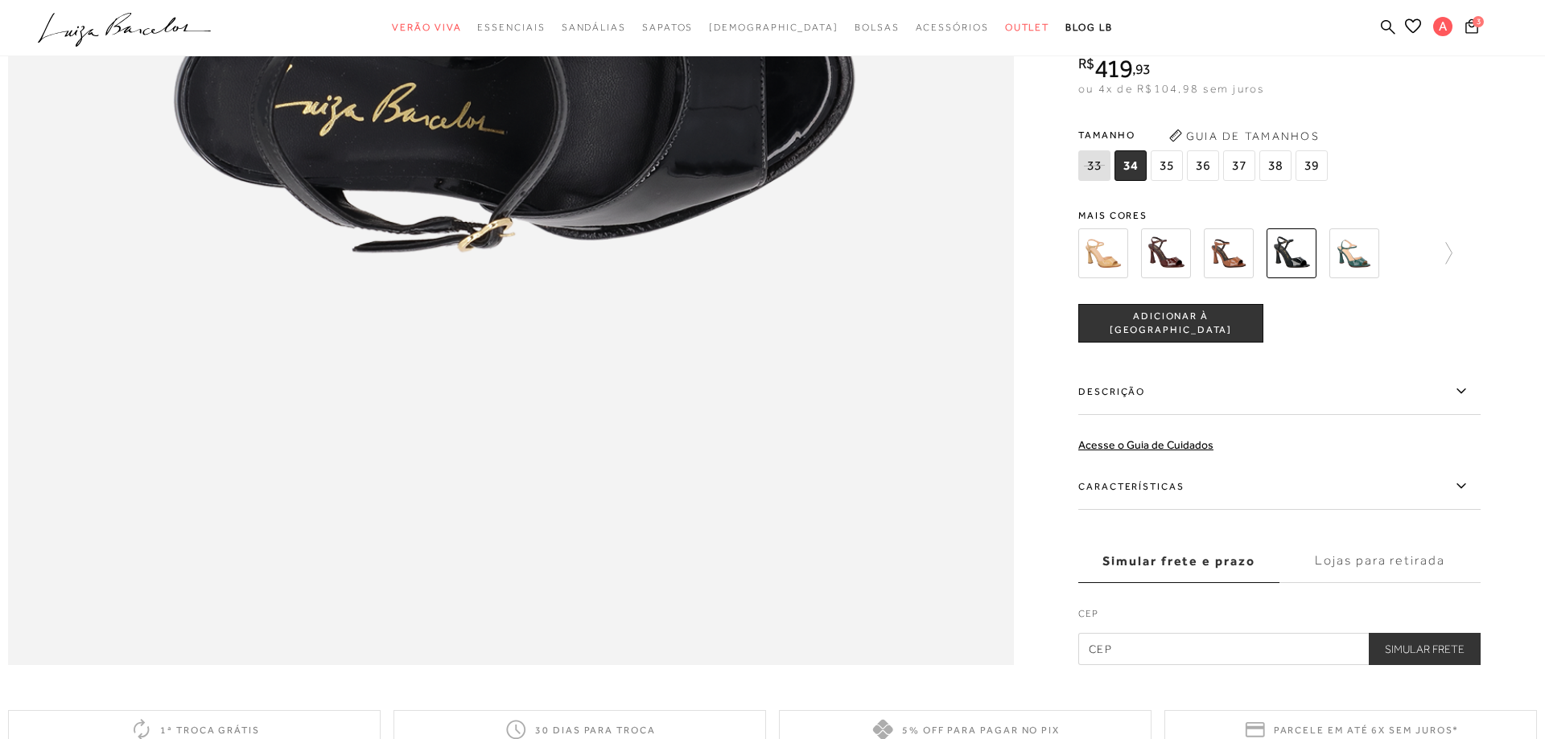
click at [1160, 483] on label "Características" at bounding box center [1279, 486] width 402 height 47
click at [0, 0] on input "Características" at bounding box center [0, 0] width 0 height 0
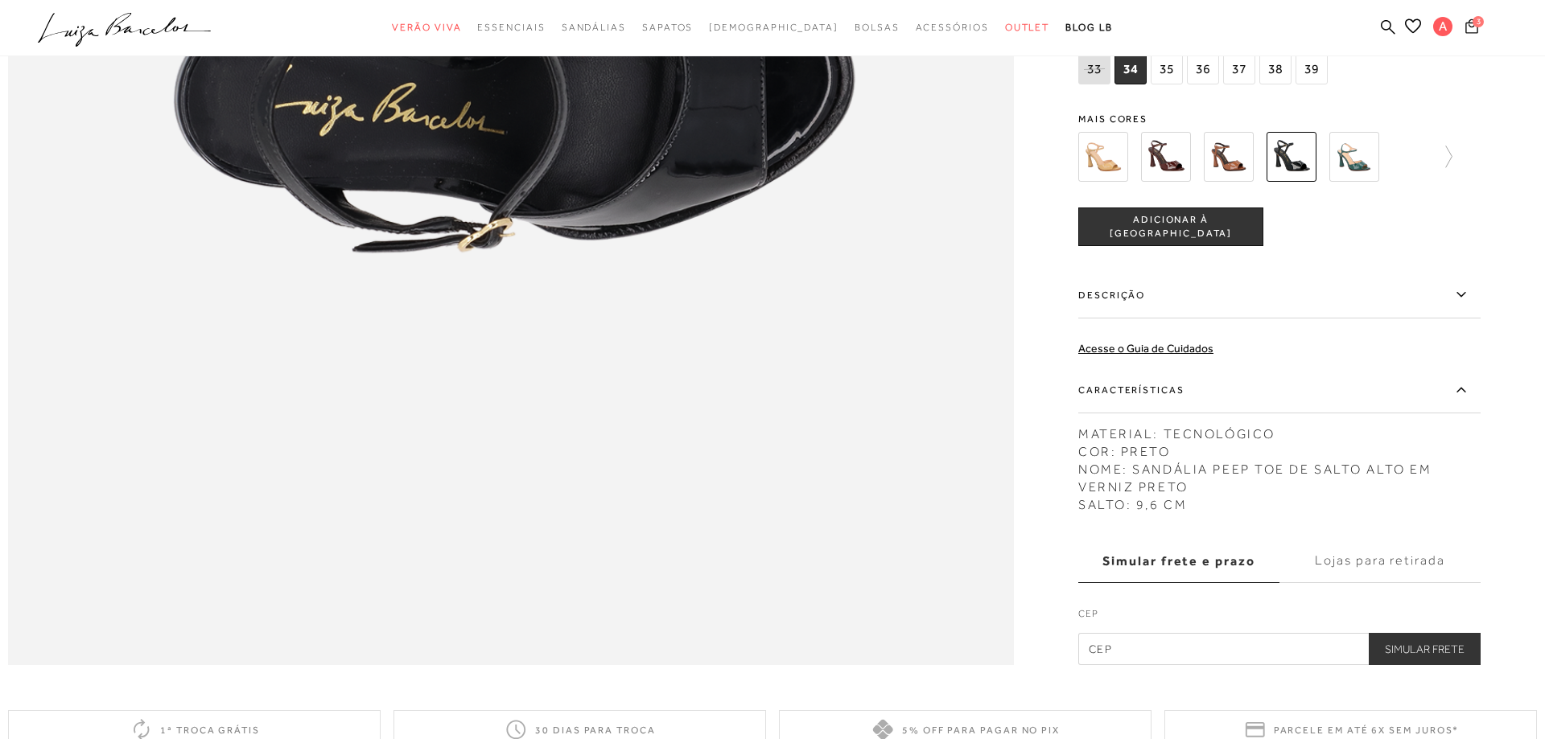
click at [1473, 27] on icon at bounding box center [1471, 26] width 13 height 14
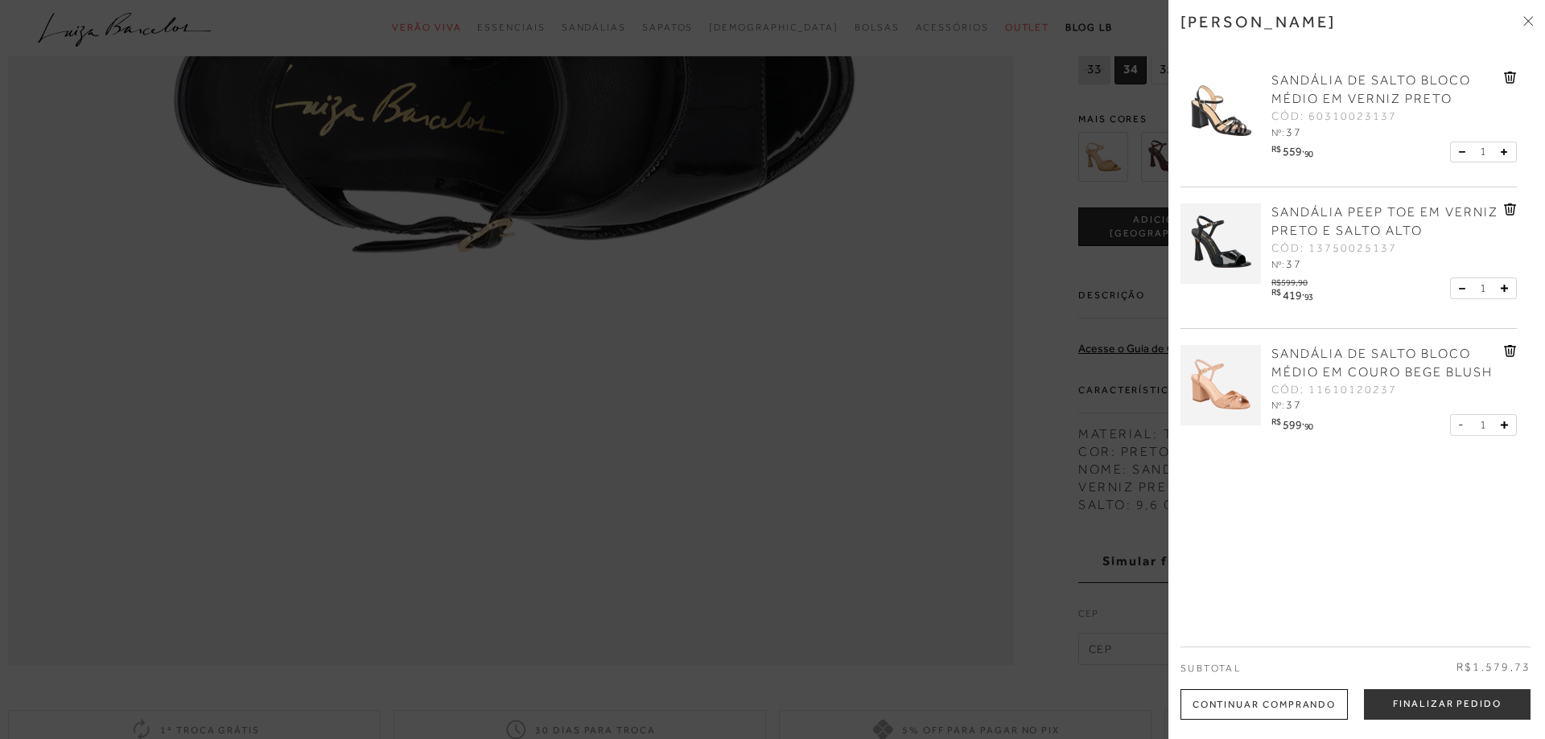
click at [1243, 370] on img at bounding box center [1220, 385] width 80 height 80
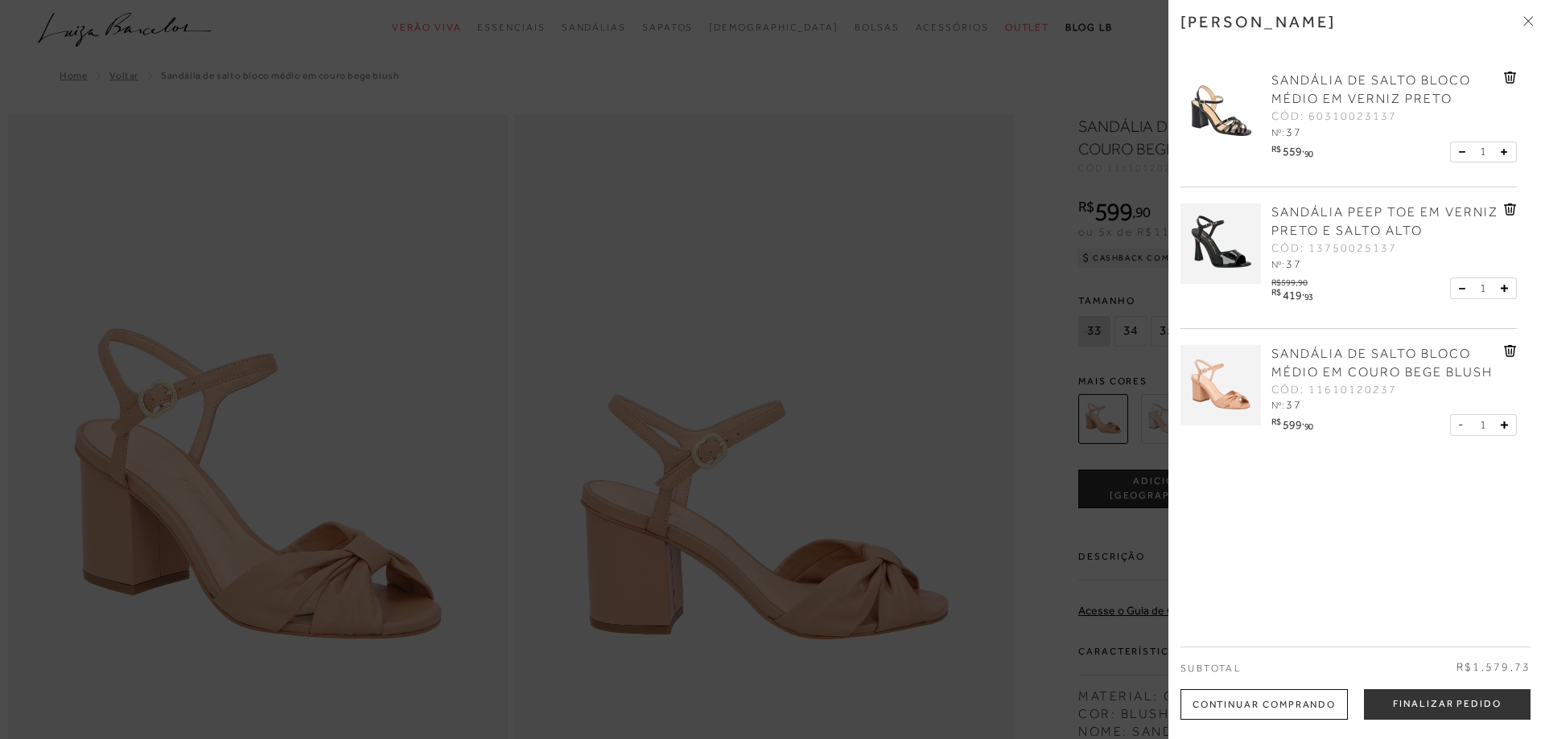
click at [1528, 19] on icon at bounding box center [1528, 21] width 10 height 10
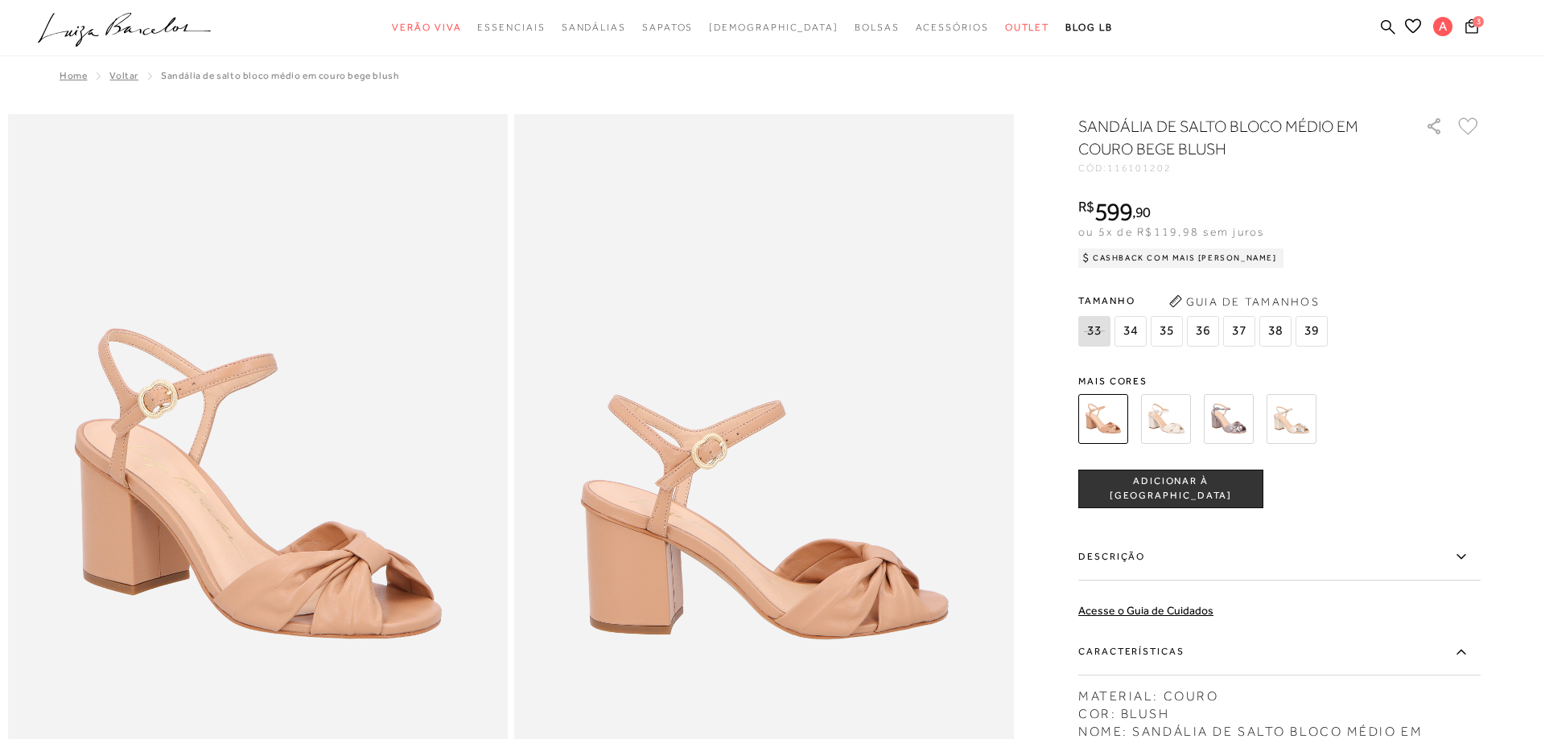
radio input "true"
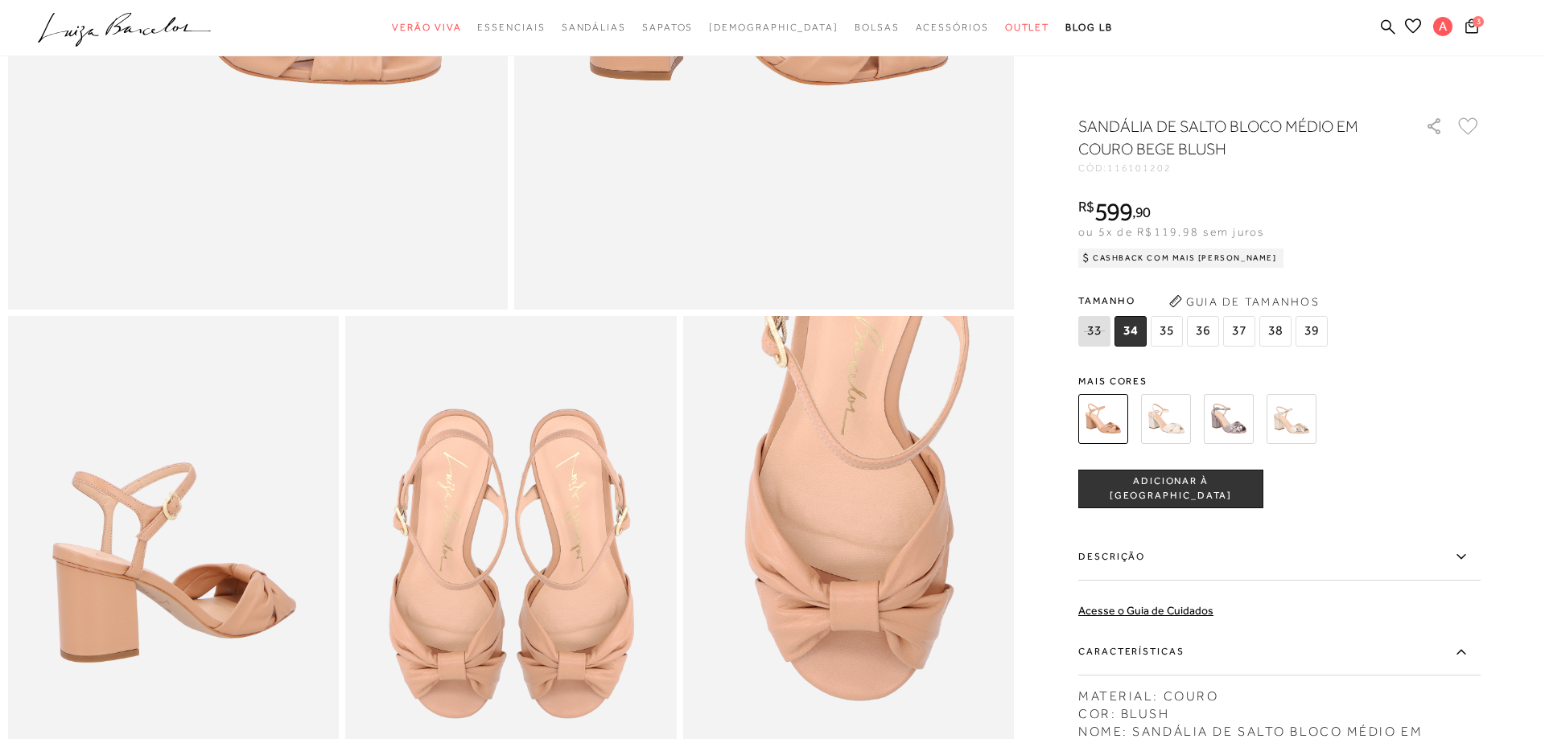
scroll to position [574, 0]
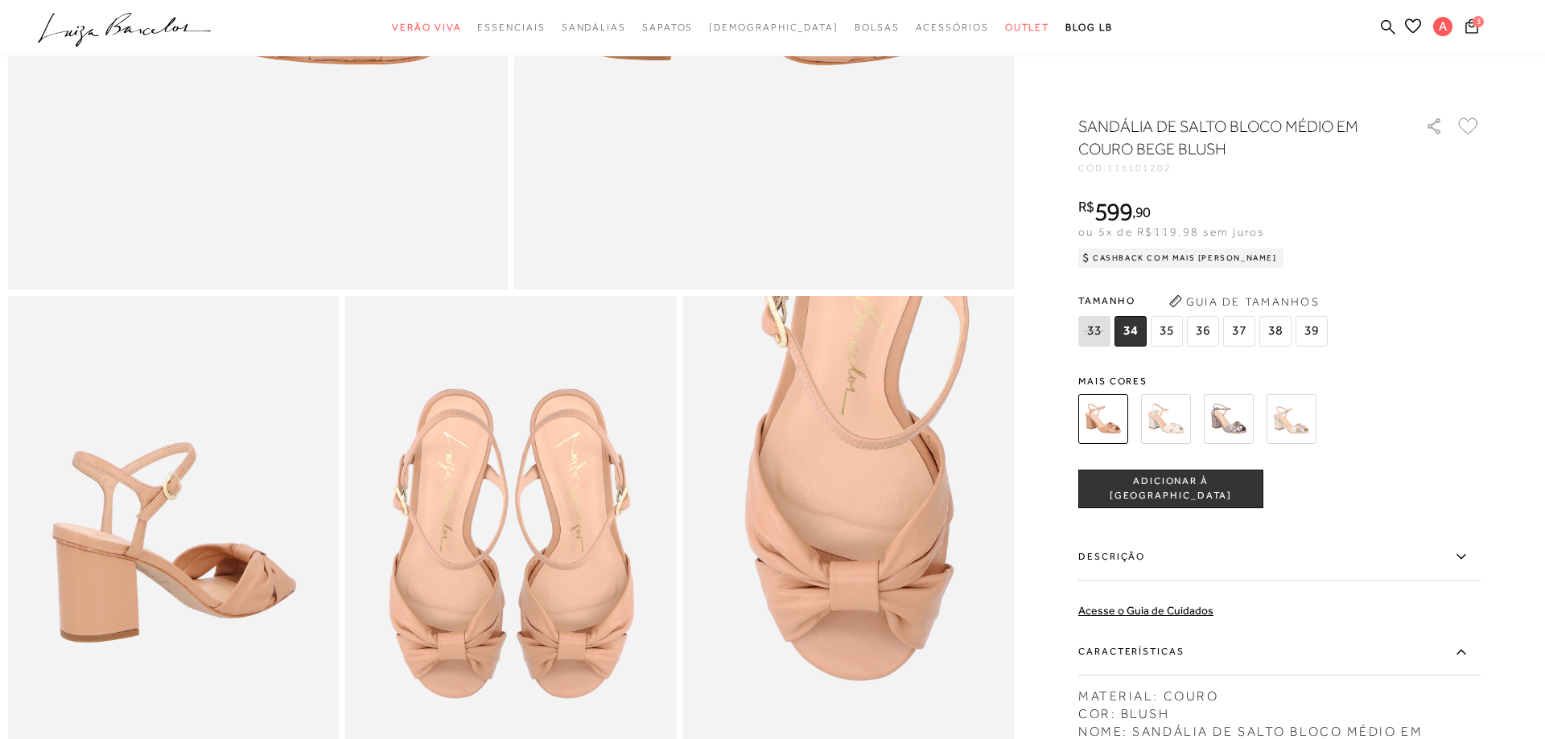
click at [1113, 651] on label "Características" at bounding box center [1279, 652] width 402 height 47
click at [0, 0] on input "Características" at bounding box center [0, 0] width 0 height 0
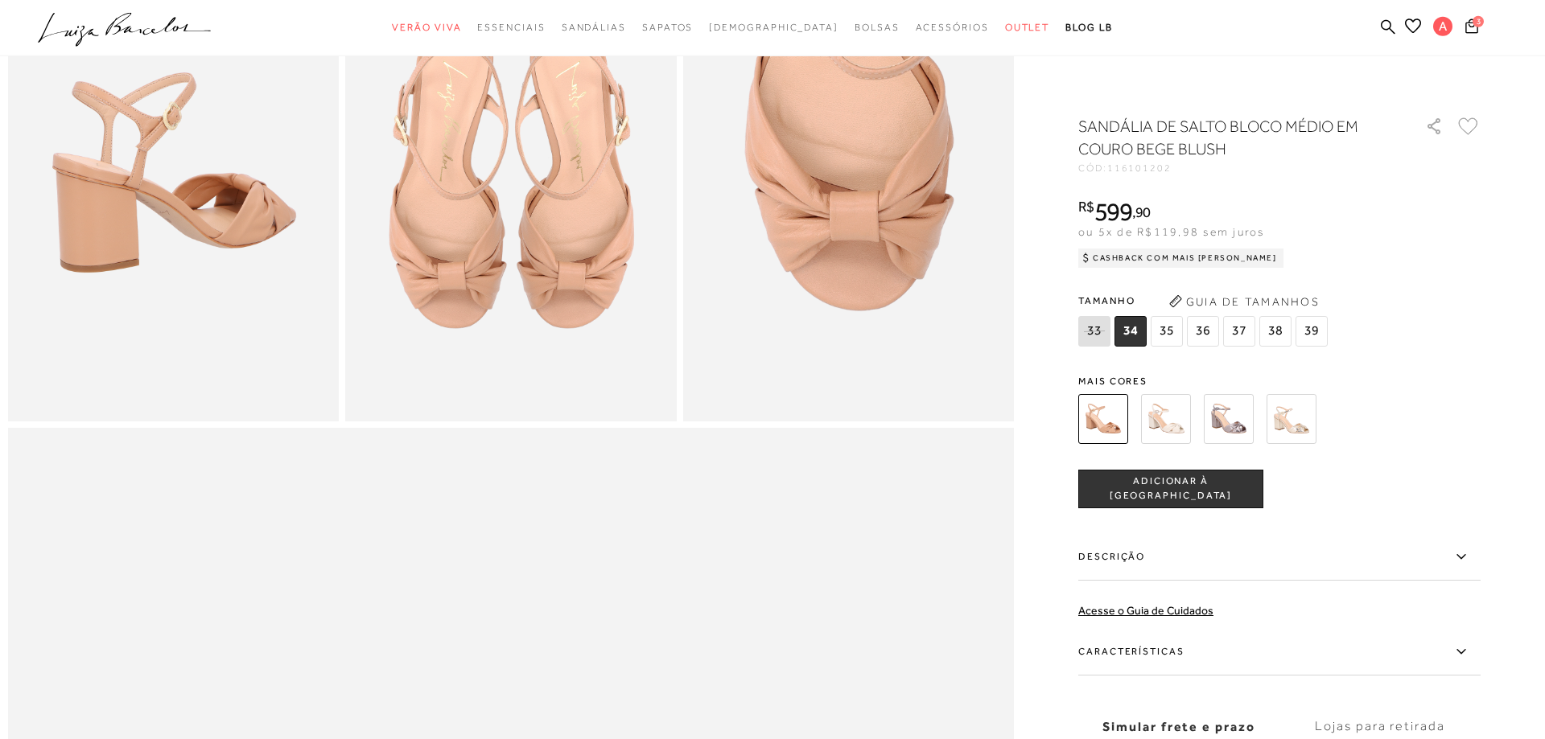
scroll to position [903, 0]
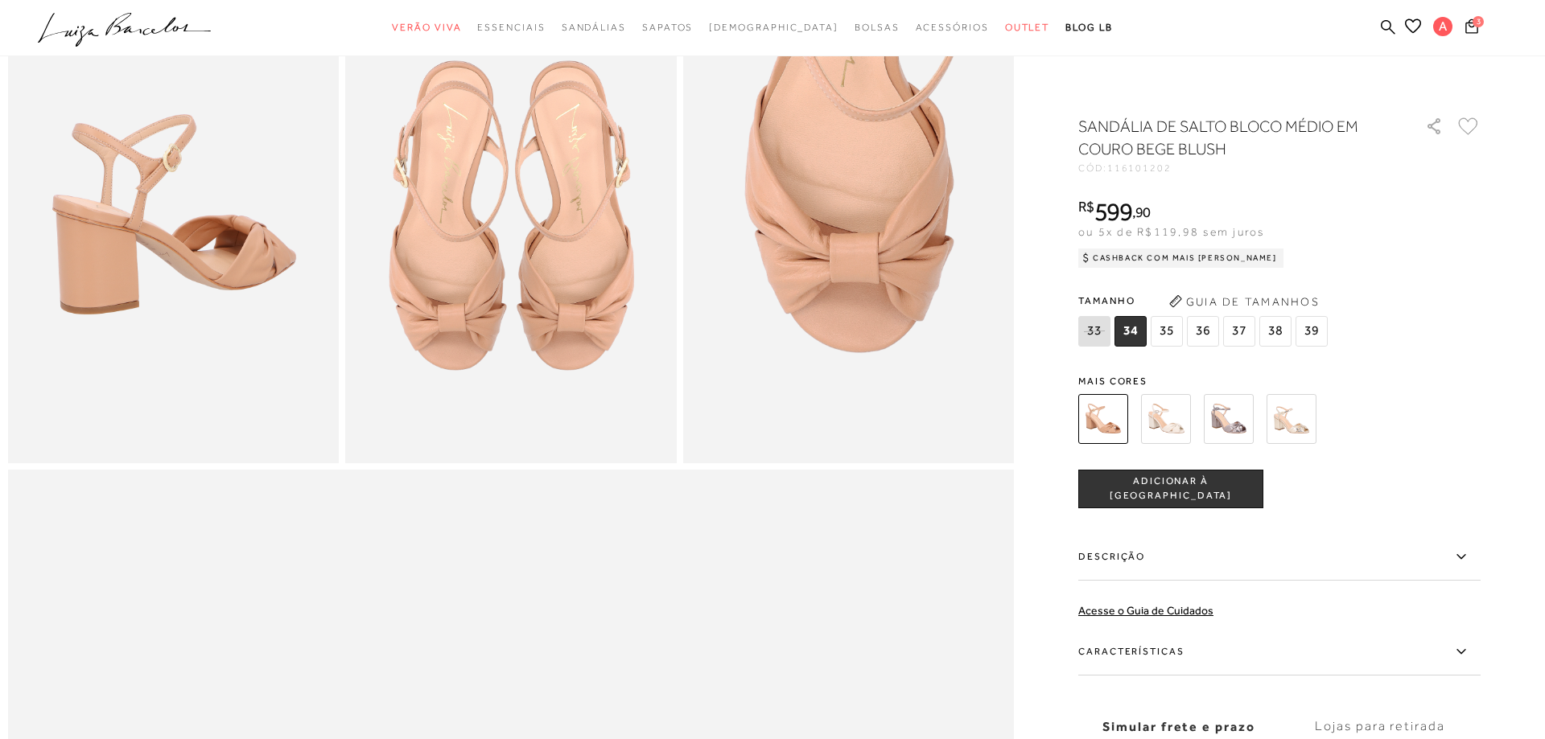
click at [1475, 416] on div at bounding box center [1279, 419] width 402 height 60
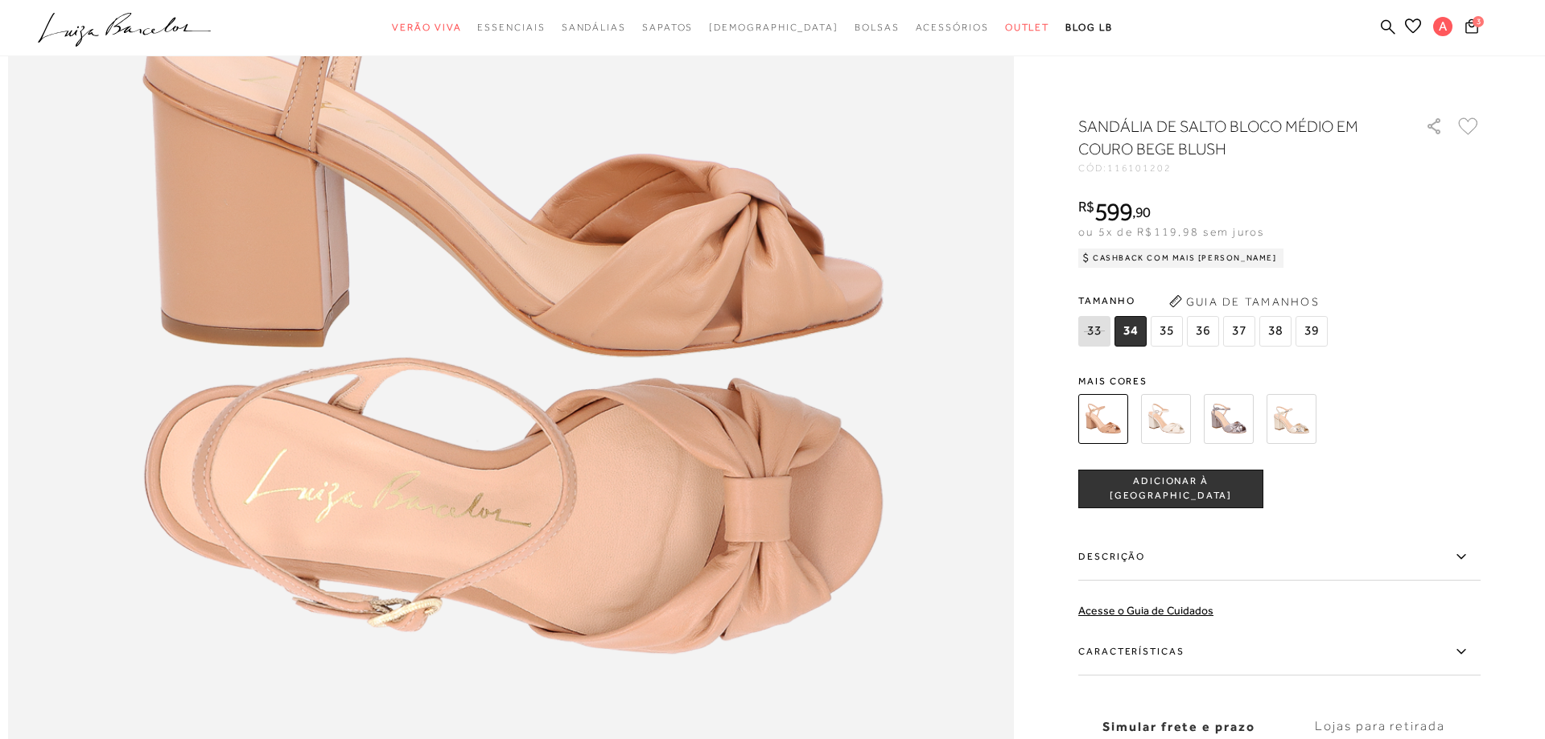
scroll to position [2010, 0]
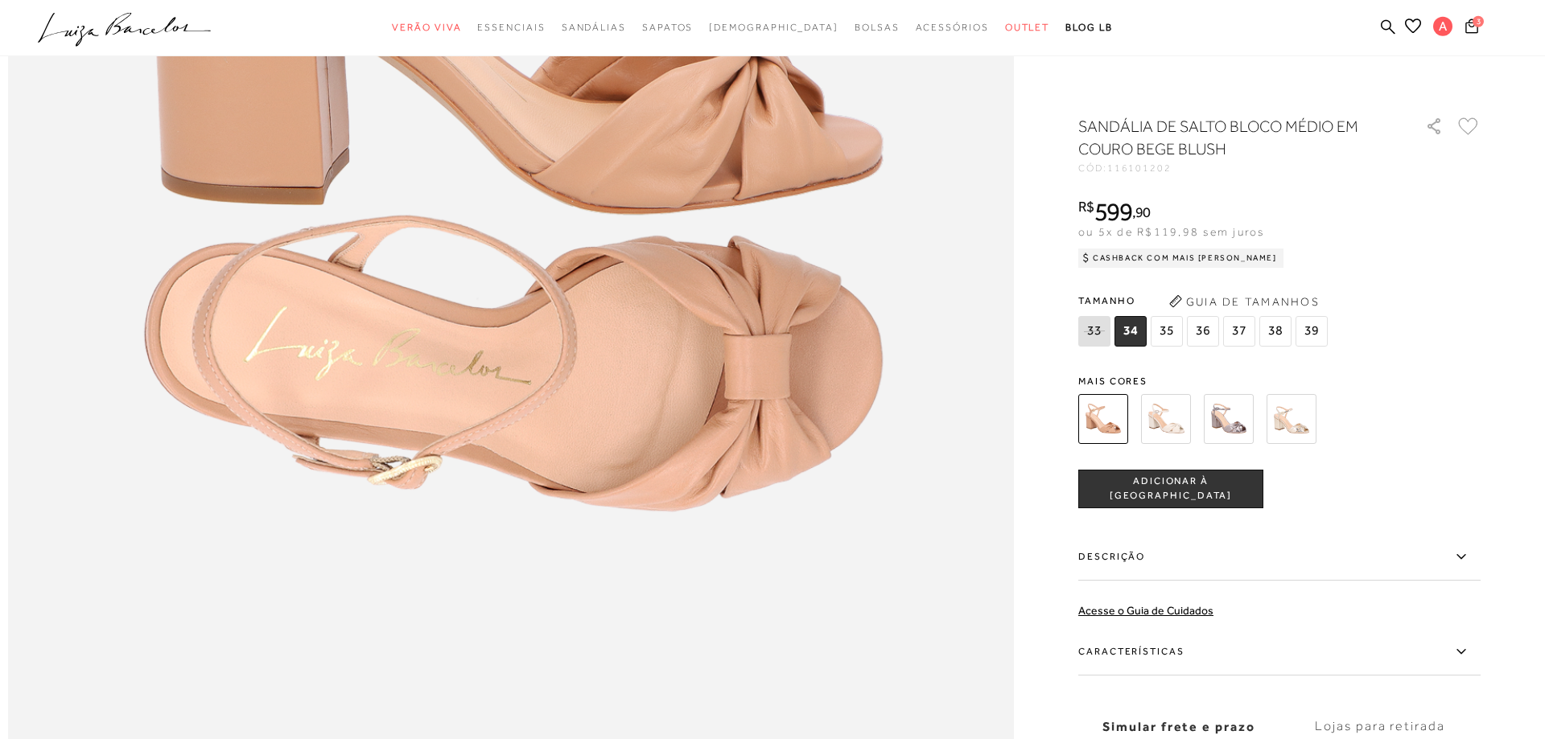
click at [1462, 652] on icon at bounding box center [1460, 652] width 19 height 20
click at [0, 0] on input "Características" at bounding box center [0, 0] width 0 height 0
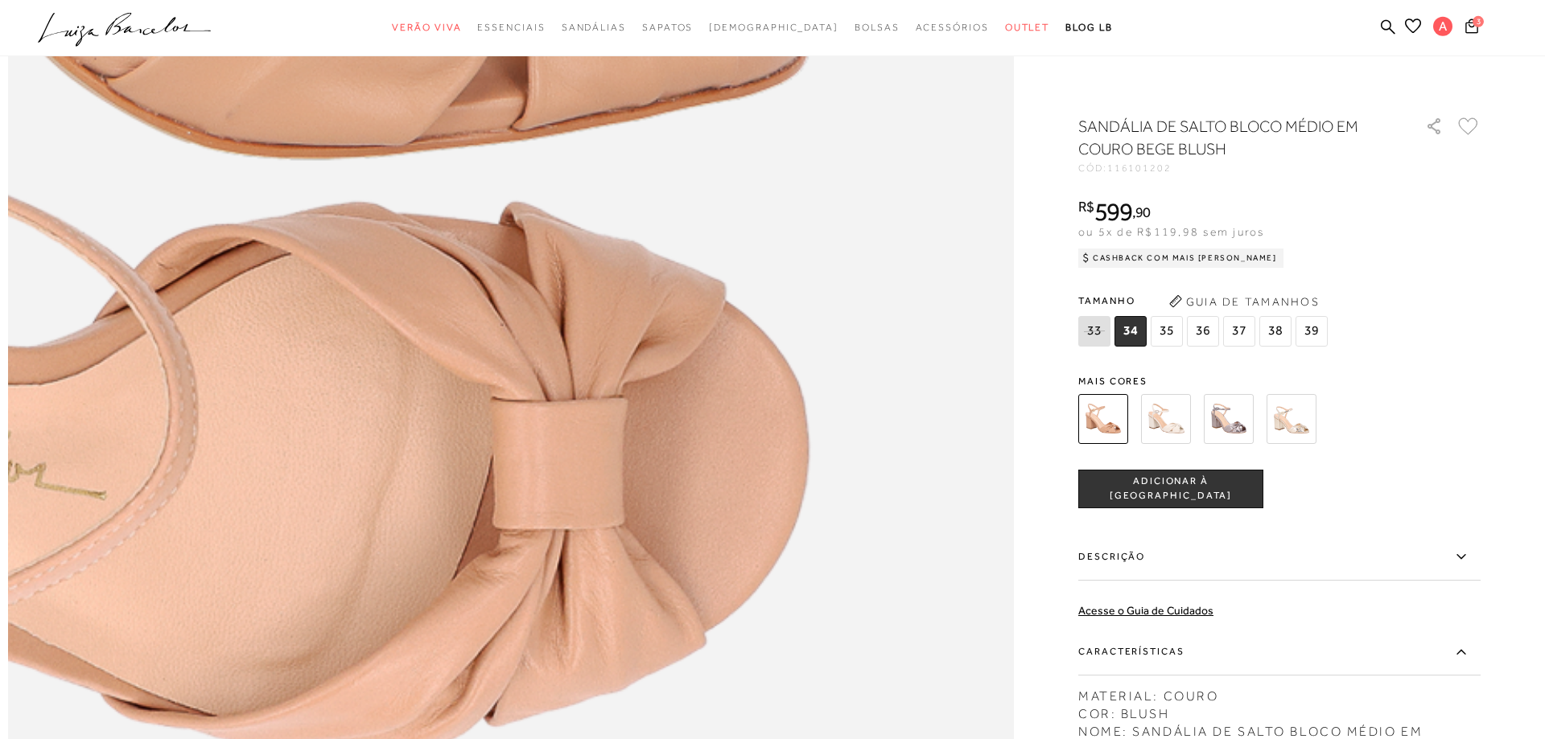
scroll to position [1681, 0]
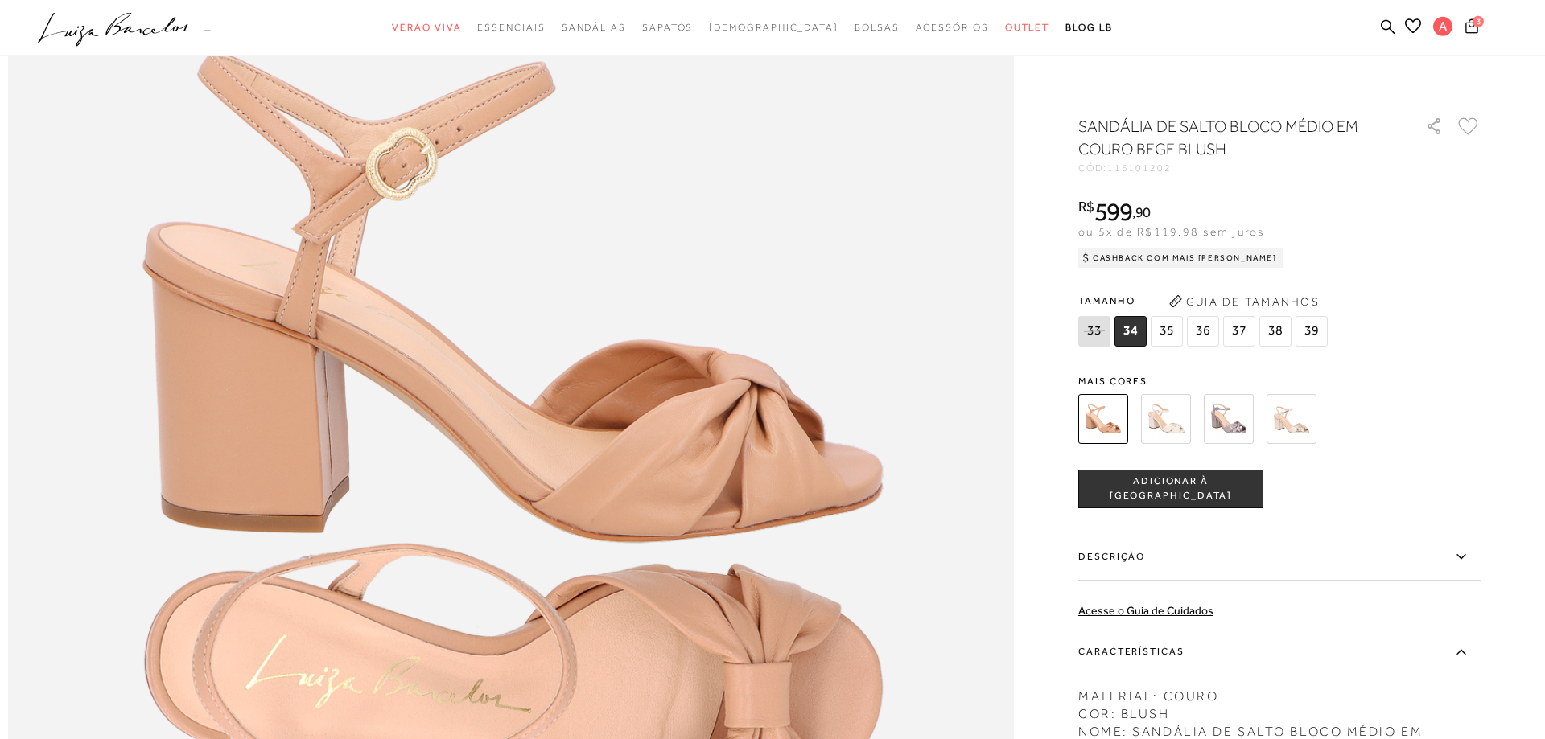
click at [1471, 25] on icon at bounding box center [1471, 26] width 13 height 14
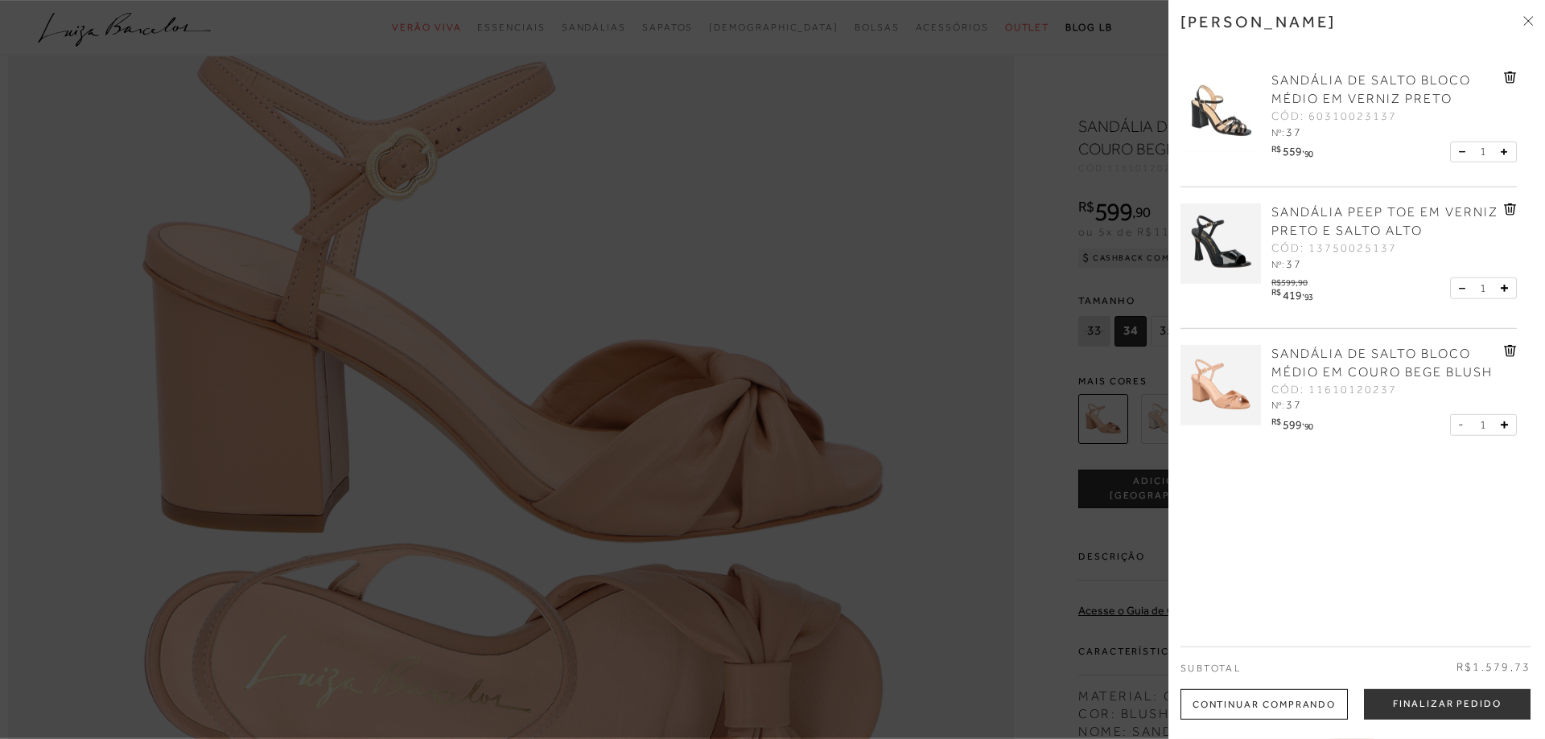
click at [1230, 115] on img at bounding box center [1220, 112] width 80 height 80
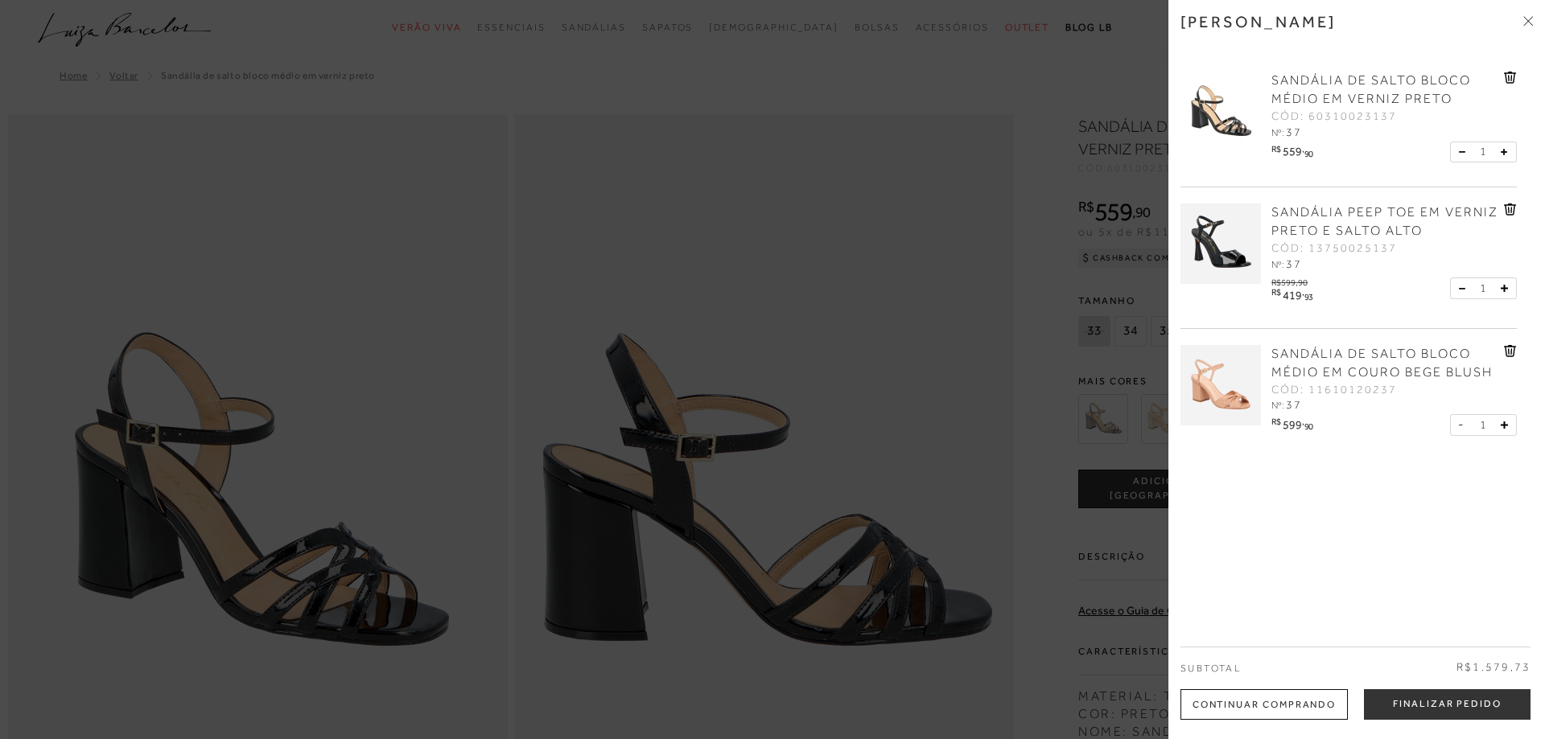
radio input "true"
click at [1532, 15] on span at bounding box center [1528, 22] width 10 height 17
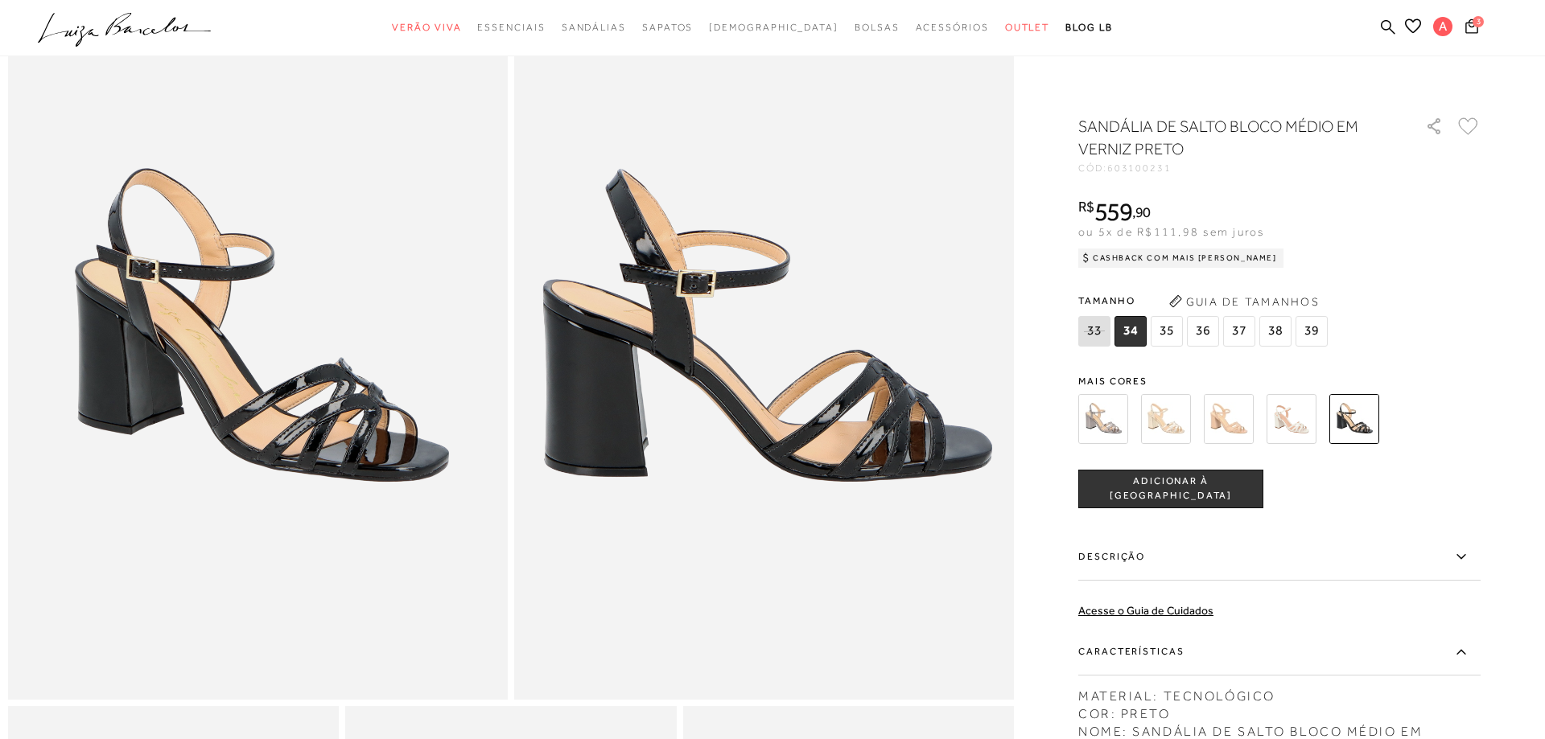
scroll to position [246, 0]
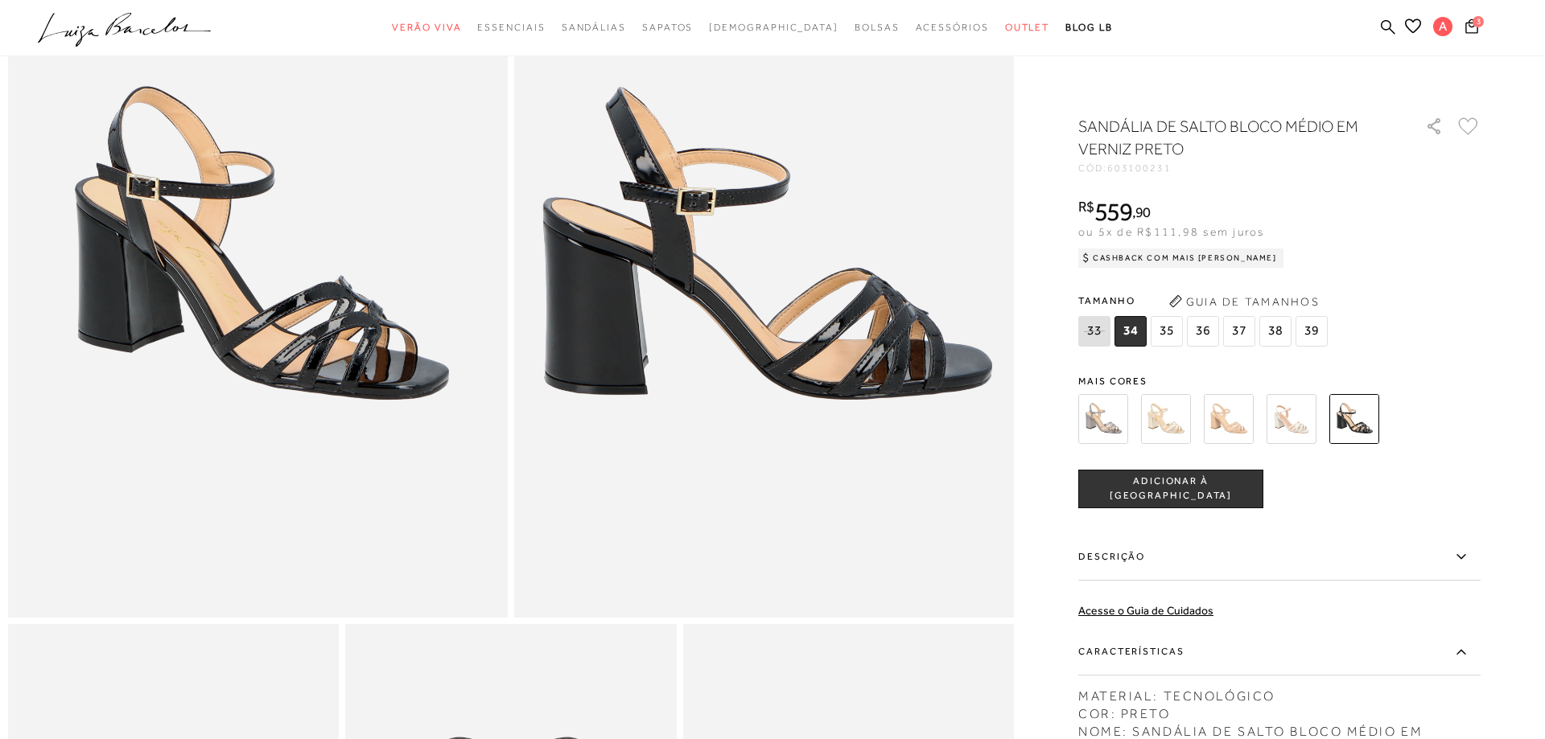
click at [1461, 651] on icon at bounding box center [1460, 651] width 9 height 5
click at [0, 0] on input "Características" at bounding box center [0, 0] width 0 height 0
click at [1461, 651] on icon at bounding box center [1460, 652] width 19 height 20
click at [0, 0] on input "Características" at bounding box center [0, 0] width 0 height 0
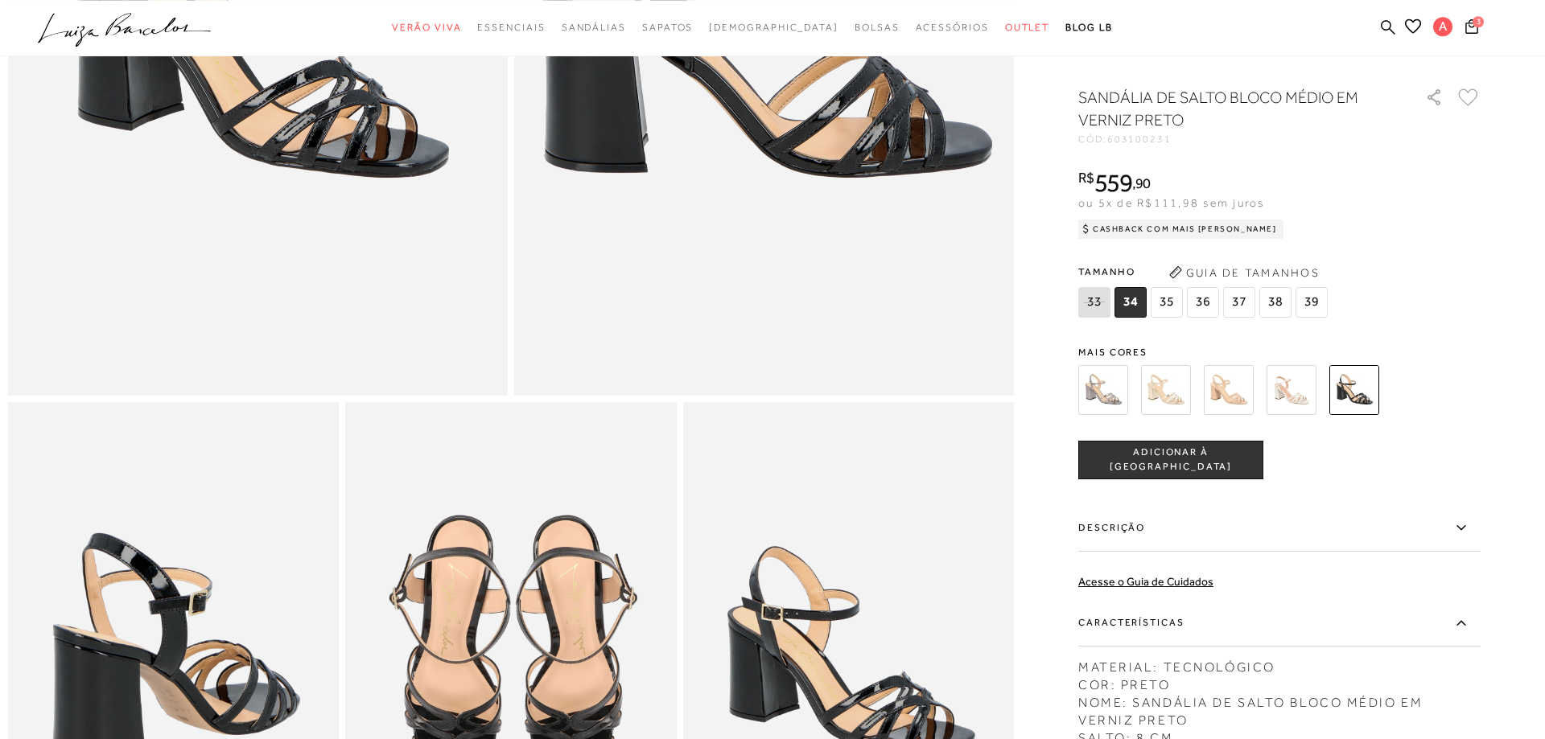
scroll to position [492, 0]
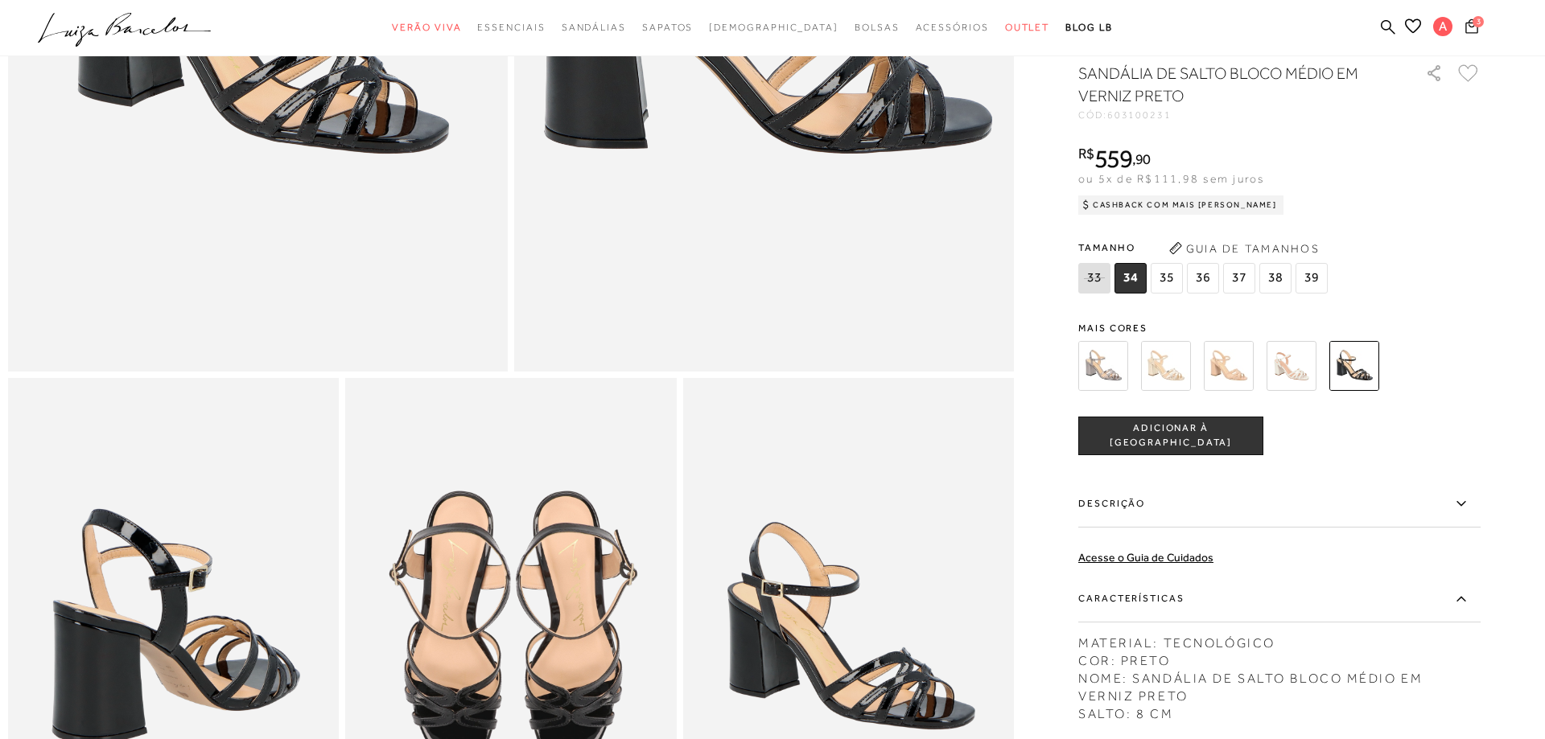
click at [1475, 26] on icon at bounding box center [1471, 26] width 13 height 14
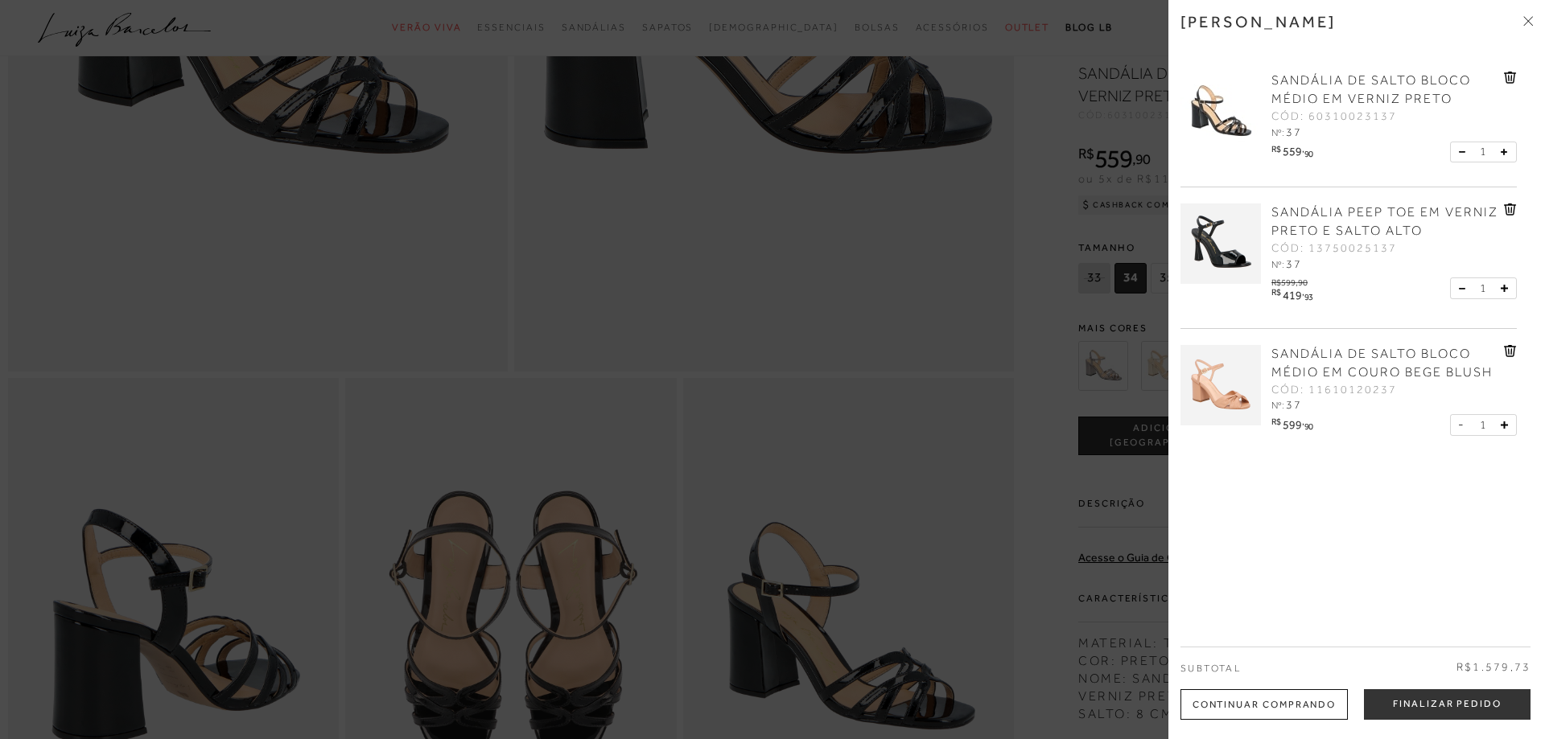
click at [1212, 389] on img at bounding box center [1220, 385] width 80 height 80
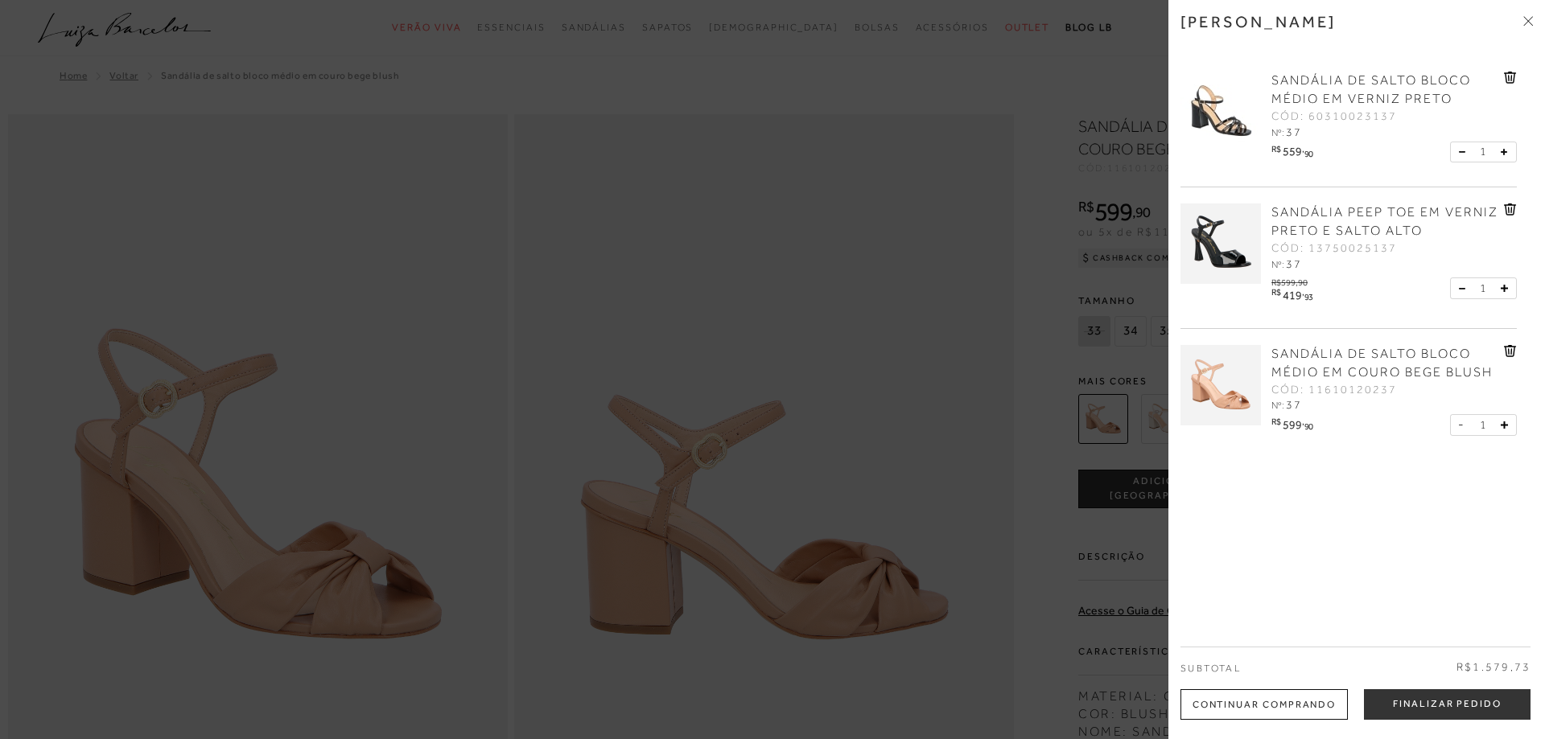
radio input "true"
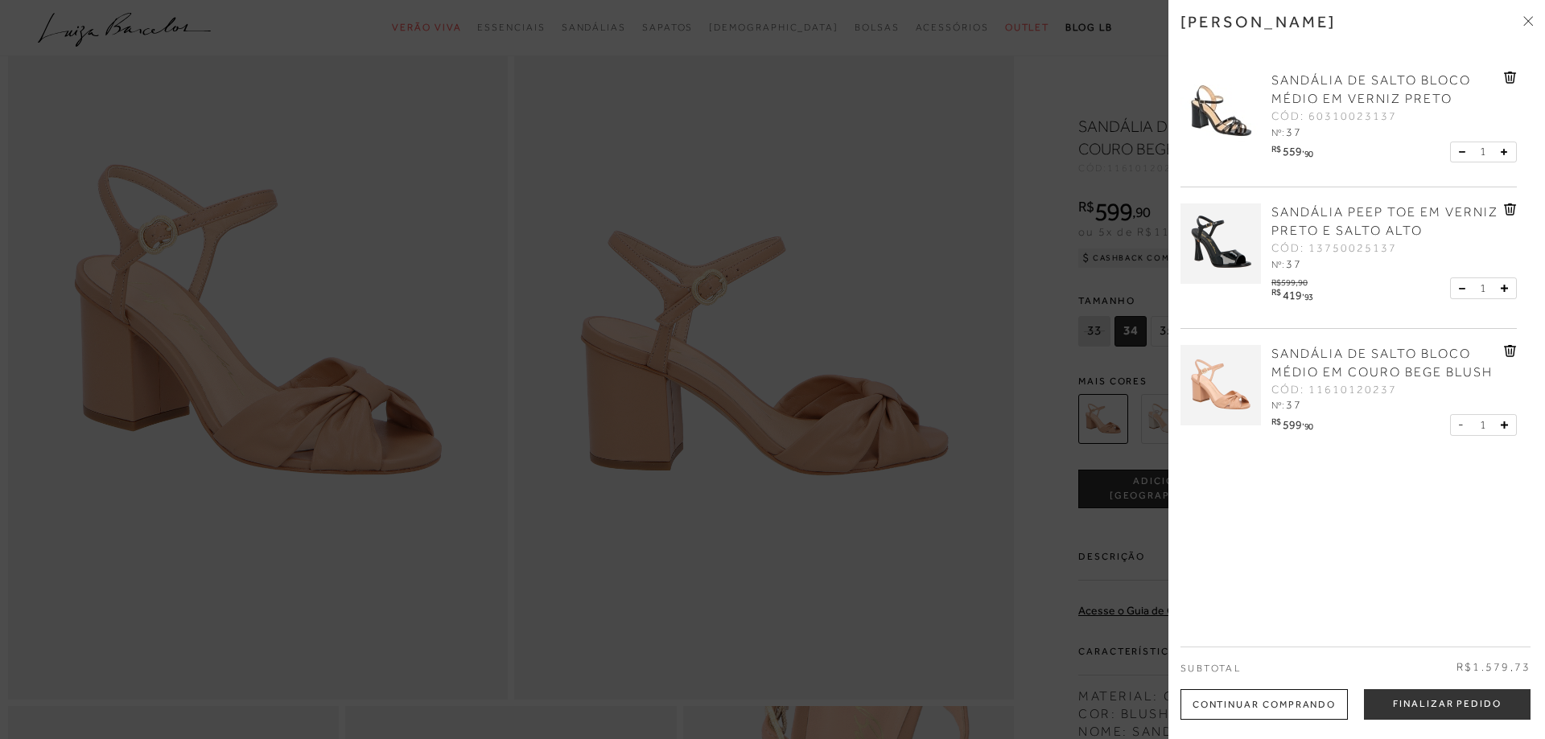
click at [1529, 19] on icon at bounding box center [1528, 21] width 10 height 10
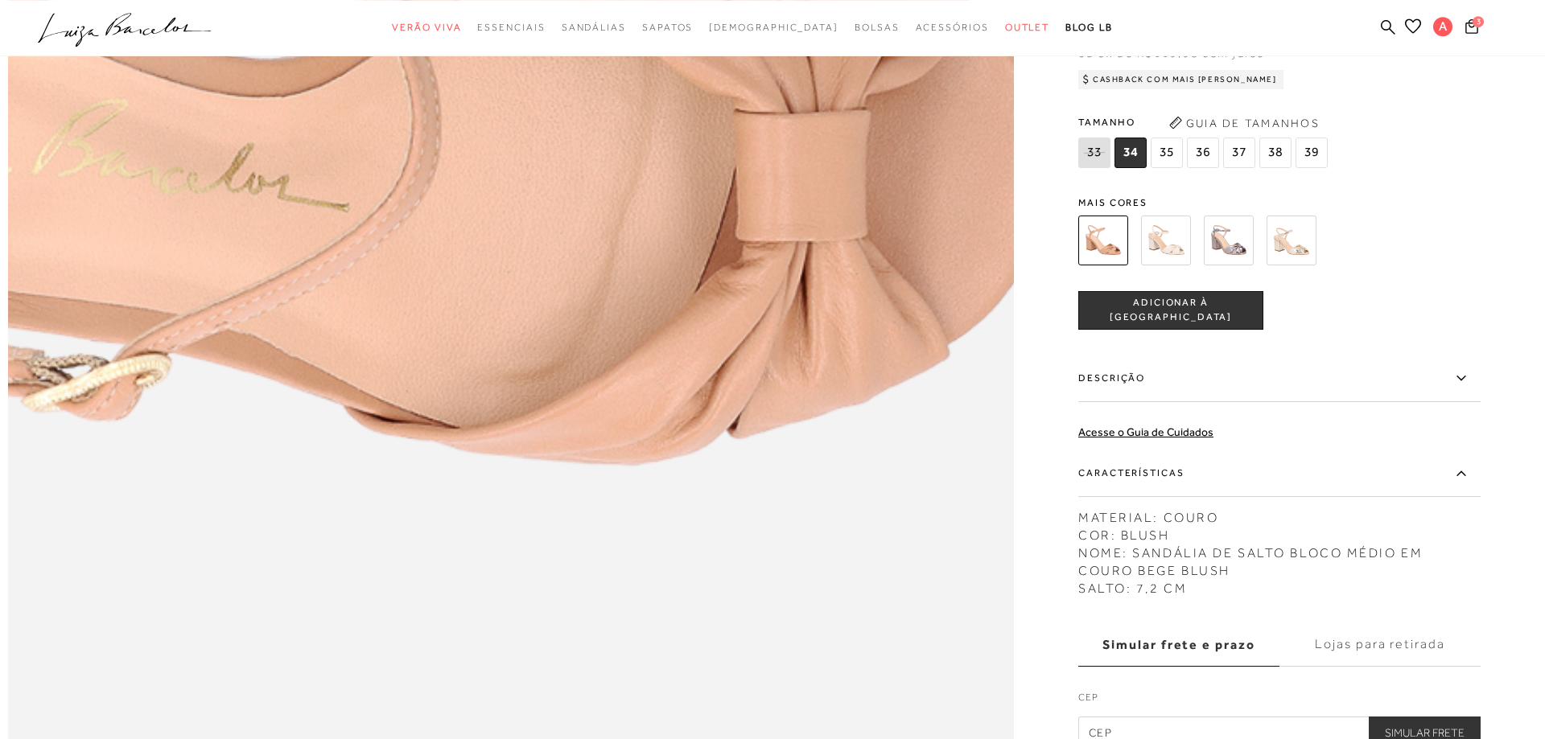
scroll to position [2133, 0]
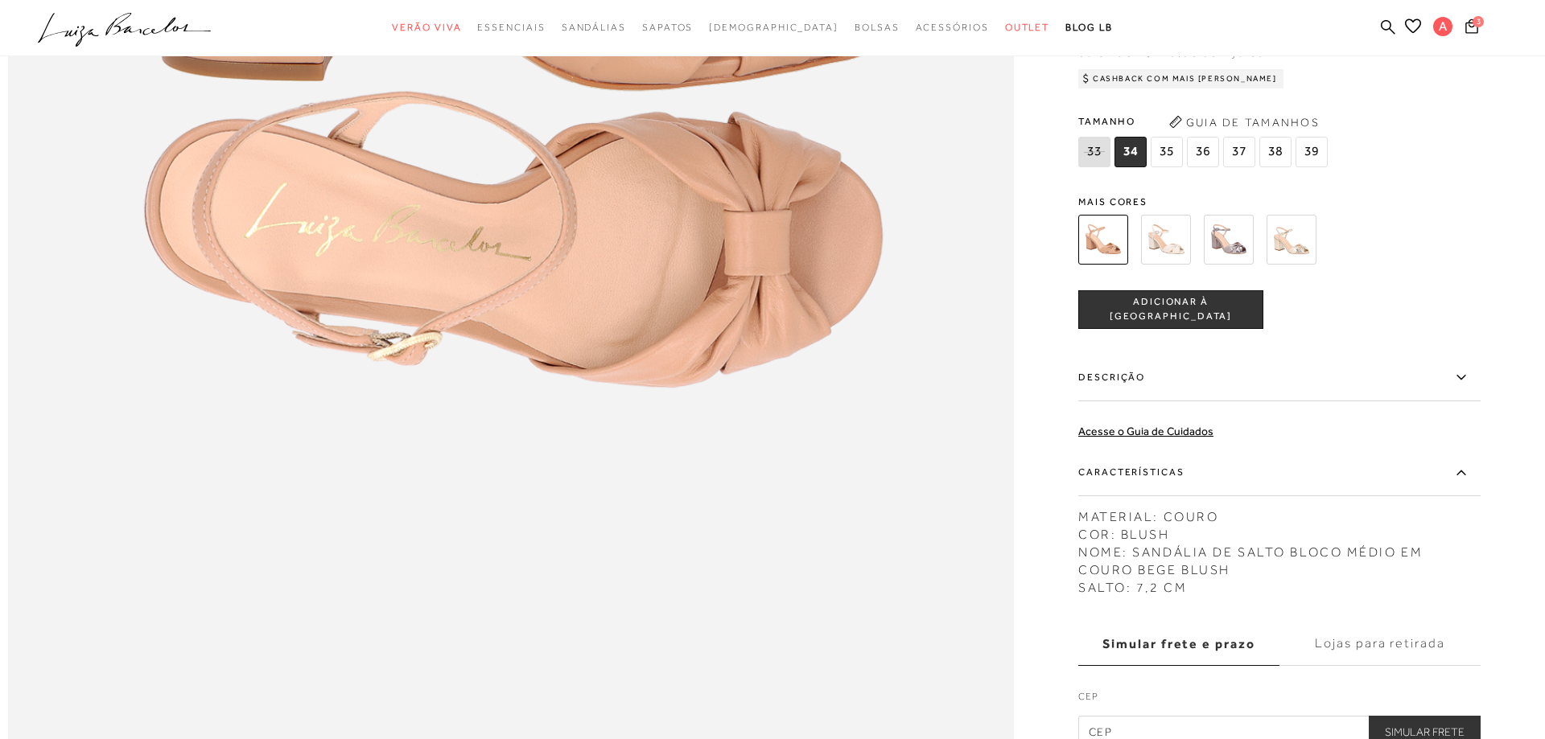
click at [1457, 377] on icon at bounding box center [1460, 377] width 19 height 20
click at [0, 0] on input "Descrição" at bounding box center [0, 0] width 0 height 0
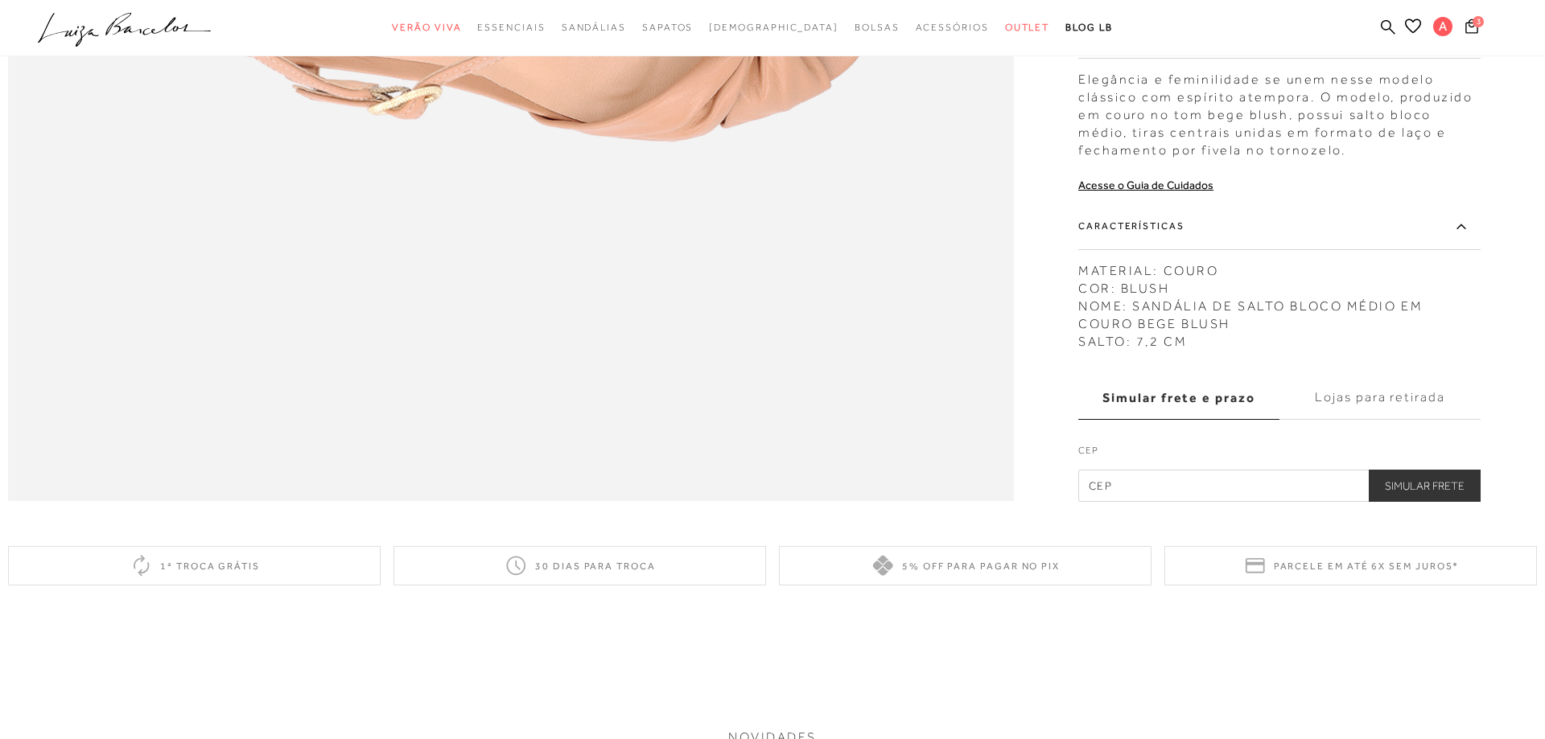
scroll to position [2051, 0]
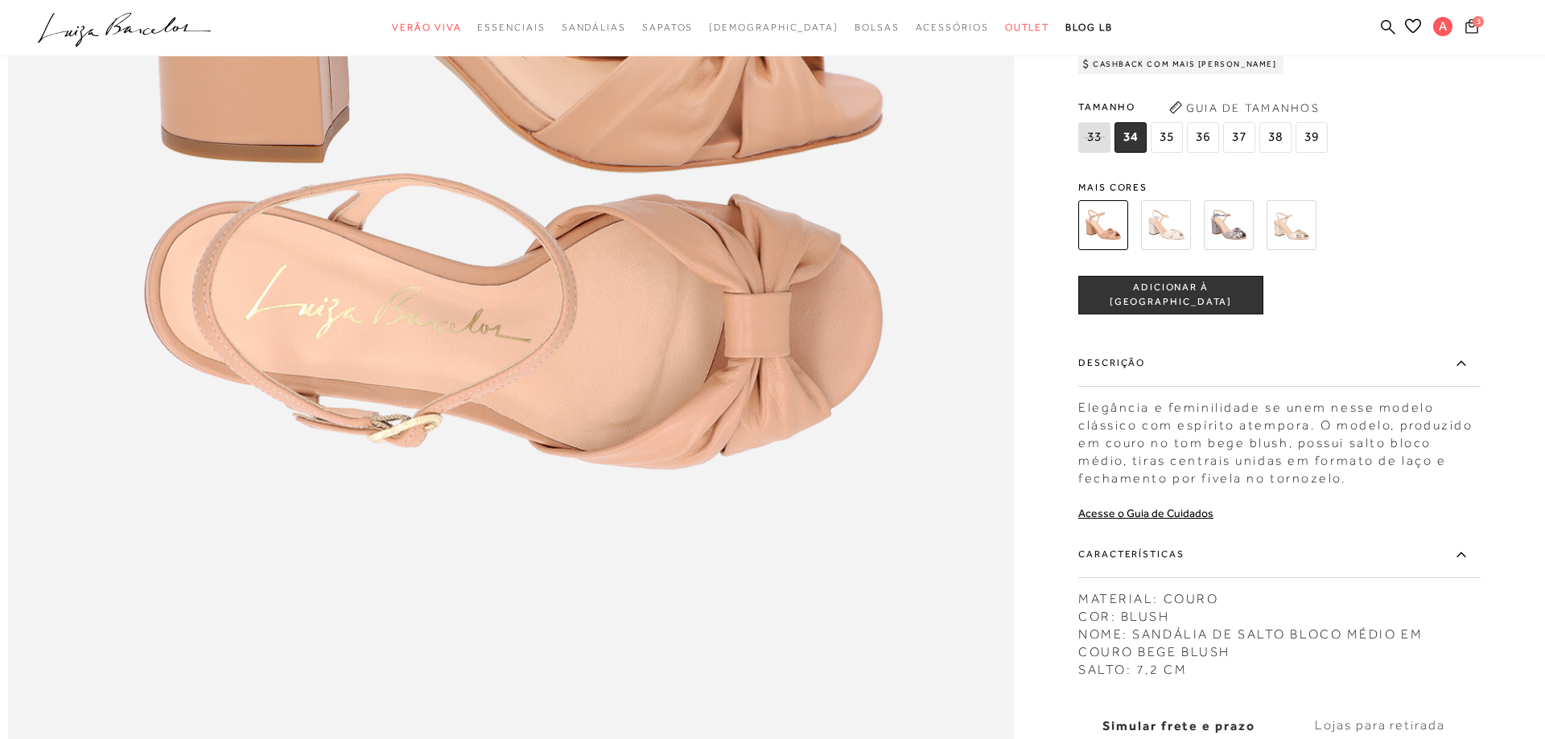
click at [1475, 27] on icon at bounding box center [1471, 26] width 13 height 14
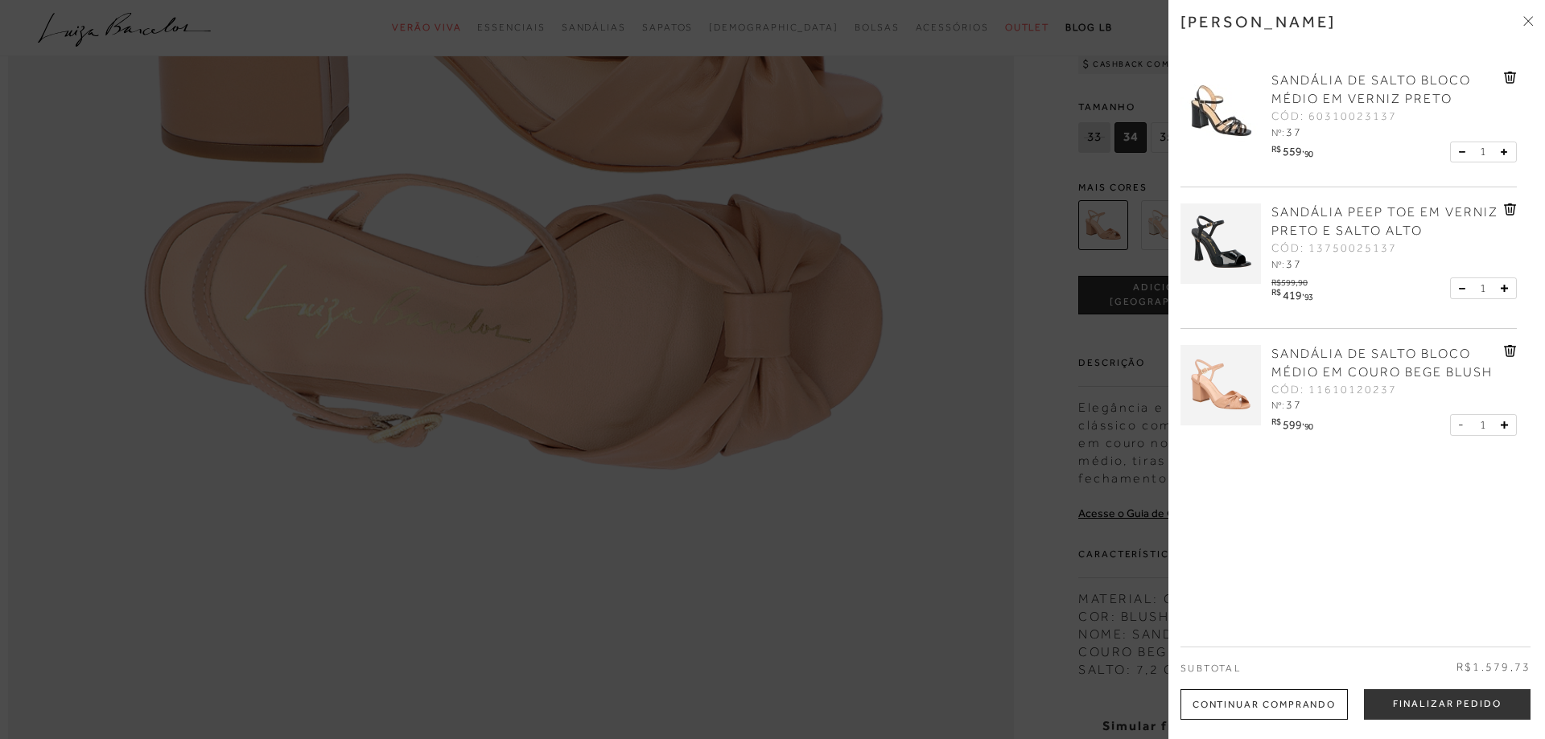
click at [1329, 224] on link "SANDÁLIA PEEP TOE EM VERNIZ PRETO E SALTO ALTO" at bounding box center [1385, 222] width 228 height 37
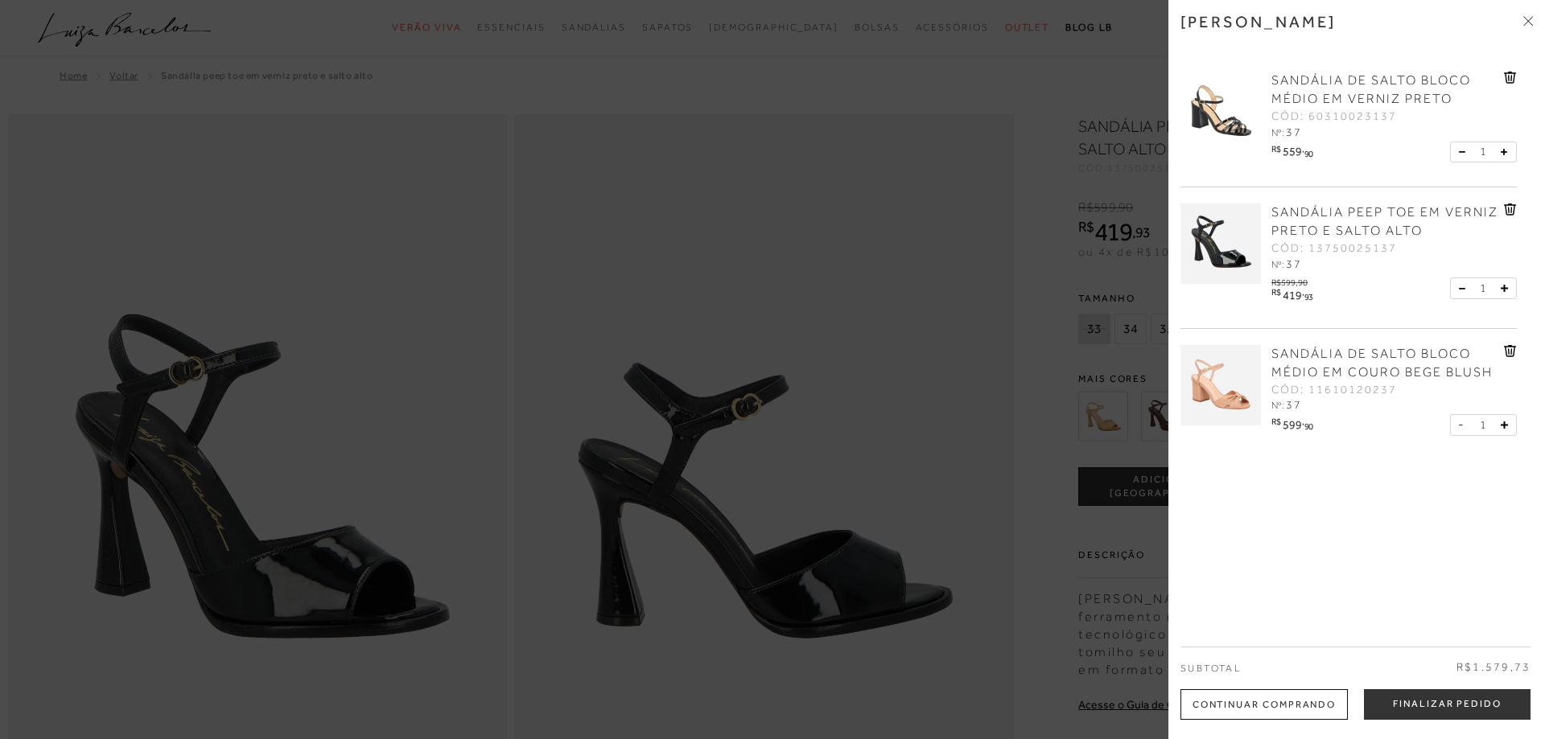
radio input "true"
click at [1528, 21] on icon at bounding box center [1530, 18] width 5 height 5
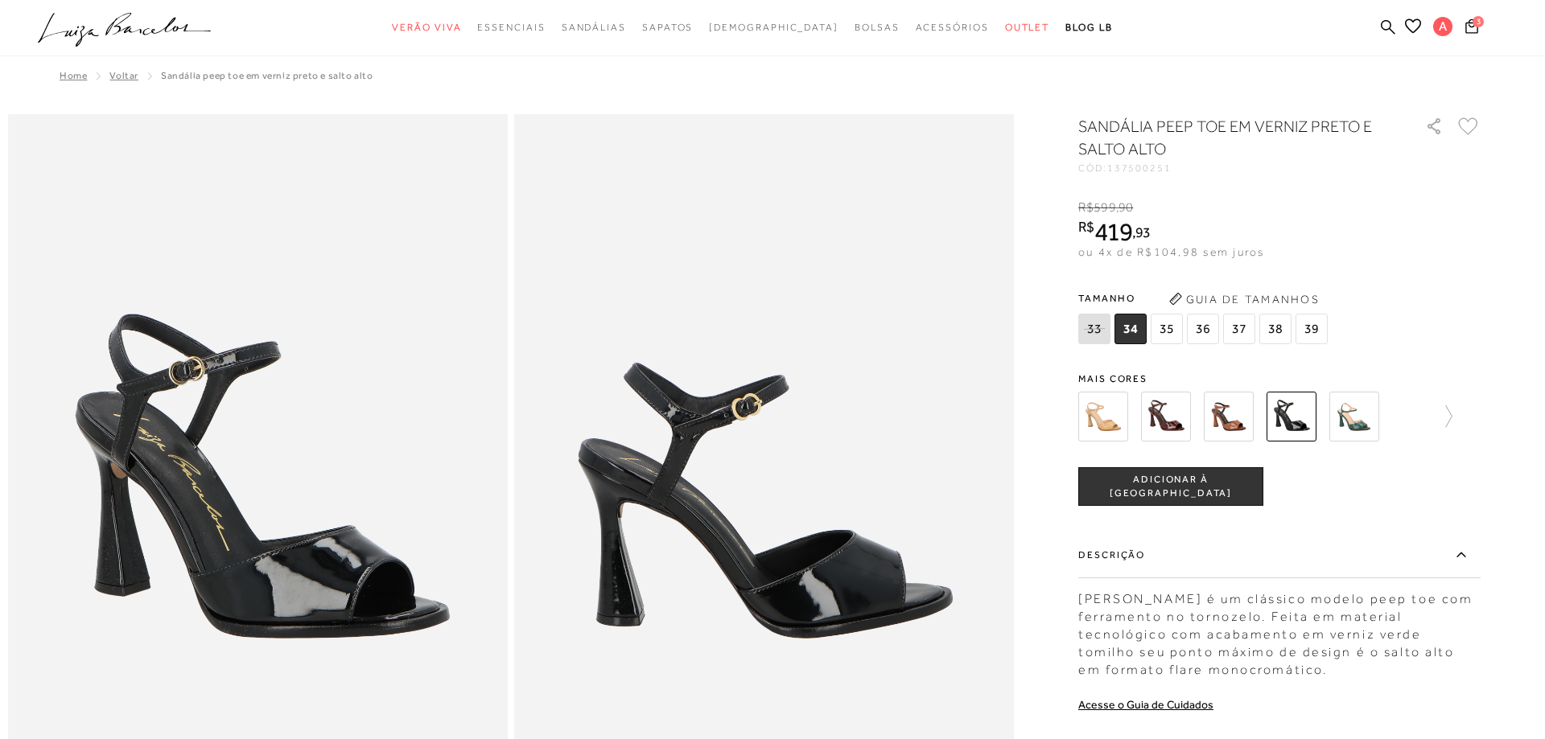
click at [1234, 297] on button "Guia de Tamanhos" at bounding box center [1243, 299] width 161 height 26
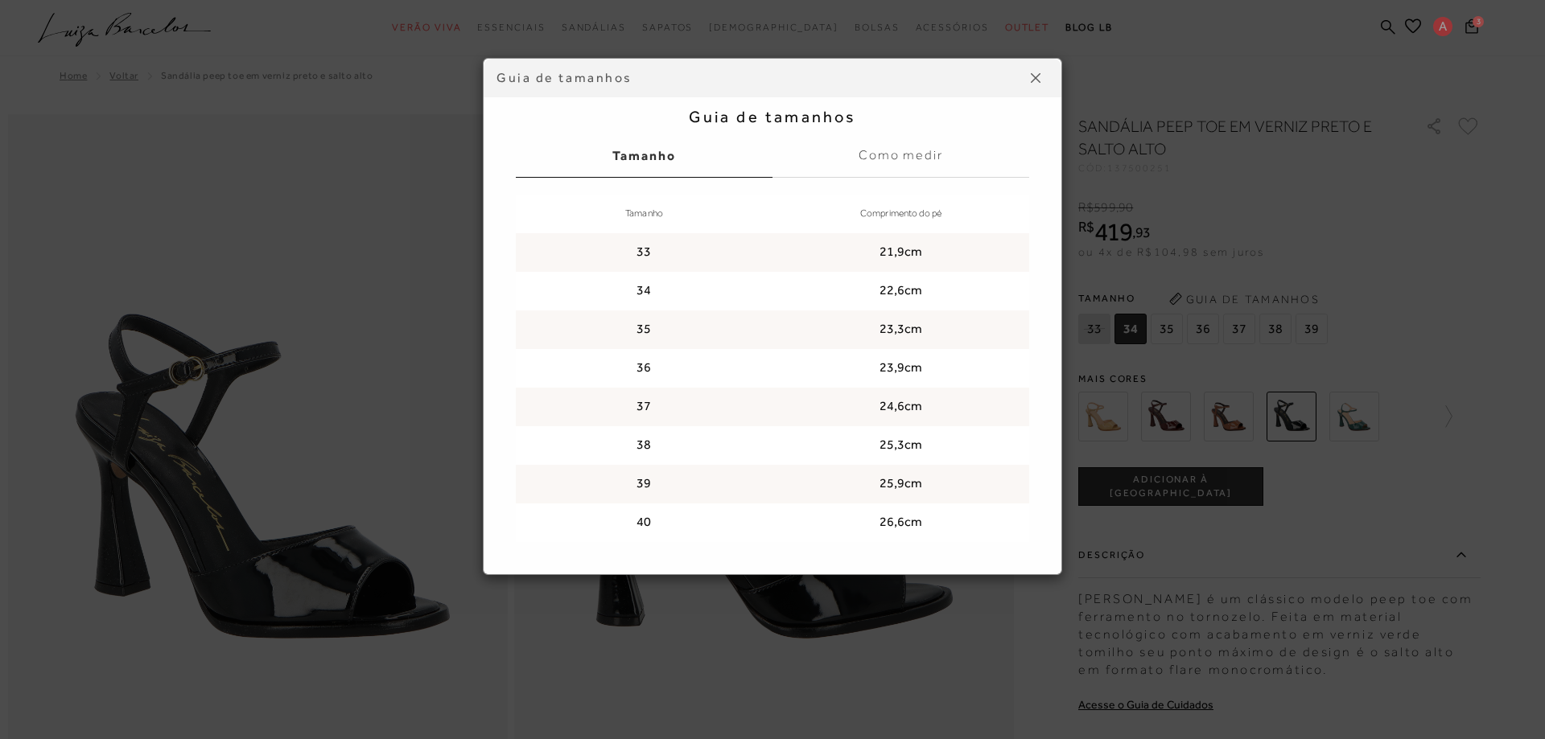
click at [1032, 80] on img at bounding box center [1035, 78] width 10 height 10
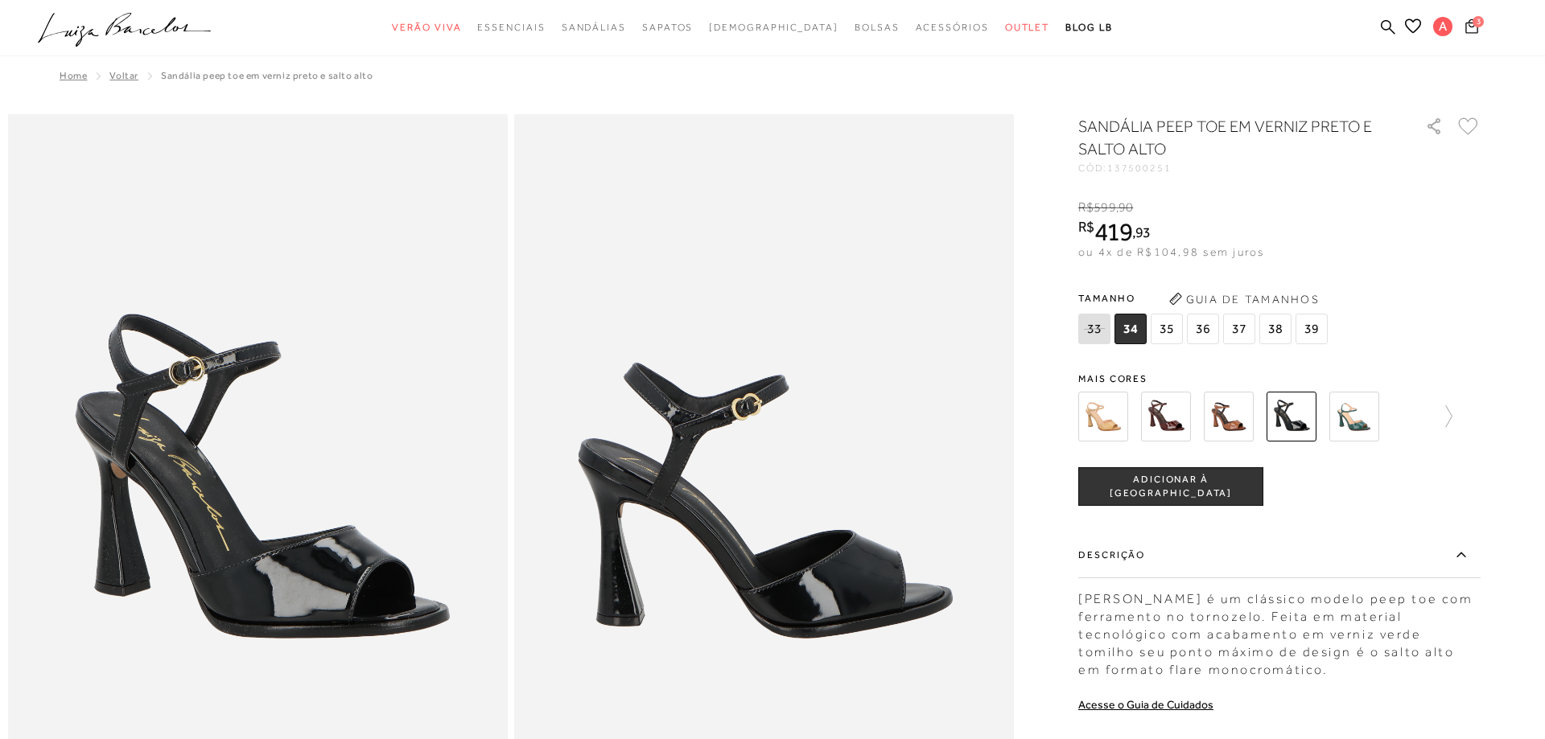
click at [1476, 30] on icon at bounding box center [1471, 26] width 13 height 15
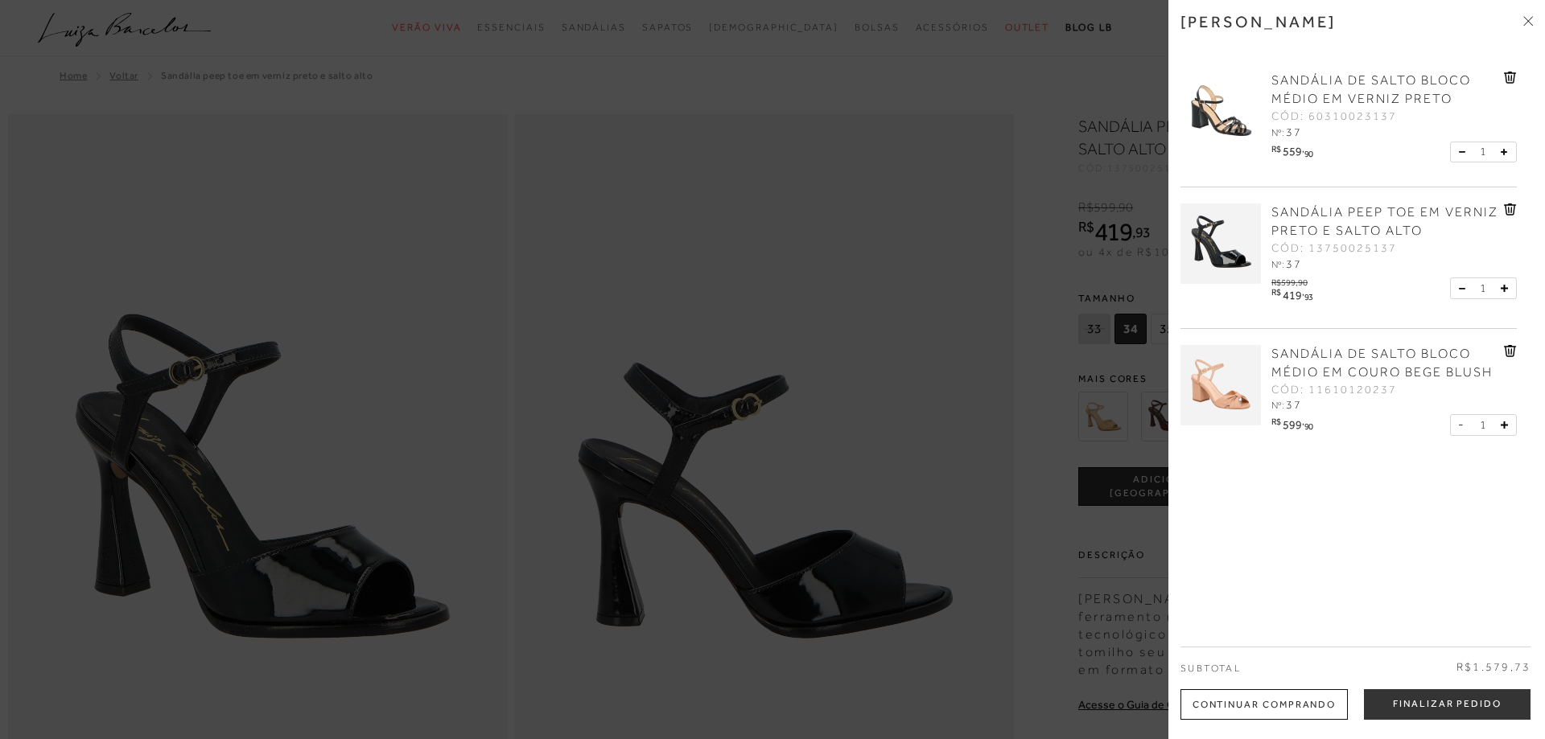
click at [1295, 101] on span "SANDÁLIA DE SALTO BLOCO MÉDIO EM VERNIZ PRETO" at bounding box center [1371, 89] width 200 height 33
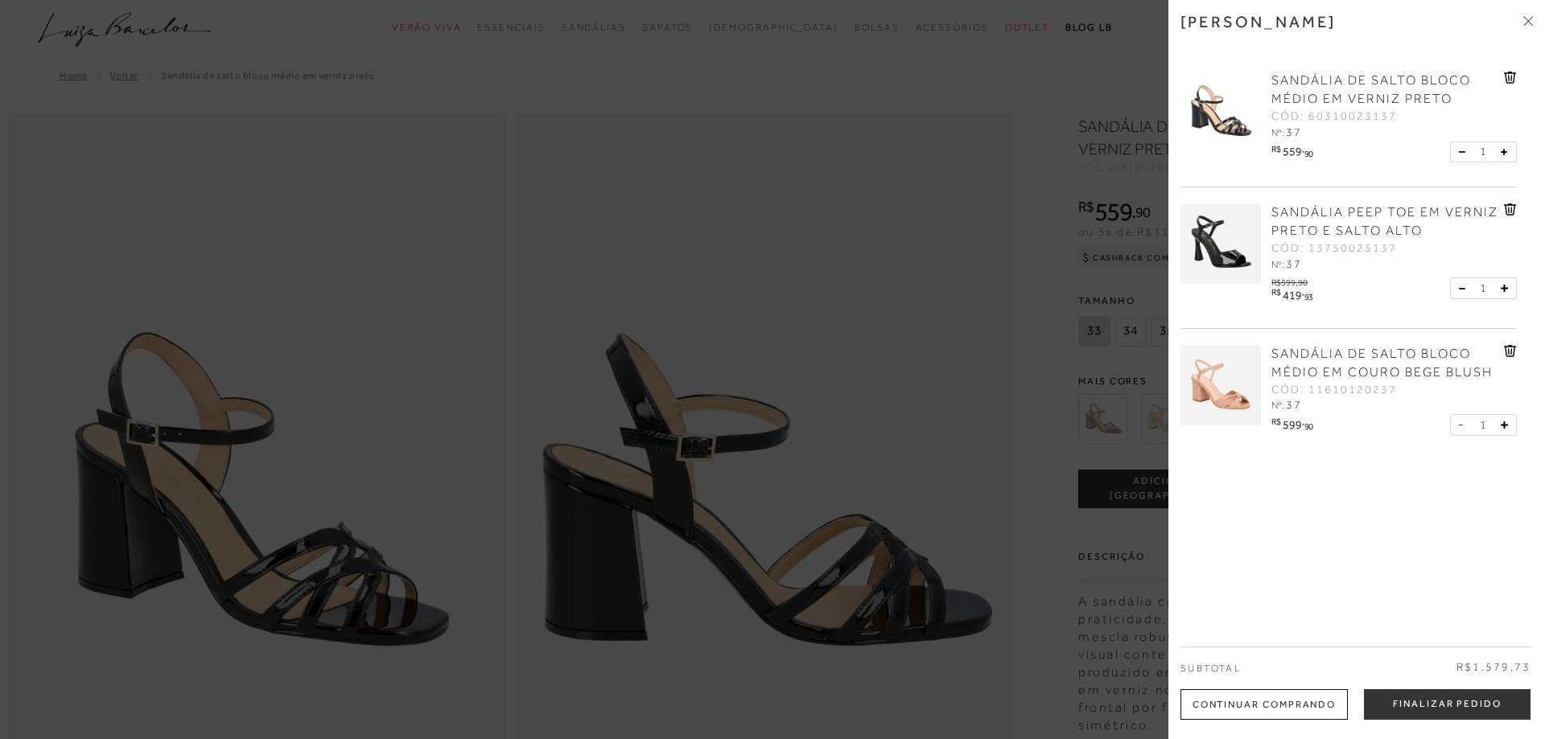
radio input "true"
click at [1529, 20] on icon at bounding box center [1530, 18] width 5 height 5
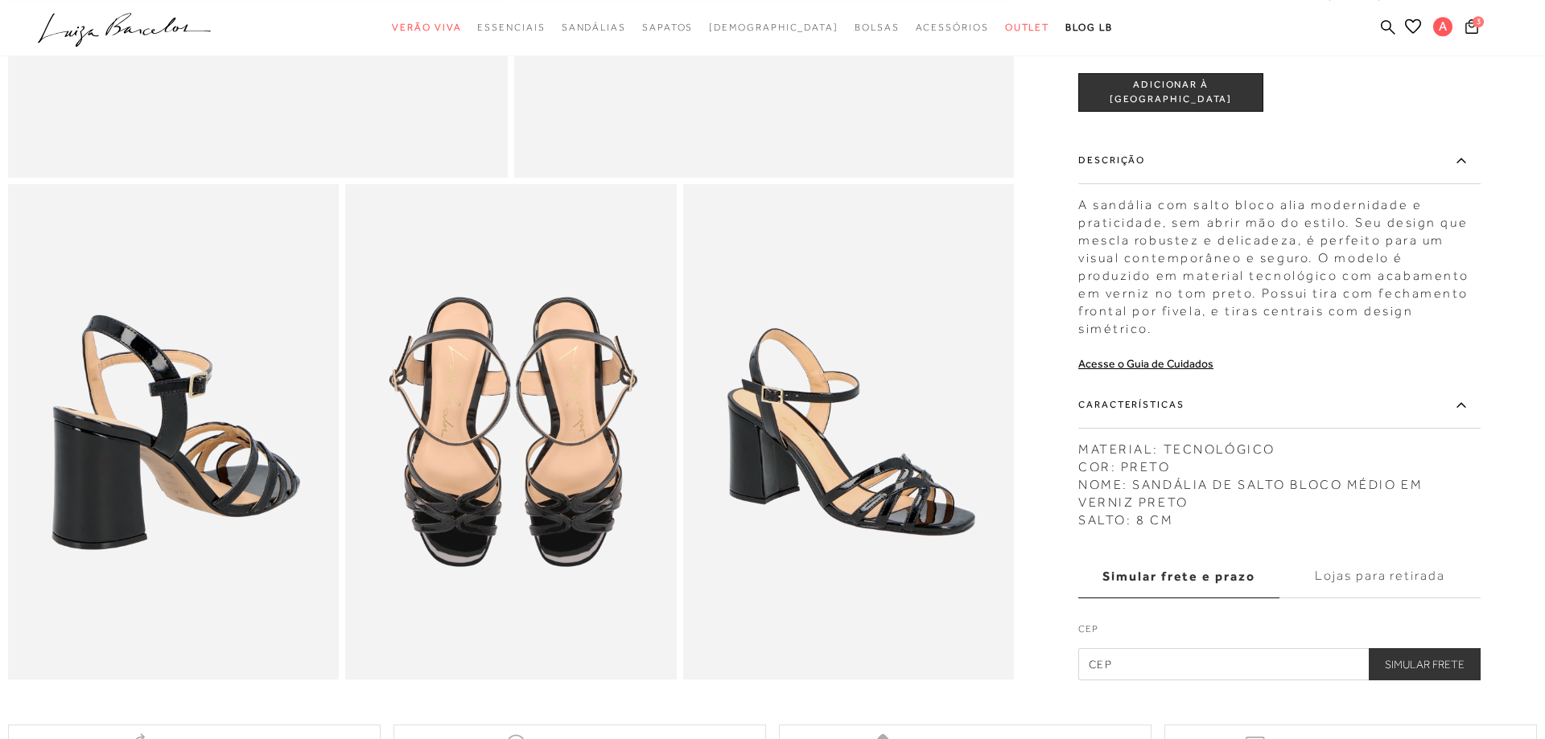
scroll to position [656, 0]
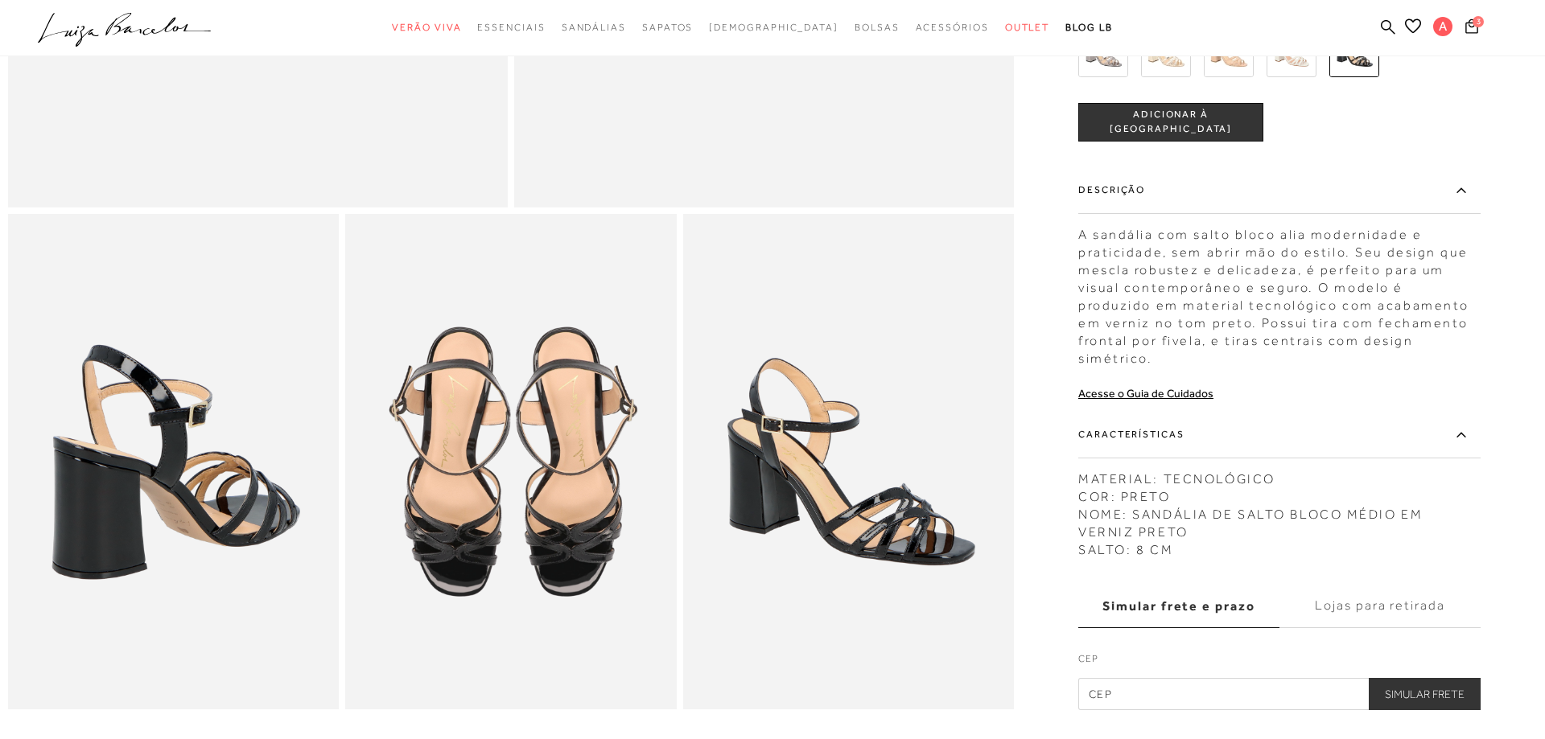
click at [1181, 438] on label "Características" at bounding box center [1279, 434] width 402 height 47
click at [0, 0] on input "Características" at bounding box center [0, 0] width 0 height 0
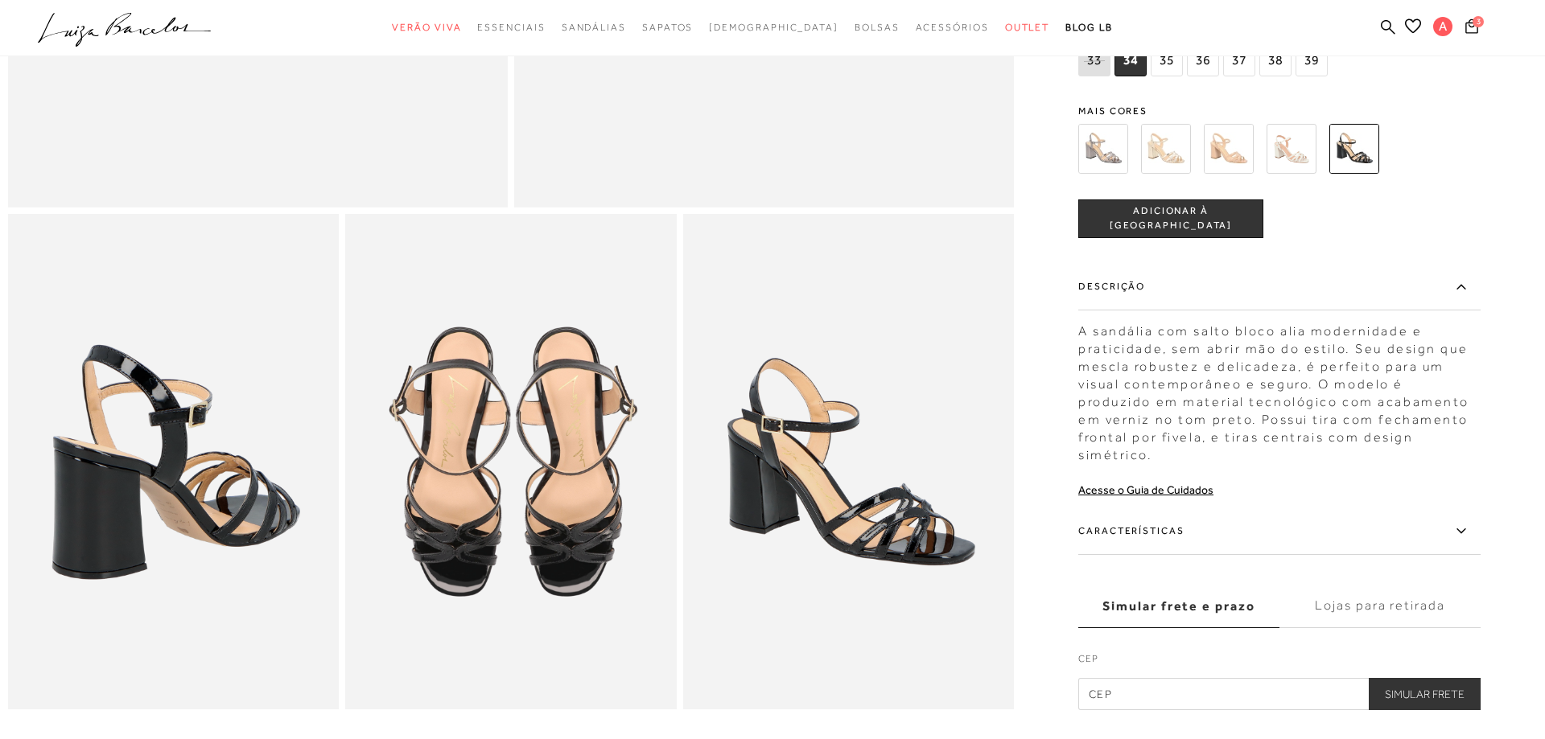
click at [1176, 529] on label "Características" at bounding box center [1279, 531] width 402 height 47
click at [0, 0] on input "Características" at bounding box center [0, 0] width 0 height 0
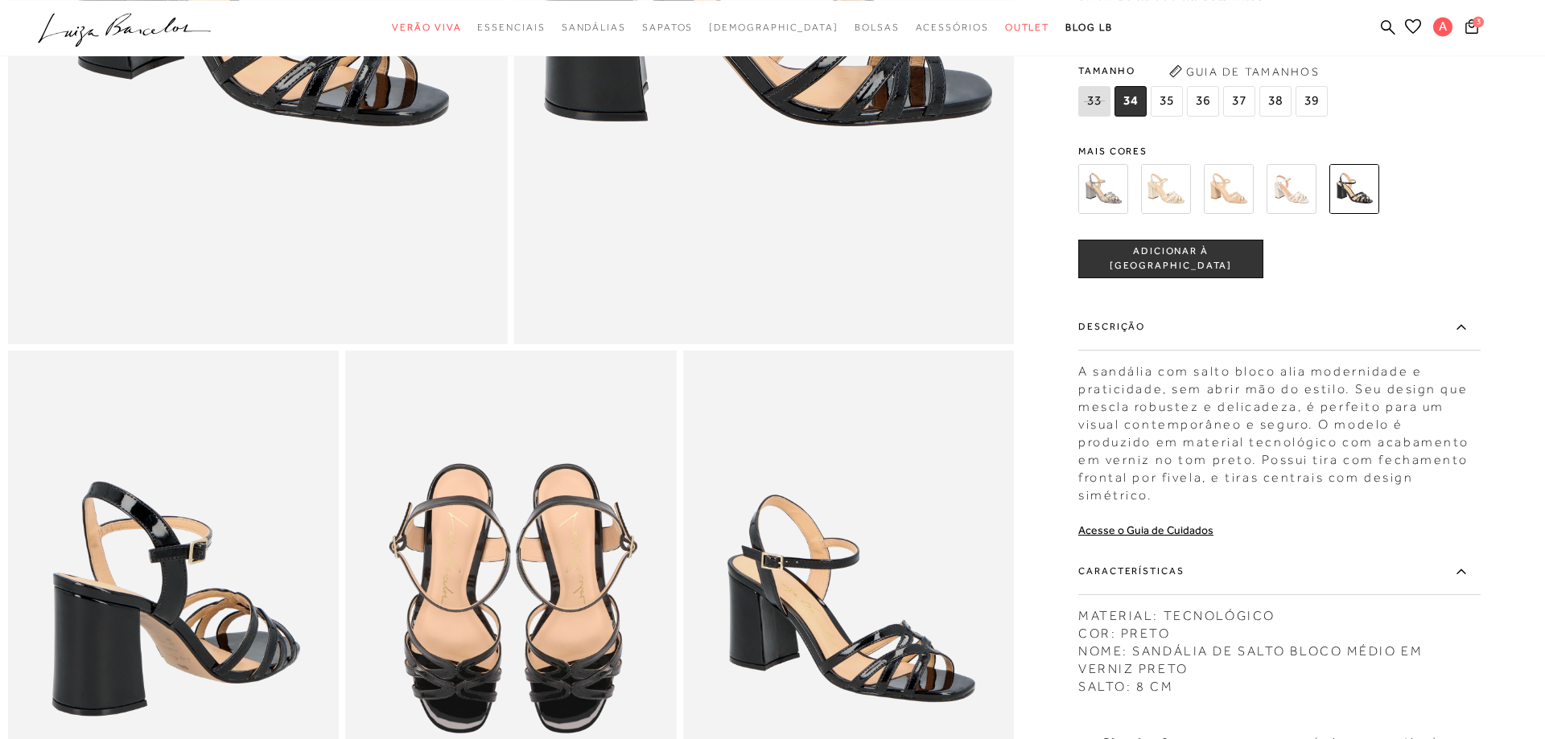
scroll to position [492, 0]
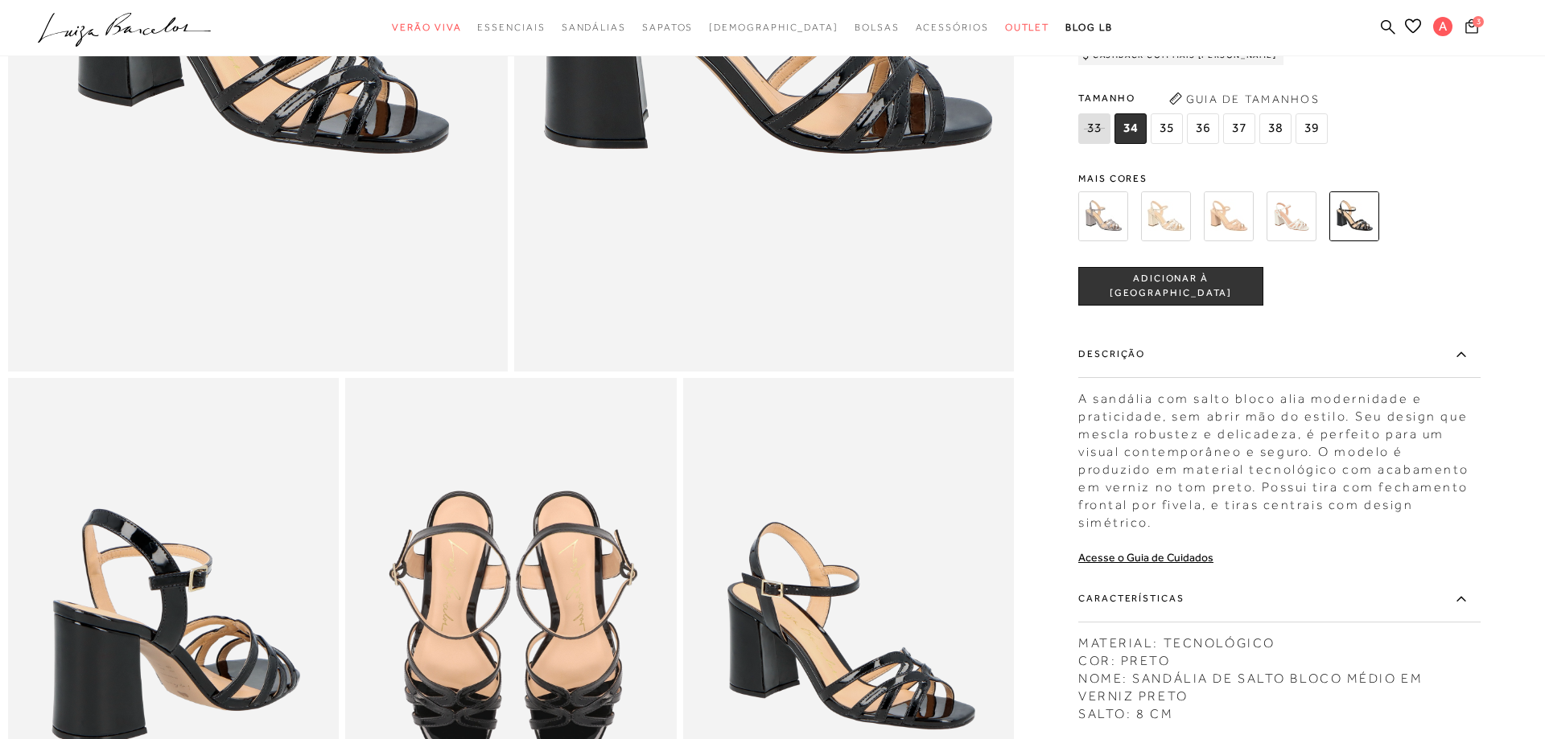
click at [1476, 27] on icon at bounding box center [1471, 26] width 13 height 15
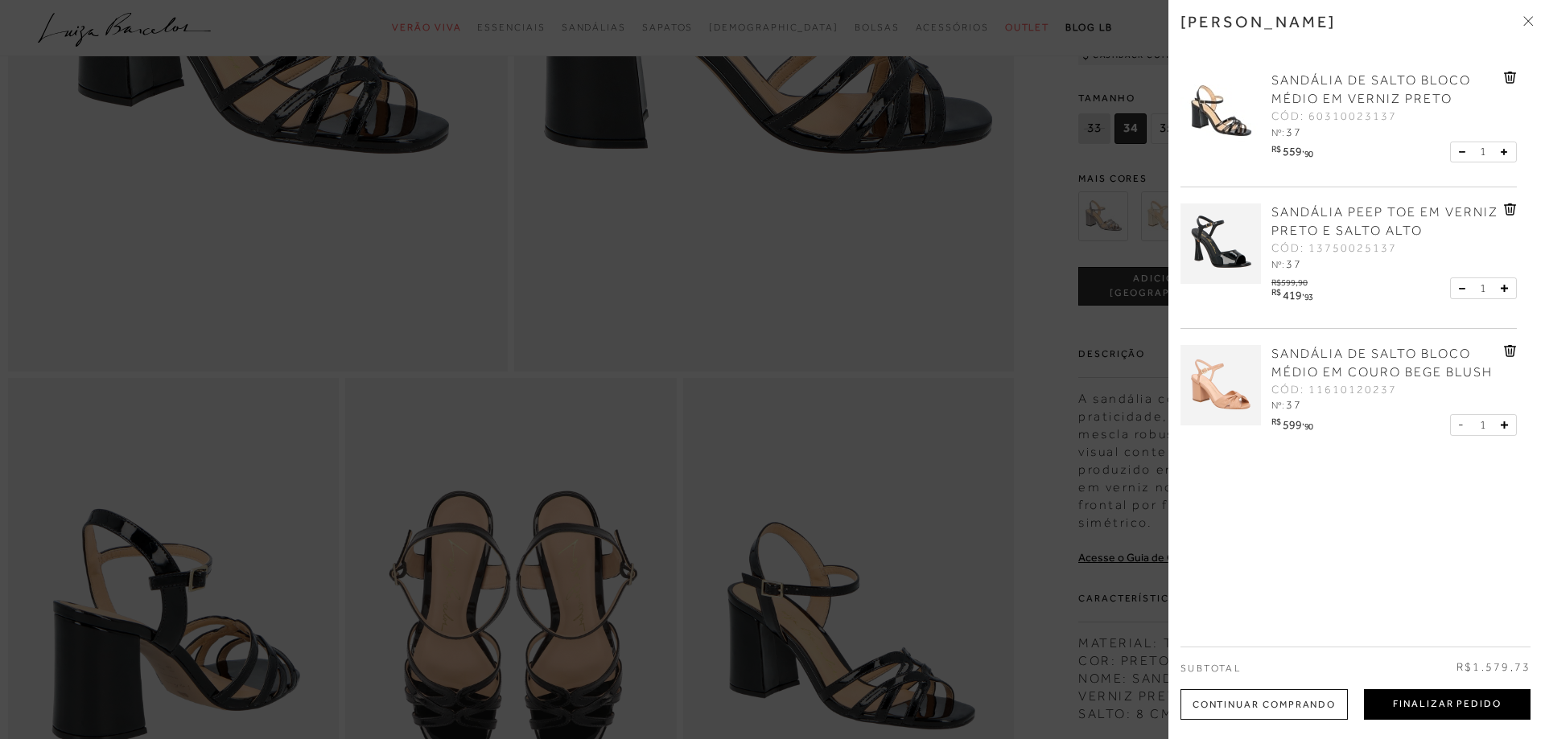
click at [1424, 710] on button "Finalizar Pedido" at bounding box center [1447, 704] width 167 height 31
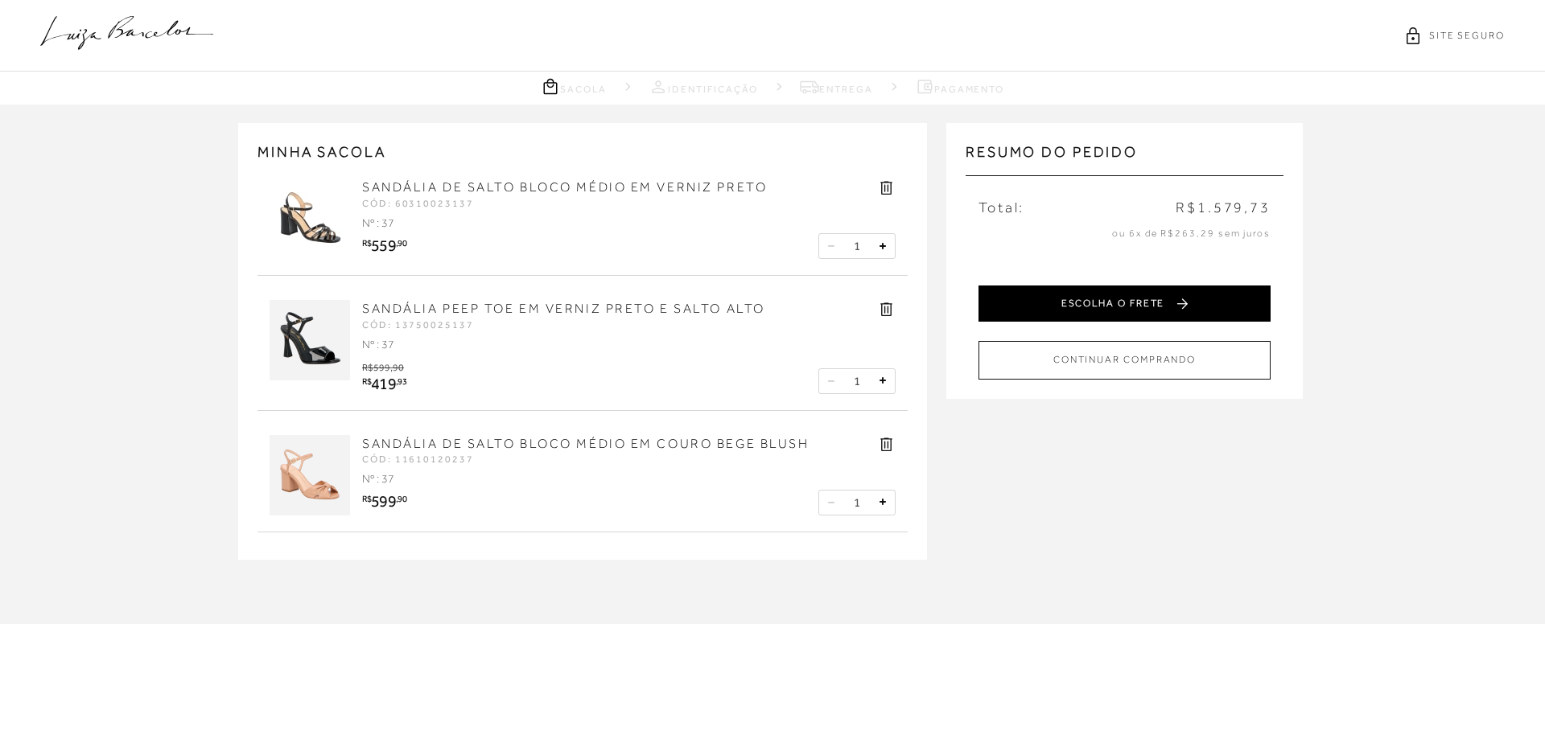
click at [1123, 304] on button "ESCOLHA O FRETE" at bounding box center [1124, 304] width 292 height 36
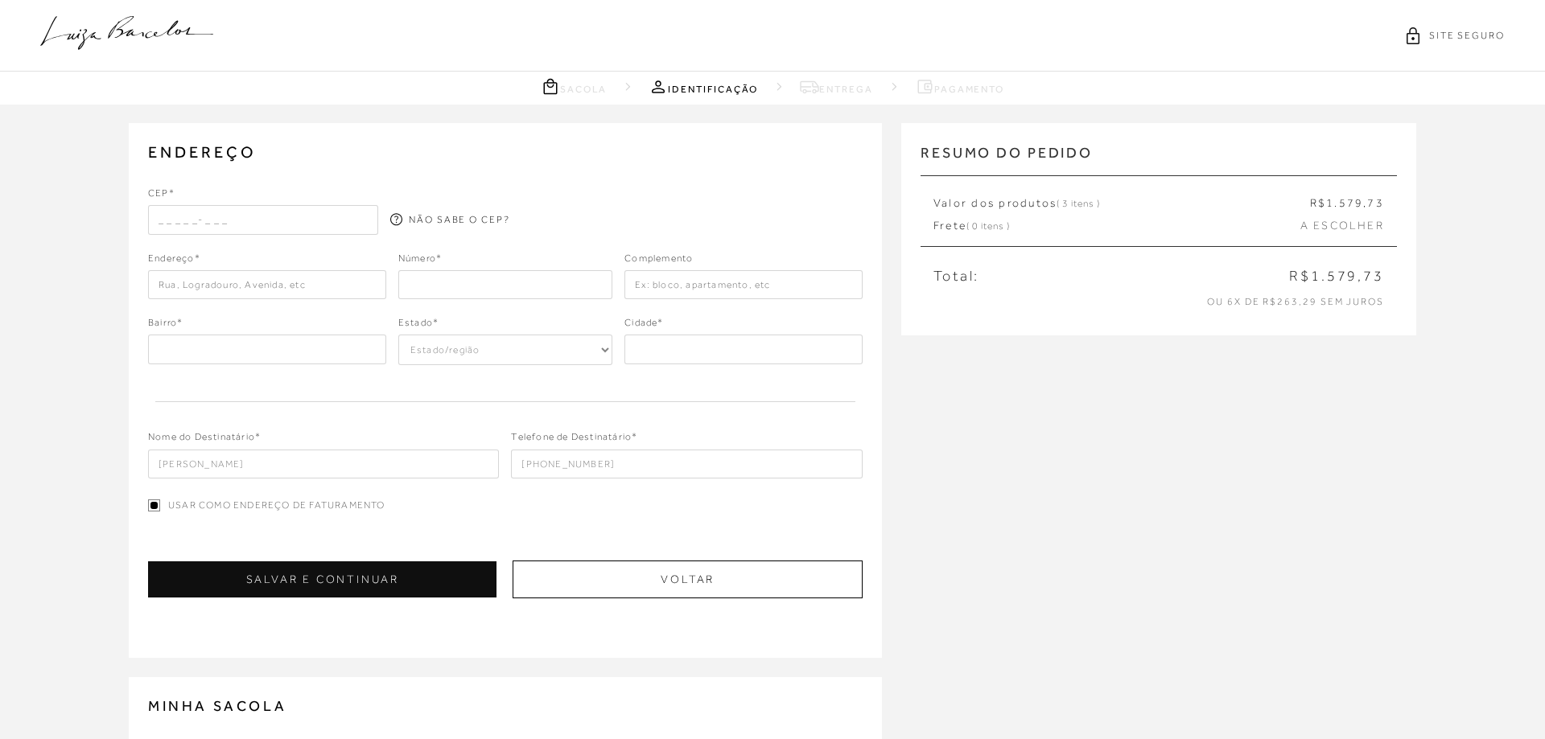
click at [329, 216] on input "text" at bounding box center [263, 219] width 230 height 29
type input "34003-058"
type input "Rua Gálax"
type input "Quintas do Sol"
select select "MG"
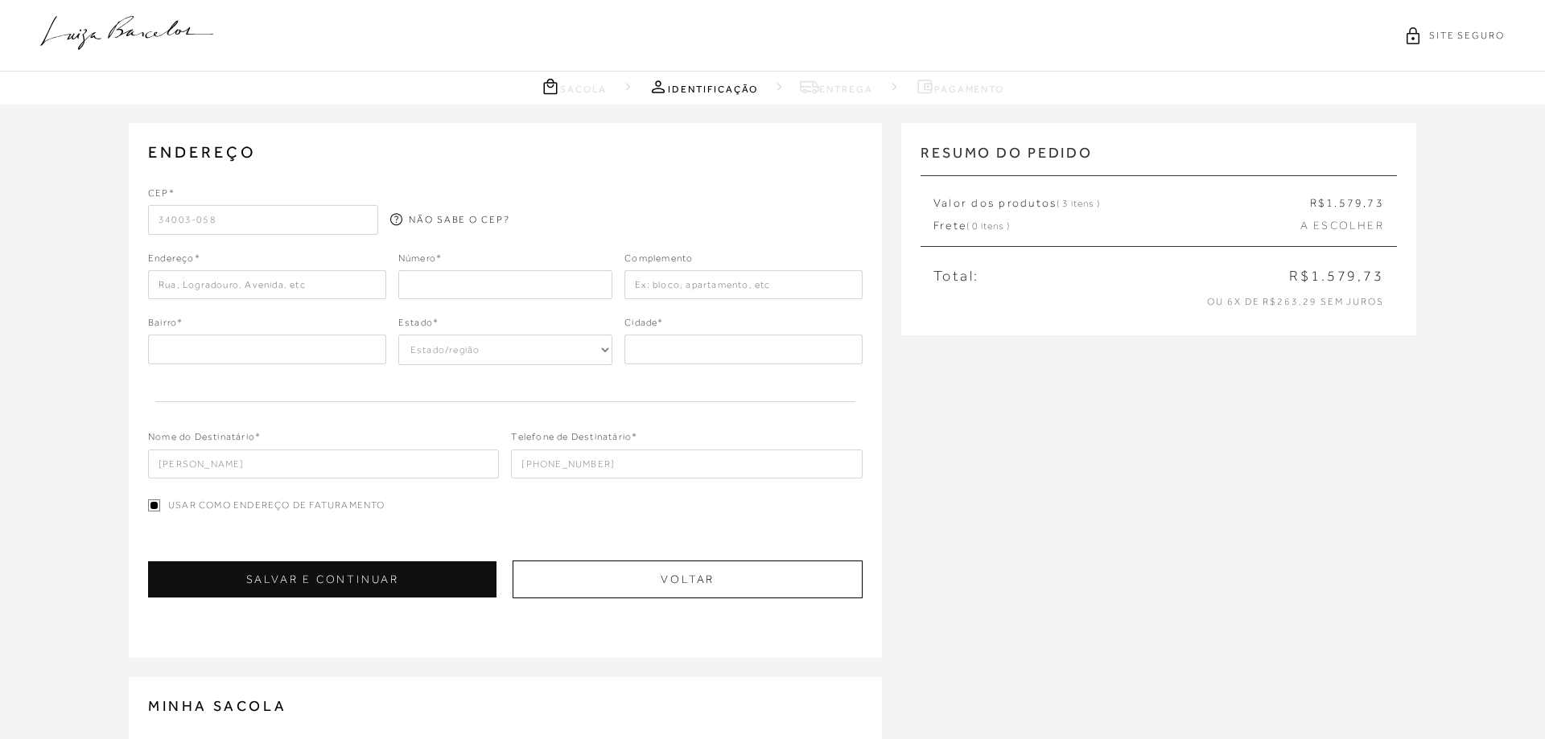
type input "Nova Lima"
type input "34003-058"
click at [434, 292] on input "number" at bounding box center [505, 284] width 214 height 29
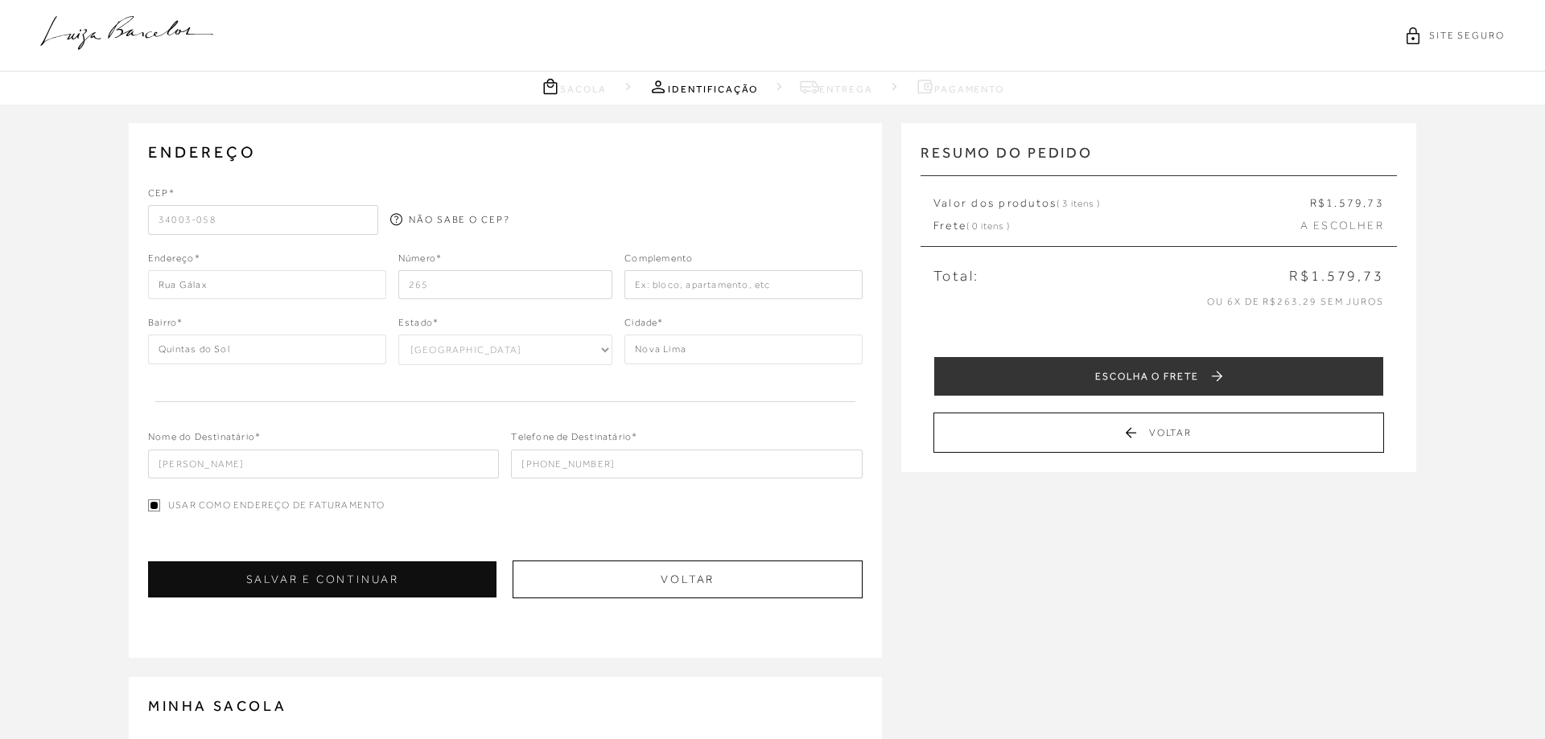
type input "265"
click at [761, 288] on input "text" at bounding box center [743, 284] width 238 height 29
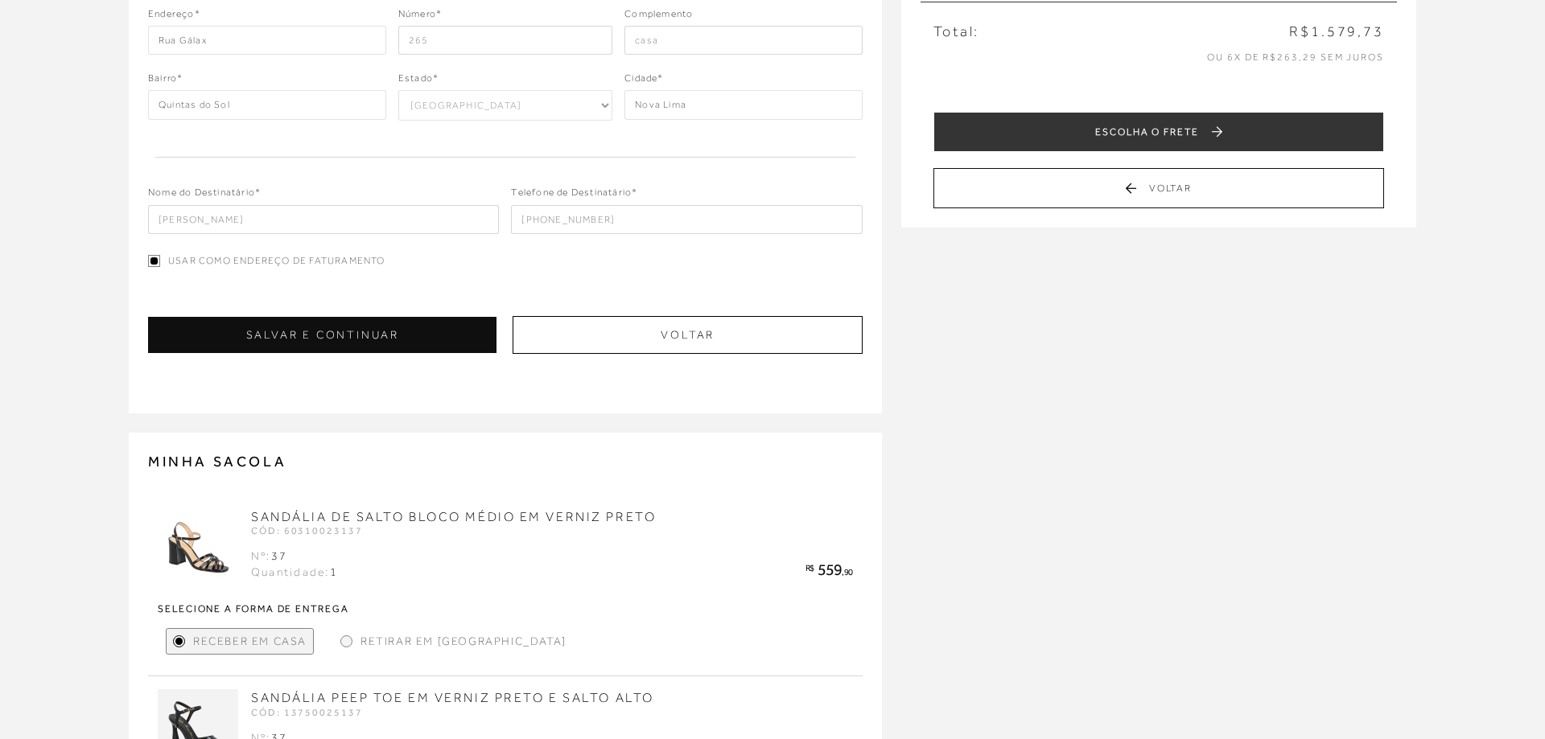
scroll to position [246, 0]
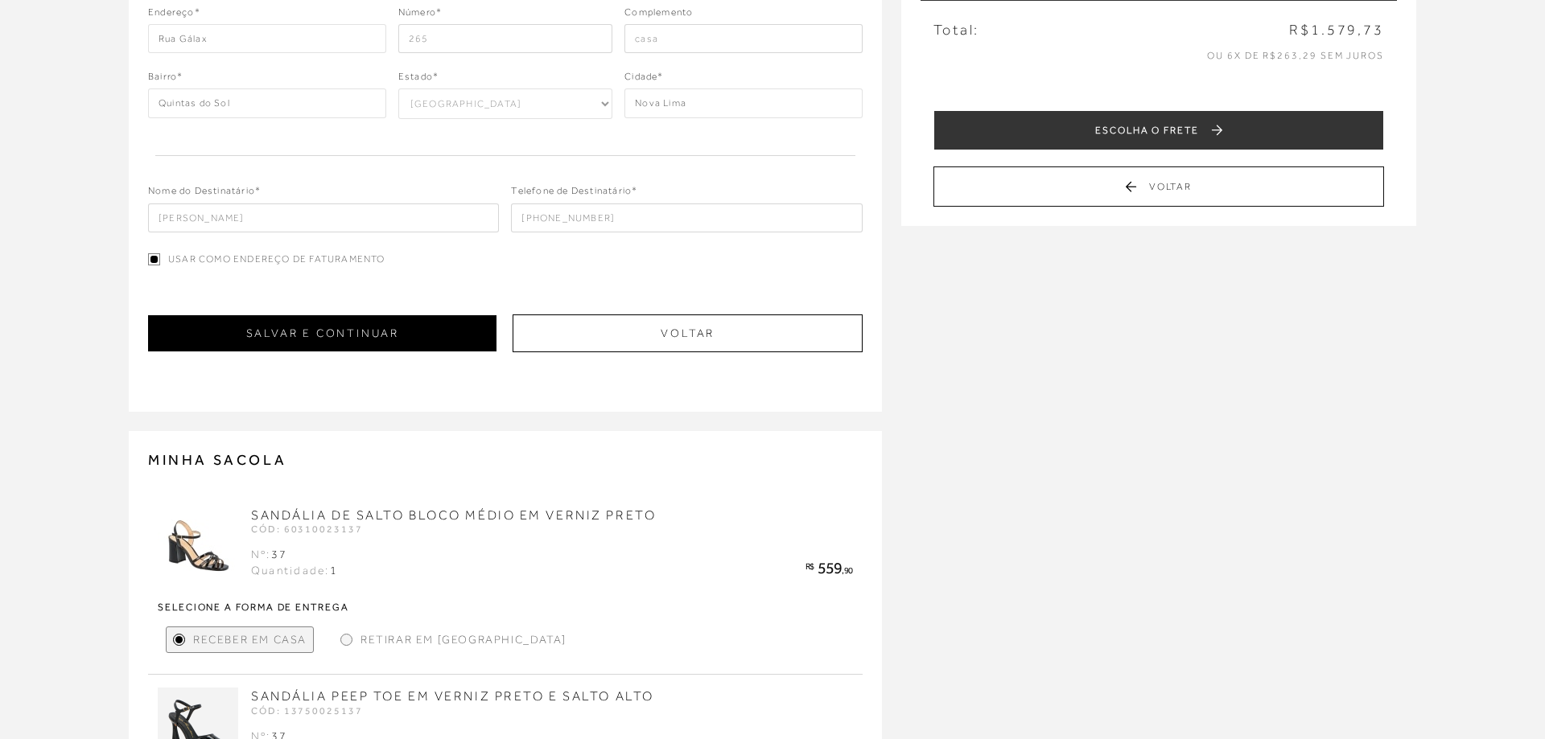
type input "casa"
click at [398, 336] on button "SALVAR E CONTINUAR" at bounding box center [322, 333] width 348 height 36
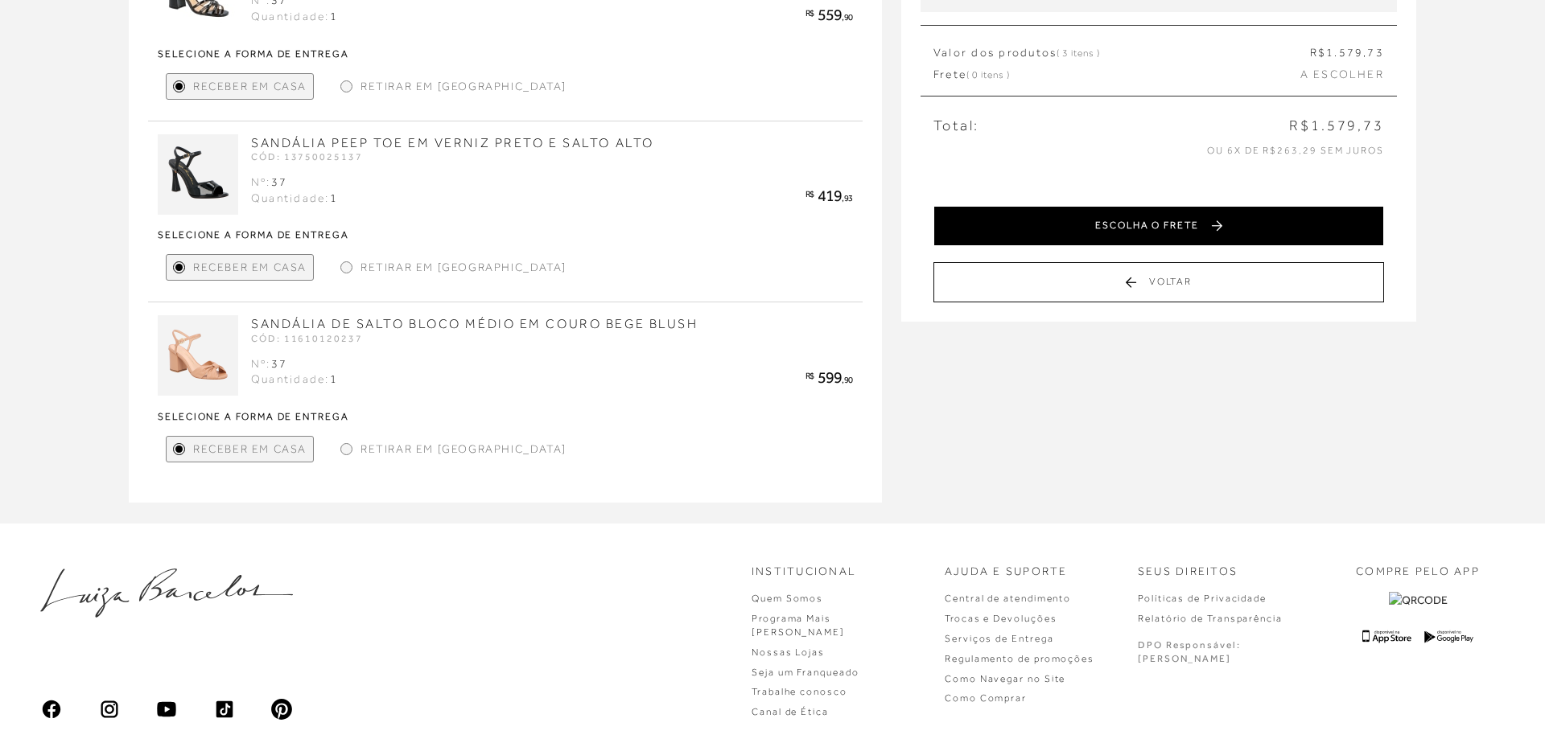
click at [1157, 226] on button "ESCOLHA O FRETE" at bounding box center [1158, 226] width 450 height 40
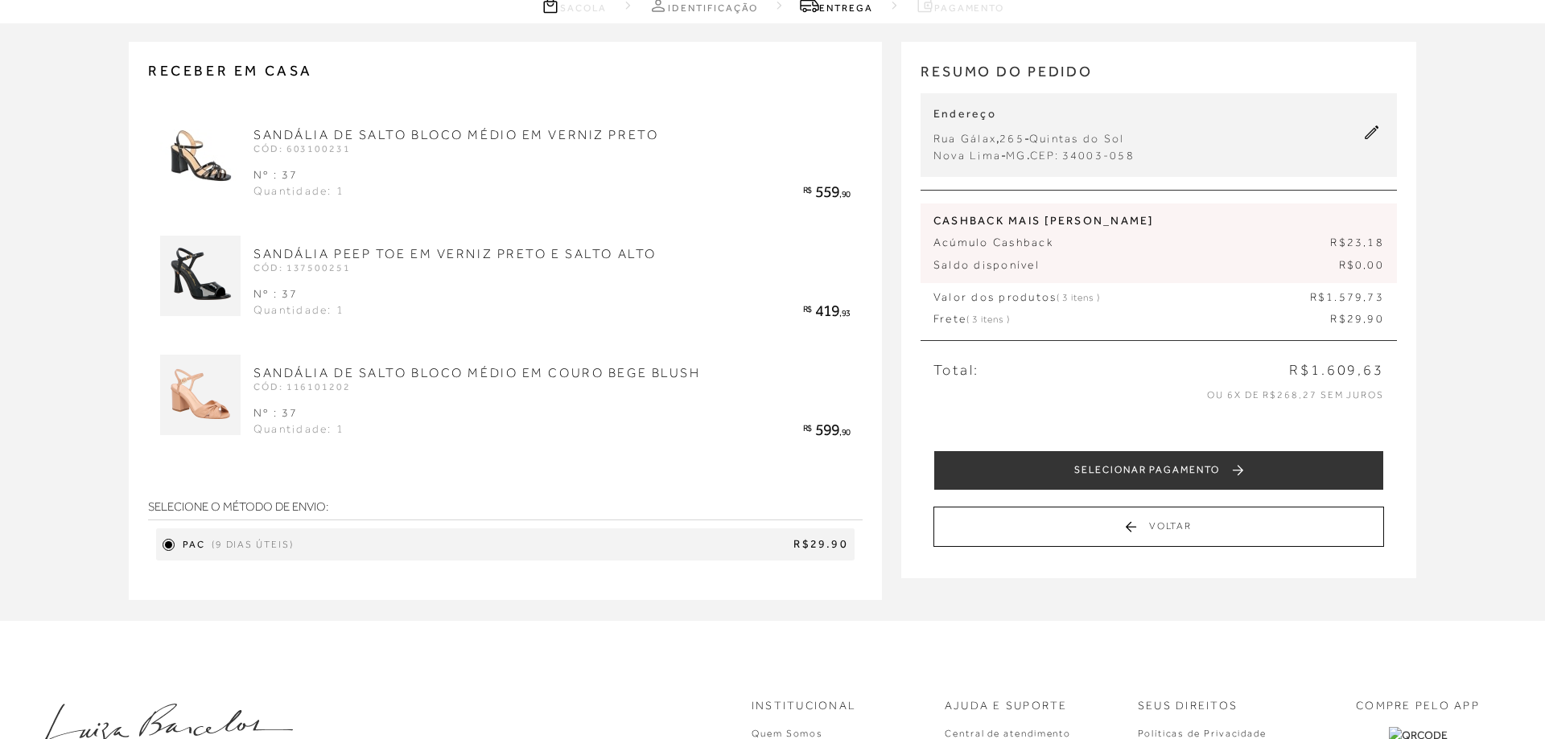
scroll to position [63, 0]
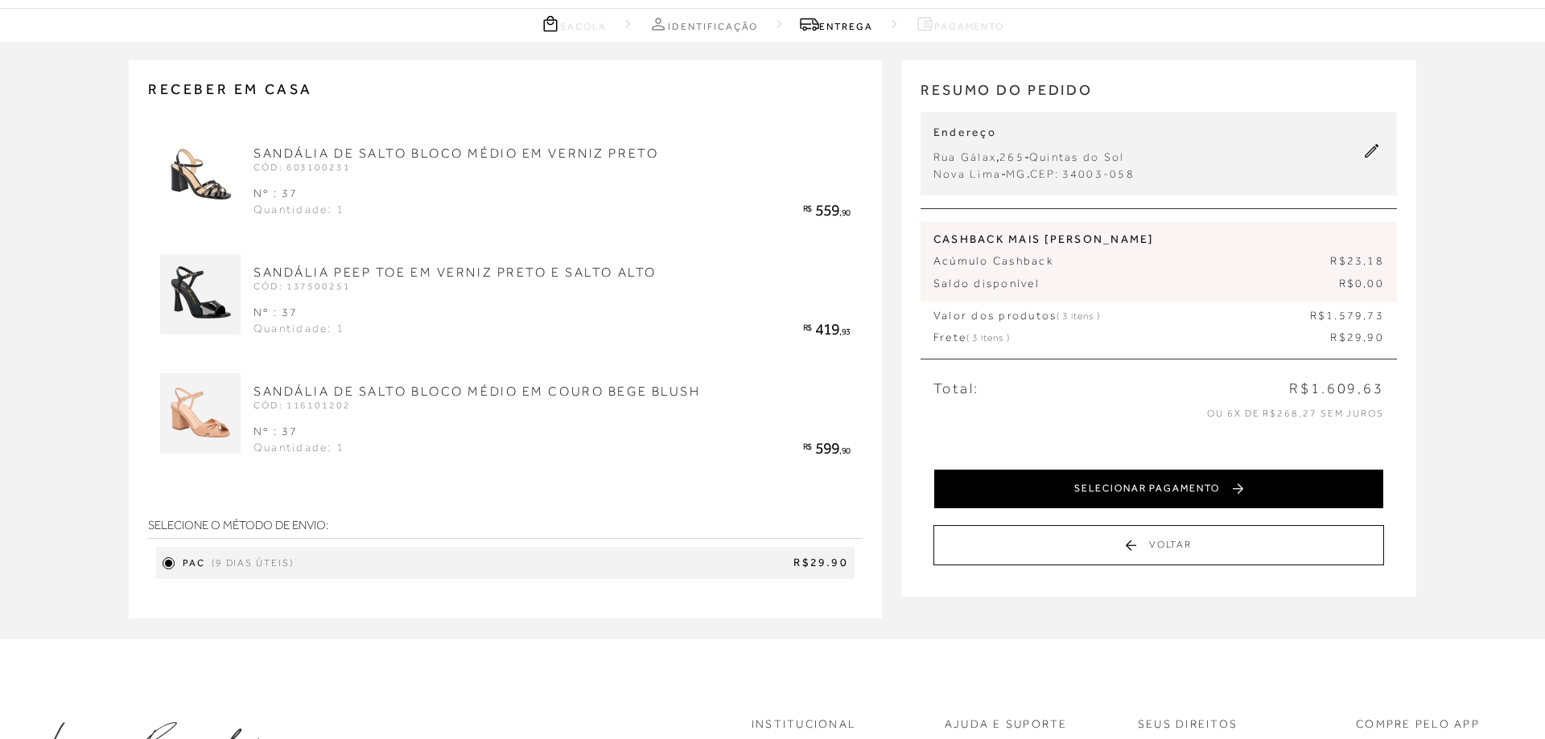
click at [1110, 486] on button "SELECIONAR PAGAMENTO" at bounding box center [1158, 489] width 450 height 40
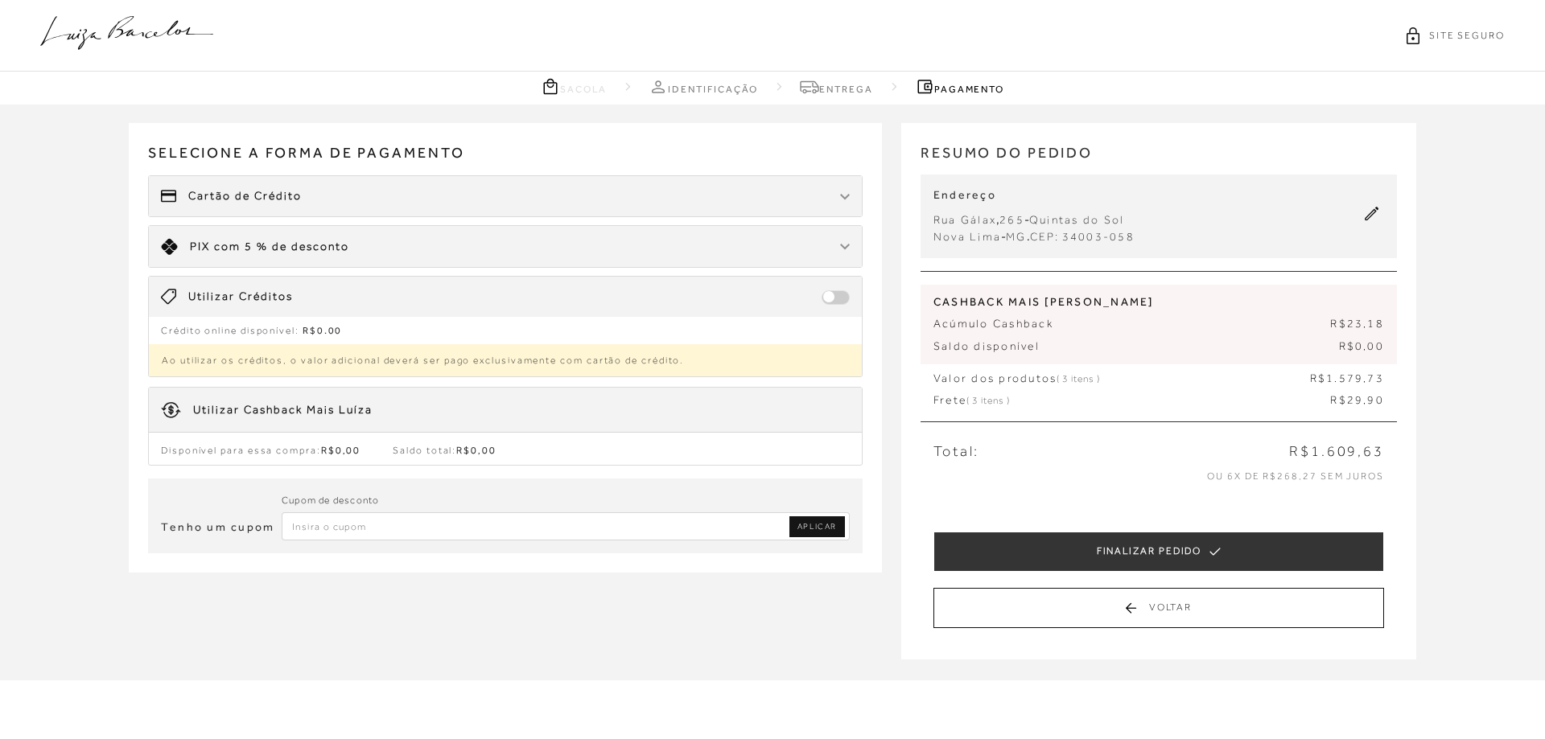
click at [483, 535] on input "Inserir Código da Promoção" at bounding box center [566, 526] width 568 height 28
type input "PRIMEIRACOMPRA"
click at [826, 520] on link "APLICAR" at bounding box center [817, 526] width 56 height 21
click at [836, 200] on div "Cartão de Crédito" at bounding box center [505, 196] width 713 height 40
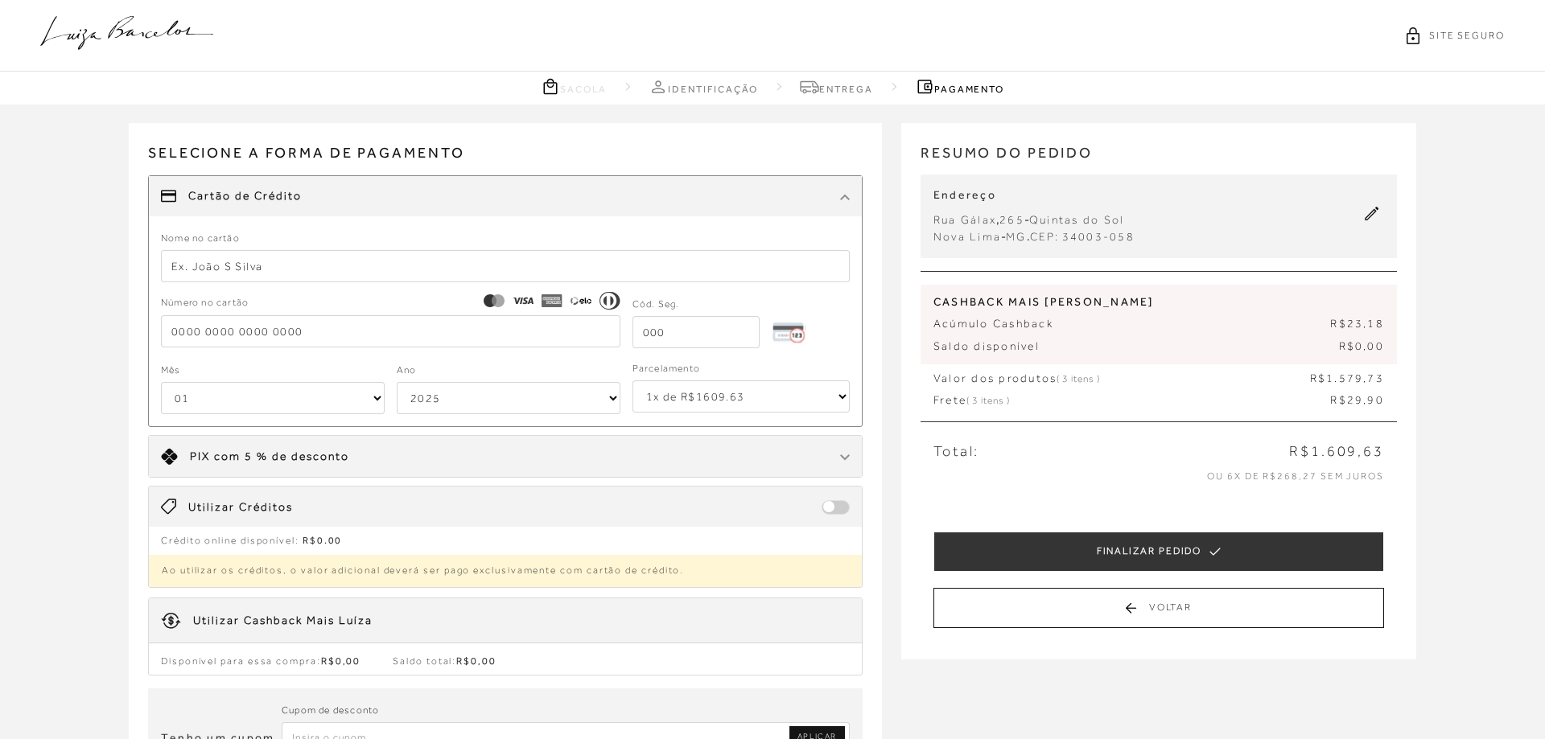
click at [411, 270] on input "text" at bounding box center [505, 266] width 689 height 32
type input "a"
type input "ALINY KASSIA E SILV"
click at [315, 335] on input "tel" at bounding box center [390, 331] width 459 height 32
type input "4984 0800 0381 5358"
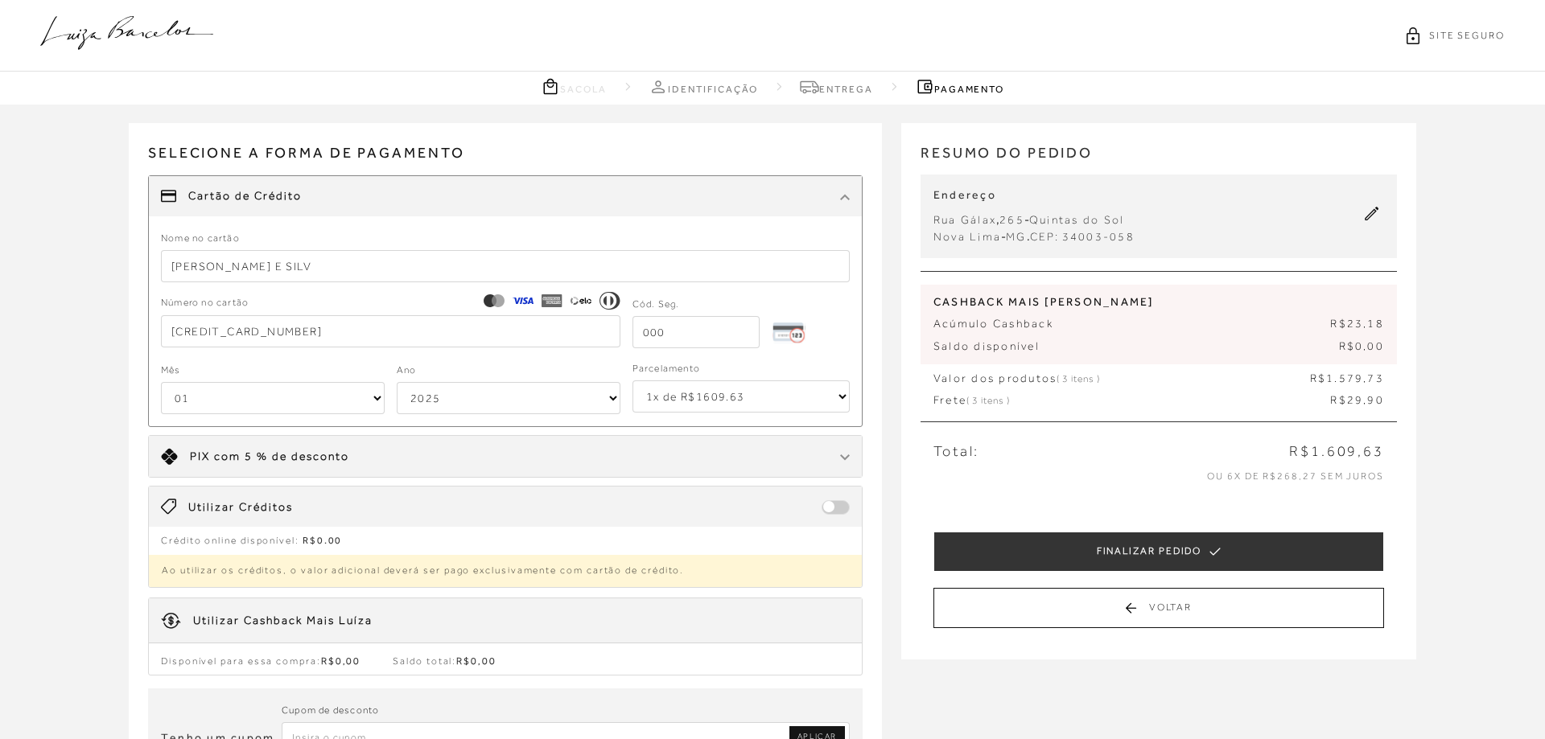
click at [756, 339] on input "tel" at bounding box center [695, 332] width 127 height 32
type input "062"
click at [161, 382] on select "01 02 03 04 05 06 07 08 09 10 11 12" at bounding box center [273, 398] width 224 height 32
select select "11"
click option "11" at bounding box center [0, 0] width 0 height 0
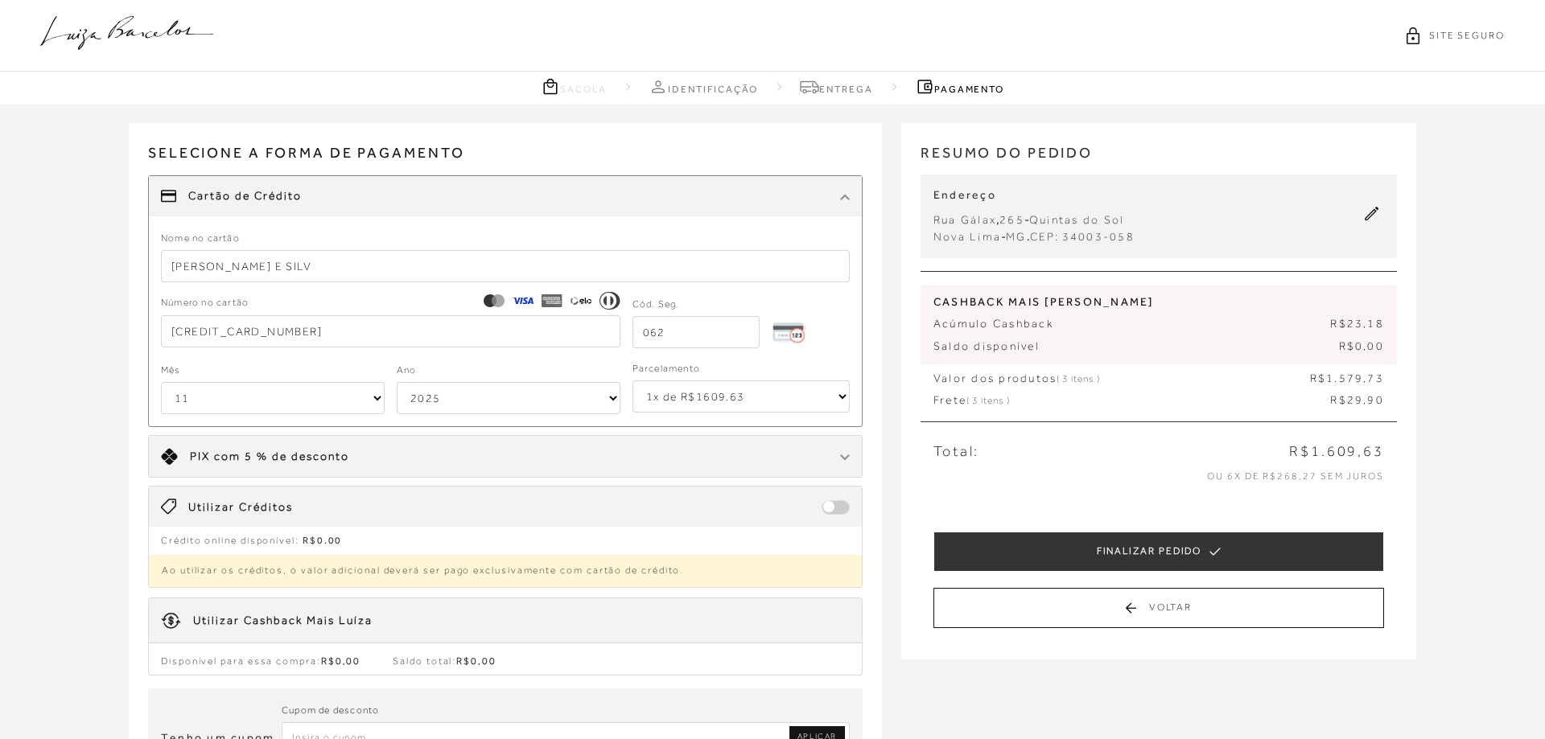
click at [397, 382] on select "2025 2026 2027 2028 2029 2030 2031 2032 2033 2034 2035 2036 2037 2038 2039 2040…" at bounding box center [509, 398] width 224 height 32
select select "2028"
click option "2028" at bounding box center [0, 0] width 0 height 0
click at [632, 381] on select "1x de R$1609.63 2x de R$804.82 sem juros 3x de R$536.55 sem juros 4x de R$402.4…" at bounding box center [740, 397] width 217 height 32
select select "6"
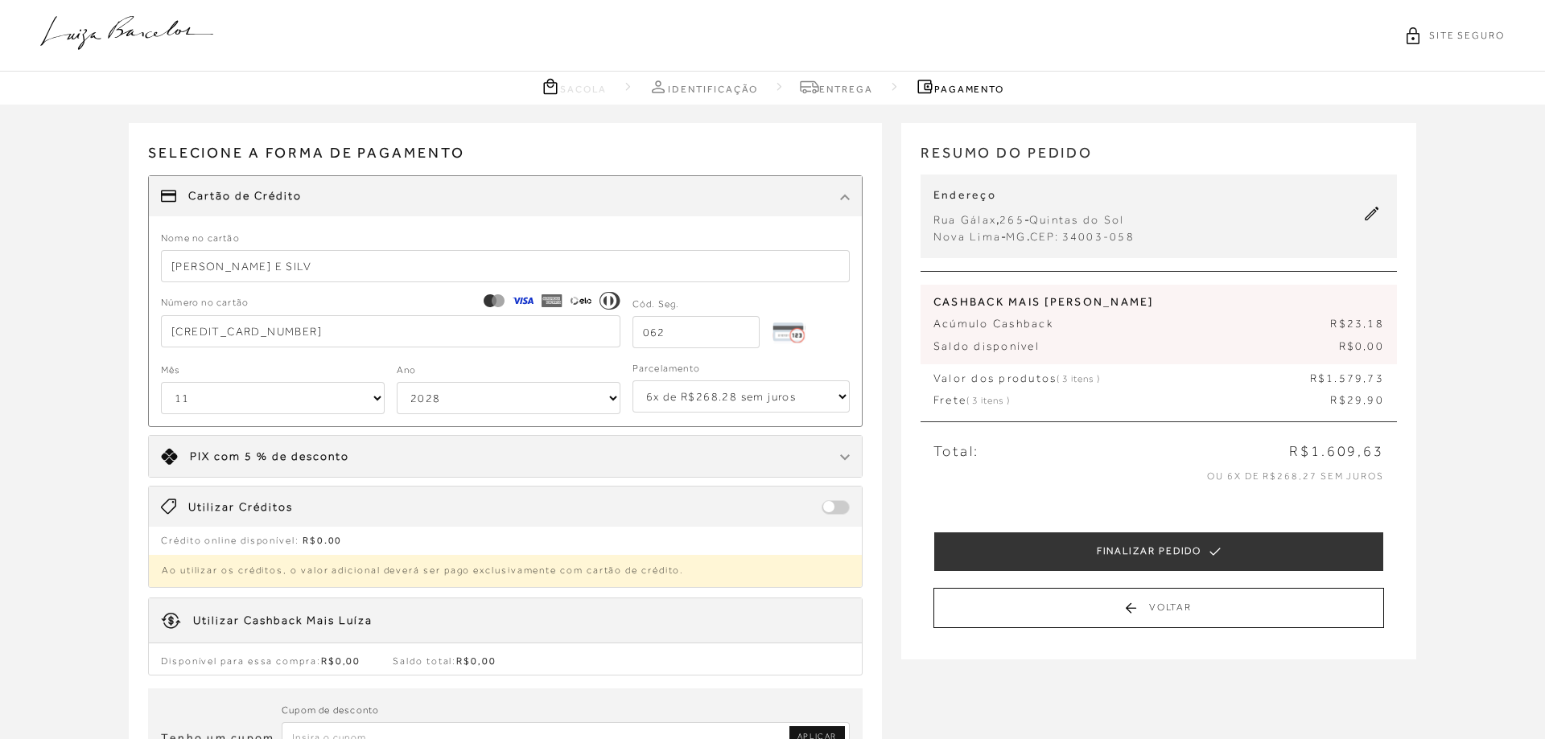
click option "6x de R$268.28 sem juros" at bounding box center [0, 0] width 0 height 0
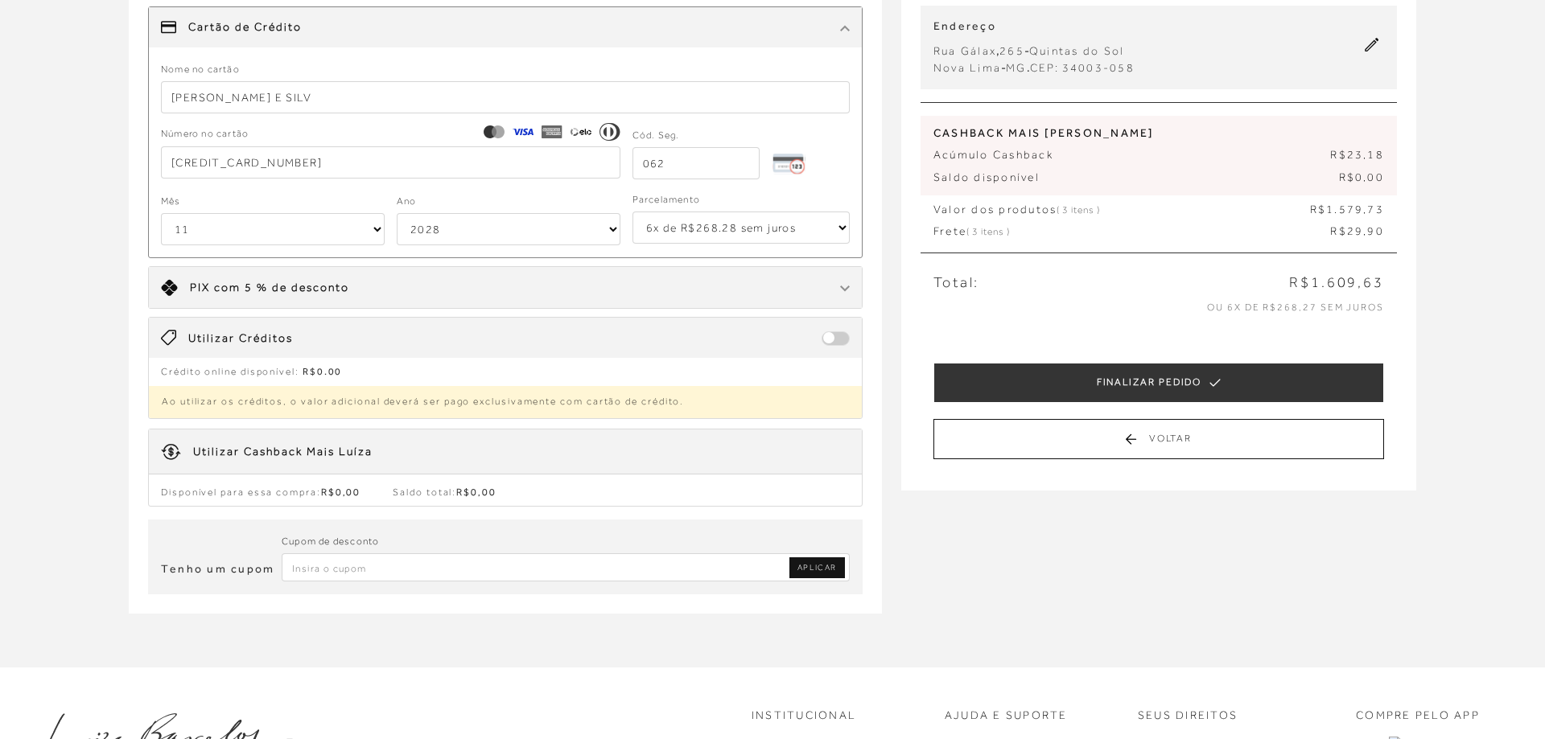
scroll to position [82, 0]
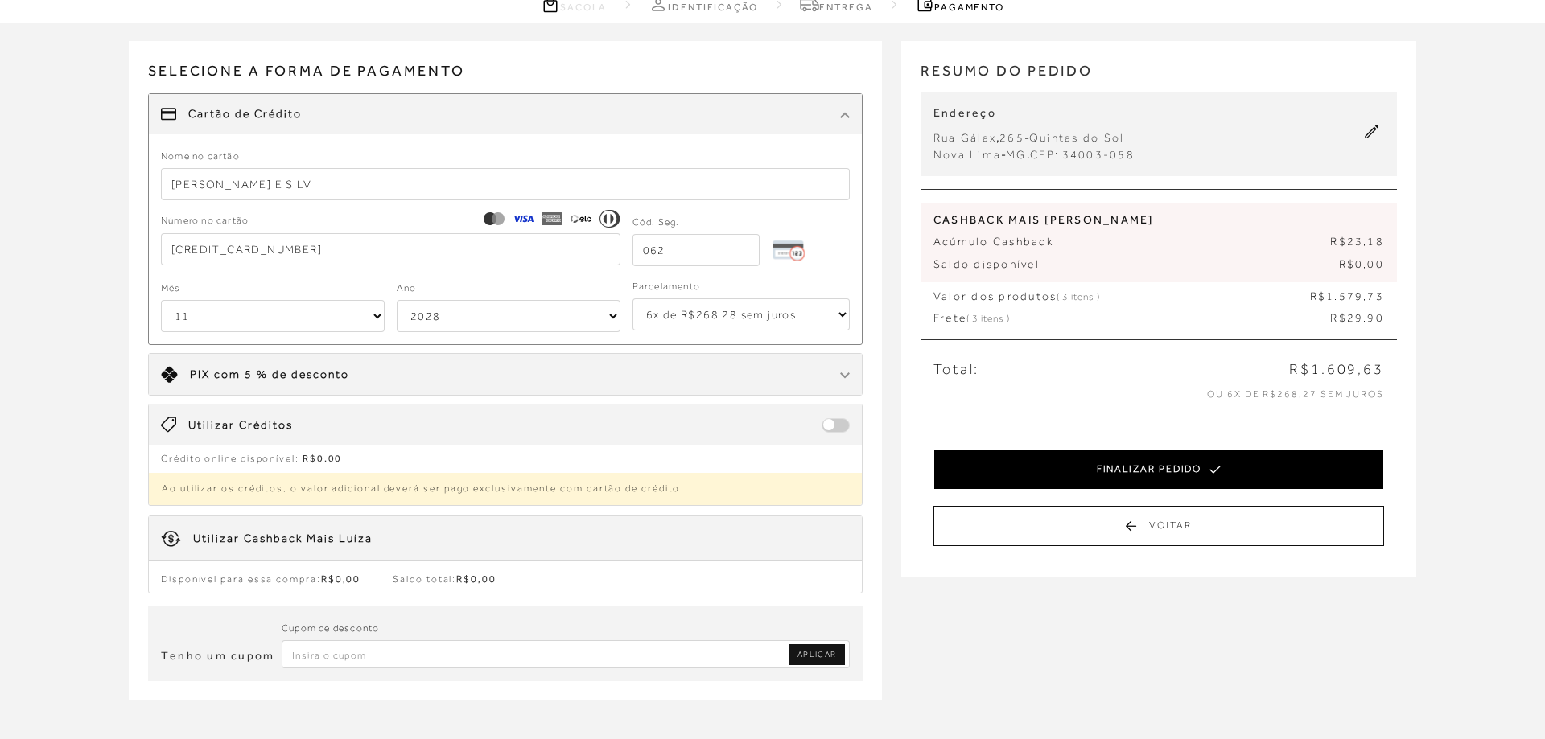
click at [1220, 473] on icon at bounding box center [1214, 469] width 11 height 45
select select "11"
select select "2028"
select select "6"
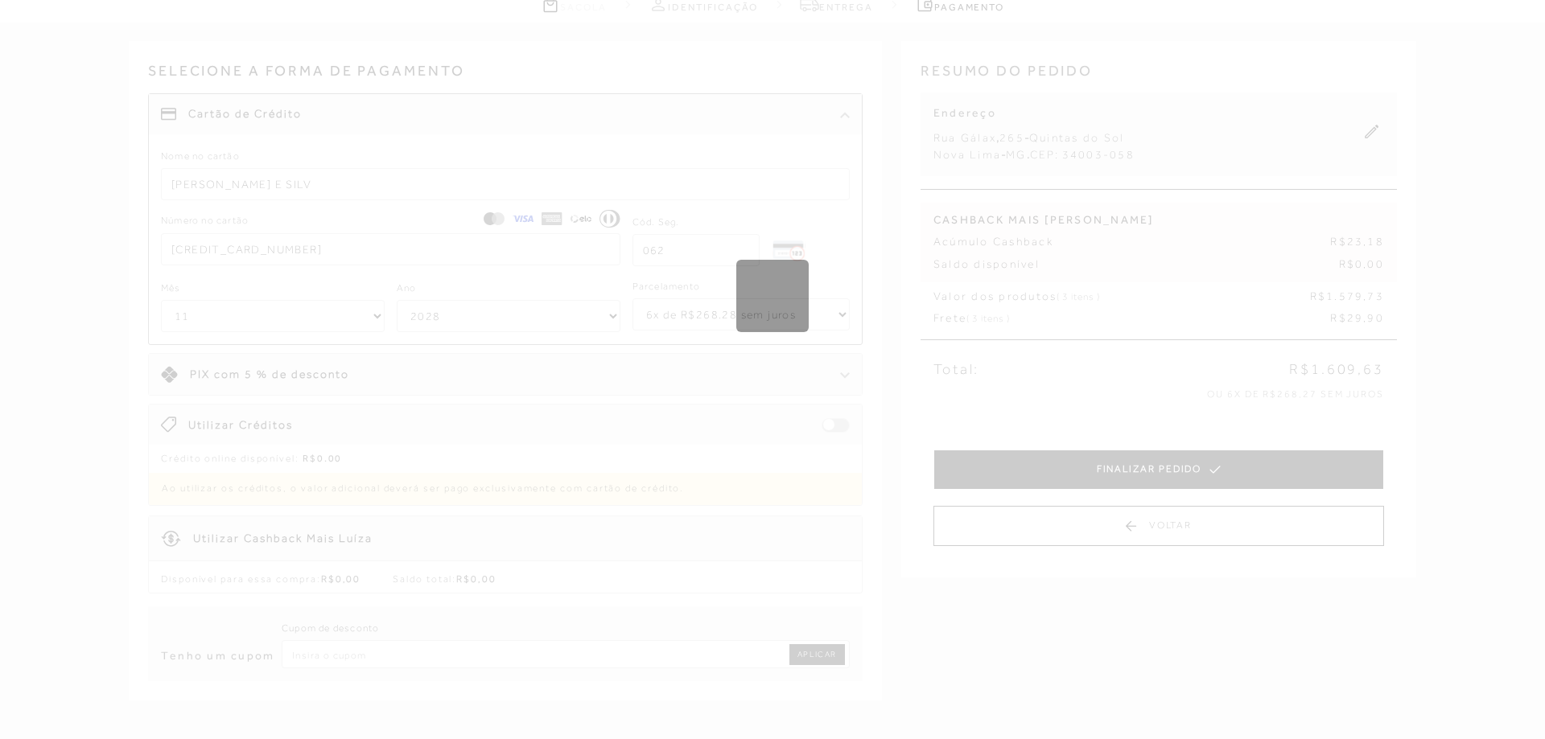
scroll to position [0, 0]
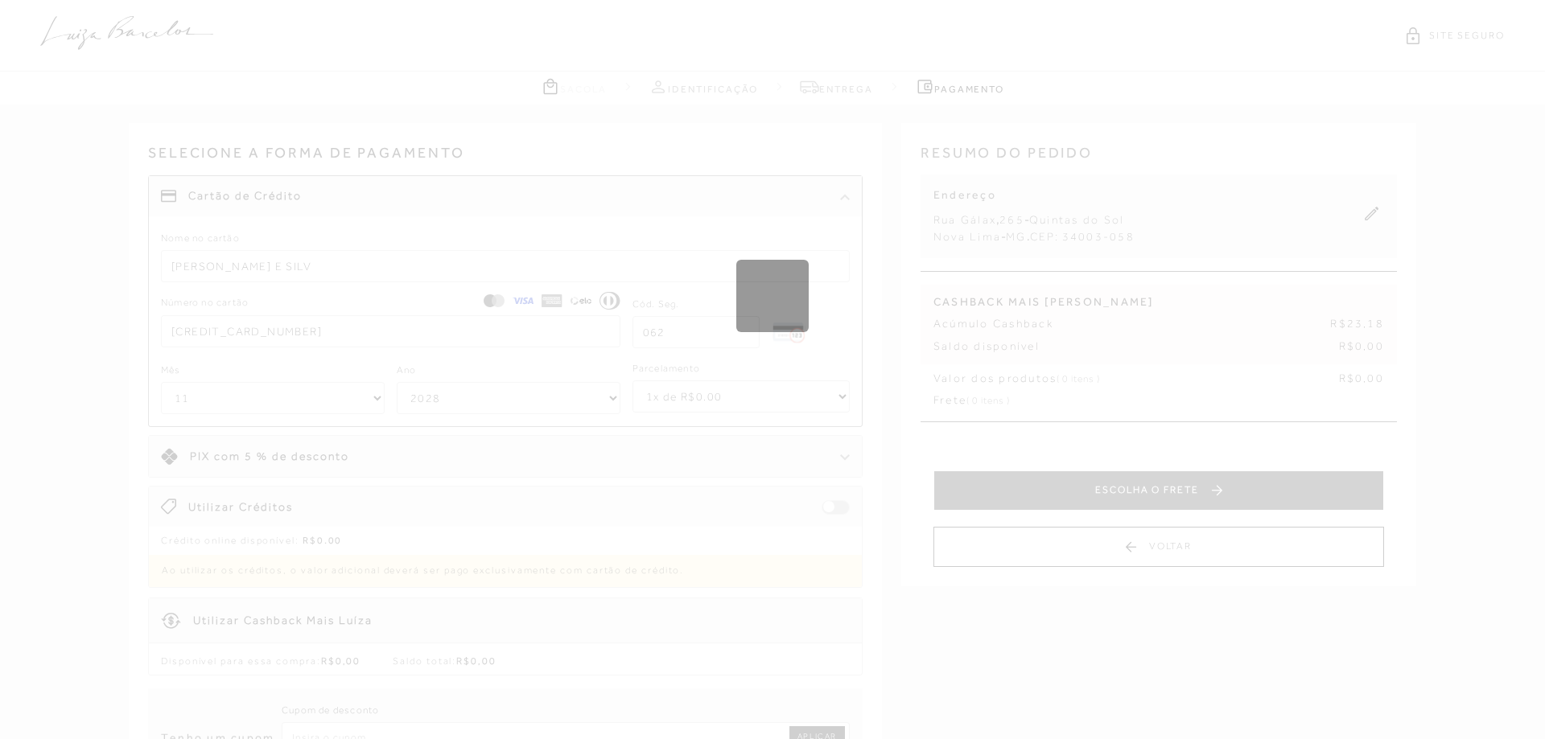
select select "1"
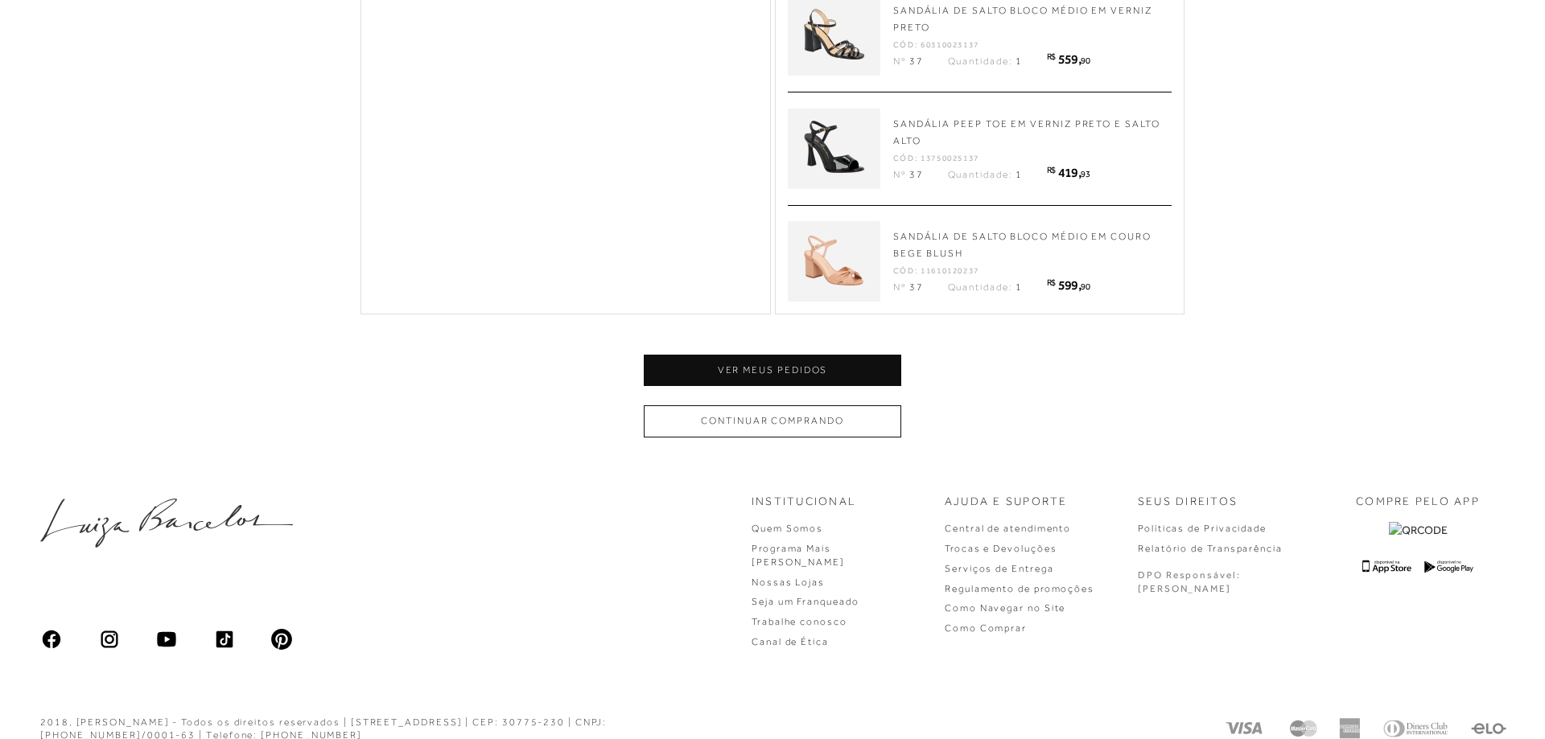
scroll to position [799, 0]
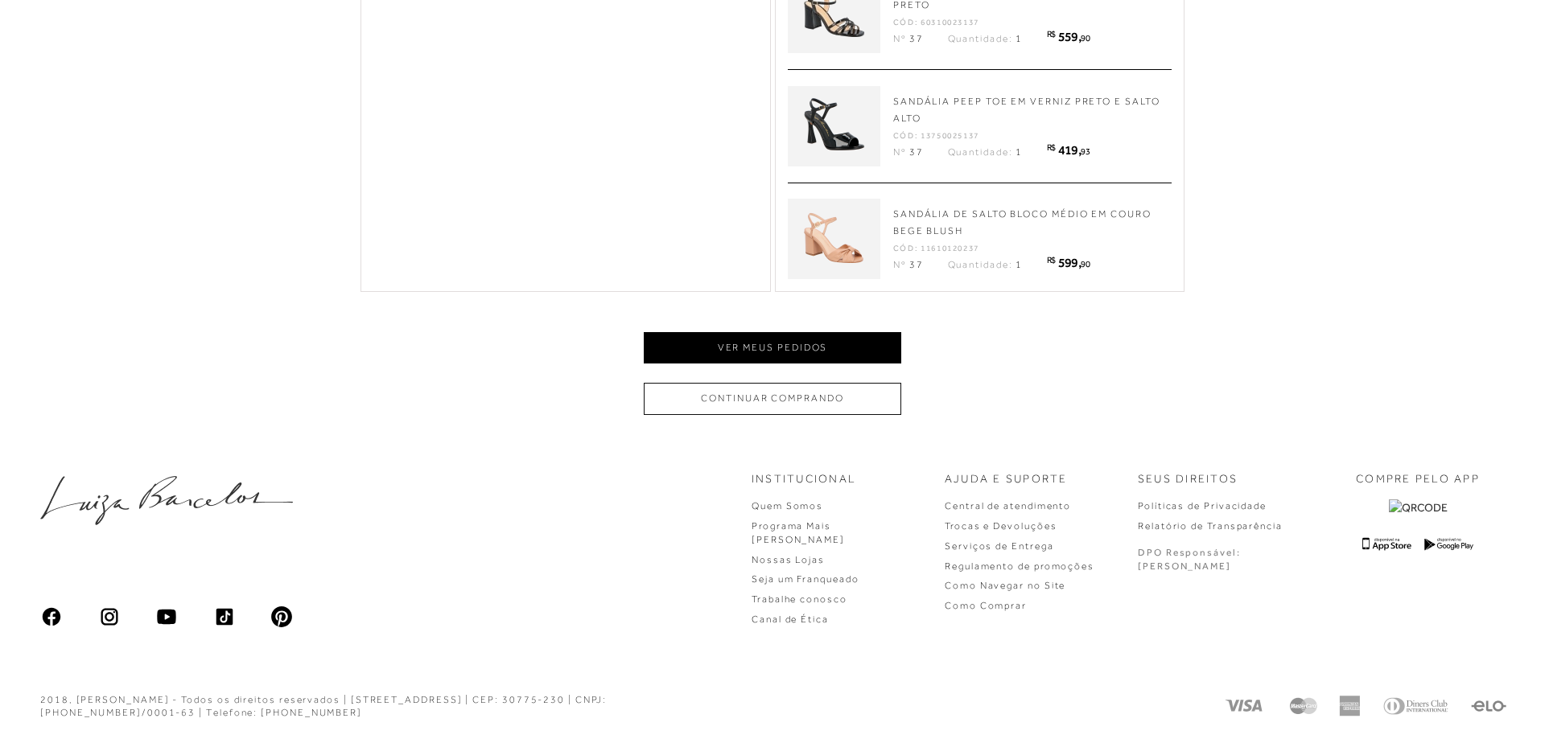
click at [782, 352] on button "Ver meus pedidos" at bounding box center [772, 347] width 257 height 31
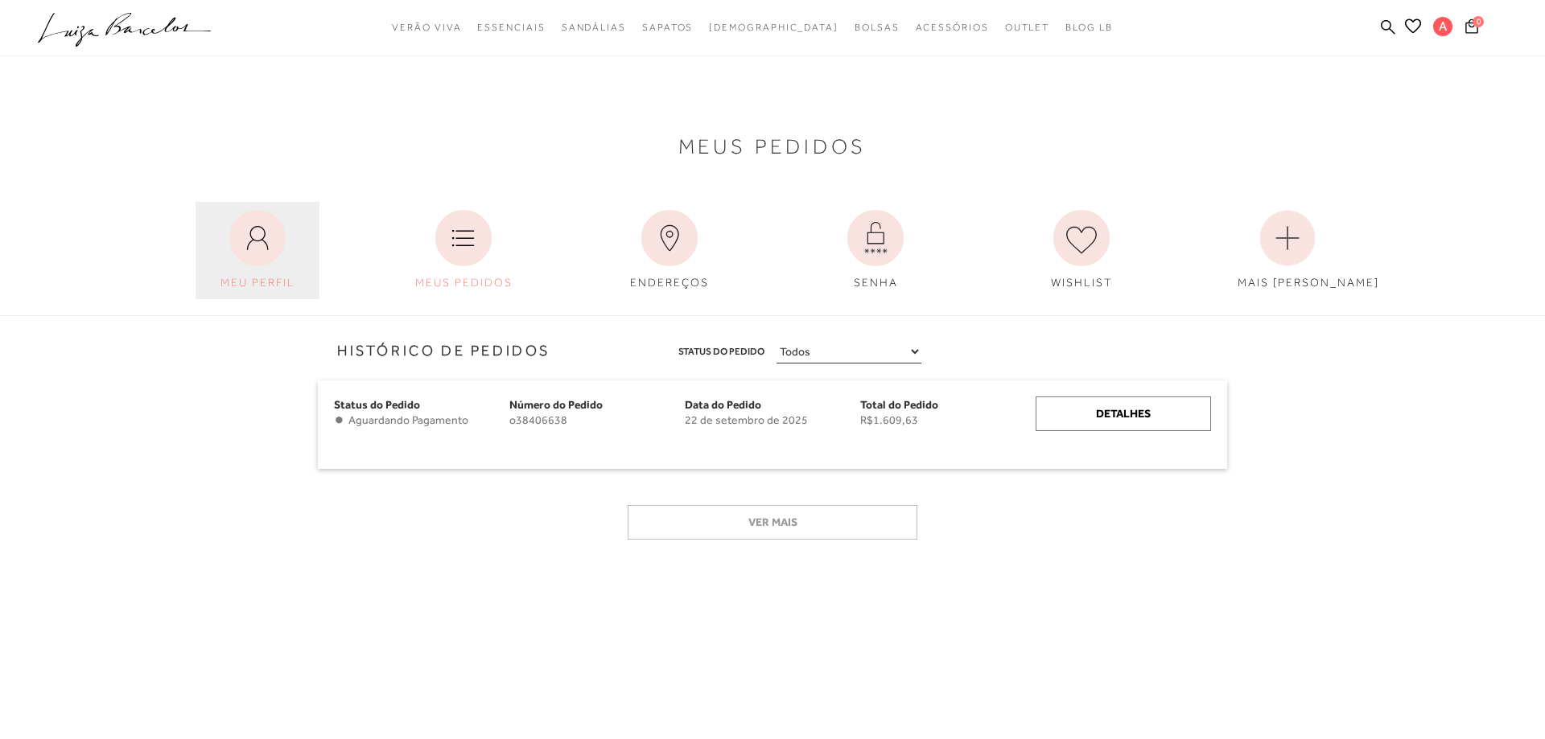
click at [260, 253] on icon at bounding box center [257, 238] width 56 height 56
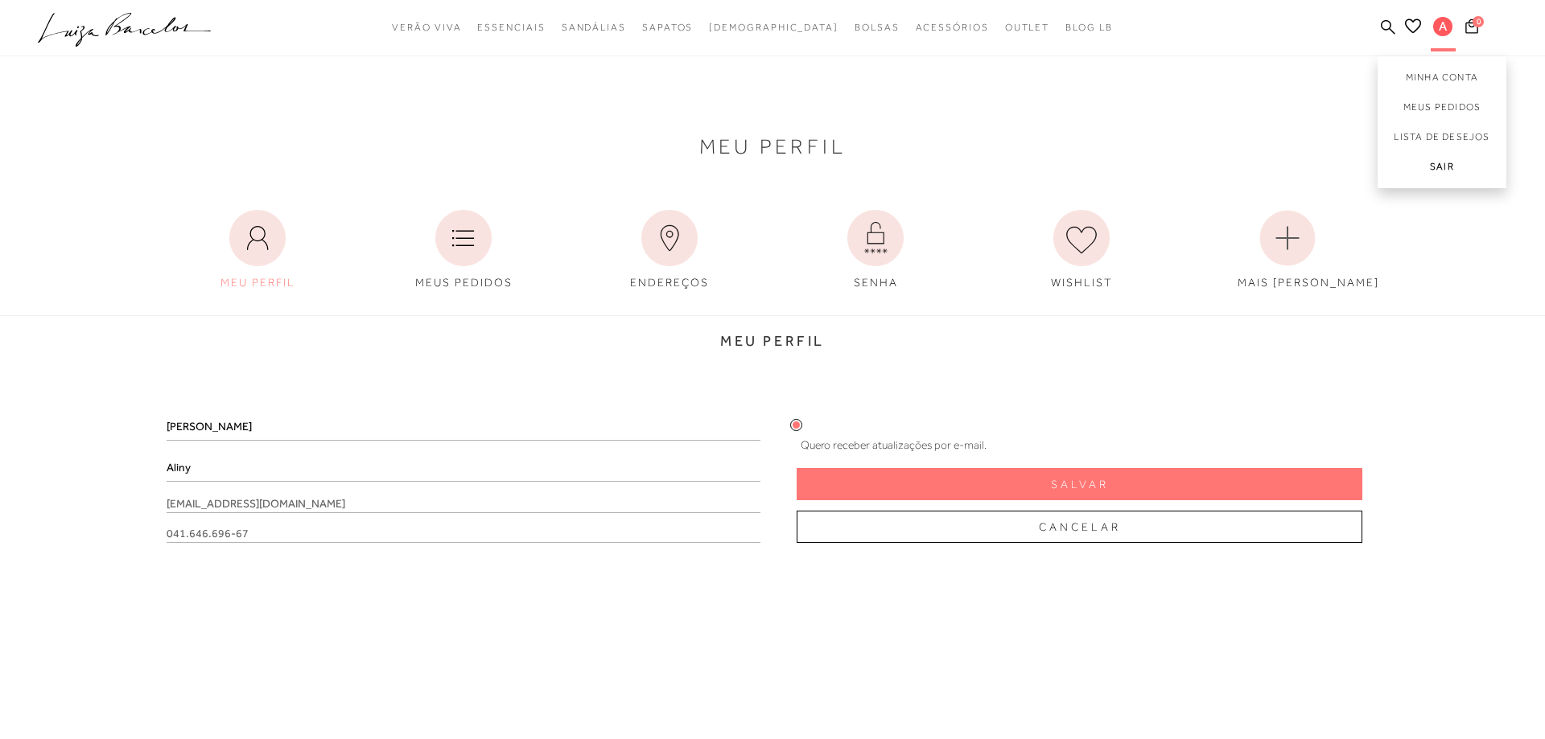
click at [1451, 168] on link "Sair" at bounding box center [1441, 170] width 129 height 36
